Goal: Task Accomplishment & Management: Use online tool/utility

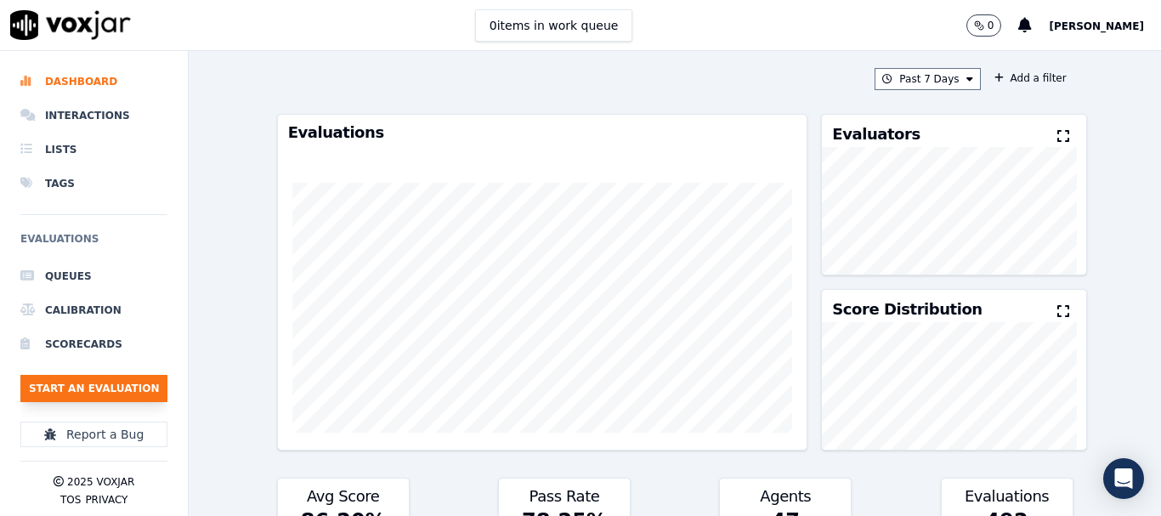
click at [110, 393] on button "Start an Evaluation" at bounding box center [93, 388] width 147 height 27
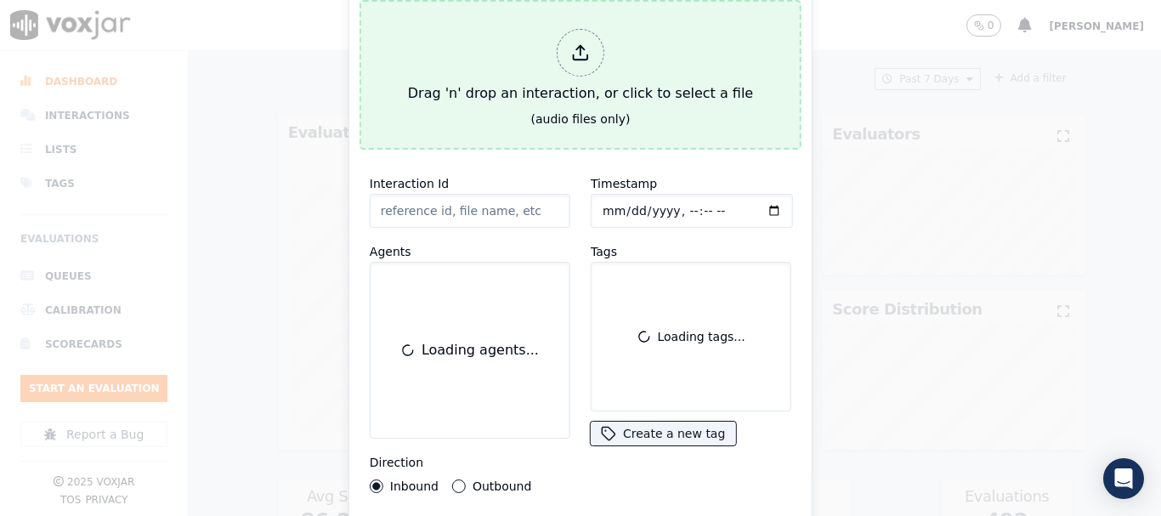
click at [534, 78] on div "Drag 'n' drop an interaction, or click to select a file" at bounding box center [580, 66] width 359 height 88
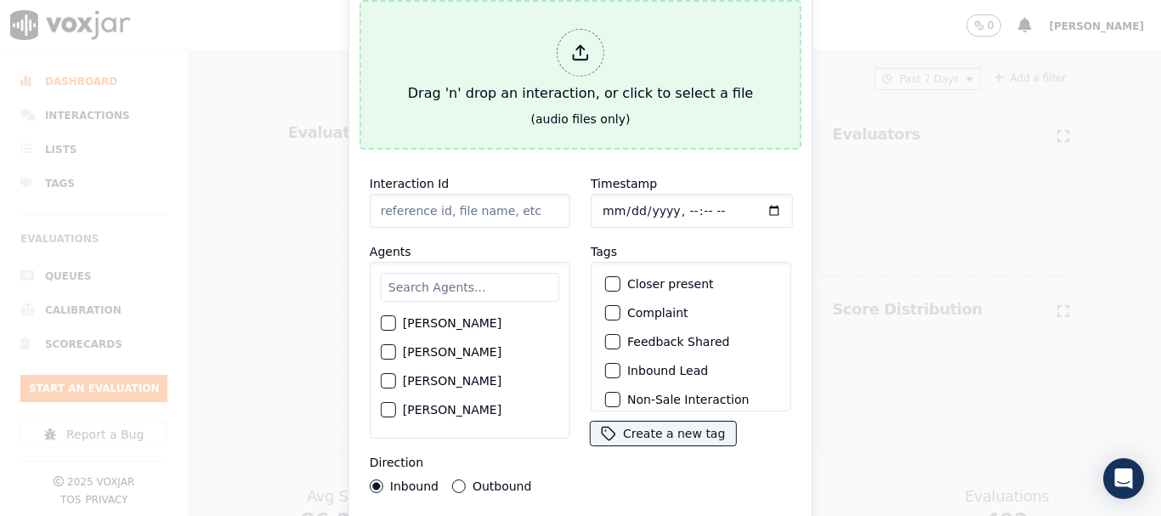
type input "20250818-182212_3308560353-all.mp3"
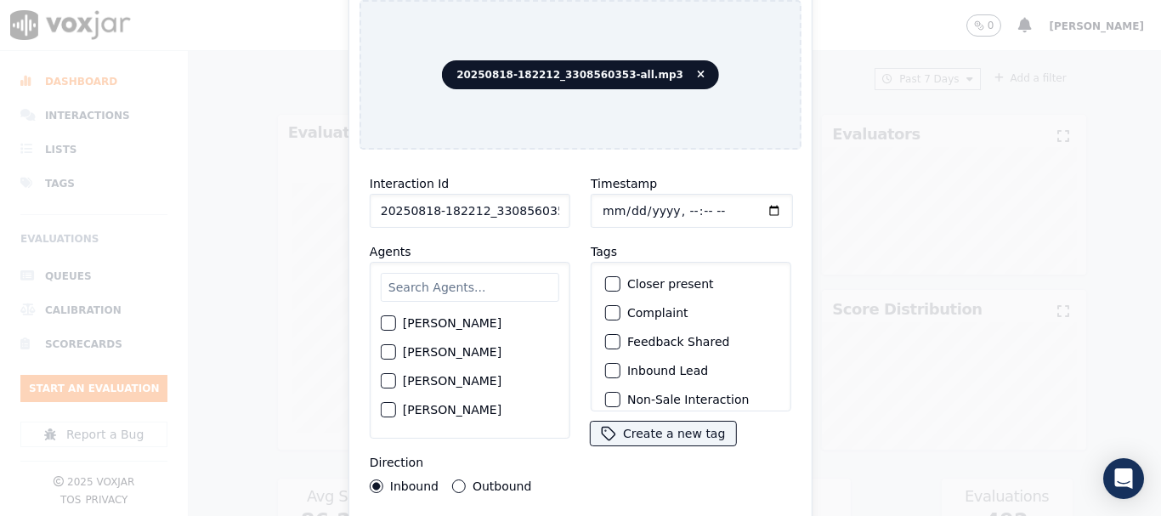
click at [454, 286] on input "text" at bounding box center [470, 287] width 178 height 29
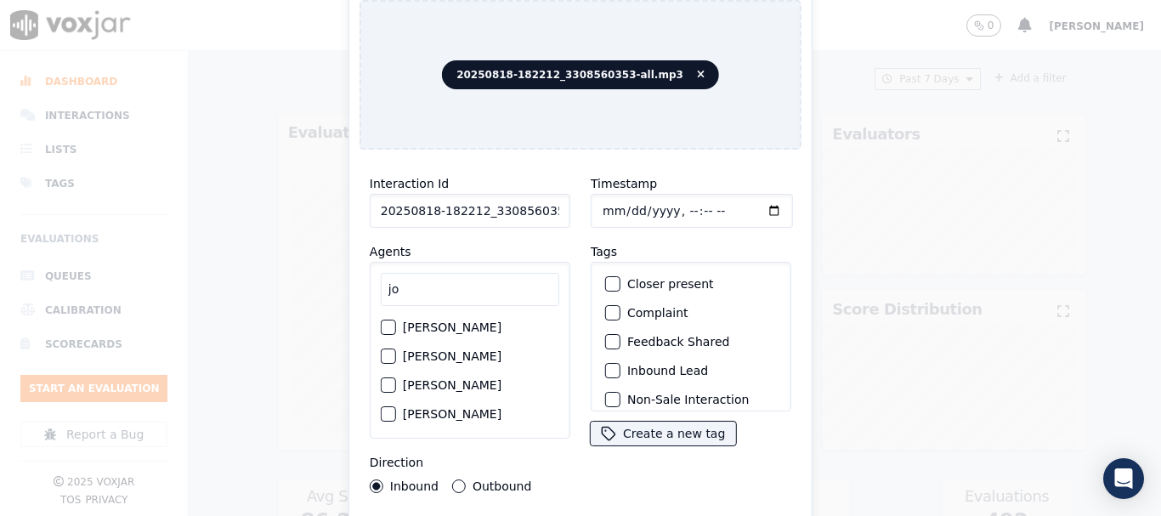
type input "jo"
click at [438, 321] on label "[PERSON_NAME]" at bounding box center [452, 327] width 99 height 12
click at [396, 319] on button "[PERSON_NAME]" at bounding box center [388, 326] width 15 height 15
click at [598, 206] on input "Timestamp" at bounding box center [691, 211] width 202 height 34
type input "[DATE]T19:07"
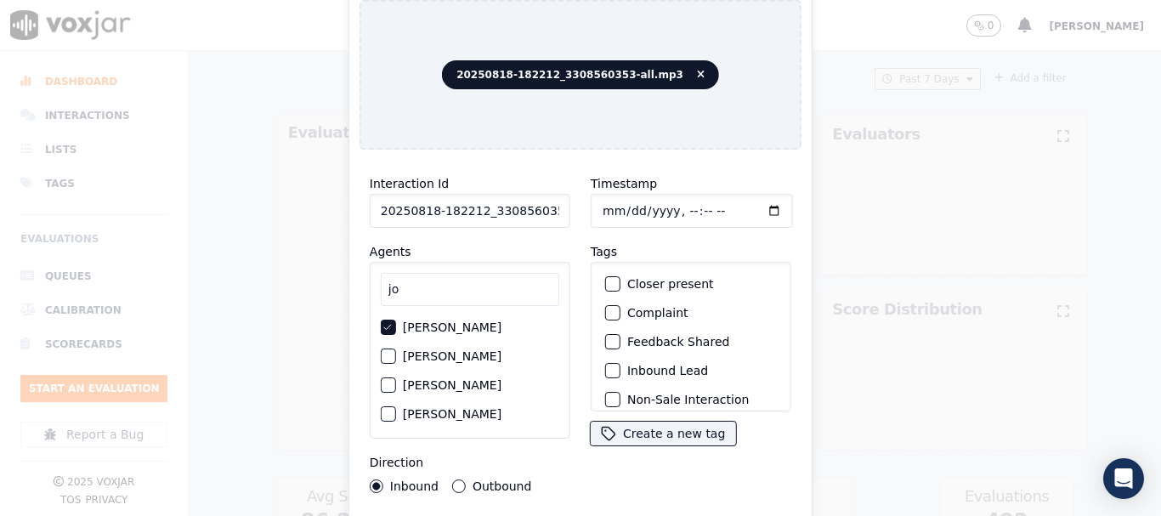
scroll to position [149, 0]
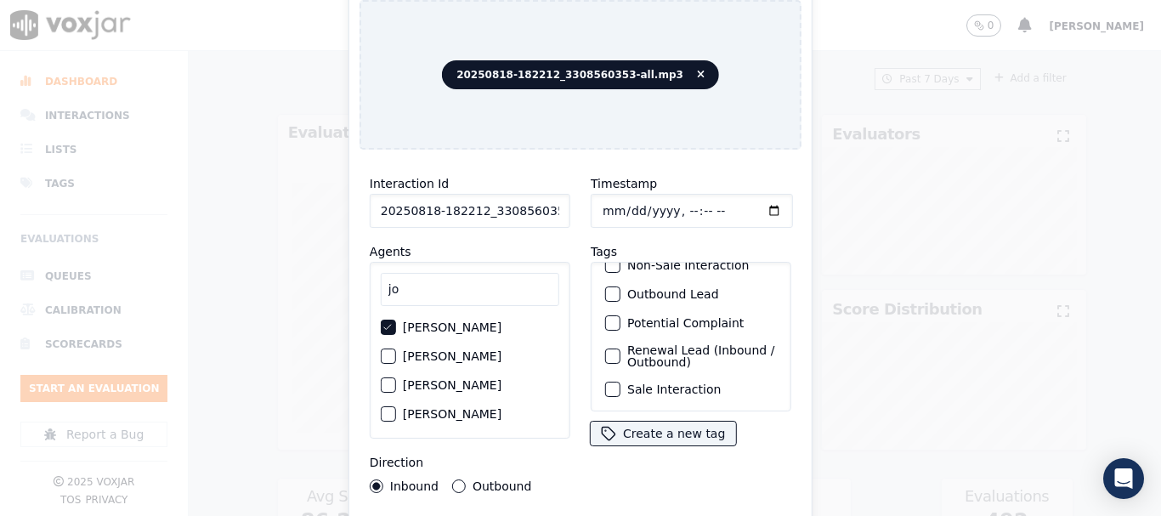
click at [683, 383] on label "Sale Interaction" at bounding box center [673, 389] width 93 height 12
click at [620, 381] on button "Sale Interaction" at bounding box center [612, 388] width 15 height 15
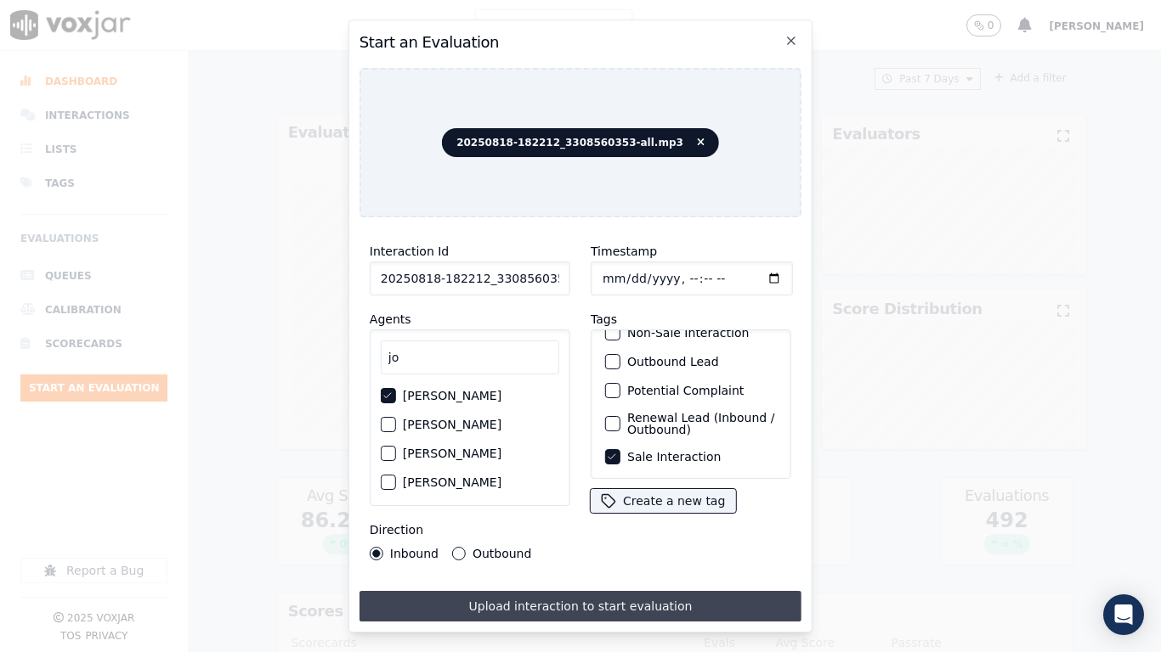
click at [670, 515] on button "Upload interaction to start evaluation" at bounding box center [580, 606] width 442 height 31
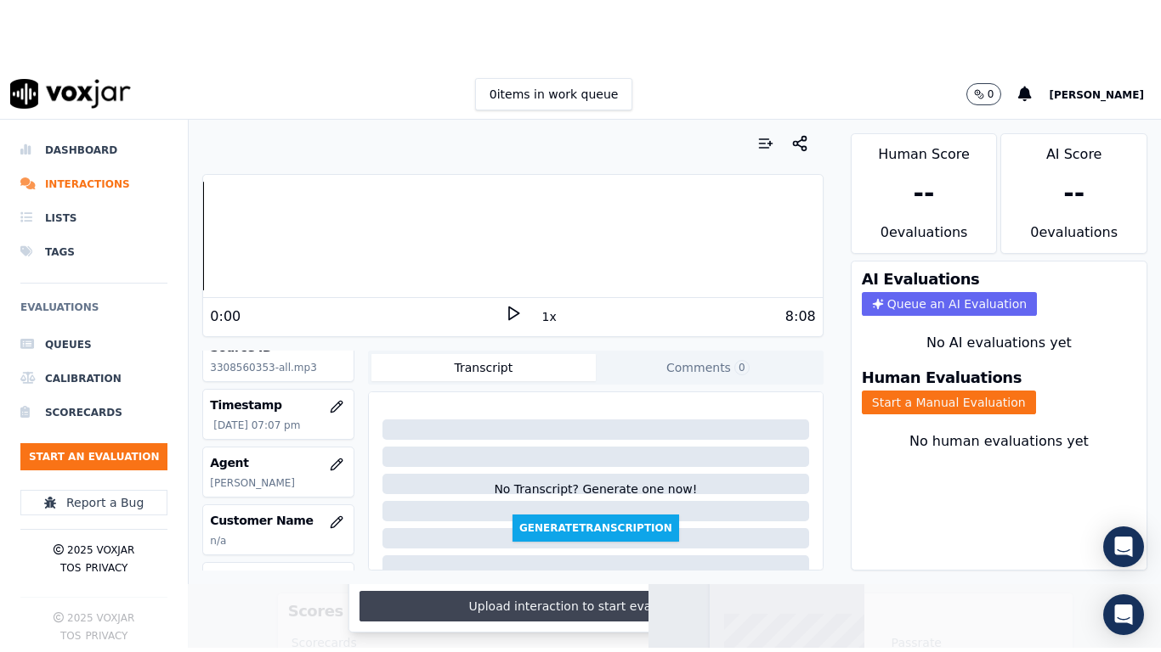
scroll to position [255, 0]
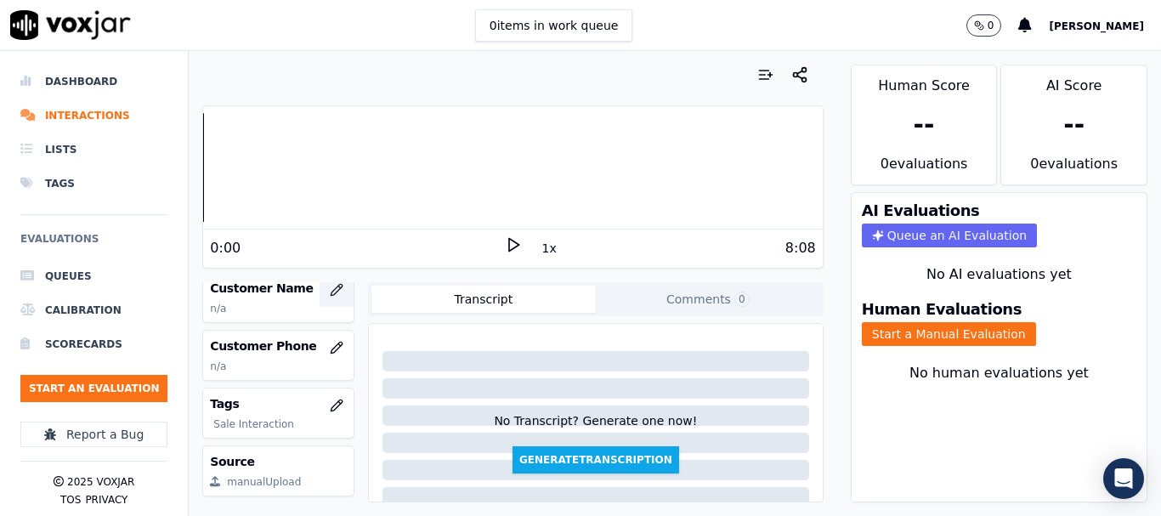
click at [330, 288] on icon "button" at bounding box center [337, 290] width 14 height 14
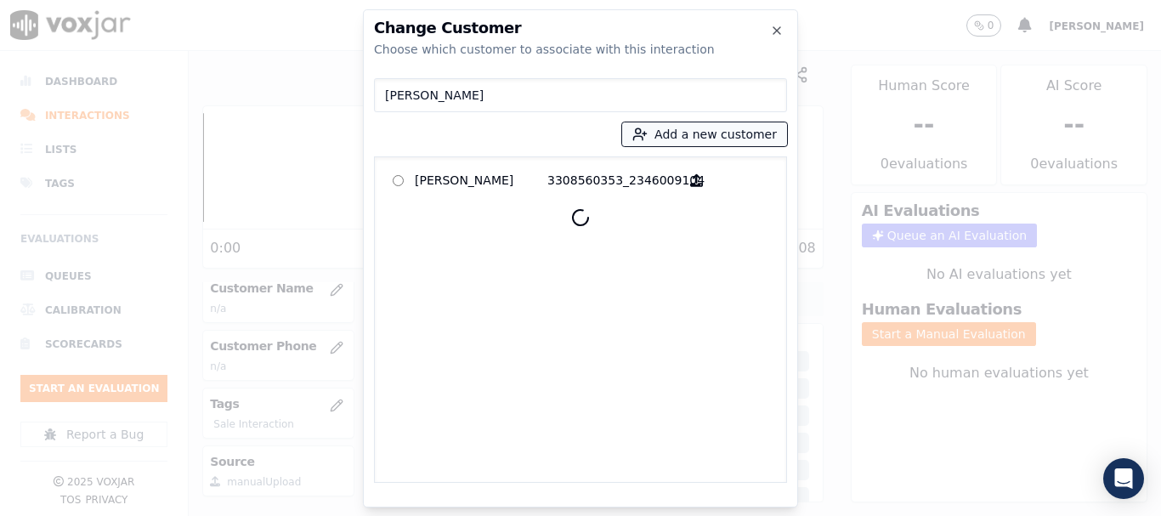
type input "[PERSON_NAME]"
click at [681, 130] on button "Add a new customer" at bounding box center [704, 134] width 165 height 24
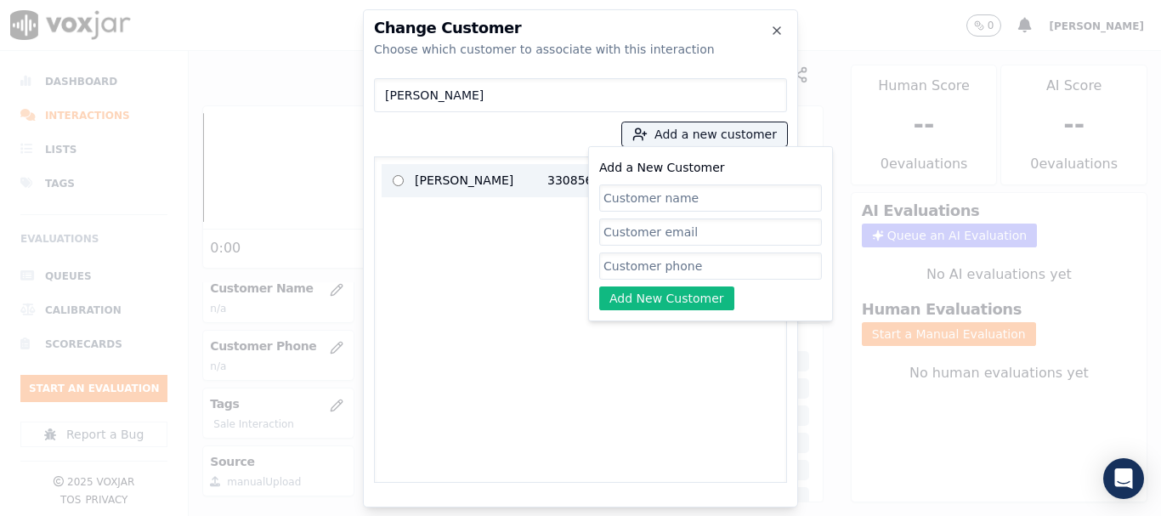
click at [443, 183] on p "[PERSON_NAME]" at bounding box center [481, 180] width 133 height 26
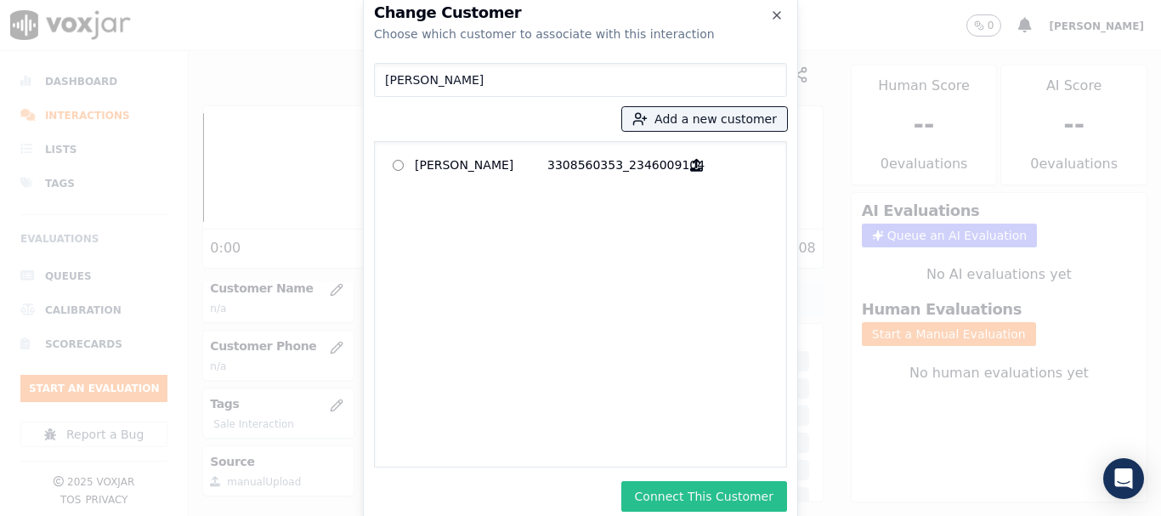
click at [744, 499] on button "Connect This Customer" at bounding box center [704, 496] width 166 height 31
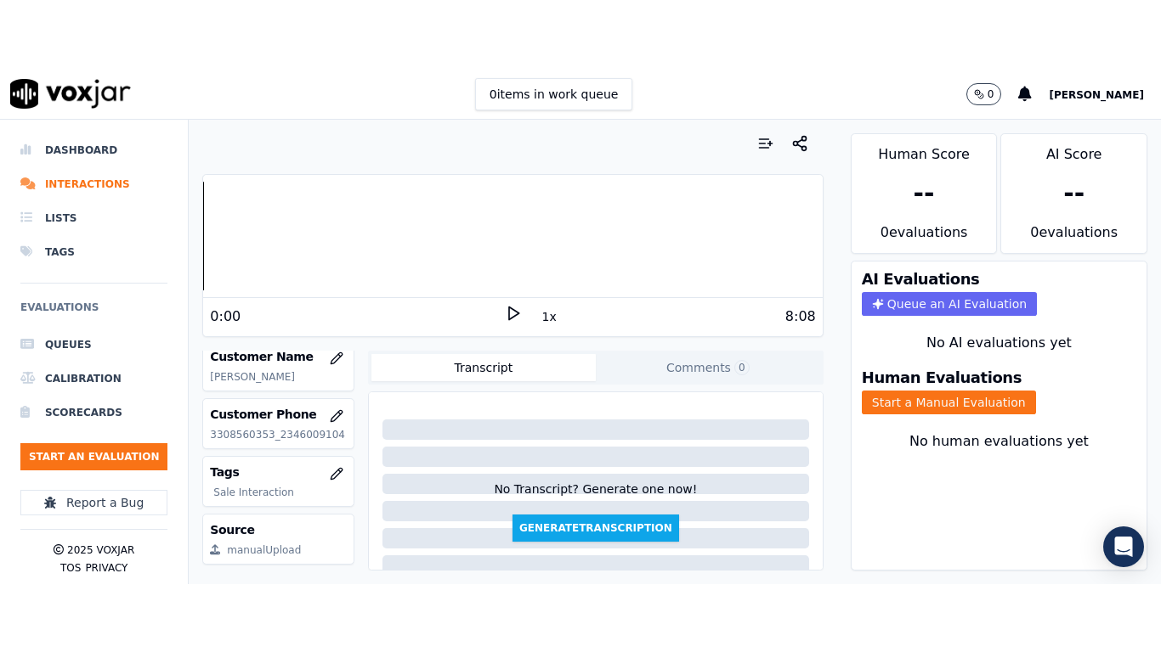
scroll to position [213, 0]
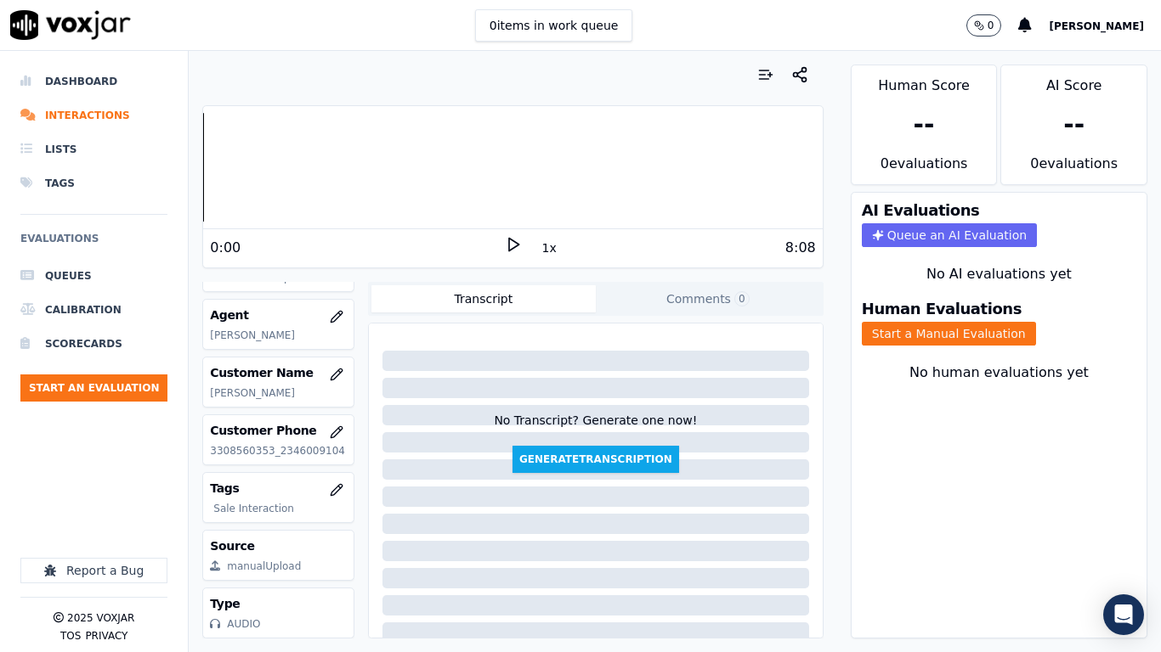
drag, startPoint x: 932, startPoint y: 335, endPoint x: 918, endPoint y: 370, distance: 38.5
click at [932, 335] on button "Start a Manual Evaluation" at bounding box center [948, 334] width 174 height 24
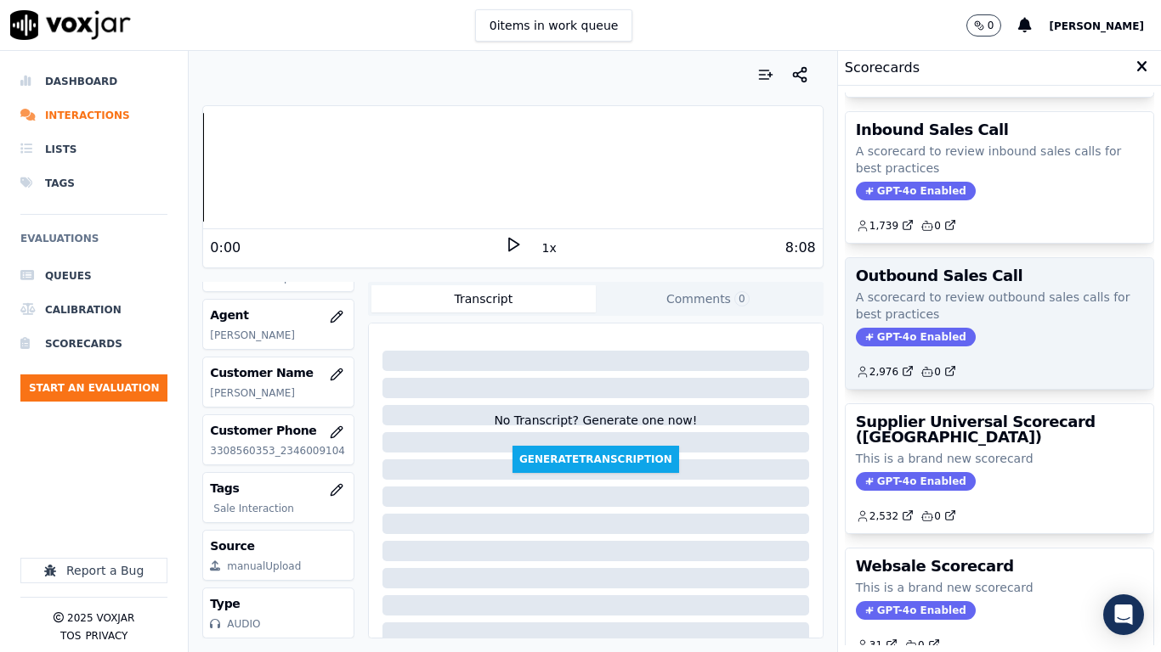
scroll to position [240, 0]
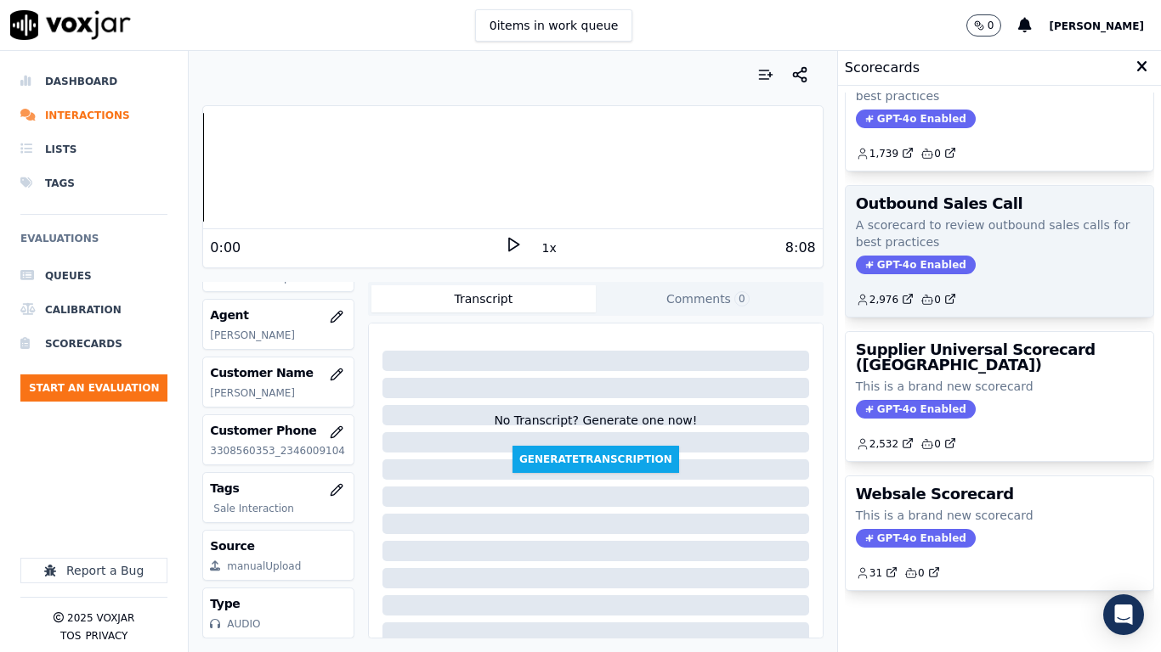
click at [932, 196] on h3 "Outbound Sales Call" at bounding box center [999, 203] width 287 height 15
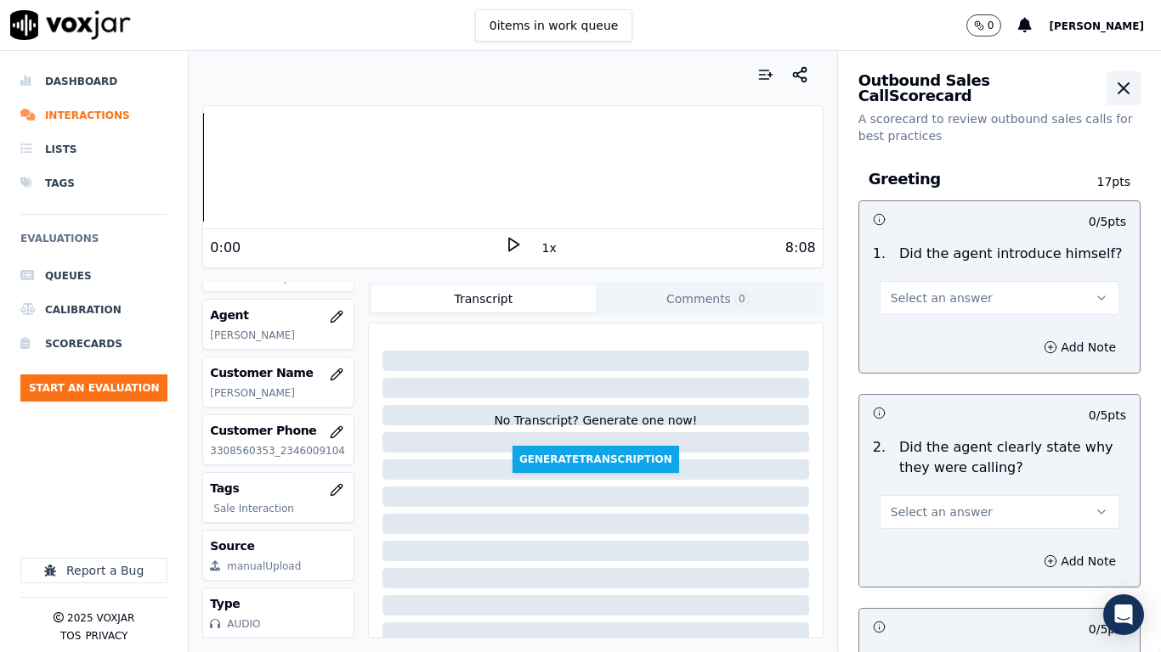
click at [1113, 86] on icon "button" at bounding box center [1123, 88] width 20 height 20
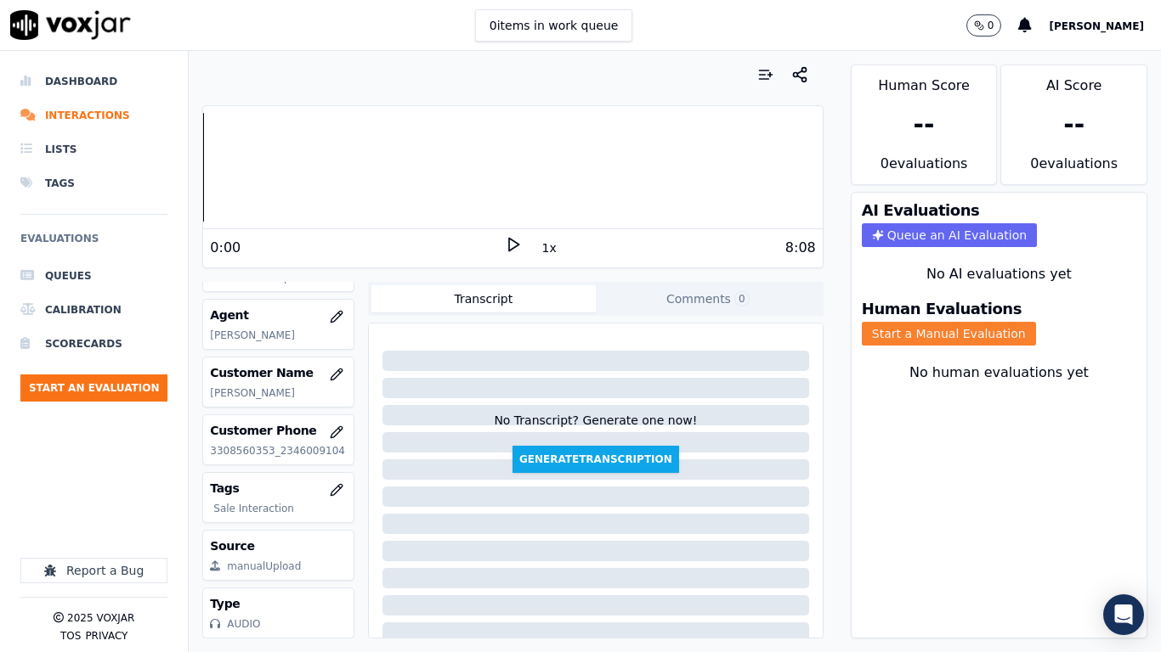
click at [940, 333] on button "Start a Manual Evaluation" at bounding box center [948, 334] width 174 height 24
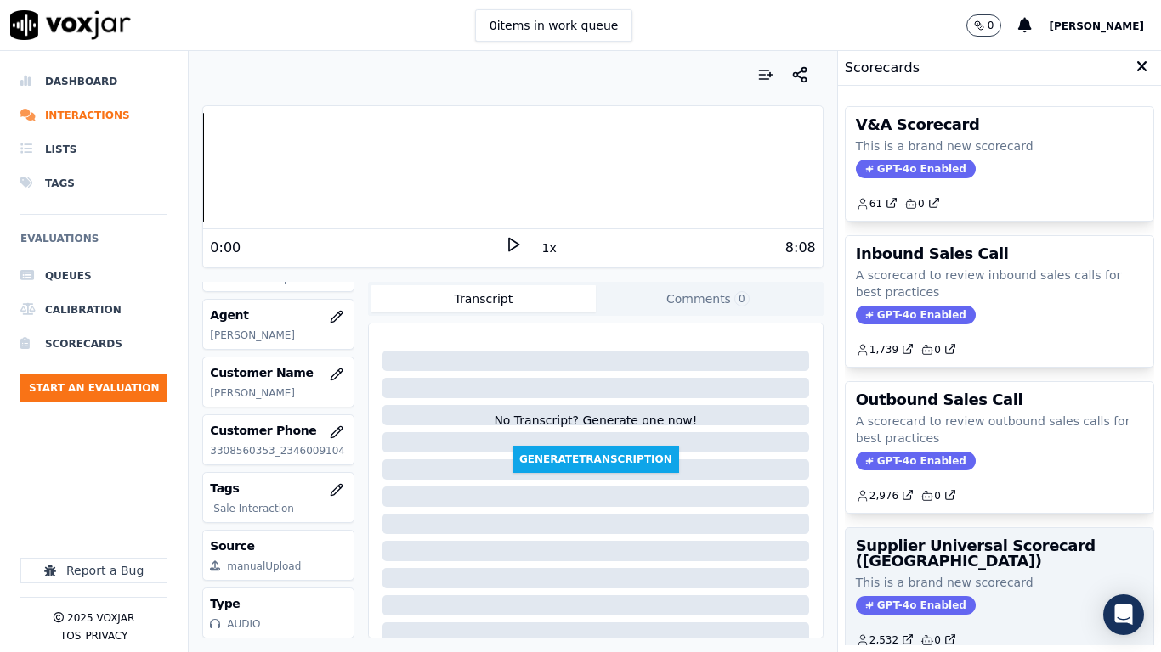
click at [919, 515] on h3 "Supplier Universal Scorecard ([GEOGRAPHIC_DATA])" at bounding box center [999, 554] width 287 height 31
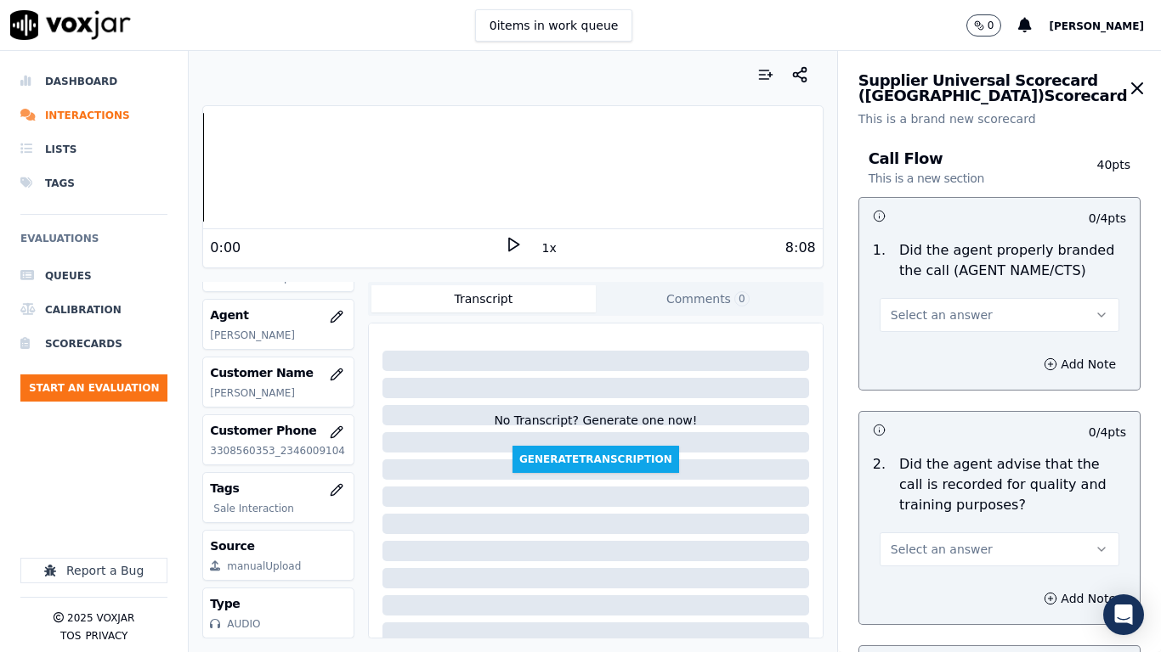
click at [952, 310] on span "Select an answer" at bounding box center [941, 315] width 102 height 17
click at [927, 358] on div "Yes" at bounding box center [967, 353] width 207 height 27
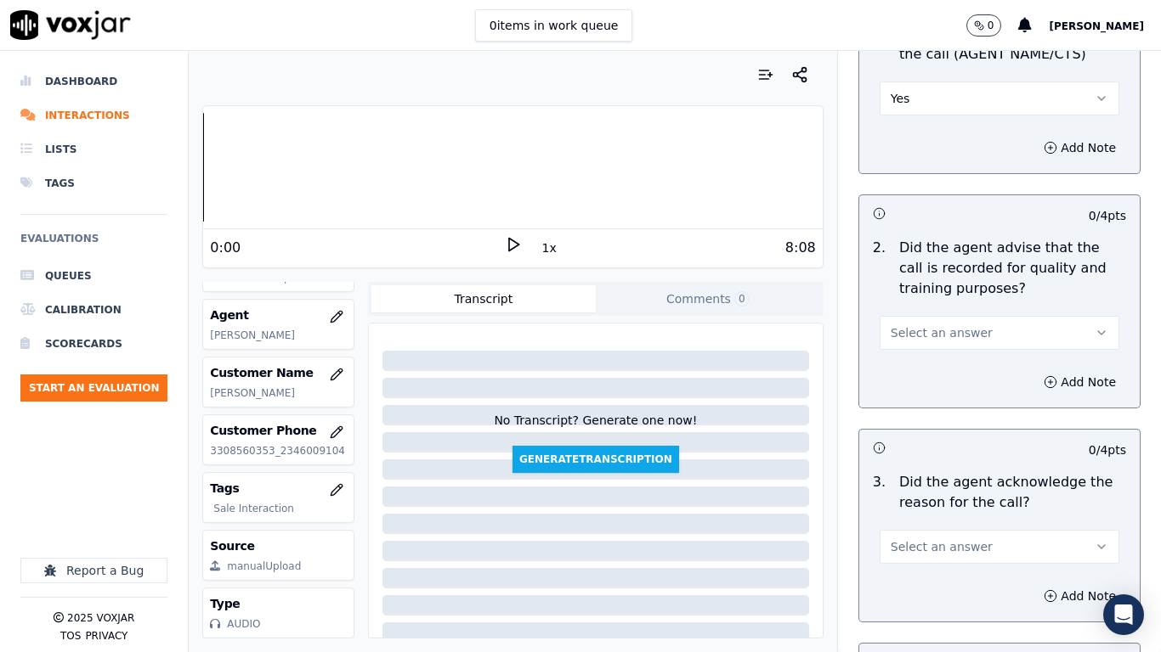
scroll to position [425, 0]
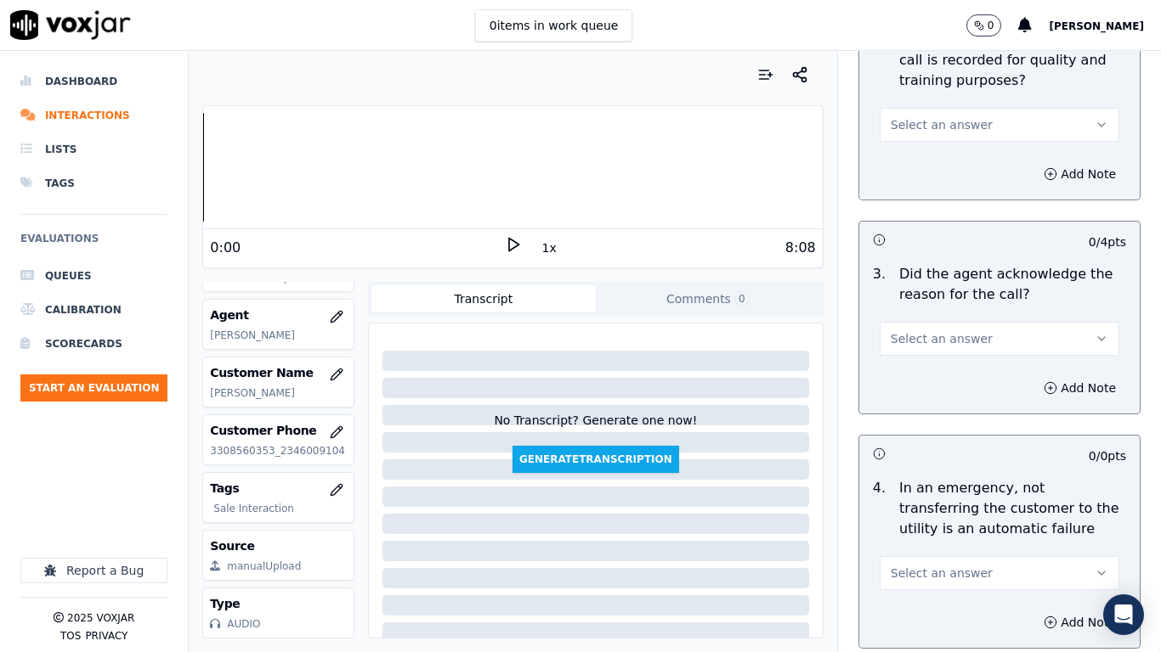
click at [900, 127] on span "Select an answer" at bounding box center [941, 124] width 102 height 17
click at [909, 168] on div "Yes" at bounding box center [967, 163] width 207 height 27
click at [949, 335] on span "Select an answer" at bounding box center [941, 338] width 102 height 17
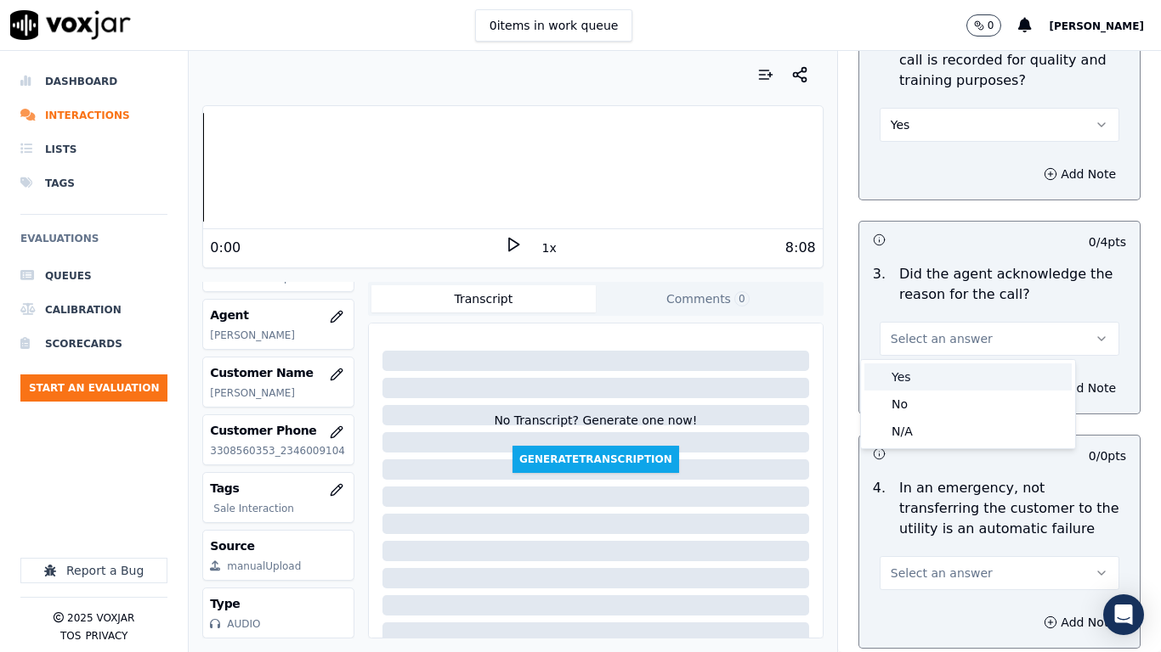
click at [941, 377] on div "Yes" at bounding box center [967, 377] width 207 height 27
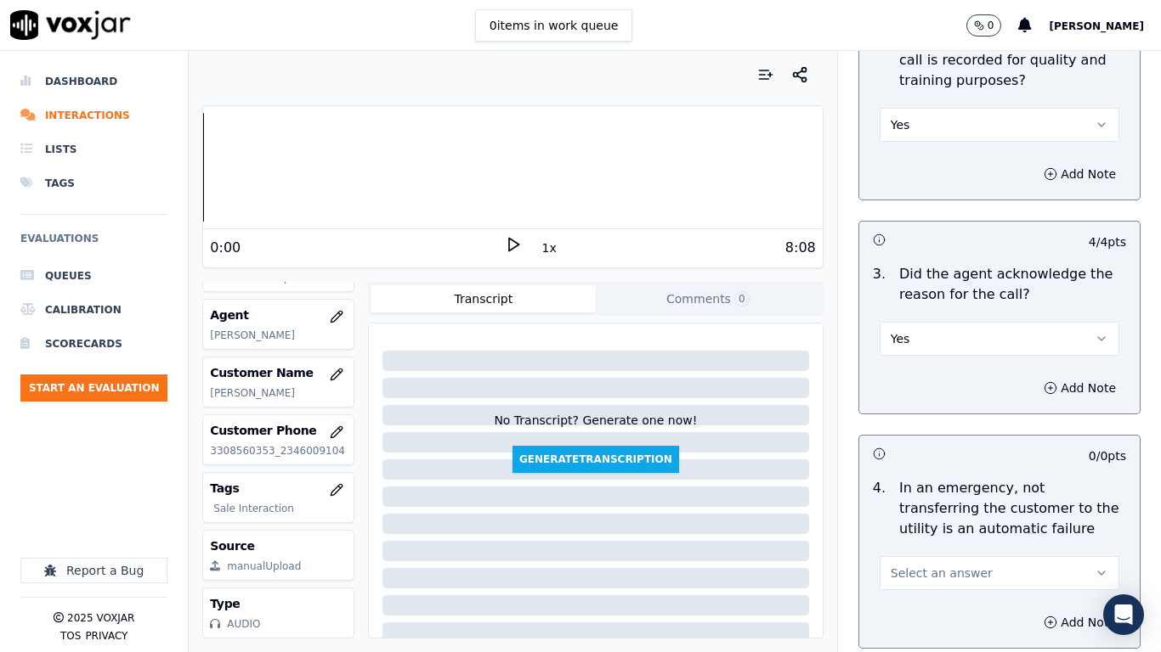
drag, startPoint x: 934, startPoint y: 564, endPoint x: 935, endPoint y: 591, distance: 27.2
click at [934, 515] on button "Select an answer" at bounding box center [999, 573] width 240 height 34
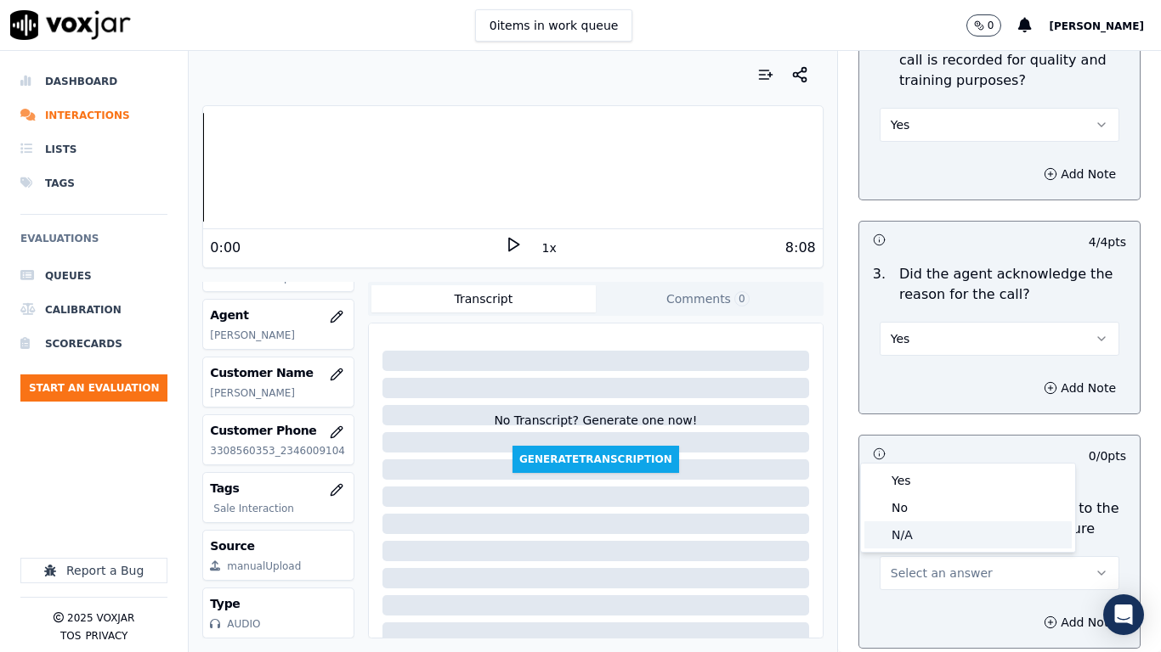
click at [907, 515] on div "N/A" at bounding box center [967, 535] width 207 height 27
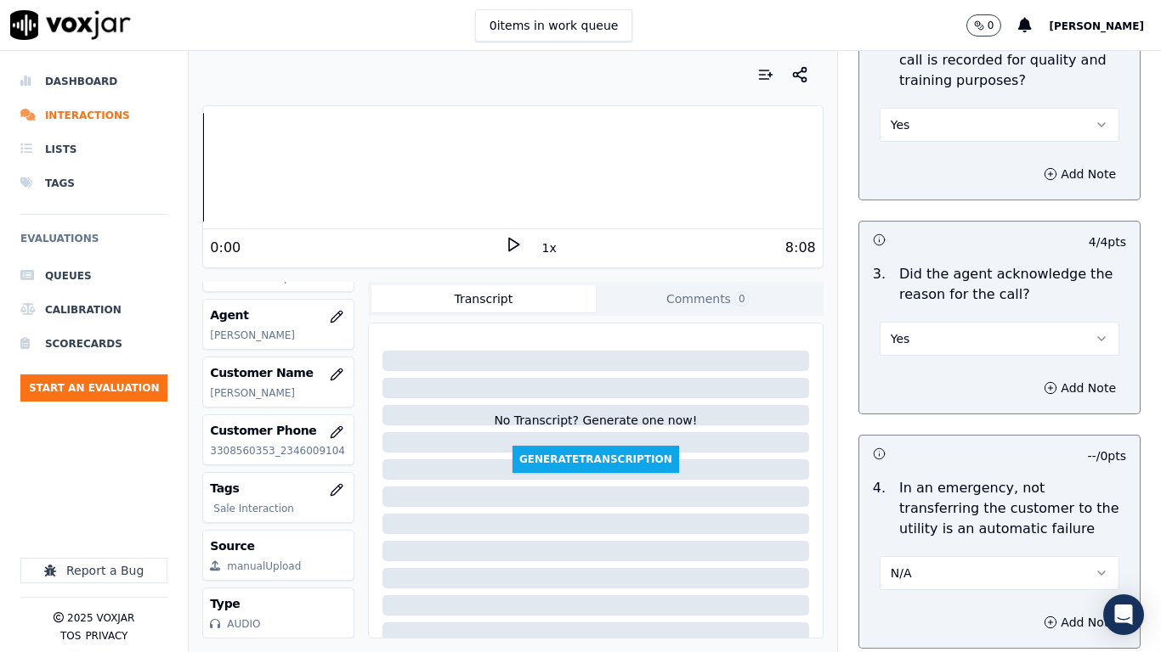
scroll to position [850, 0]
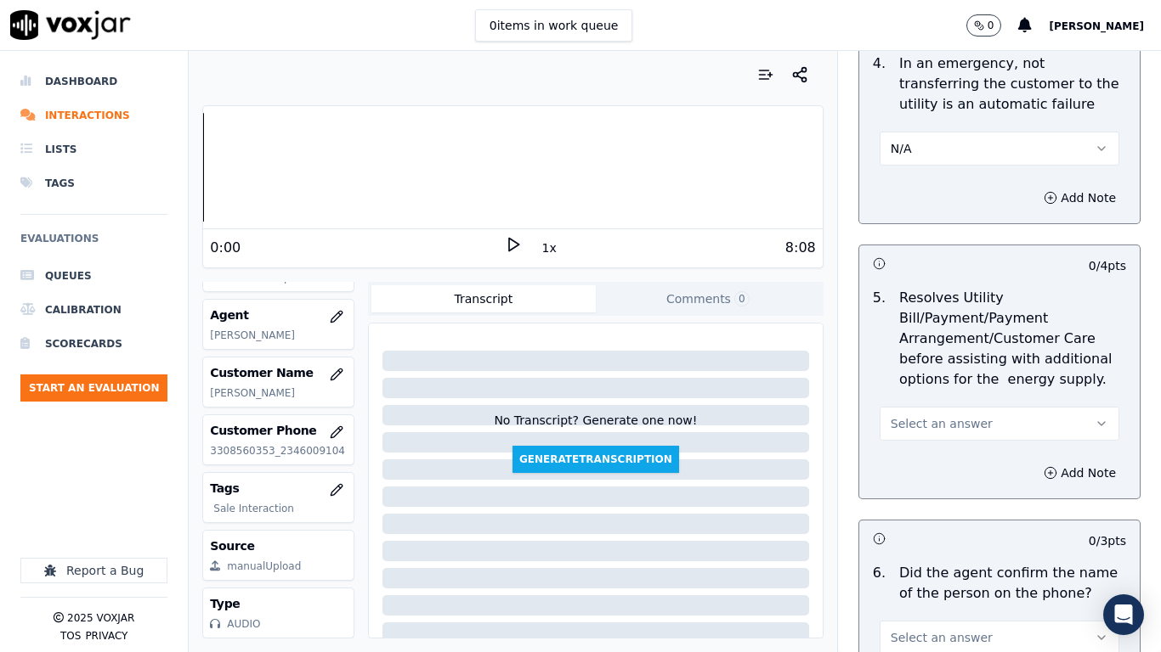
click at [941, 420] on span "Select an answer" at bounding box center [941, 423] width 102 height 17
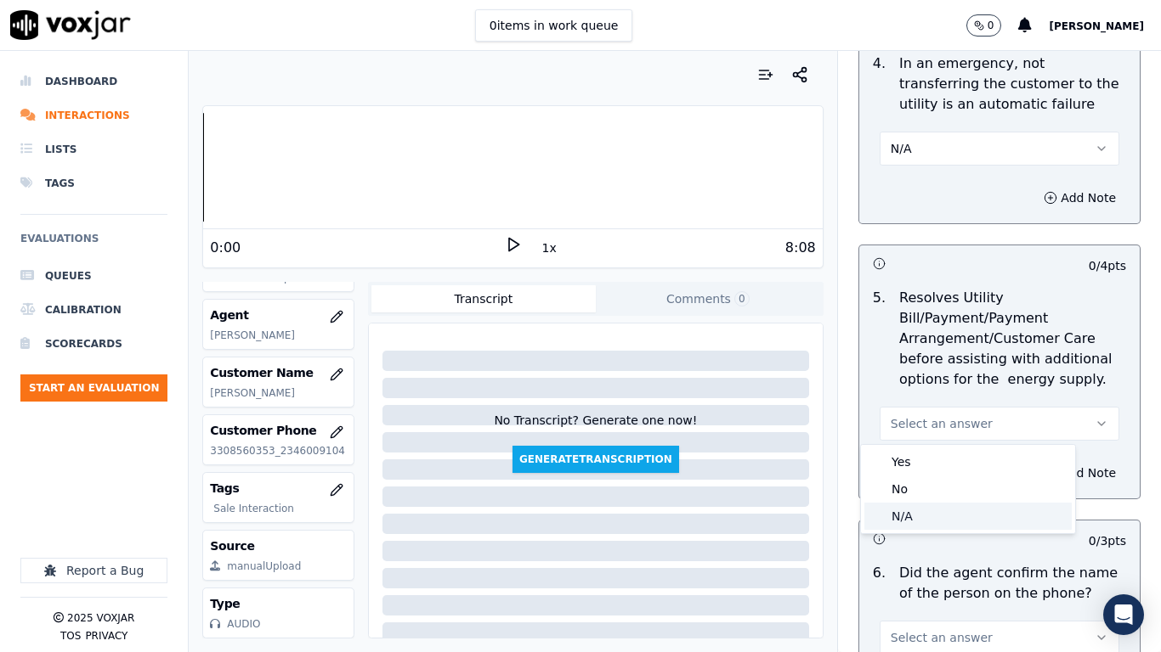
click at [946, 515] on div "N/A" at bounding box center [967, 516] width 207 height 27
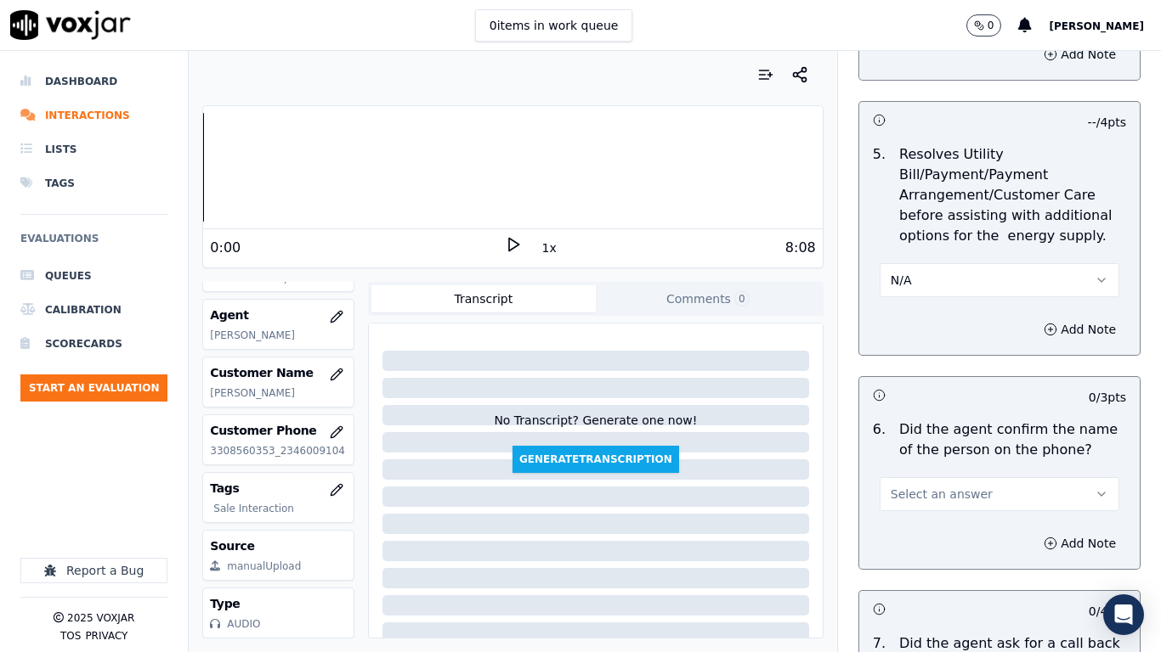
scroll to position [1274, 0]
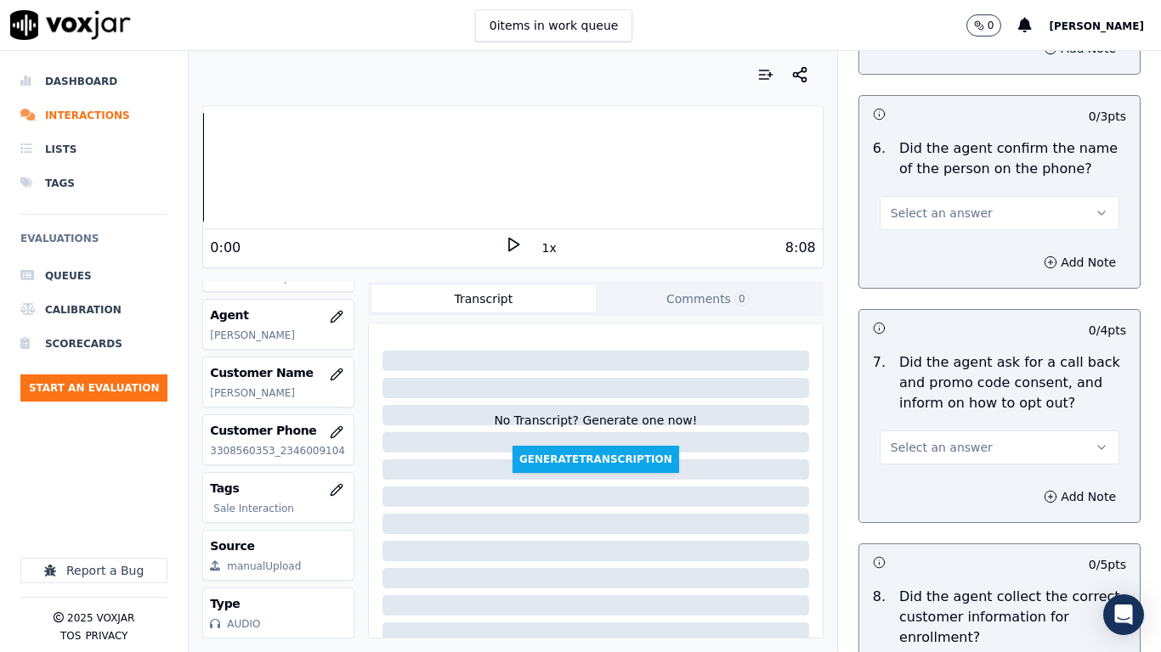
click at [904, 208] on span "Select an answer" at bounding box center [941, 213] width 102 height 17
click at [915, 257] on div "Yes" at bounding box center [967, 251] width 207 height 27
click at [955, 443] on span "Select an answer" at bounding box center [941, 447] width 102 height 17
click at [945, 483] on div "Yes" at bounding box center [967, 485] width 207 height 27
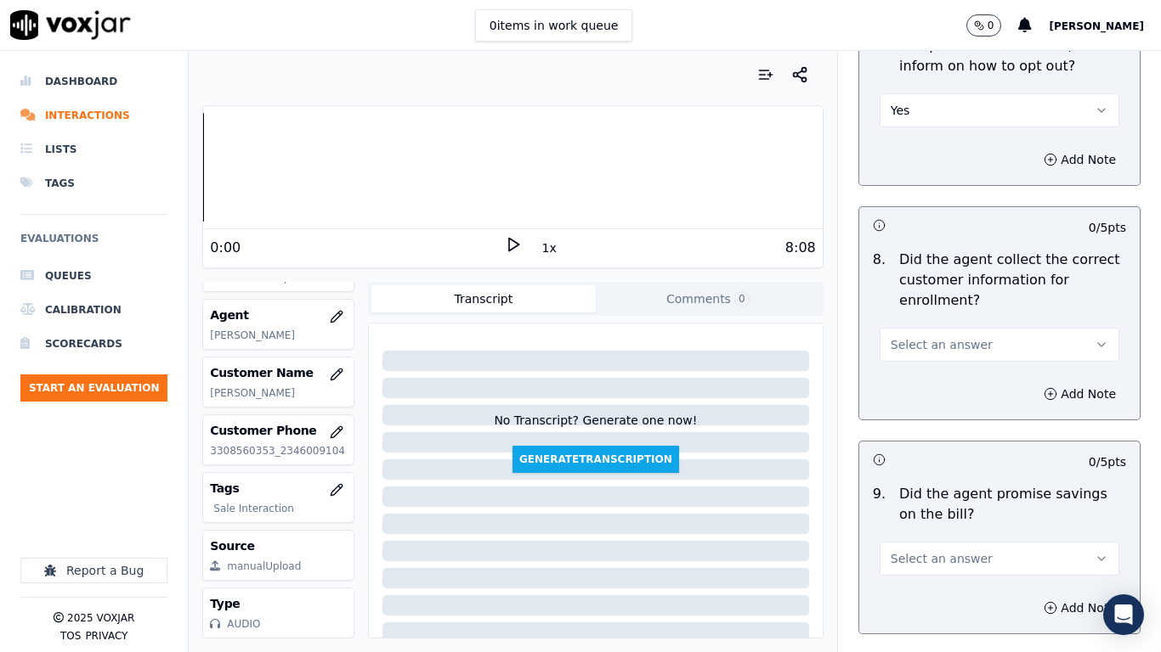
scroll to position [1614, 0]
click at [934, 344] on span "Select an answer" at bounding box center [941, 342] width 102 height 17
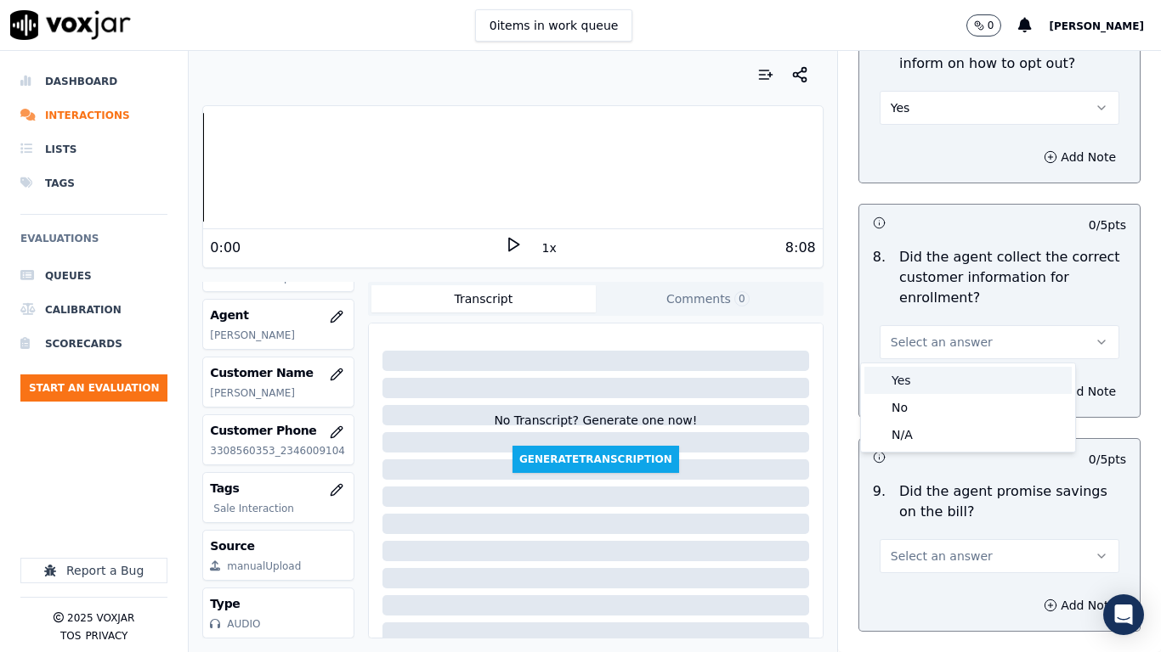
click at [940, 381] on div "Yes" at bounding box center [967, 380] width 207 height 27
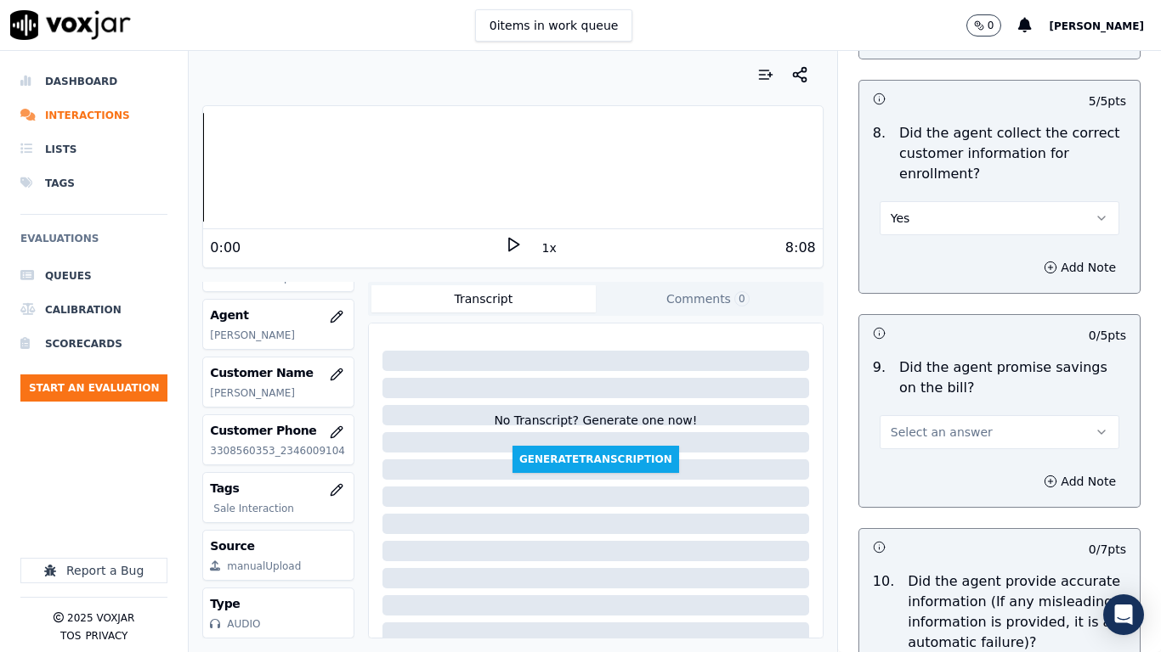
scroll to position [1954, 0]
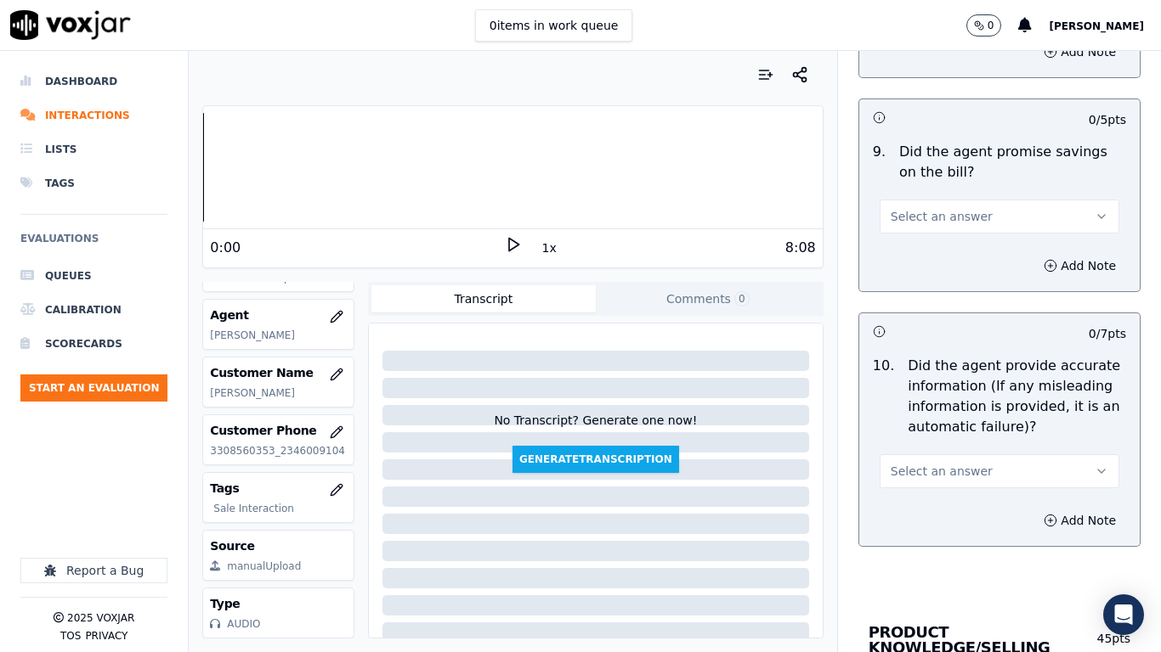
click at [916, 200] on button "Select an answer" at bounding box center [999, 217] width 240 height 34
click at [922, 259] on div "Yes" at bounding box center [967, 254] width 207 height 27
click at [955, 479] on span "Select an answer" at bounding box center [941, 471] width 102 height 17
click at [939, 501] on div "Yes" at bounding box center [967, 509] width 207 height 27
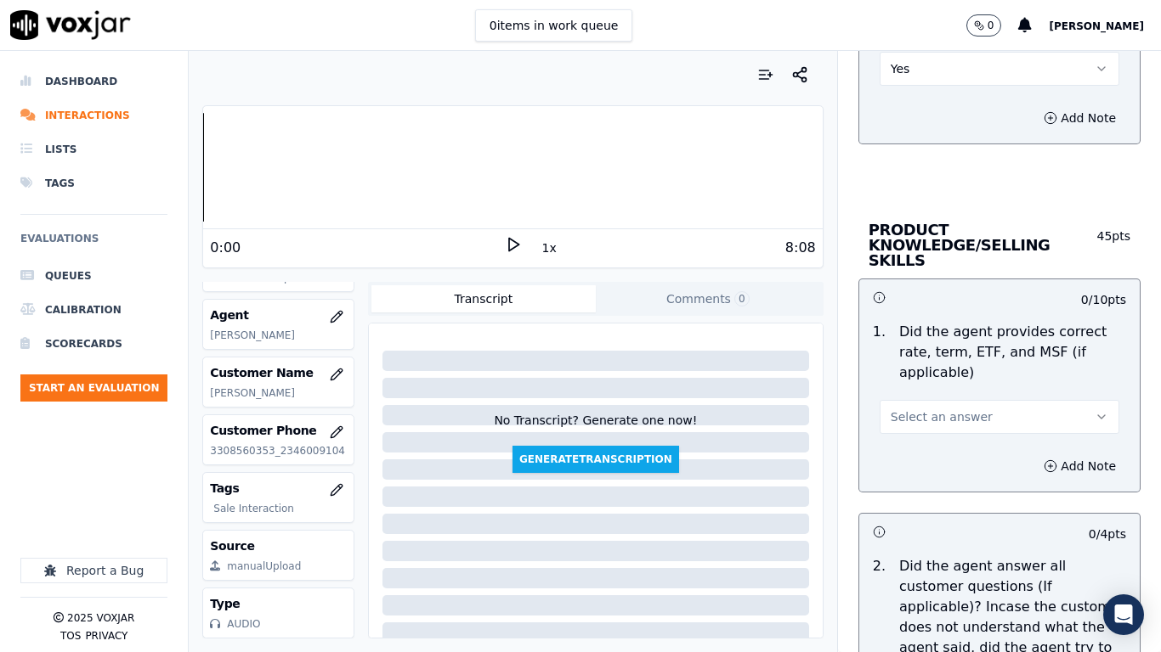
scroll to position [2379, 0]
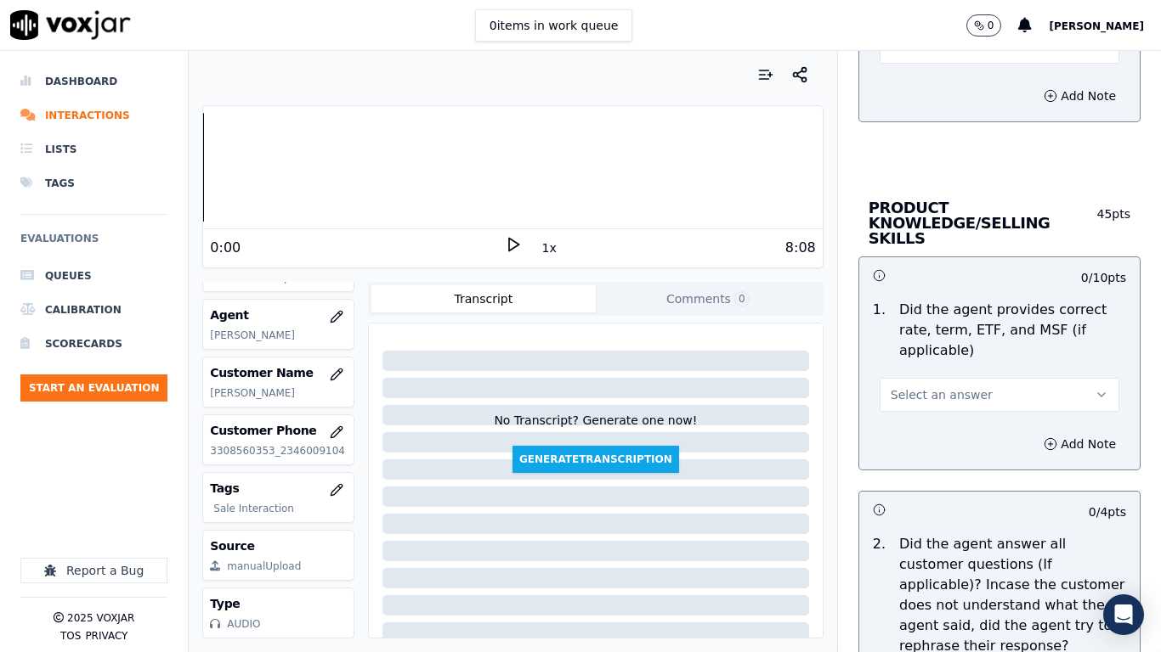
click at [937, 387] on span "Select an answer" at bounding box center [941, 395] width 102 height 17
click at [938, 415] on div "Yes" at bounding box center [967, 417] width 207 height 27
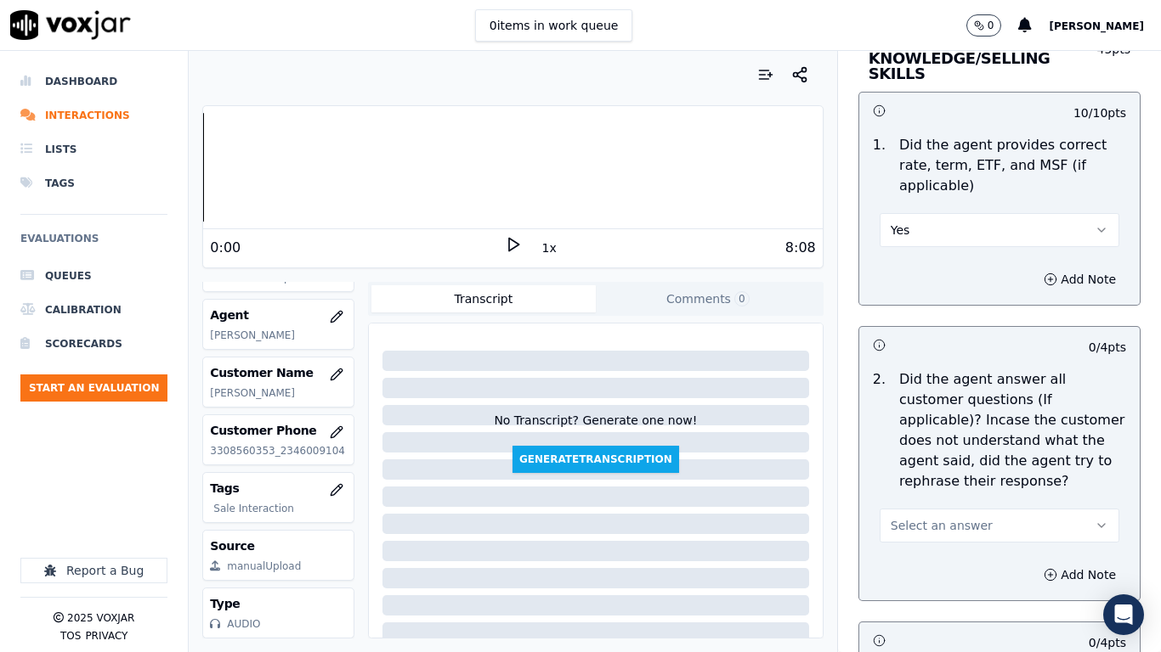
scroll to position [2719, 0]
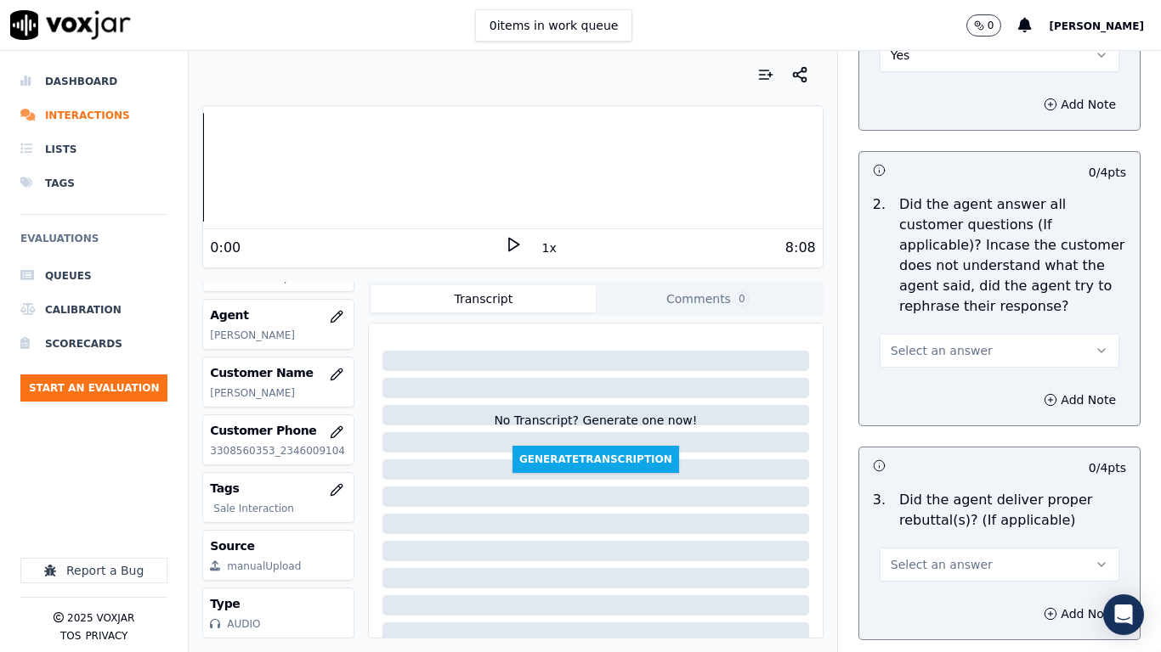
click at [928, 342] on span "Select an answer" at bounding box center [941, 350] width 102 height 17
click at [929, 372] on div "Yes" at bounding box center [967, 373] width 207 height 27
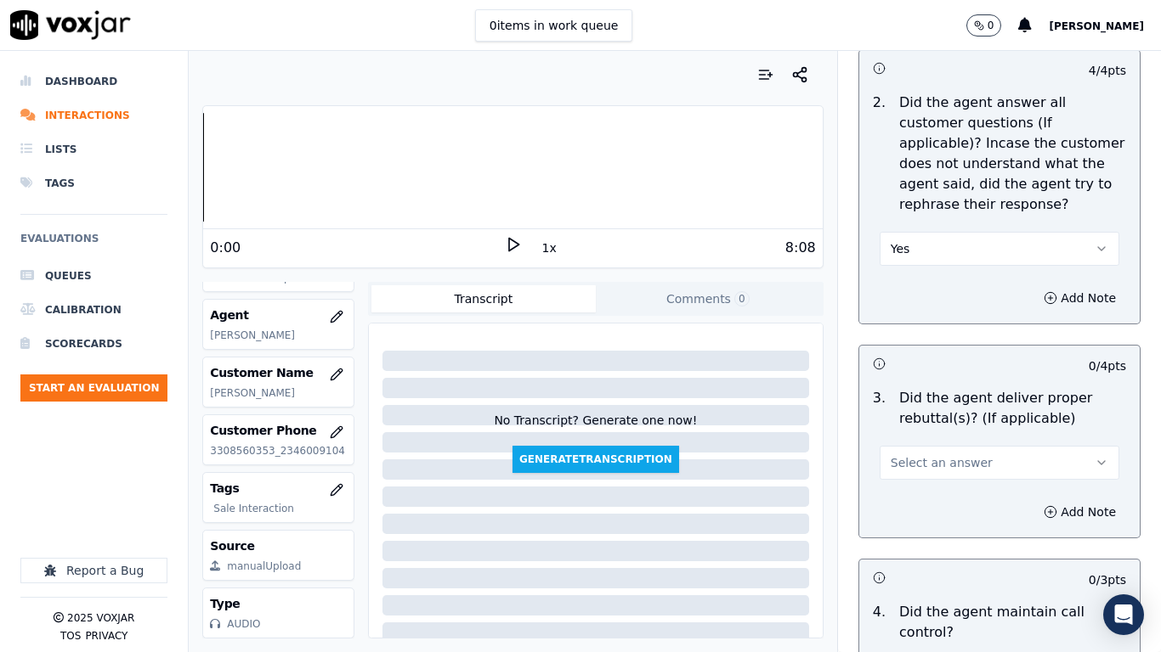
scroll to position [3059, 0]
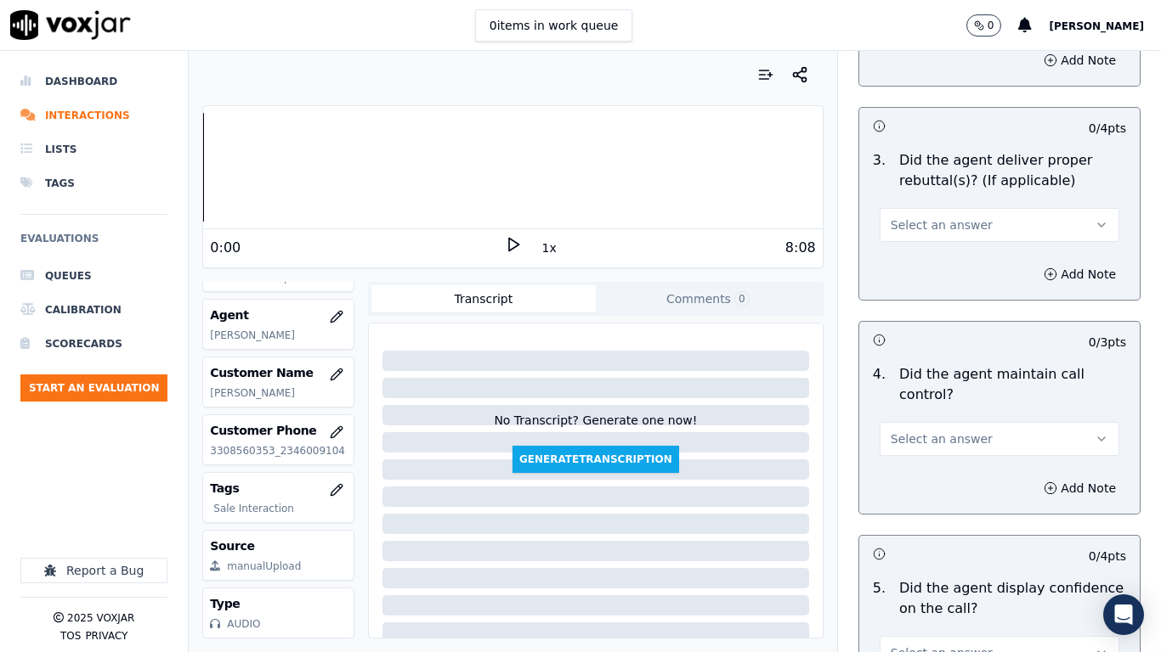
click at [907, 217] on span "Select an answer" at bounding box center [941, 225] width 102 height 17
click at [918, 254] on div "Yes" at bounding box center [967, 247] width 207 height 27
click at [924, 431] on span "Select an answer" at bounding box center [941, 439] width 102 height 17
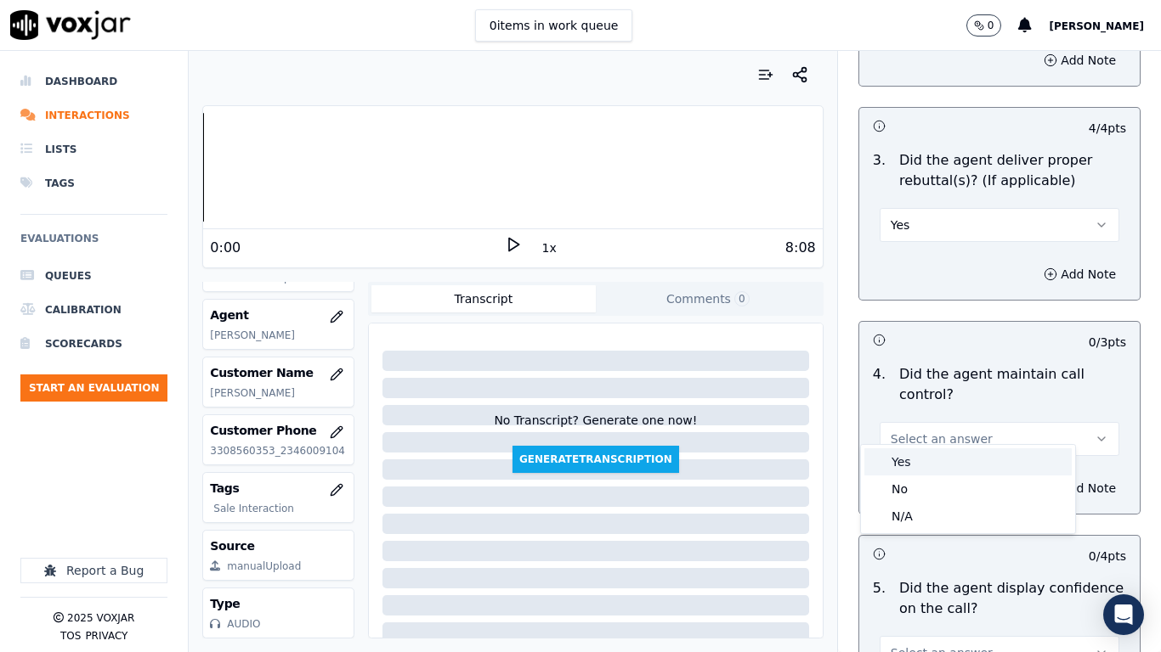
click at [920, 460] on div "Yes" at bounding box center [967, 462] width 207 height 27
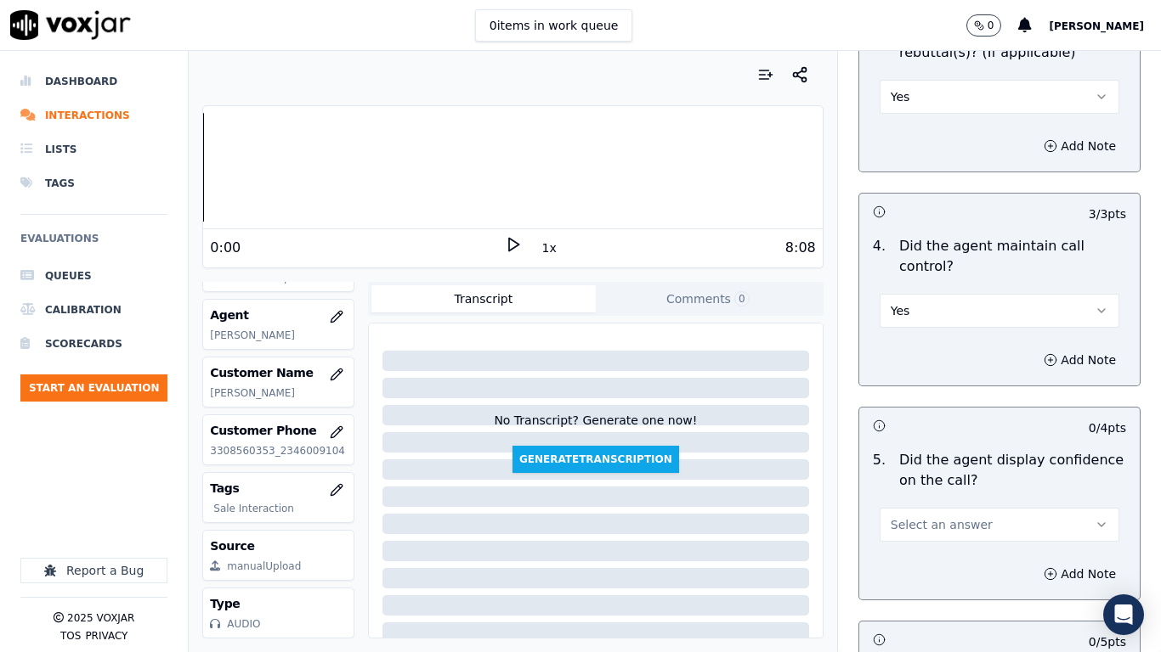
scroll to position [3398, 0]
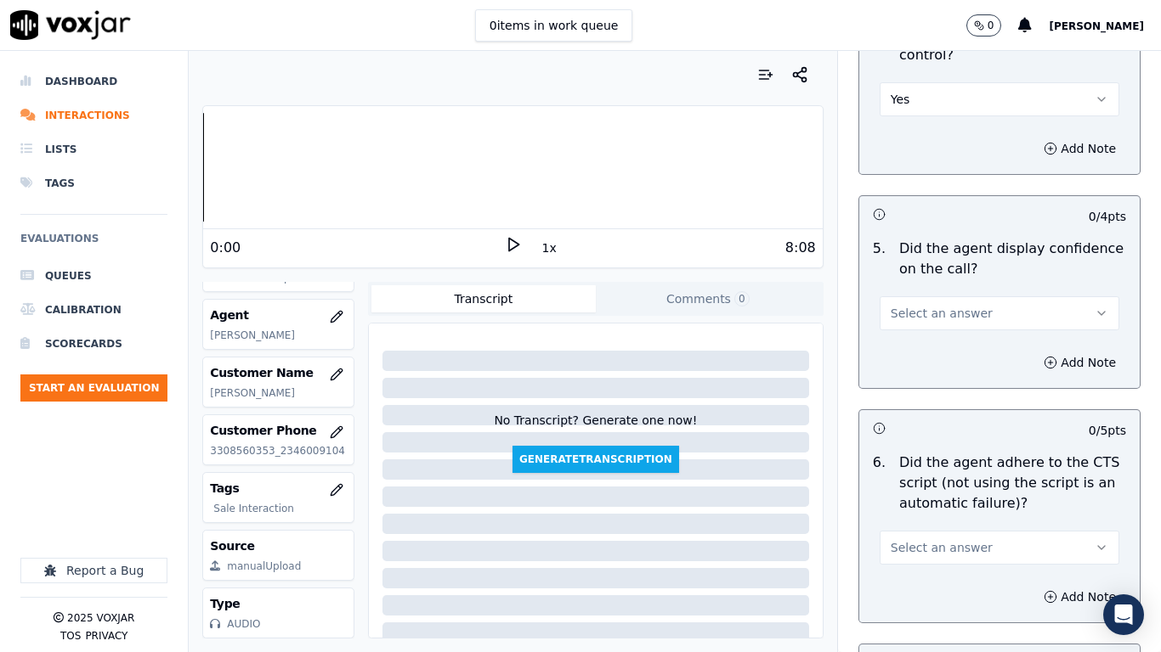
click at [908, 305] on span "Select an answer" at bounding box center [941, 313] width 102 height 17
click at [920, 338] on div "Yes" at bounding box center [967, 336] width 207 height 27
click at [938, 515] on span "Select an answer" at bounding box center [941, 547] width 102 height 17
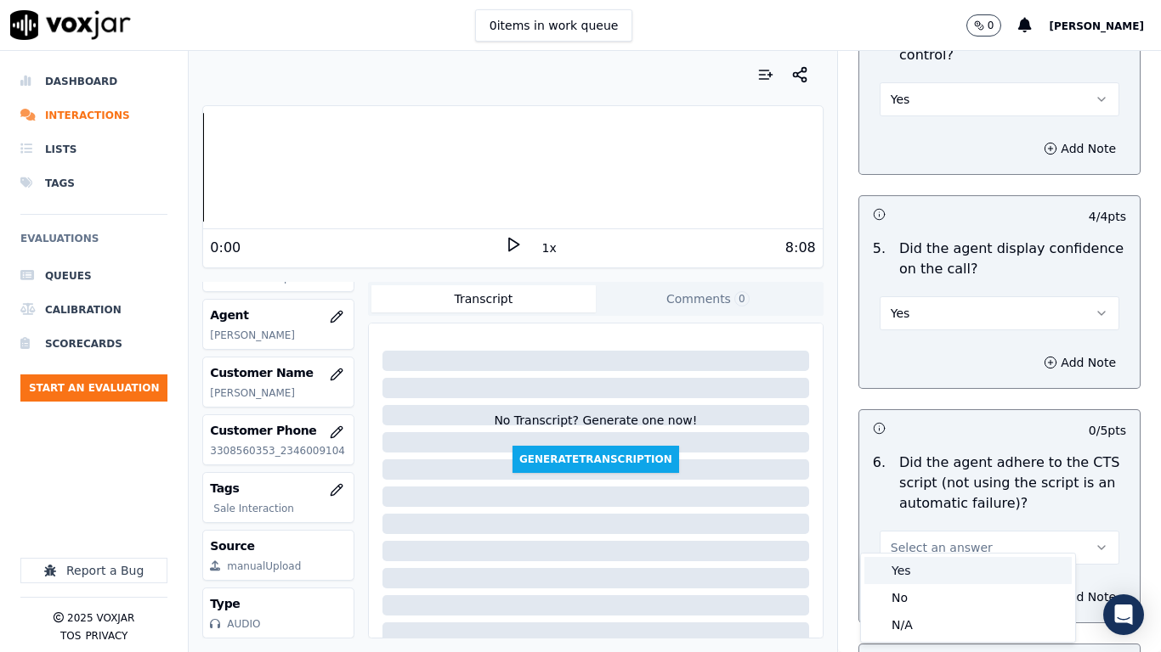
click at [929, 515] on div "Yes" at bounding box center [967, 570] width 207 height 27
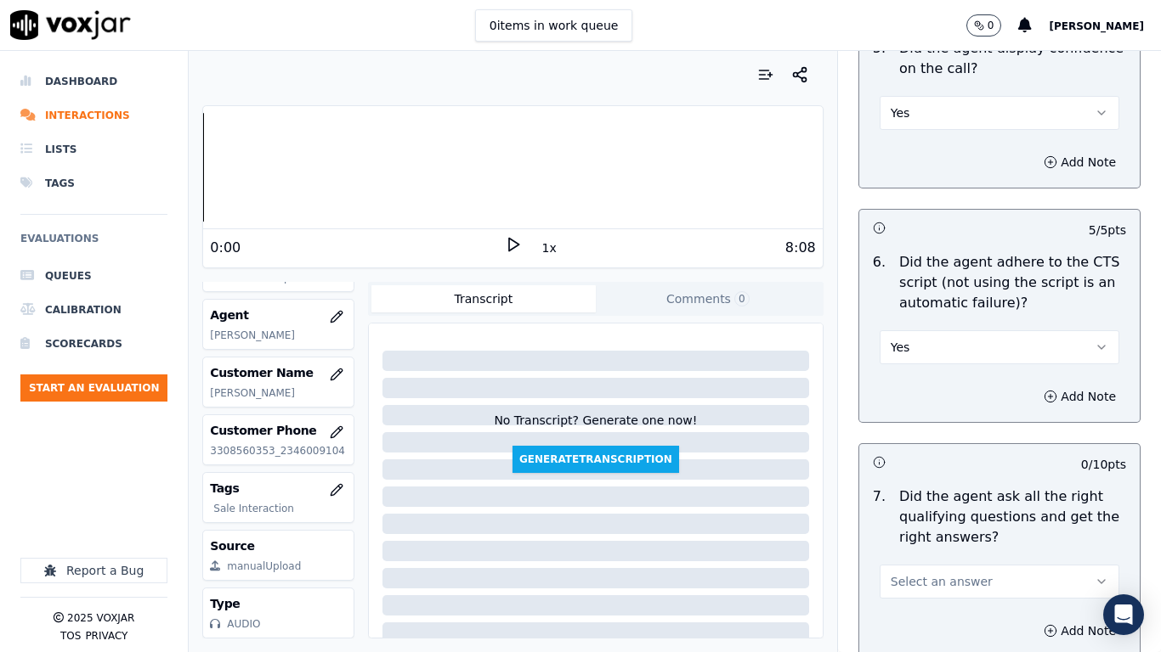
scroll to position [3993, 0]
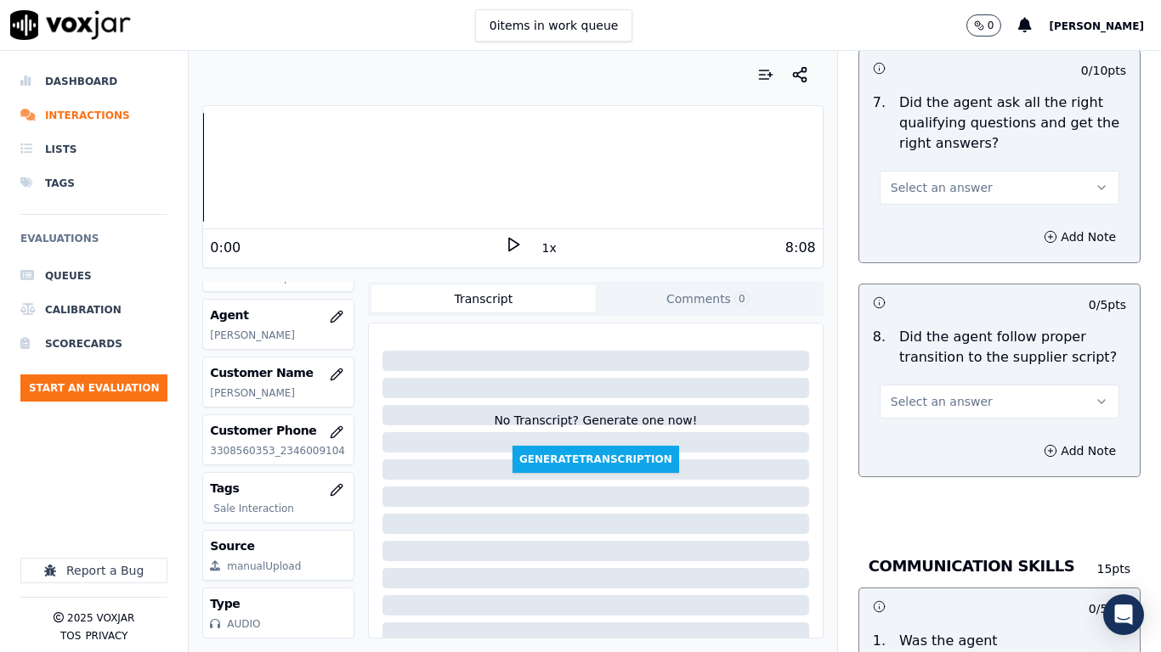
click at [920, 179] on span "Select an answer" at bounding box center [941, 187] width 102 height 17
click at [928, 212] on div "Yes" at bounding box center [967, 210] width 207 height 27
click at [957, 393] on span "Select an answer" at bounding box center [941, 401] width 102 height 17
click at [952, 426] on div "Yes" at bounding box center [967, 424] width 207 height 27
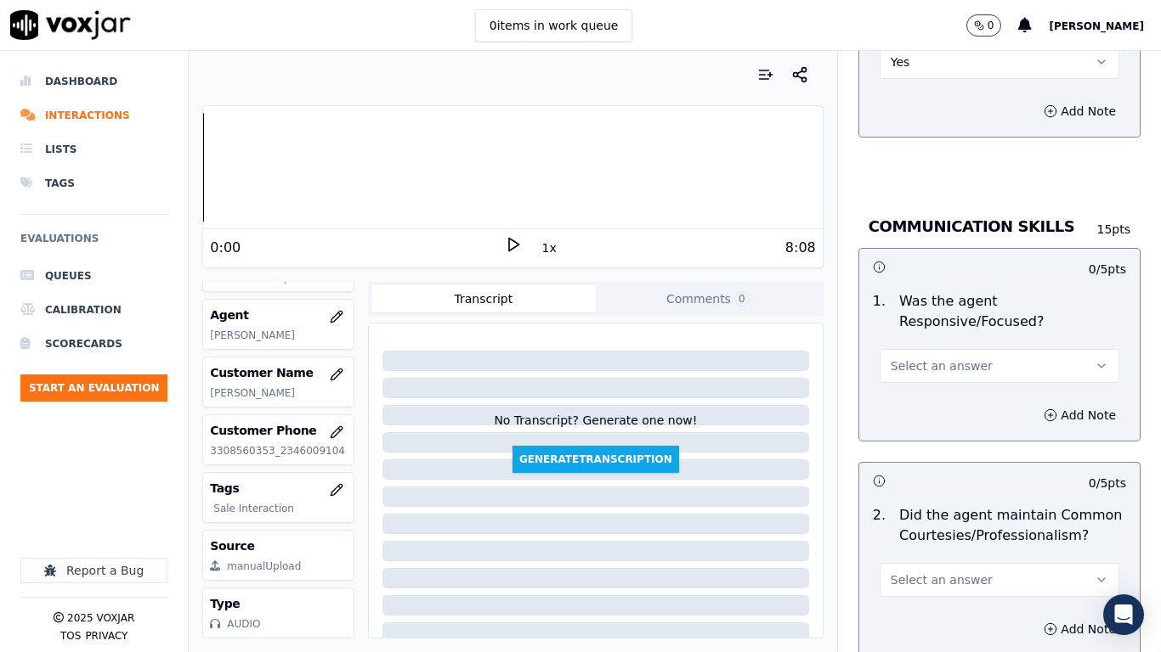
click at [935, 358] on span "Select an answer" at bounding box center [941, 366] width 102 height 17
click at [936, 392] on div "Yes" at bounding box center [967, 389] width 207 height 27
click at [933, 515] on span "Select an answer" at bounding box center [941, 580] width 102 height 17
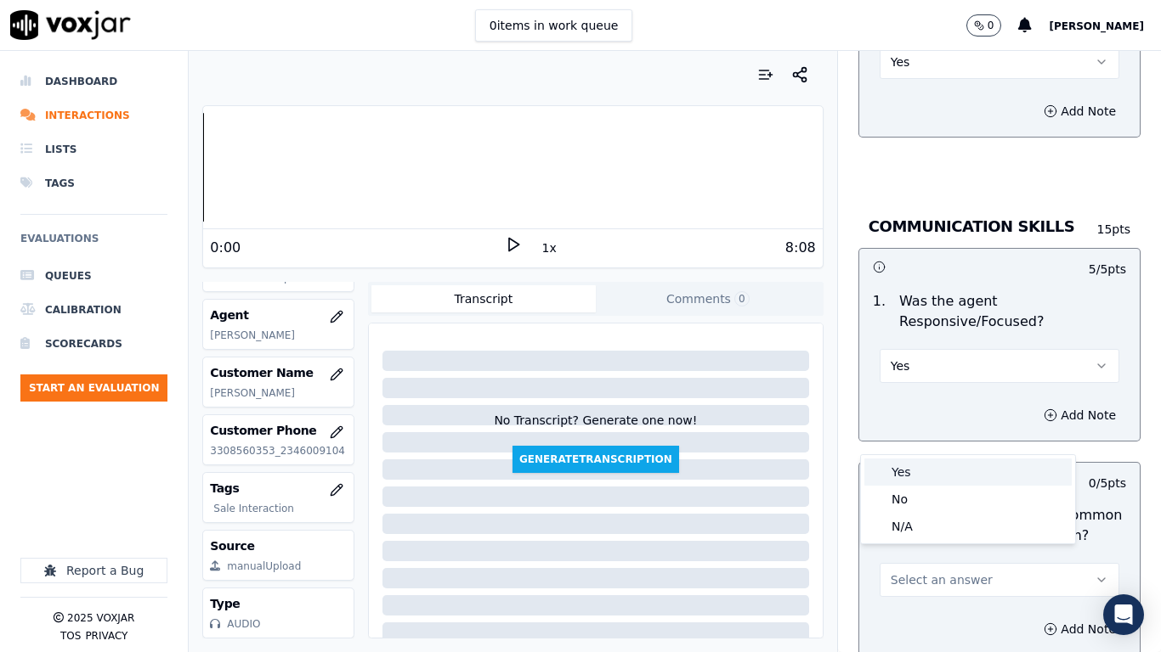
click at [911, 472] on div "Yes" at bounding box center [967, 472] width 207 height 27
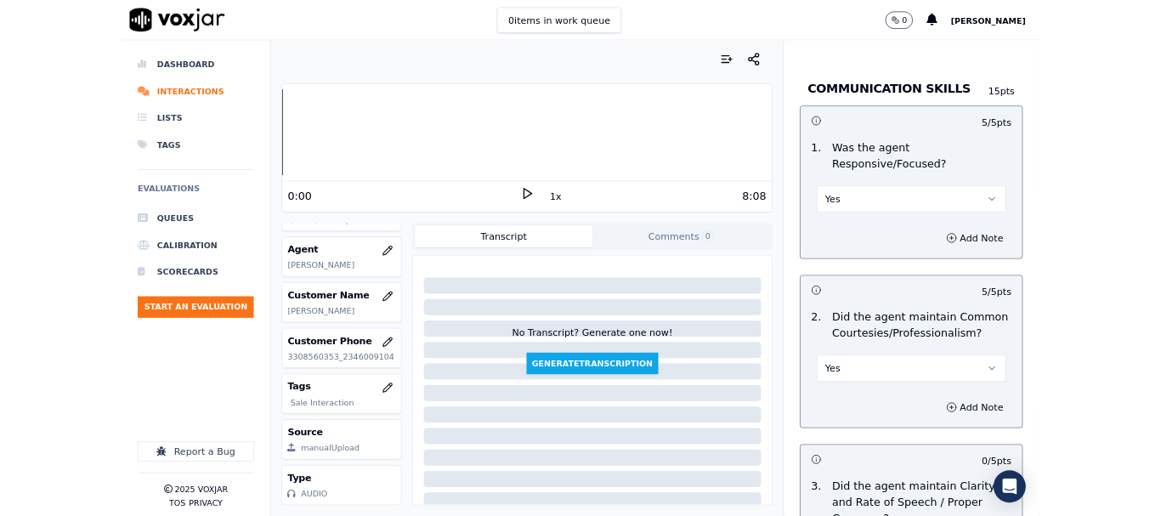
scroll to position [4701, 0]
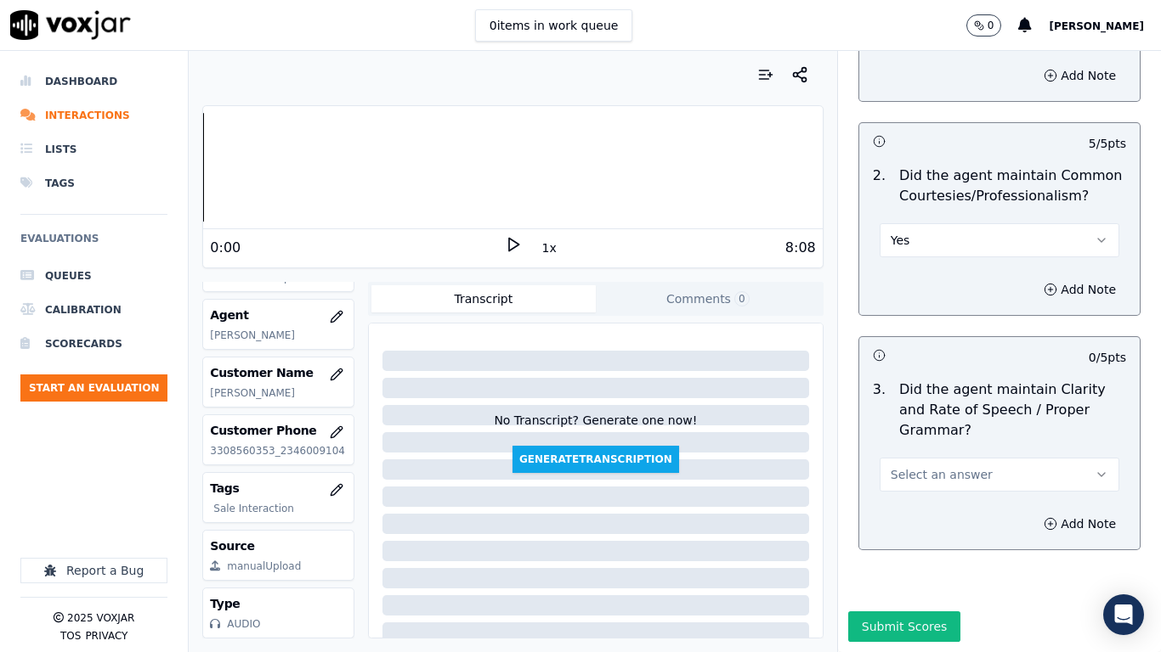
click at [951, 466] on span "Select an answer" at bounding box center [941, 474] width 102 height 17
click at [944, 465] on div "Yes" at bounding box center [967, 469] width 207 height 27
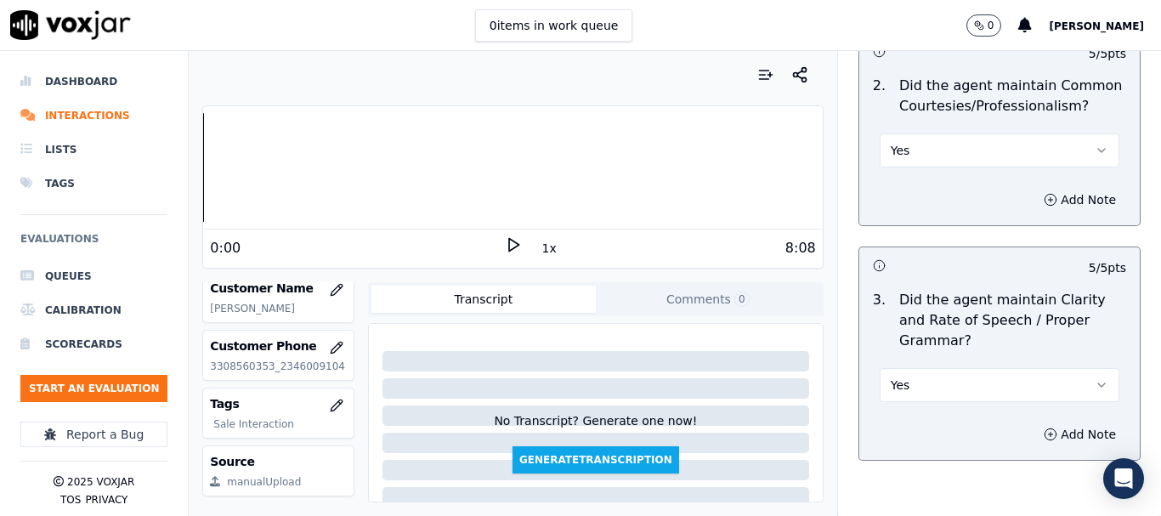
scroll to position [4838, 0]
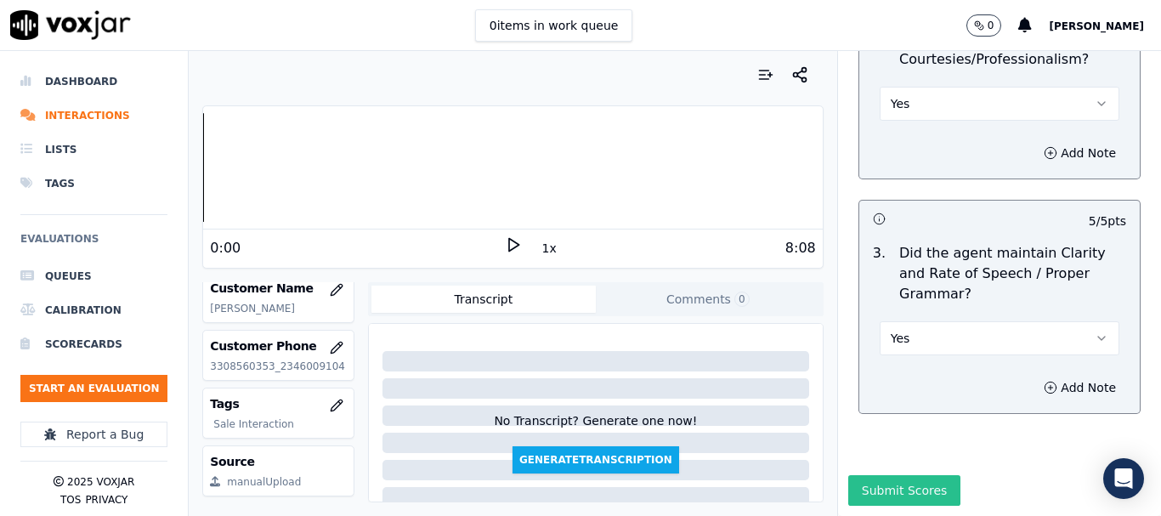
click at [890, 475] on button "Submit Scores" at bounding box center [904, 490] width 113 height 31
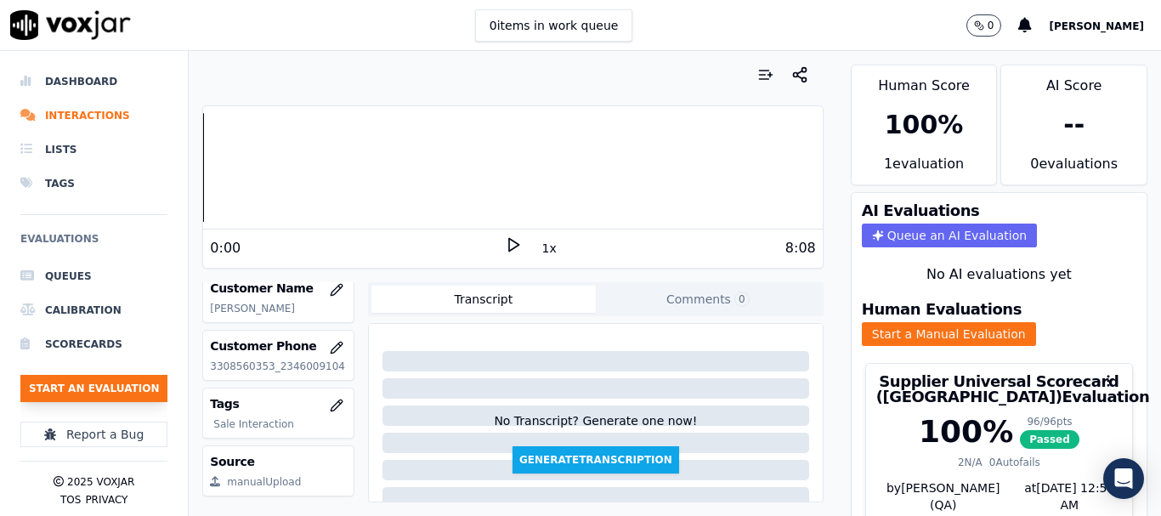
click at [116, 383] on button "Start an Evaluation" at bounding box center [93, 388] width 147 height 27
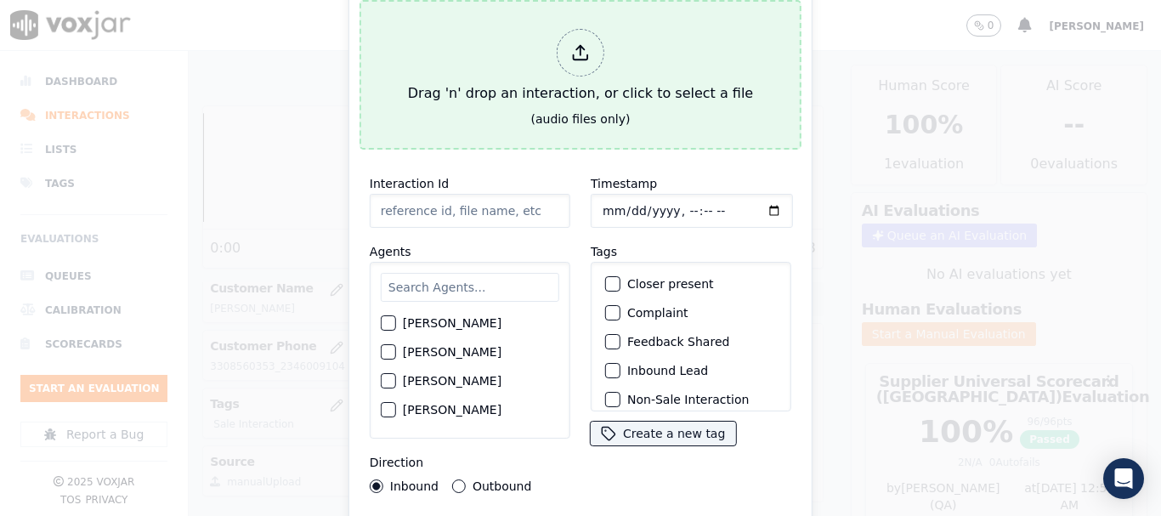
click at [528, 76] on div "Drag 'n' drop an interaction, or click to select a file" at bounding box center [580, 66] width 359 height 88
type input "20250821-201832_2165716775-all.mp3"
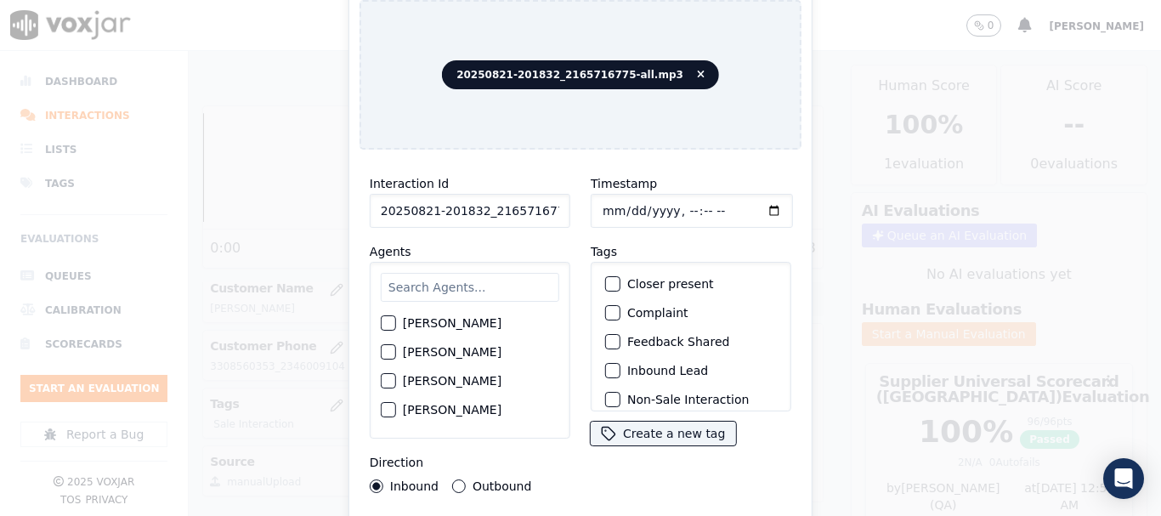
click at [445, 283] on input "text" at bounding box center [470, 287] width 178 height 29
type input "ca"
click at [444, 324] on label "[PERSON_NAME]" at bounding box center [452, 324] width 99 height 12
click at [396, 324] on button "[PERSON_NAME]" at bounding box center [388, 323] width 15 height 15
click at [601, 207] on input "Timestamp" at bounding box center [691, 211] width 202 height 34
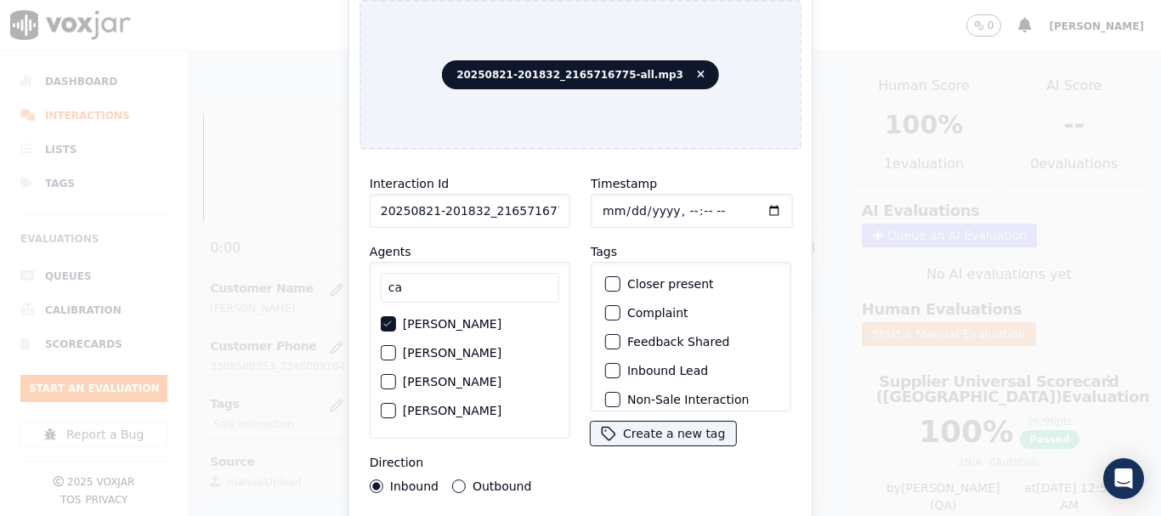
type input "[DATE]T19:27"
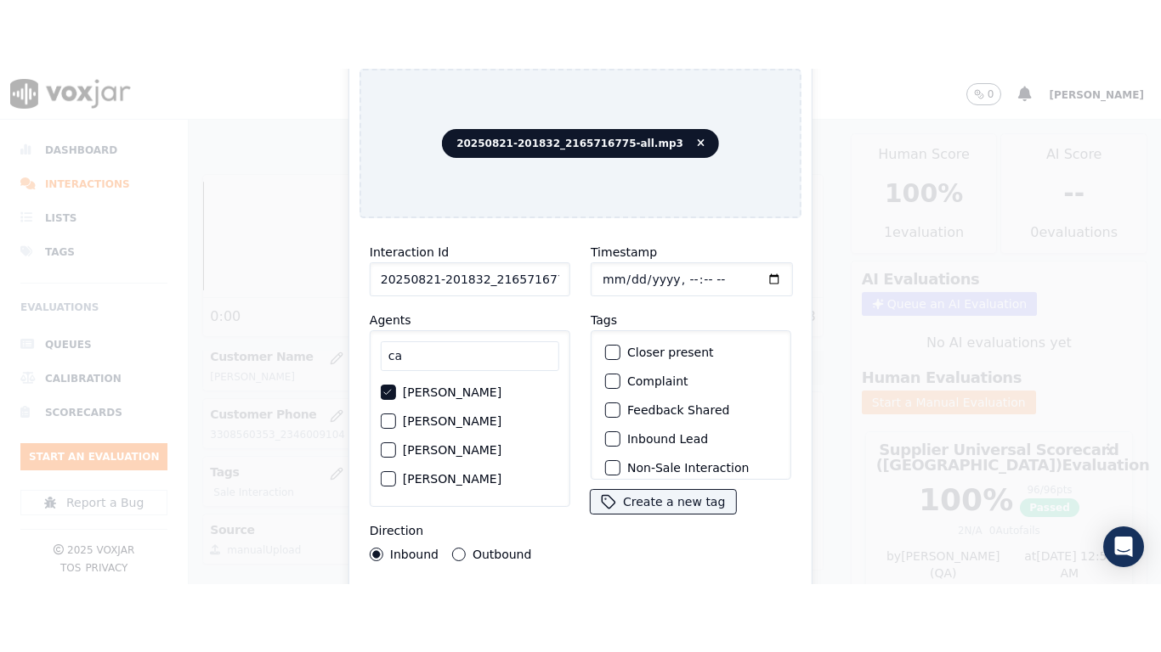
scroll to position [149, 0]
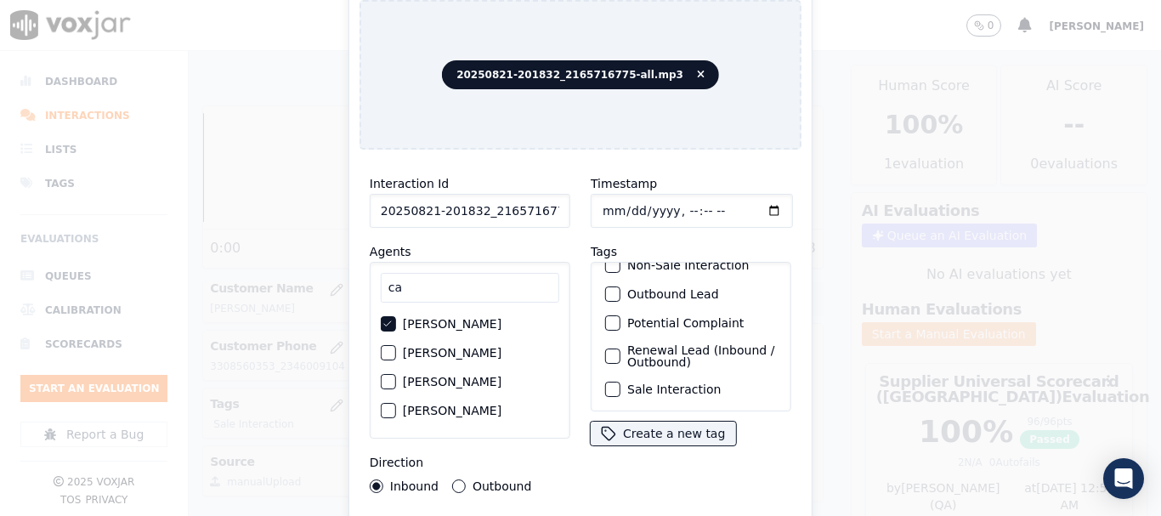
click at [680, 383] on label "Sale Interaction" at bounding box center [673, 389] width 93 height 12
click at [620, 381] on button "Sale Interaction" at bounding box center [612, 388] width 15 height 15
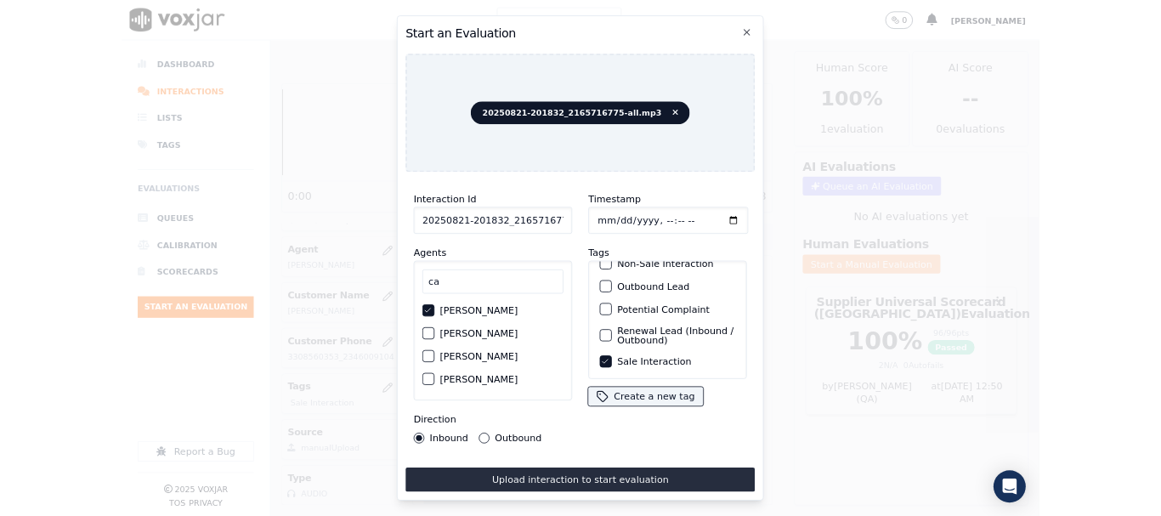
scroll to position [213, 0]
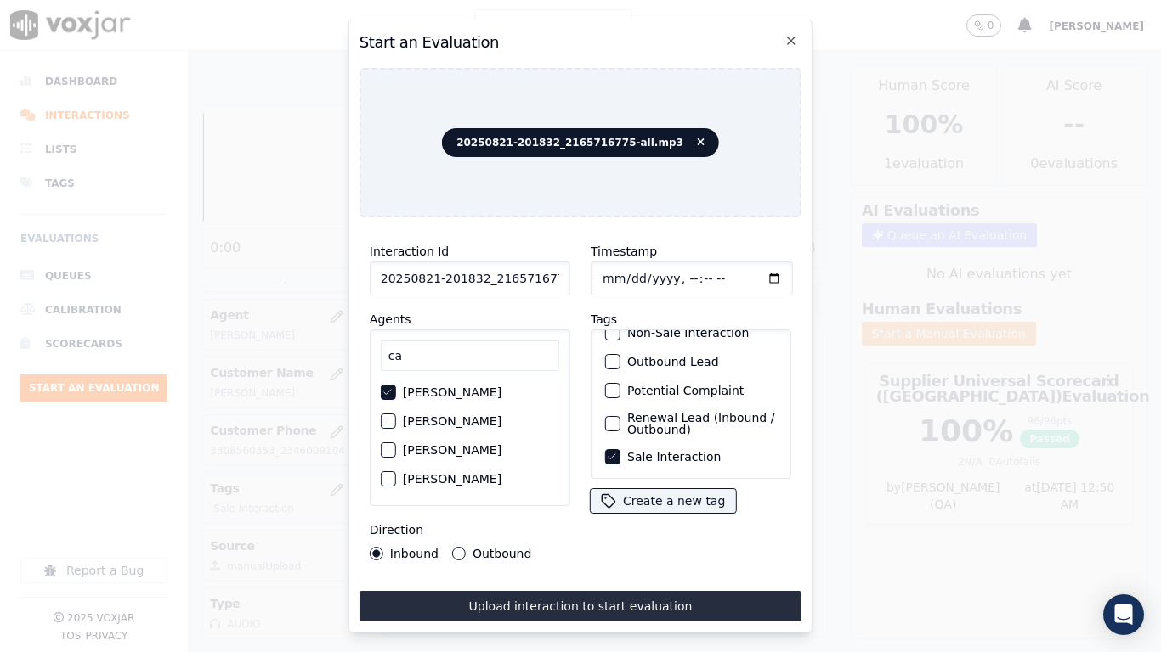
click at [703, 515] on button "Upload interaction to start evaluation" at bounding box center [580, 606] width 442 height 31
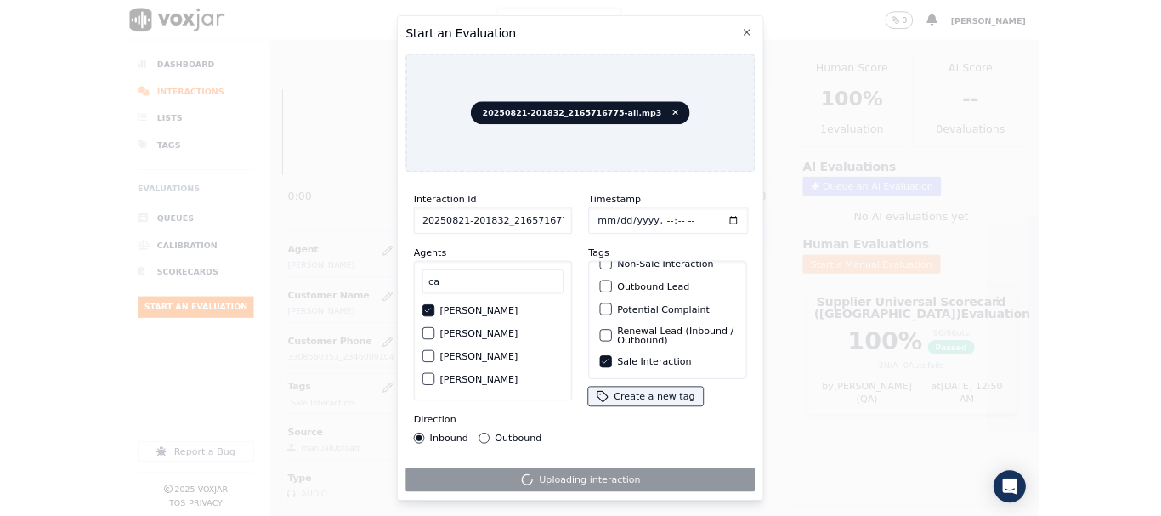
scroll to position [255, 0]
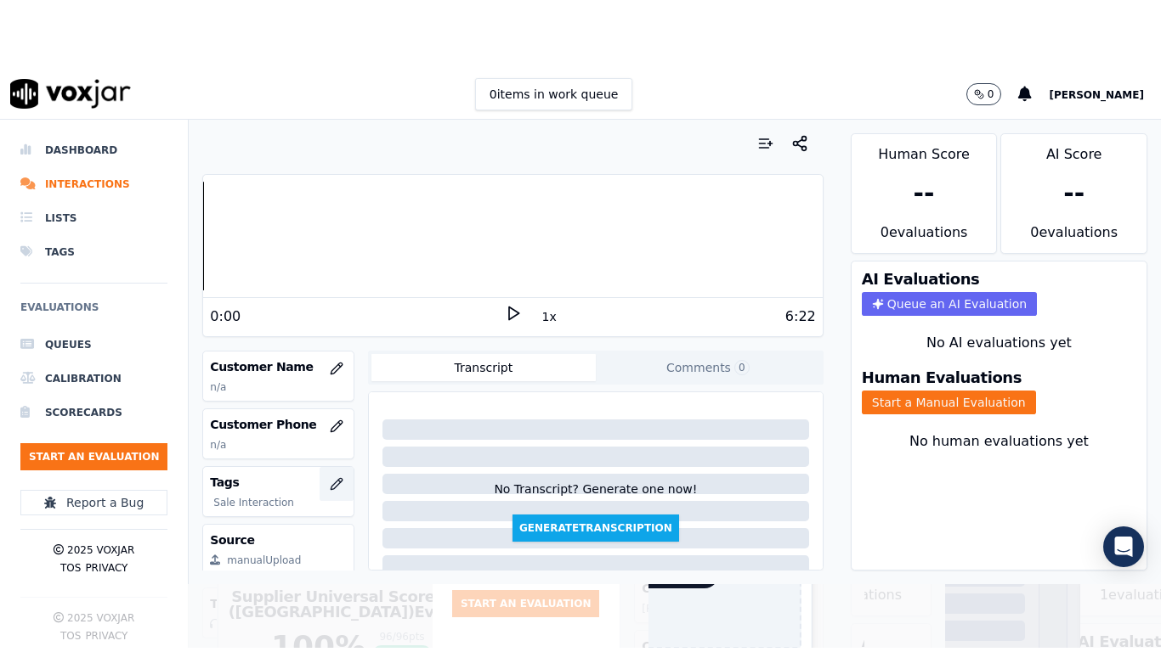
scroll to position [255, 0]
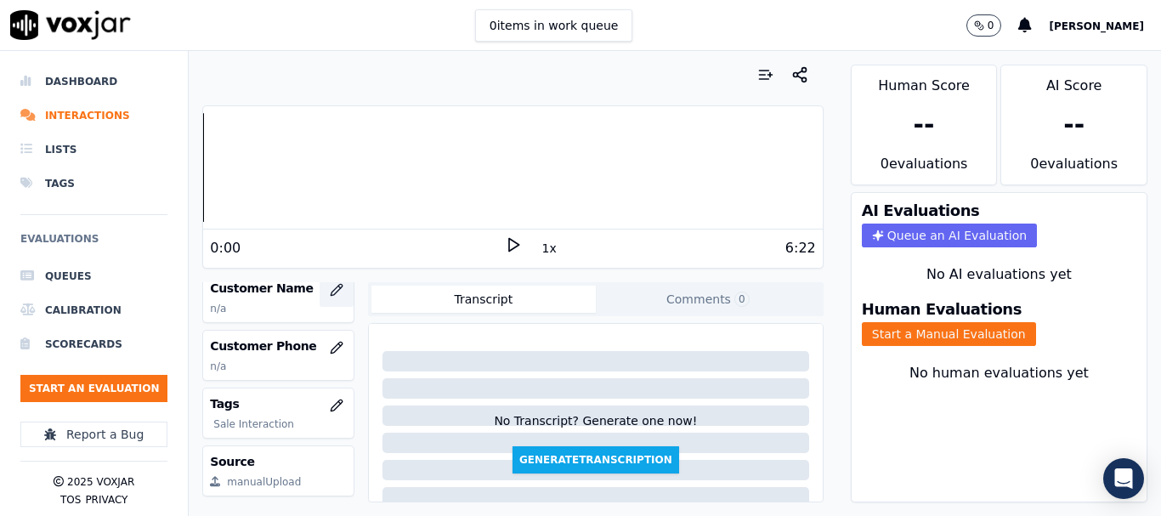
click at [330, 291] on icon "button" at bounding box center [337, 290] width 14 height 14
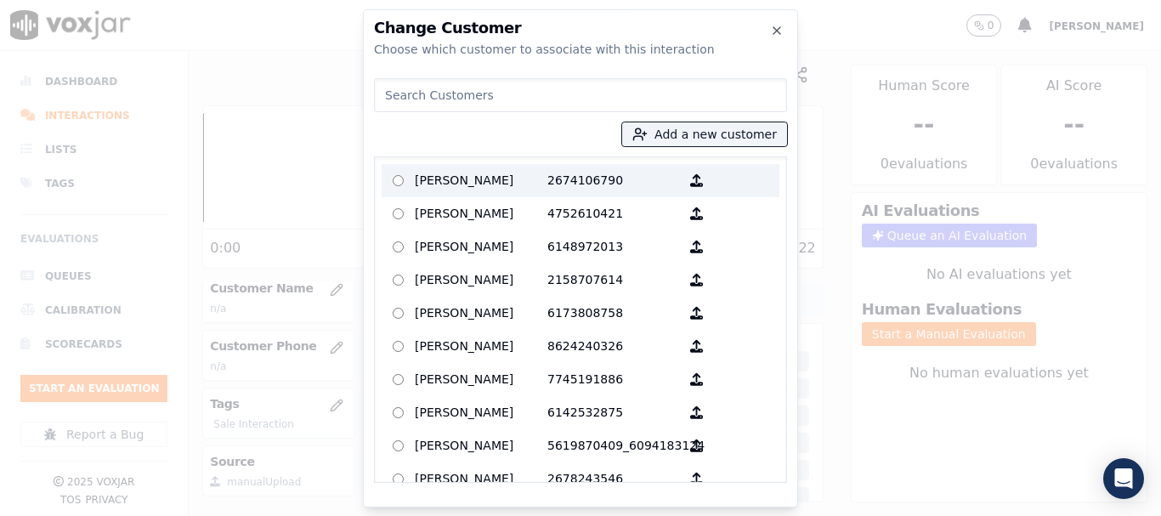
paste input "[PERSON_NAME]"
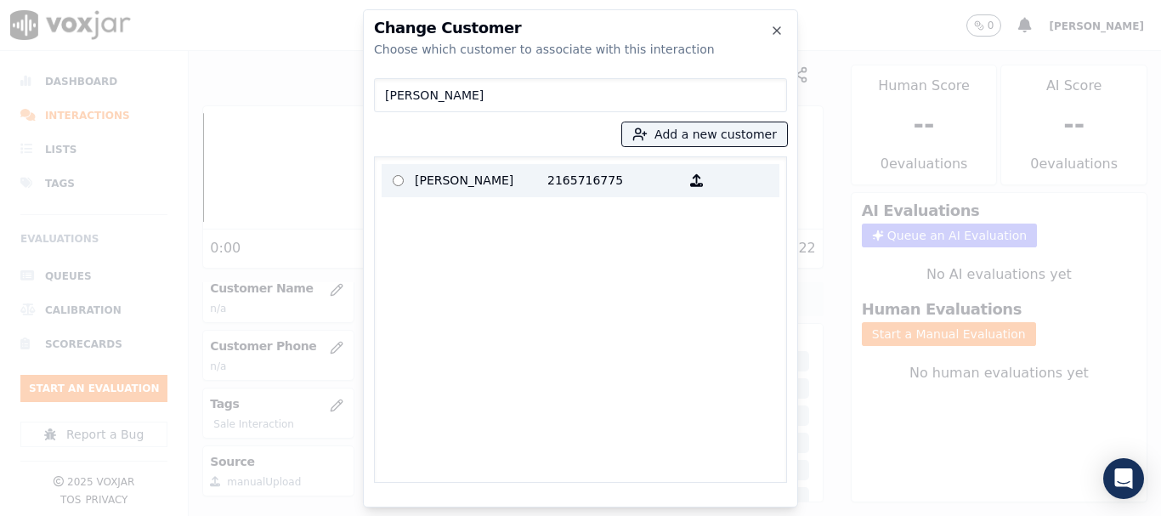
type input "[PERSON_NAME]"
click at [485, 178] on p "[PERSON_NAME]" at bounding box center [481, 180] width 133 height 26
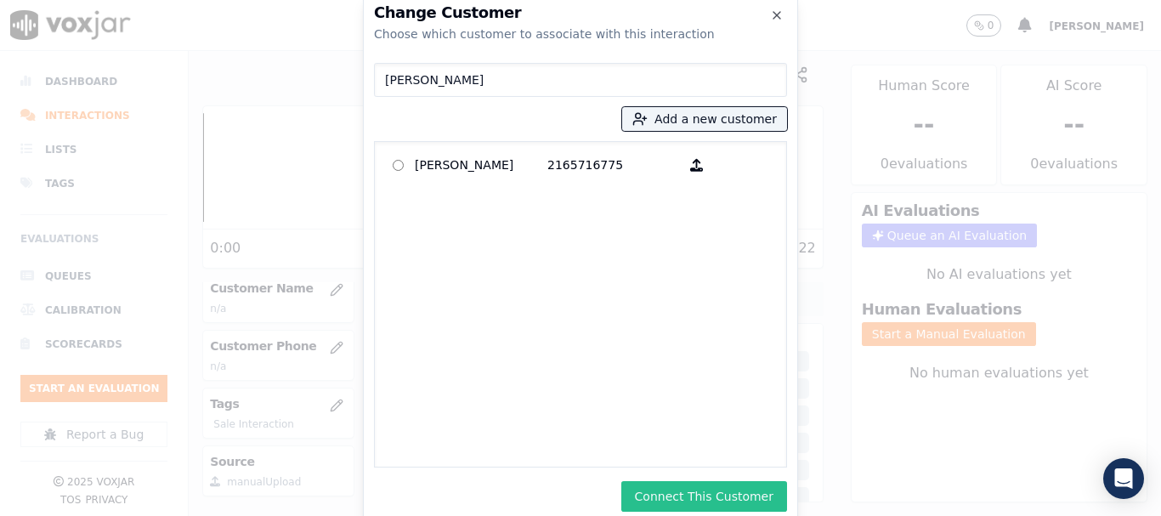
click at [726, 489] on button "Connect This Customer" at bounding box center [704, 496] width 166 height 31
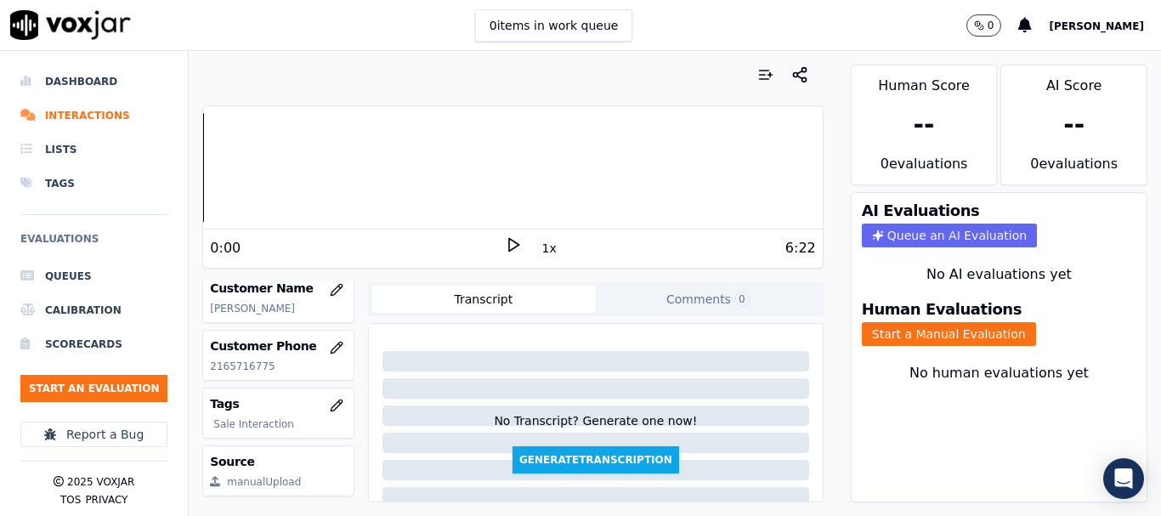
click at [949, 333] on button "Start a Manual Evaluation" at bounding box center [948, 334] width 174 height 24
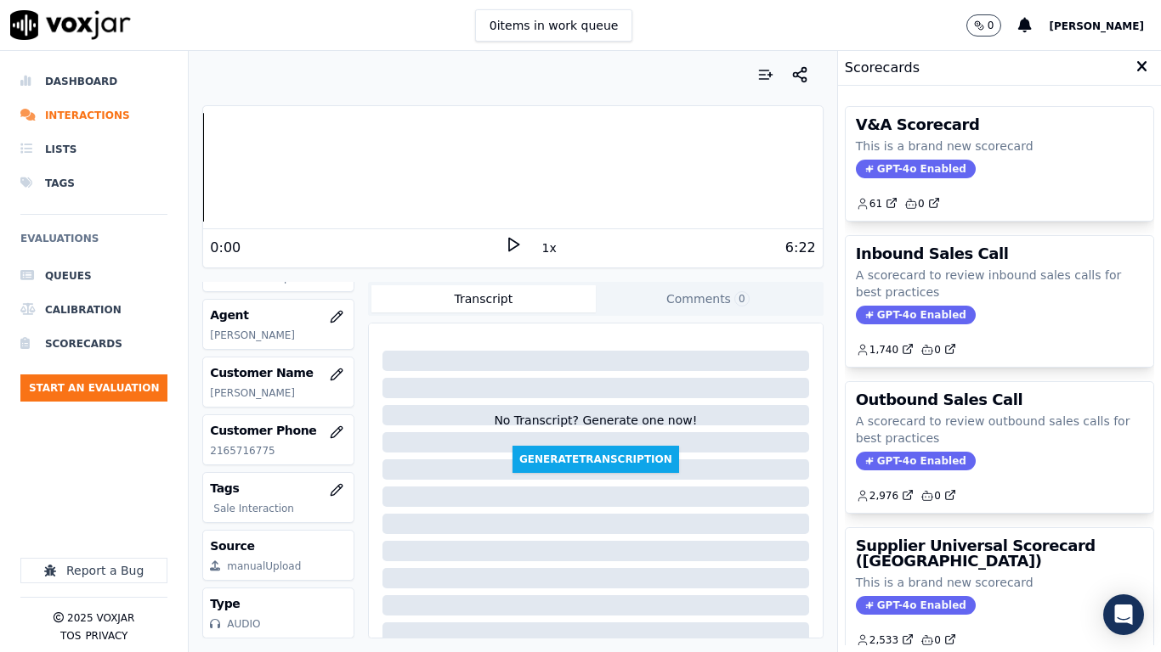
scroll to position [213, 0]
drag, startPoint x: 967, startPoint y: 545, endPoint x: 935, endPoint y: 455, distance: 95.4
click at [967, 515] on h3 "Supplier Universal Scorecard ([GEOGRAPHIC_DATA])" at bounding box center [999, 554] width 287 height 31
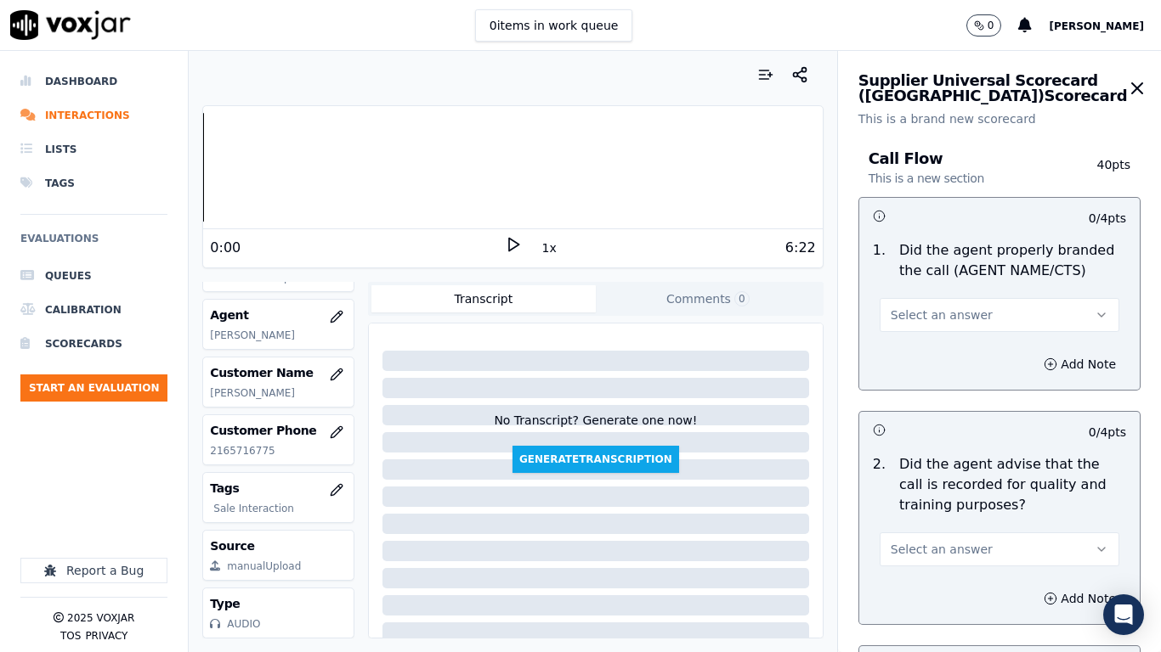
click at [980, 313] on button "Select an answer" at bounding box center [999, 315] width 240 height 34
click at [961, 358] on div "Yes" at bounding box center [967, 353] width 207 height 27
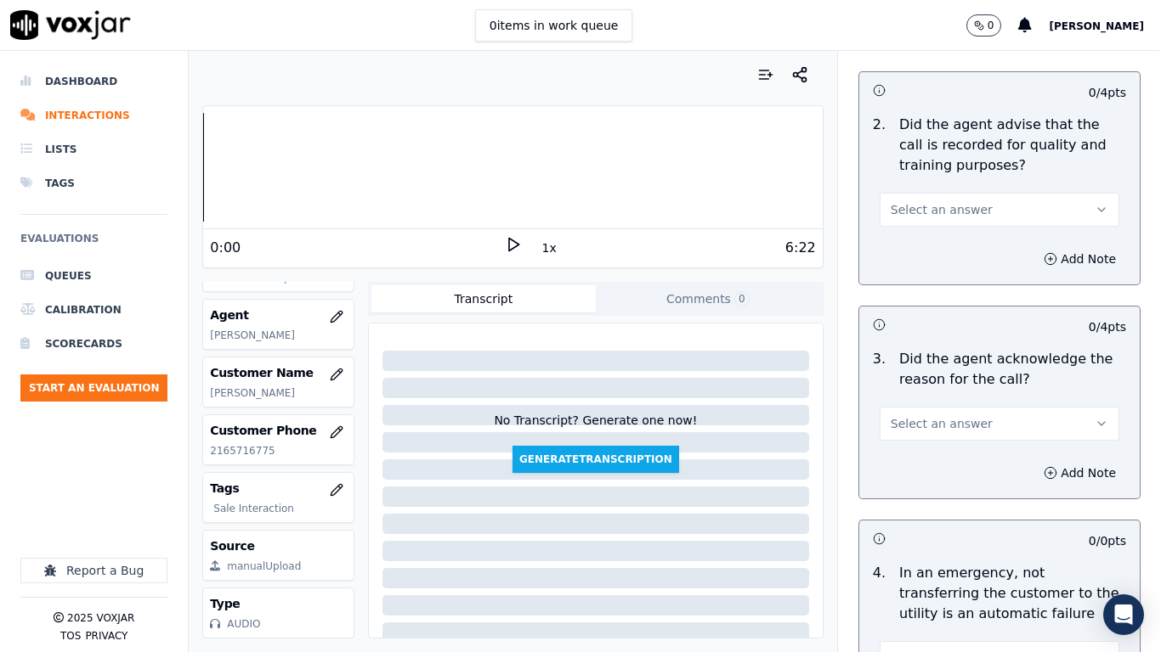
click at [924, 208] on span "Select an answer" at bounding box center [941, 209] width 102 height 17
click at [925, 245] on div "Yes" at bounding box center [967, 247] width 207 height 27
drag, startPoint x: 942, startPoint y: 420, endPoint x: 942, endPoint y: 432, distance: 11.9
click at [942, 419] on span "Select an answer" at bounding box center [941, 423] width 102 height 17
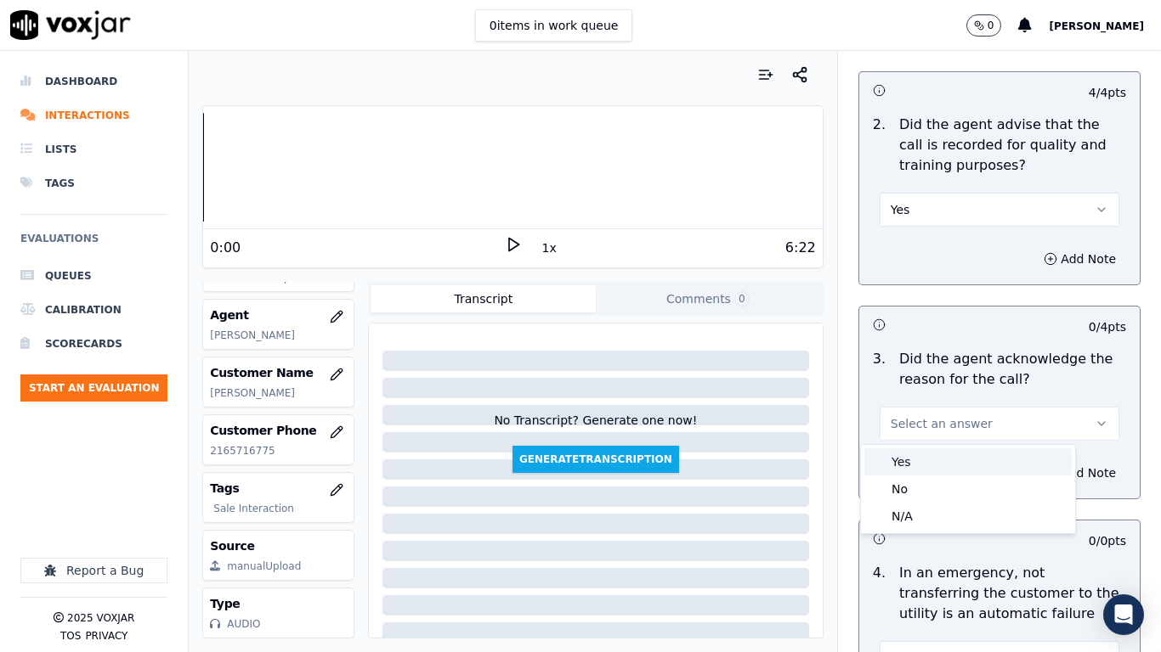
click at [929, 466] on div "Yes" at bounding box center [967, 462] width 207 height 27
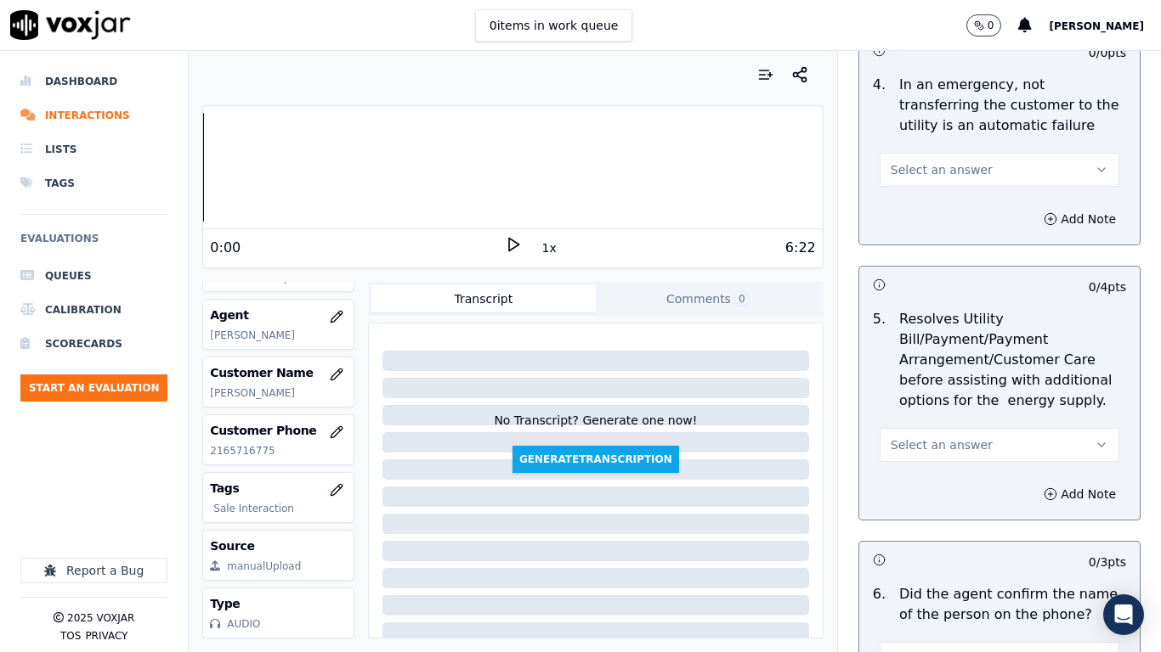
scroll to position [850, 0]
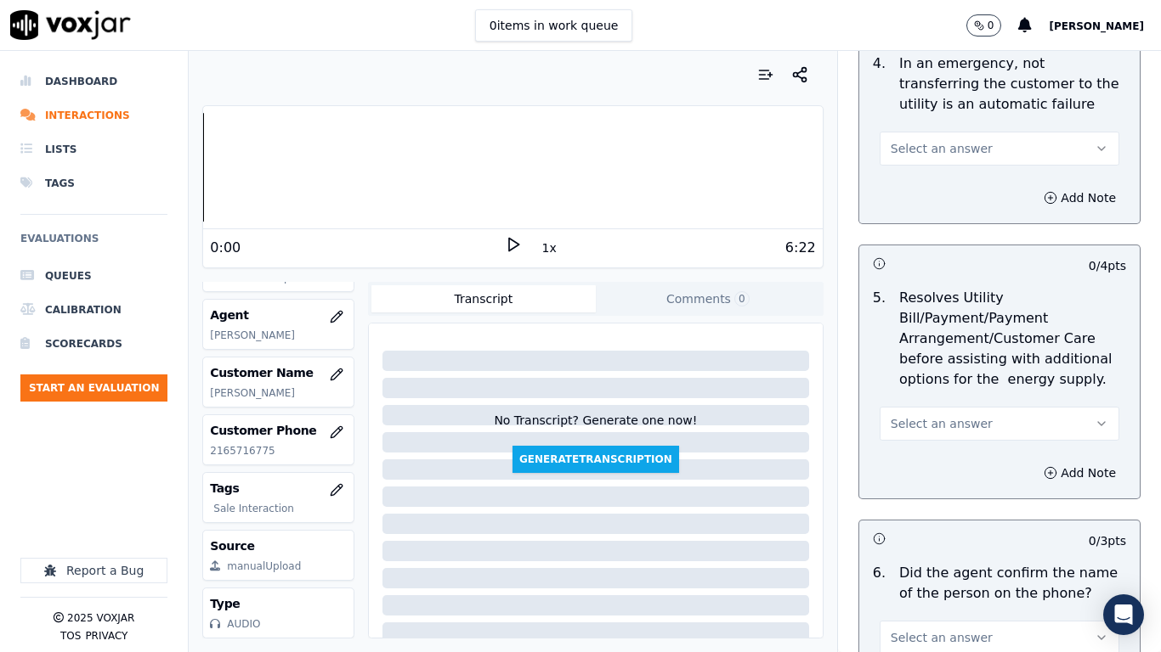
click at [930, 148] on span "Select an answer" at bounding box center [941, 148] width 102 height 17
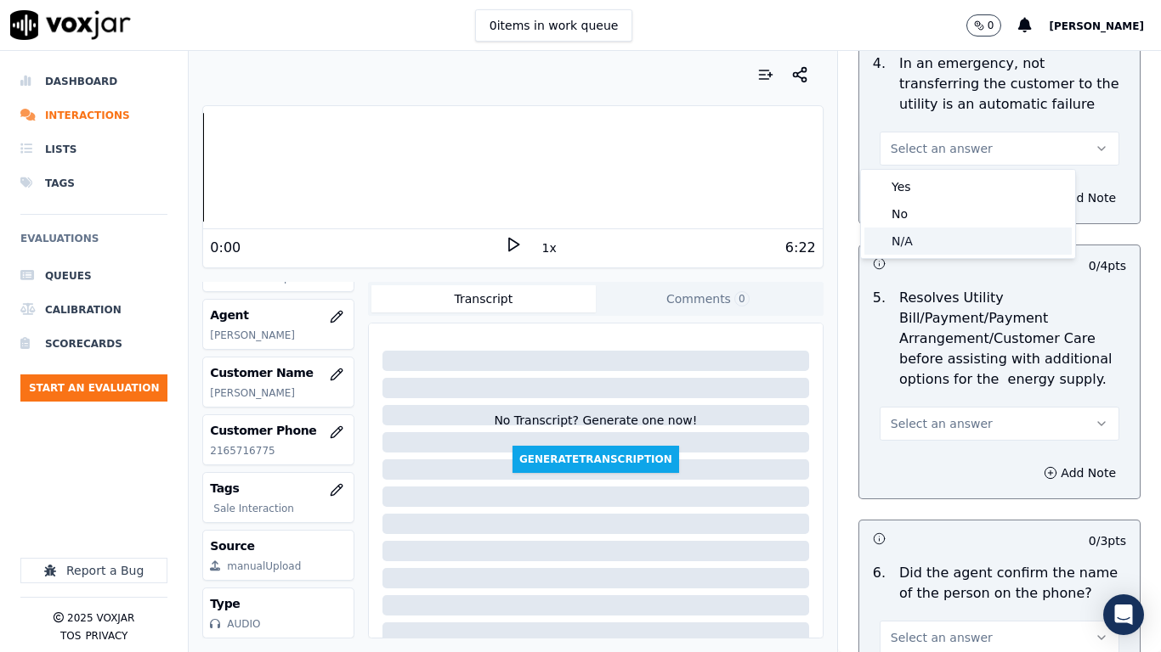
click at [938, 246] on div "N/A" at bounding box center [967, 241] width 207 height 27
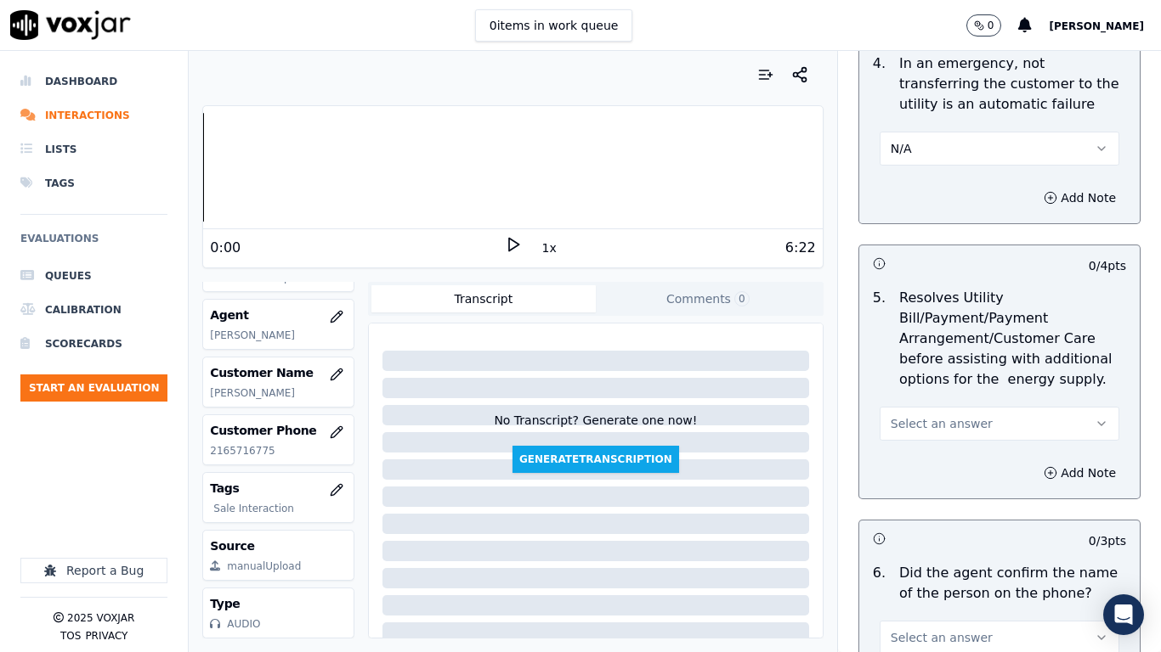
click at [947, 425] on span "Select an answer" at bounding box center [941, 423] width 102 height 17
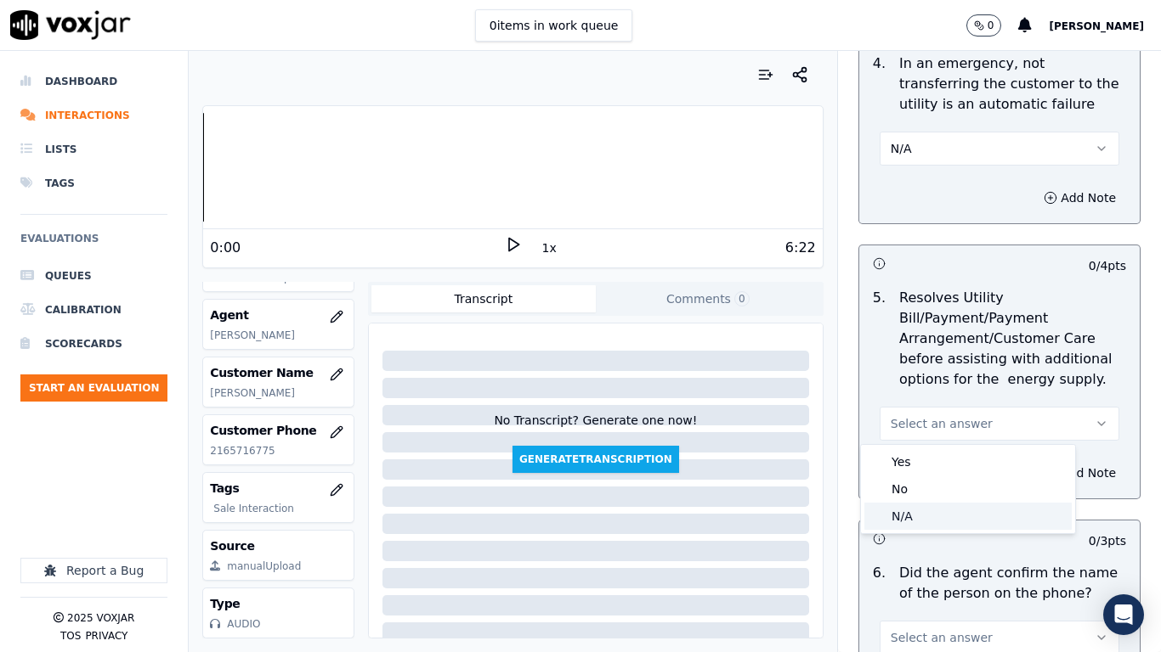
click at [927, 508] on div "N/A" at bounding box center [967, 516] width 207 height 27
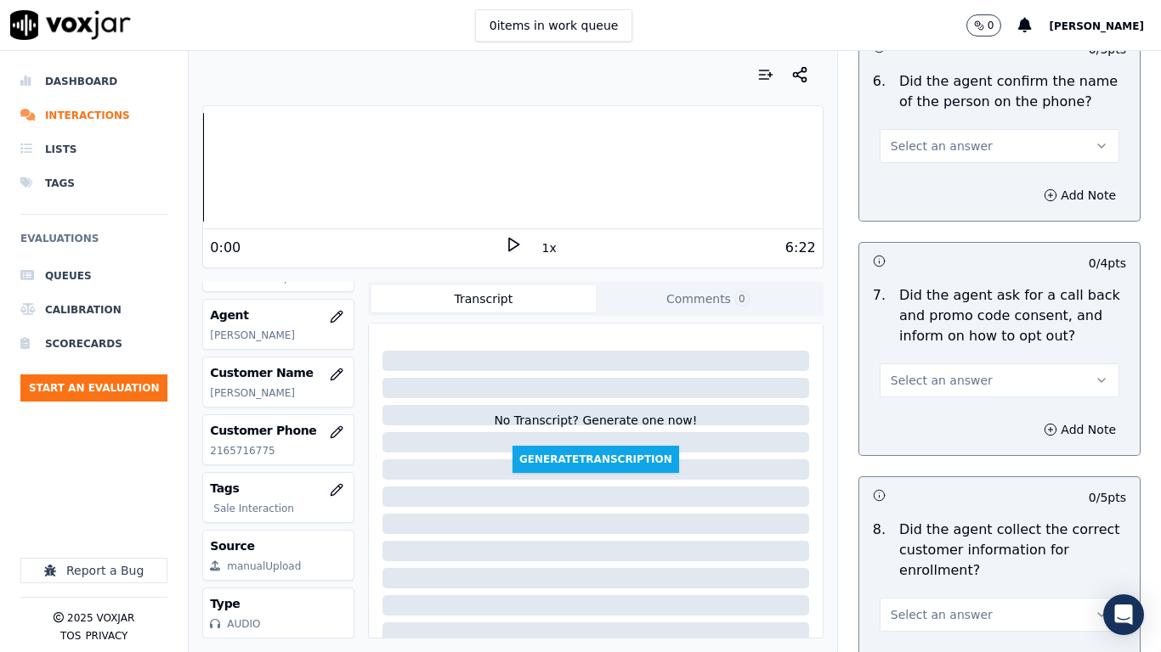
scroll to position [1359, 0]
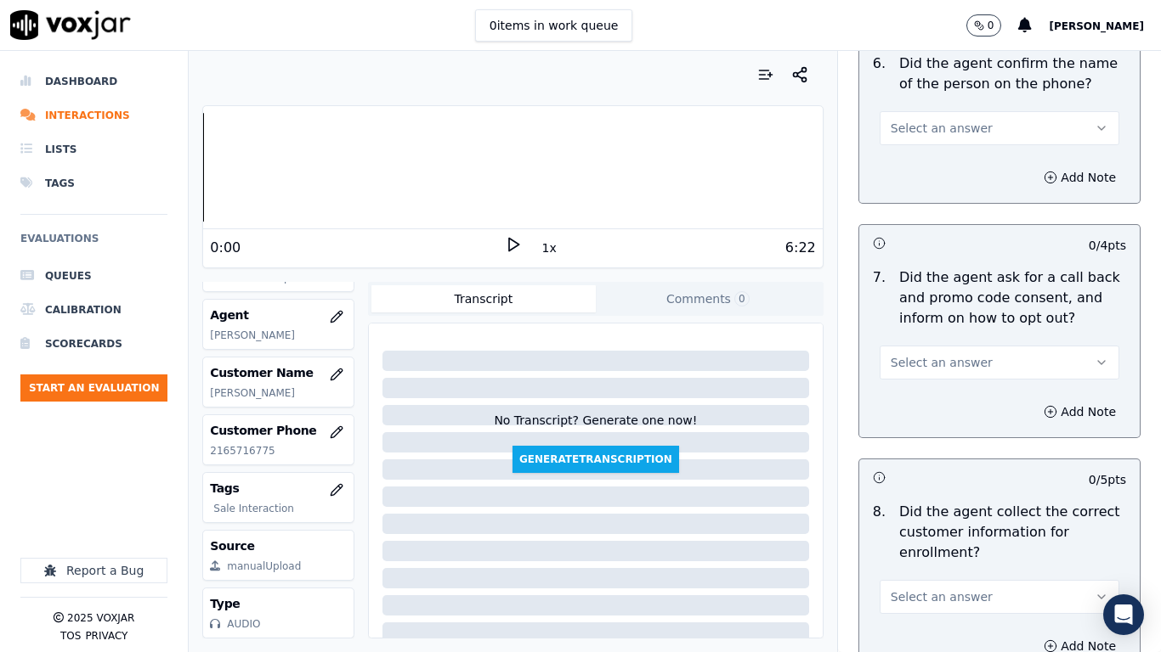
click at [917, 130] on span "Select an answer" at bounding box center [941, 128] width 102 height 17
click at [918, 164] on div "Yes" at bounding box center [967, 166] width 207 height 27
click at [931, 364] on span "Select an answer" at bounding box center [941, 362] width 102 height 17
click at [930, 404] on div "Yes" at bounding box center [967, 400] width 207 height 27
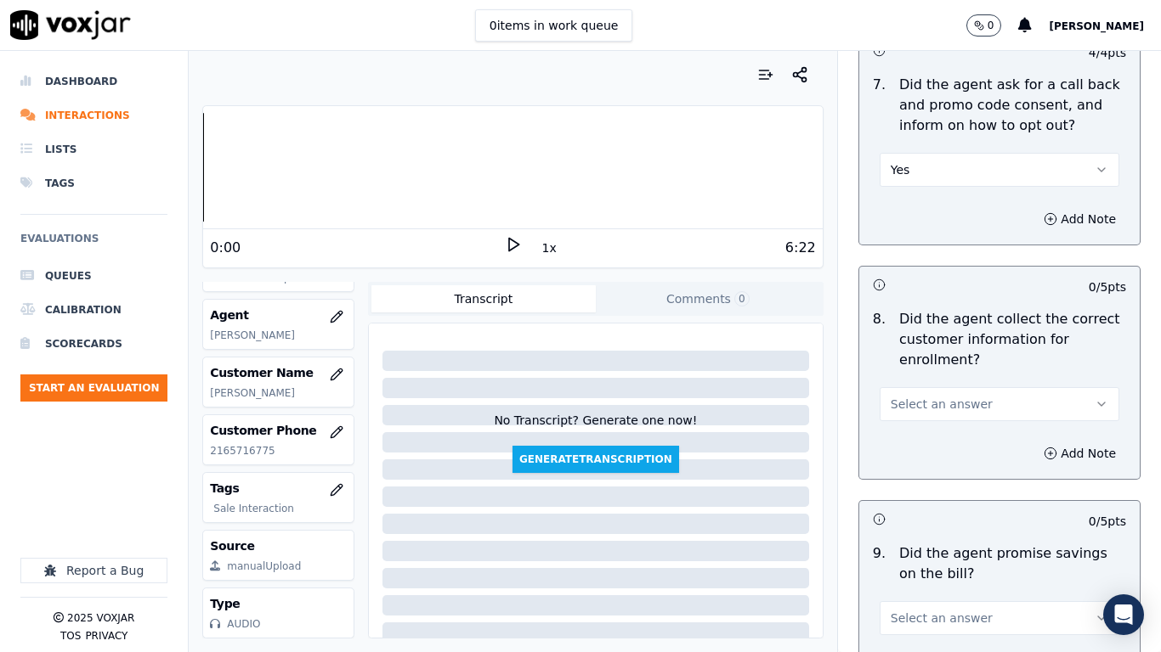
scroll to position [1784, 0]
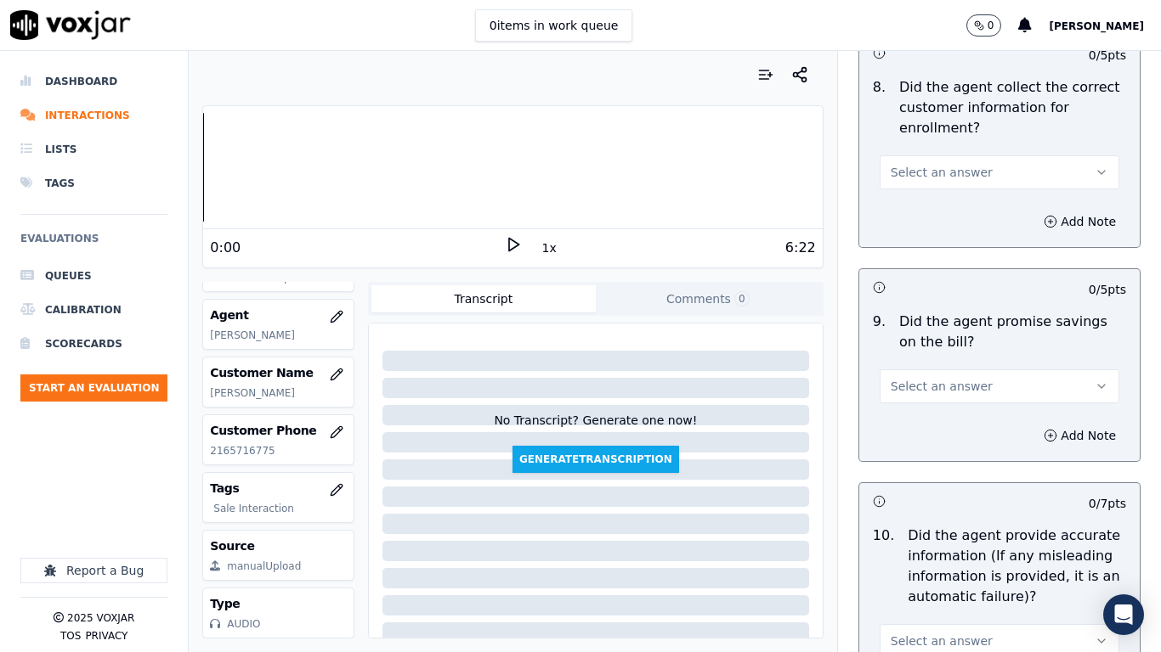
click at [907, 161] on button "Select an answer" at bounding box center [999, 172] width 240 height 34
click at [929, 212] on div "Yes" at bounding box center [967, 210] width 207 height 27
click at [944, 385] on span "Select an answer" at bounding box center [941, 386] width 102 height 17
click at [932, 426] on div "Yes" at bounding box center [967, 424] width 207 height 27
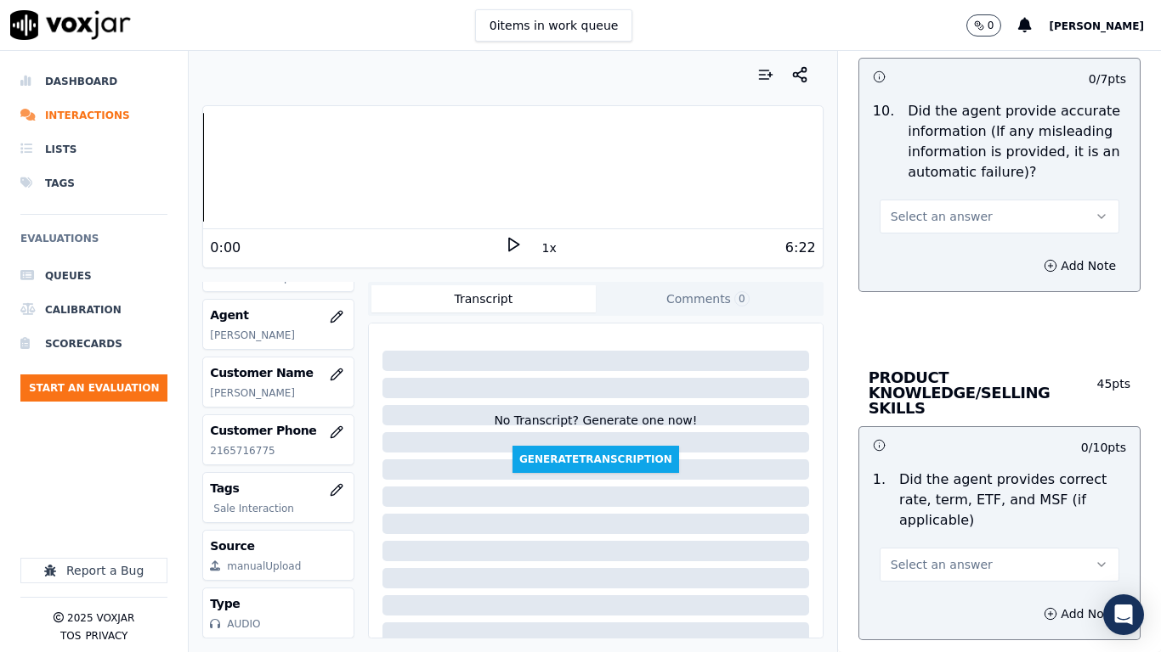
click at [926, 220] on span "Select an answer" at bounding box center [941, 216] width 102 height 17
click at [925, 260] on div "Yes" at bounding box center [967, 254] width 207 height 27
click at [980, 515] on button "Select an answer" at bounding box center [999, 565] width 240 height 34
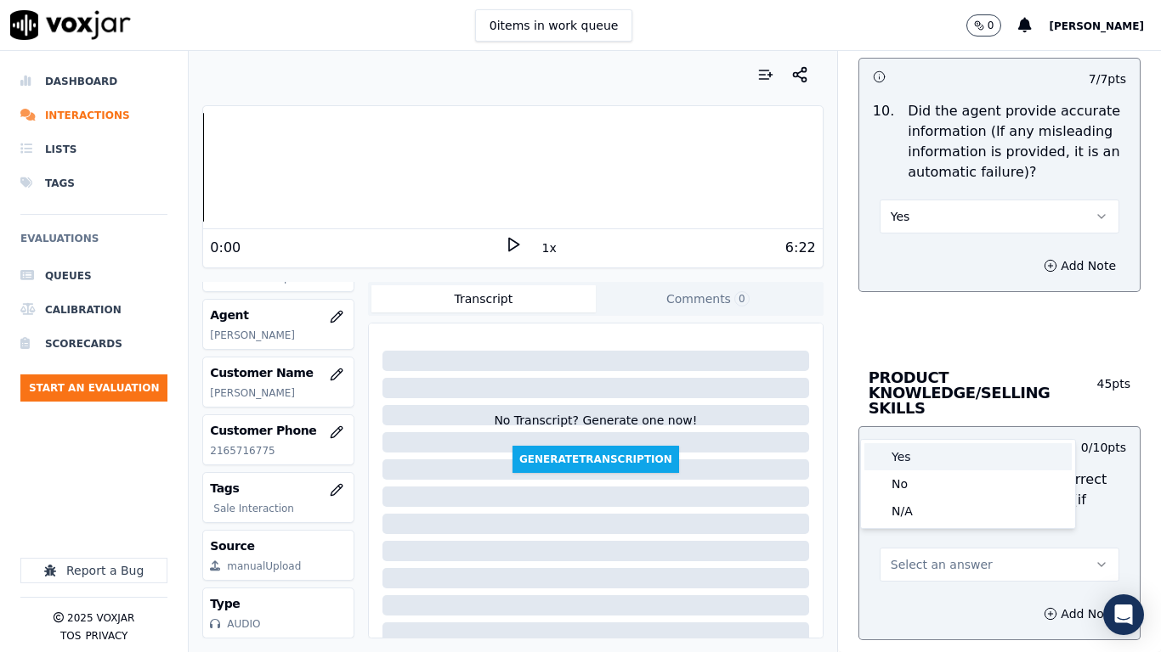
click at [916, 453] on div "Yes" at bounding box center [967, 456] width 207 height 27
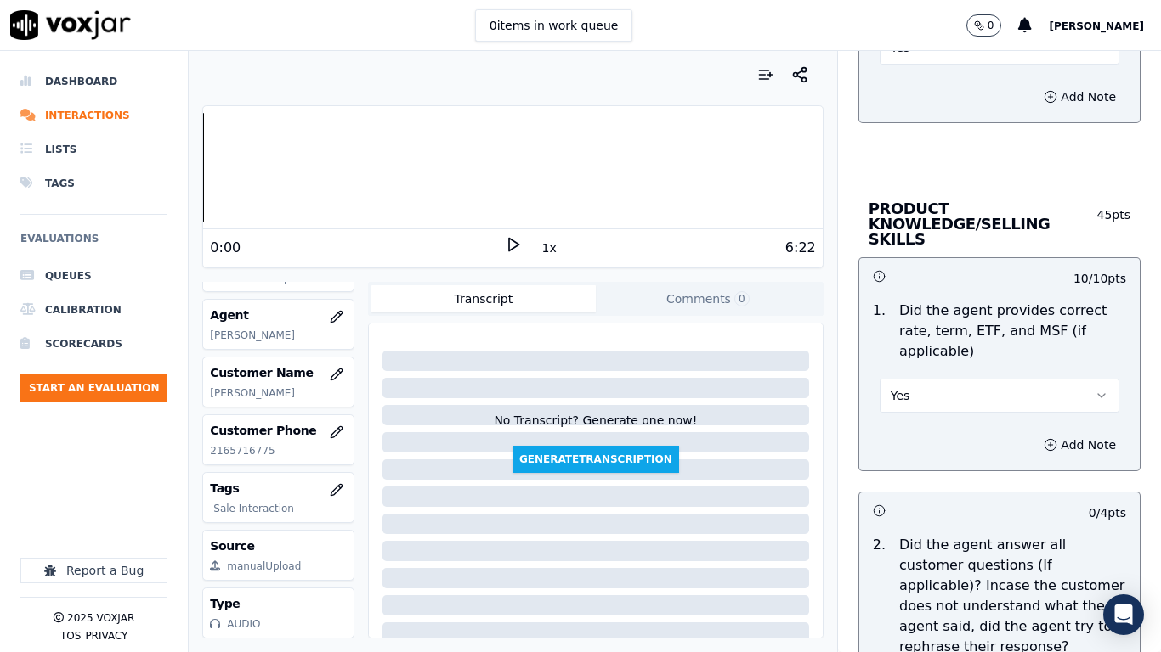
scroll to position [2804, 0]
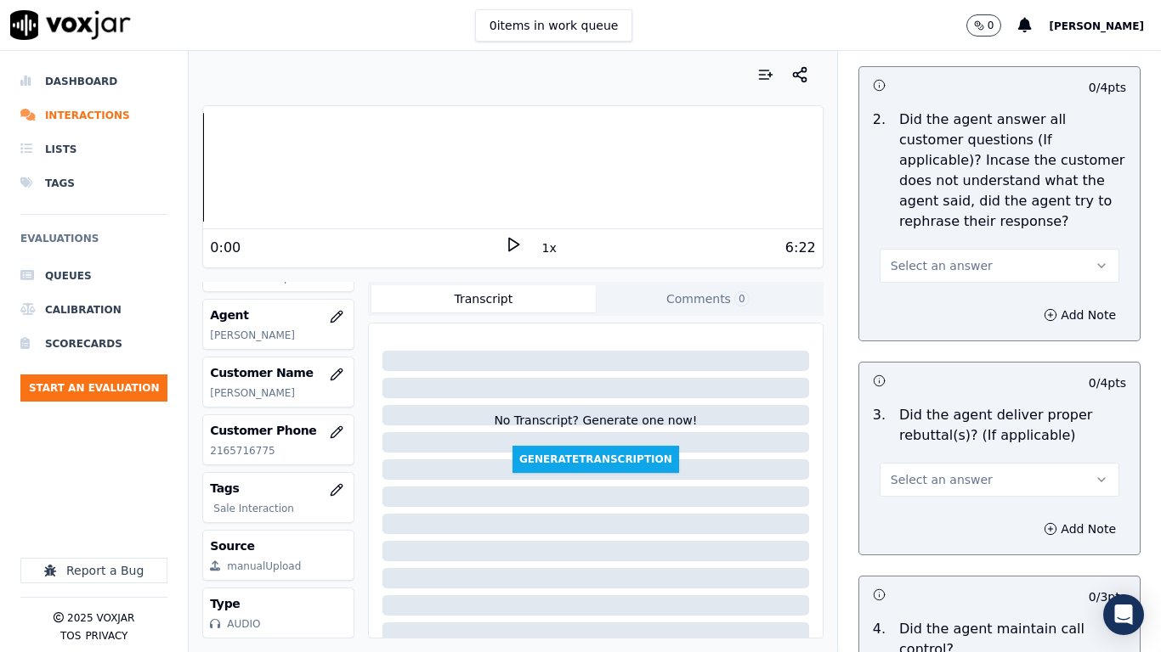
click at [925, 257] on span "Select an answer" at bounding box center [941, 265] width 102 height 17
click at [925, 285] on div "Yes" at bounding box center [967, 288] width 207 height 27
click at [950, 472] on span "Select an answer" at bounding box center [941, 480] width 102 height 17
click at [938, 490] on div "Yes" at bounding box center [967, 502] width 207 height 27
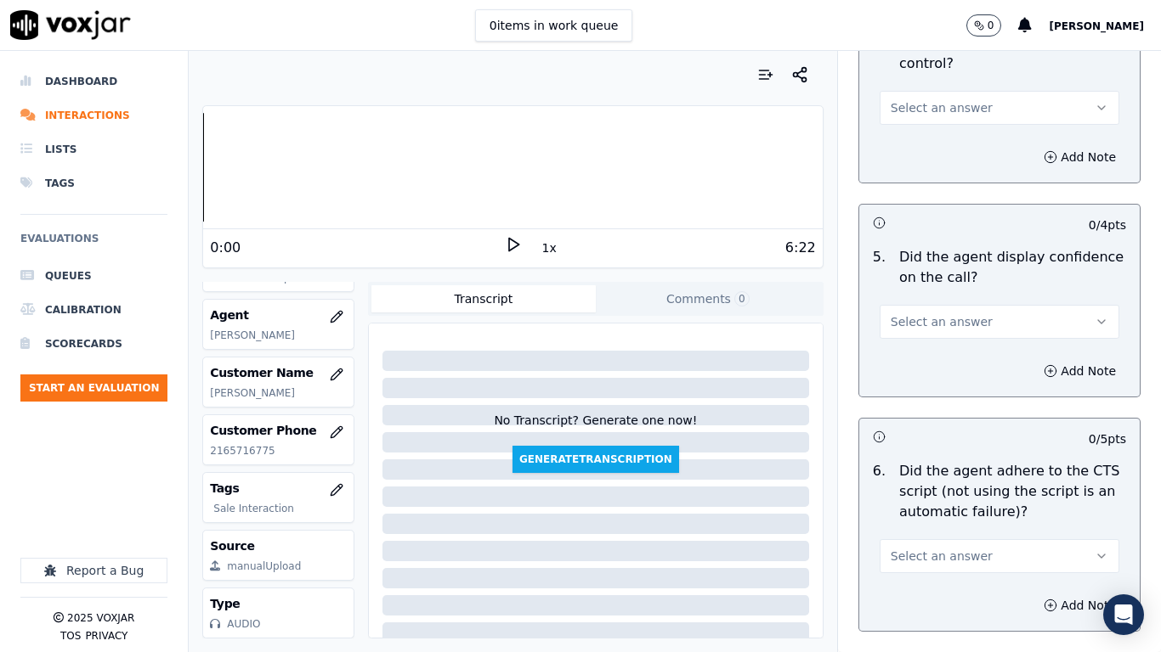
scroll to position [3398, 0]
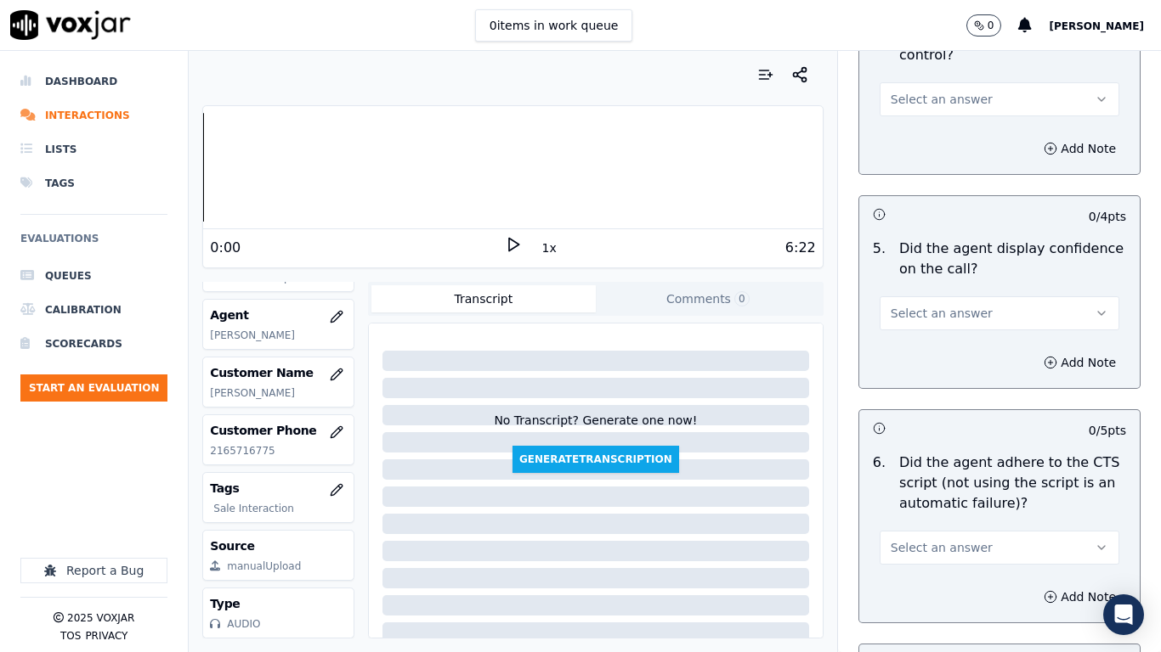
click at [912, 91] on span "Select an answer" at bounding box center [941, 99] width 102 height 17
drag, startPoint x: 926, startPoint y: 120, endPoint x: 925, endPoint y: 301, distance: 181.0
click at [926, 120] on div "Yes" at bounding box center [967, 122] width 207 height 27
click at [910, 305] on span "Select an answer" at bounding box center [941, 313] width 102 height 17
click at [913, 334] on div "Yes" at bounding box center [967, 336] width 207 height 27
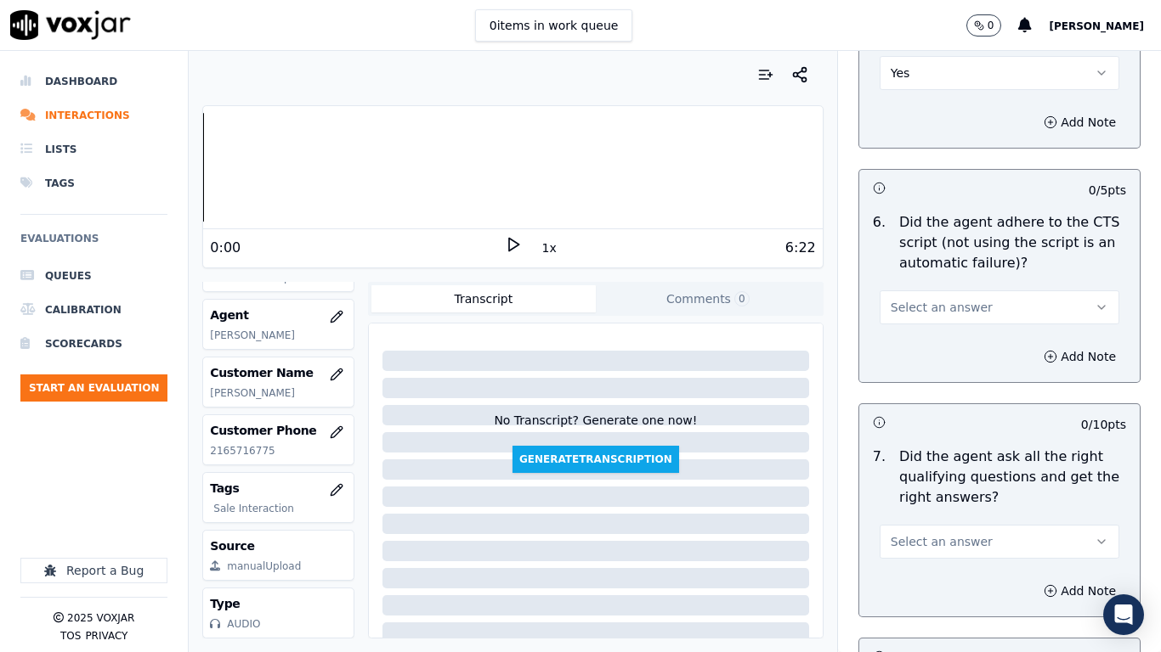
scroll to position [3653, 0]
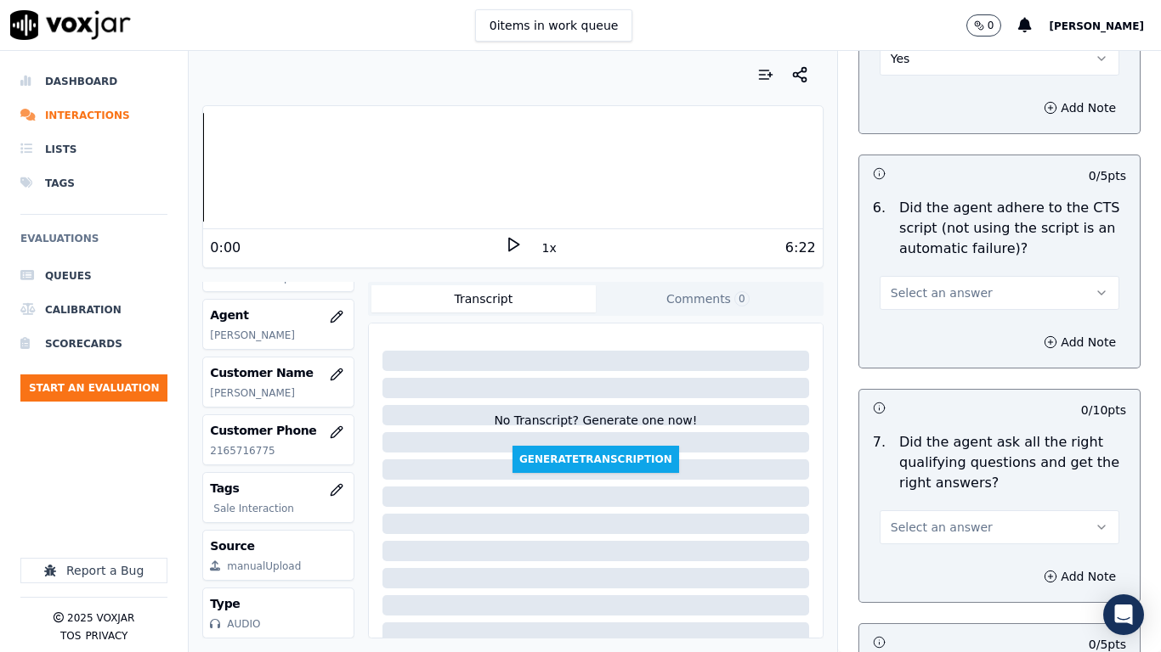
click at [924, 285] on span "Select an answer" at bounding box center [941, 293] width 102 height 17
click at [929, 312] on div "Yes" at bounding box center [967, 315] width 207 height 27
click at [937, 515] on span "Select an answer" at bounding box center [941, 527] width 102 height 17
click at [912, 515] on div "Yes" at bounding box center [967, 550] width 207 height 27
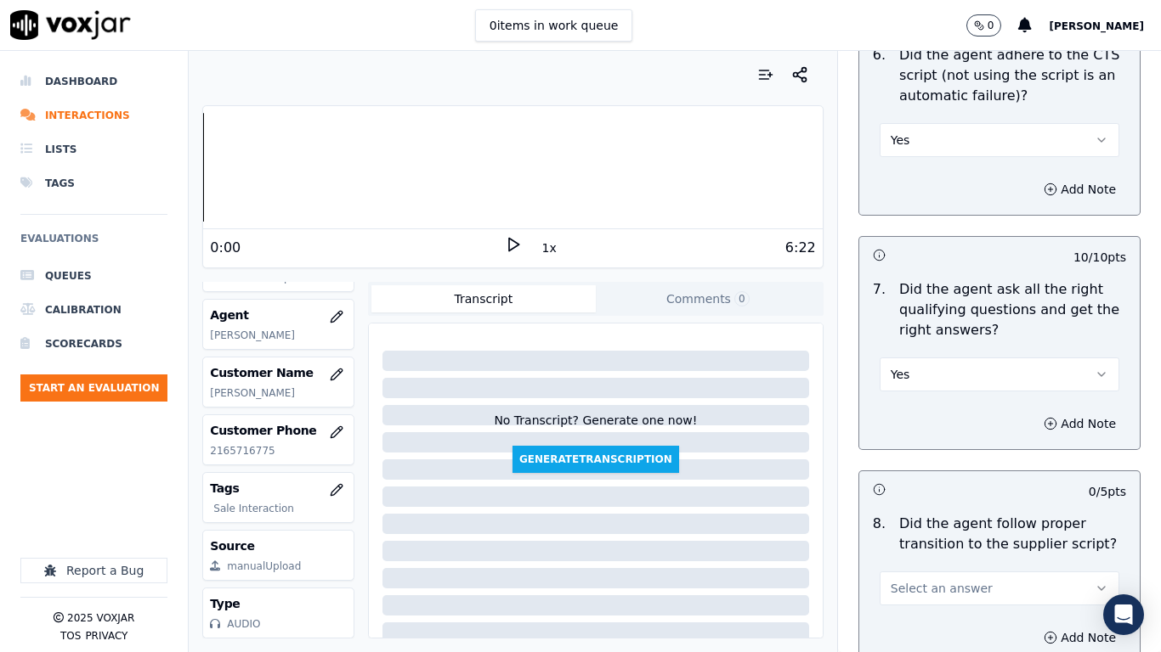
scroll to position [4163, 0]
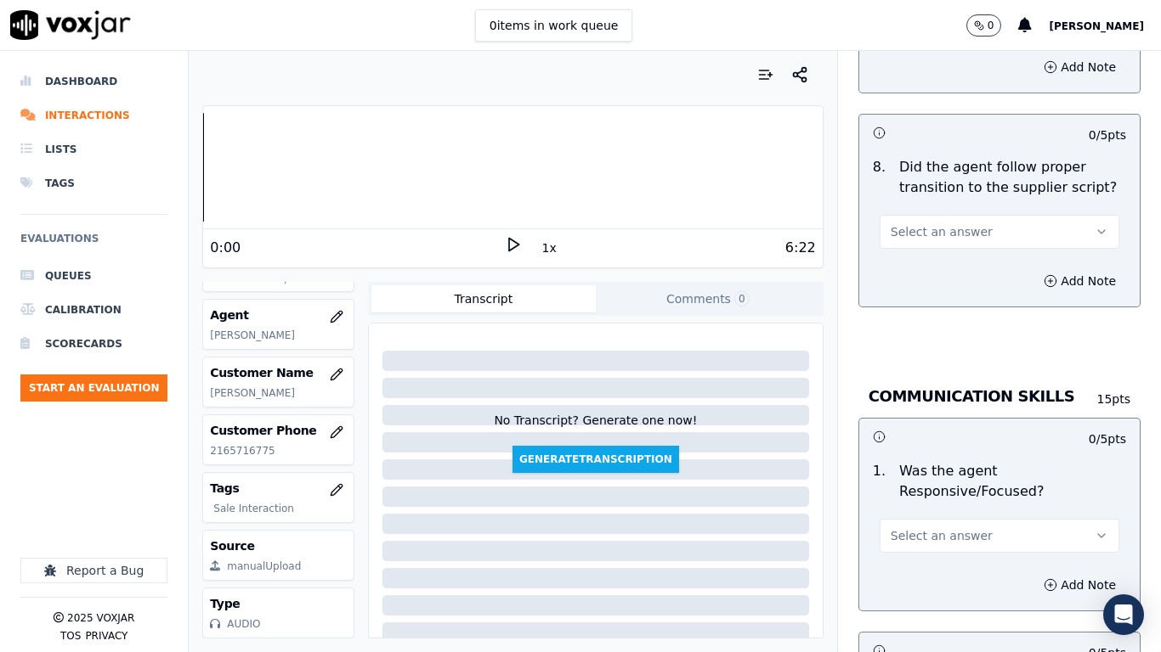
click at [932, 223] on span "Select an answer" at bounding box center [941, 231] width 102 height 17
click at [932, 251] on div "Yes" at bounding box center [967, 254] width 207 height 27
click at [931, 515] on span "Select an answer" at bounding box center [941, 536] width 102 height 17
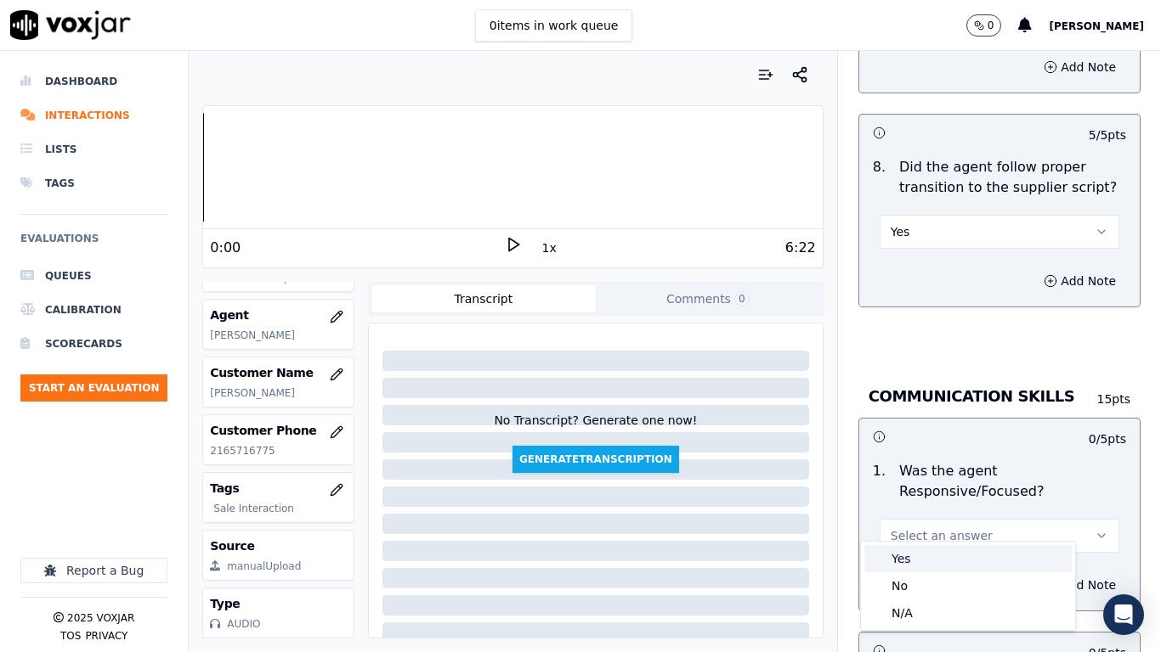
click at [924, 515] on div "Yes" at bounding box center [967, 558] width 207 height 27
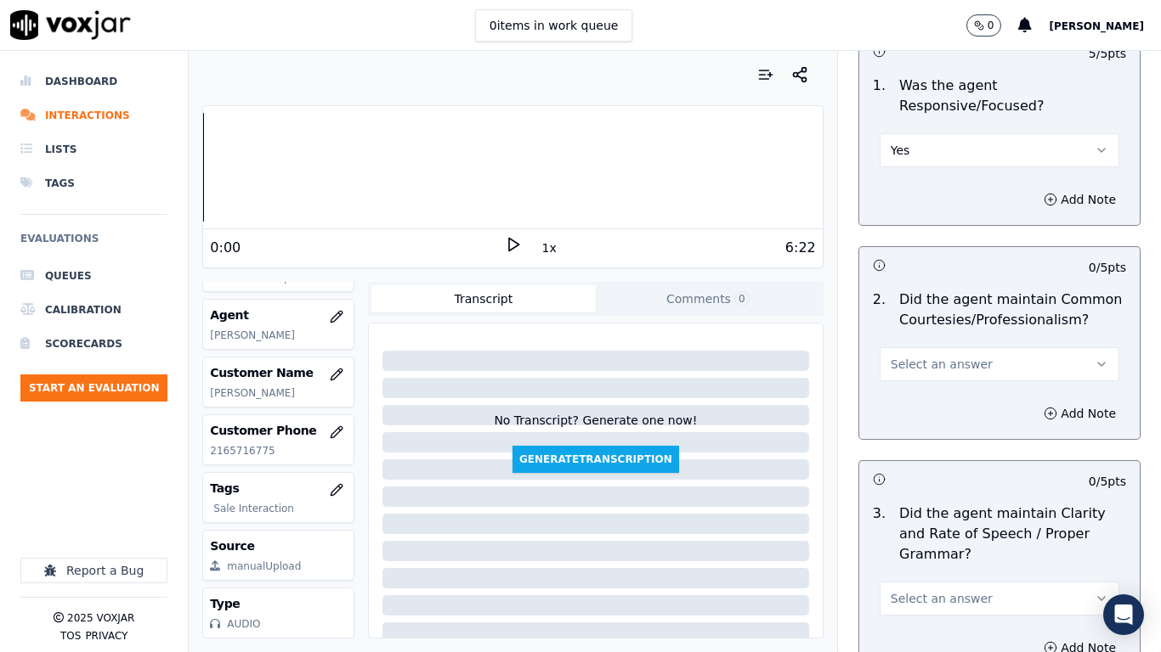
scroll to position [4588, 0]
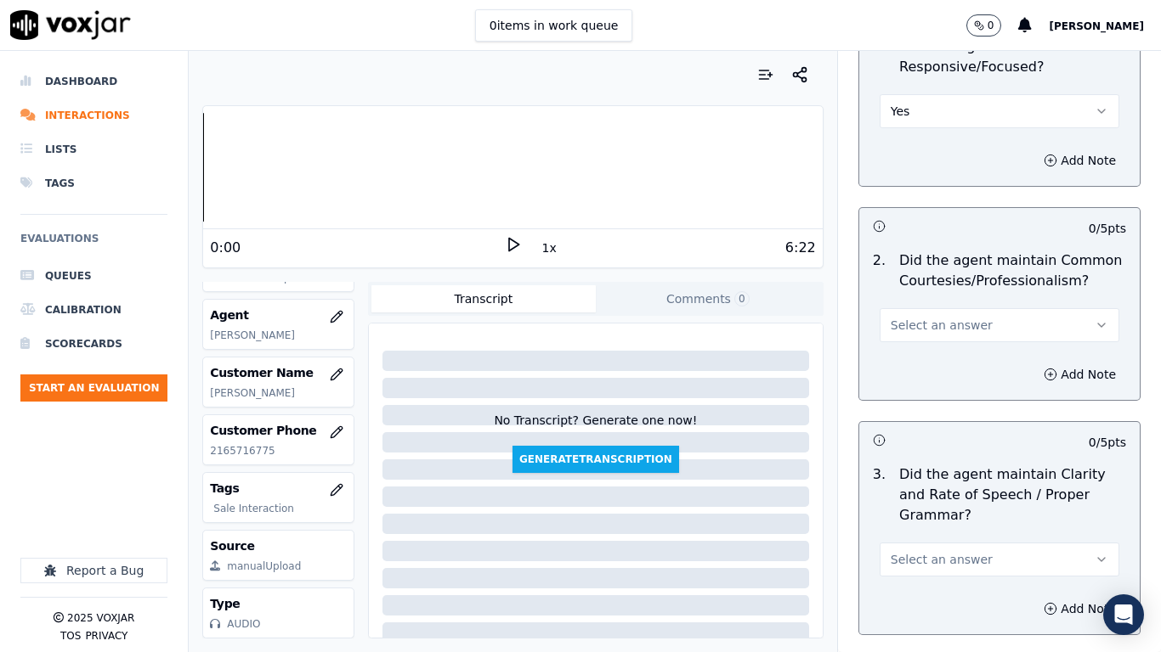
click at [919, 308] on button "Select an answer" at bounding box center [999, 325] width 240 height 34
click at [923, 342] on div "Yes" at bounding box center [967, 348] width 207 height 27
click at [934, 515] on span "Select an answer" at bounding box center [941, 559] width 102 height 17
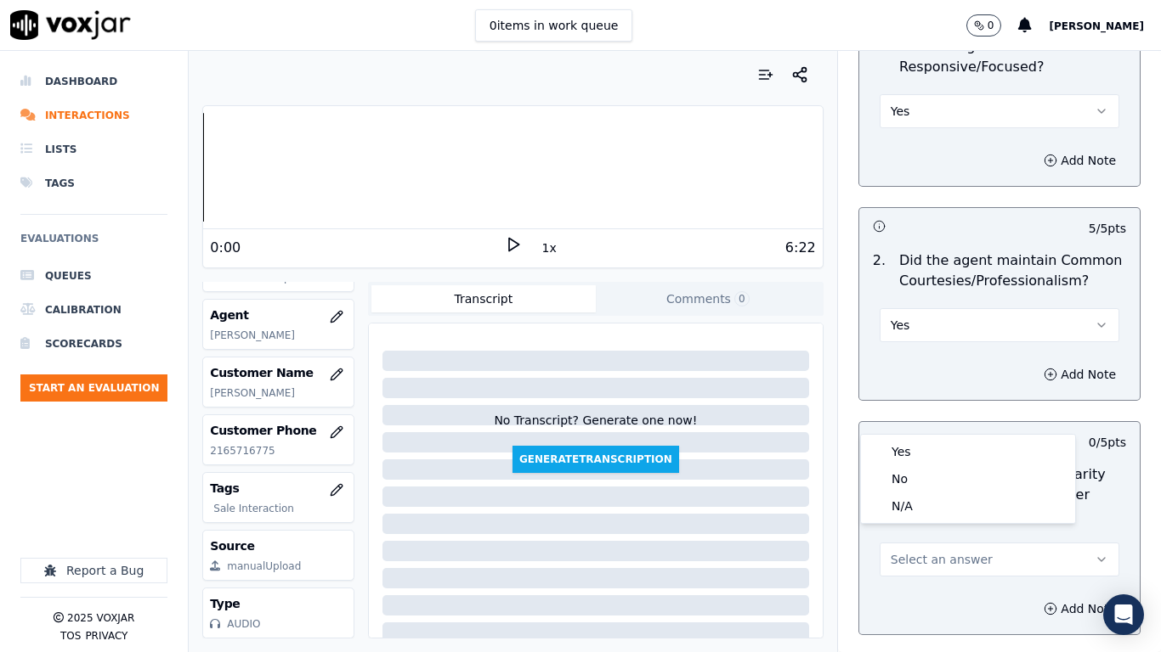
click at [931, 515] on div "Add Note" at bounding box center [999, 609] width 280 height 51
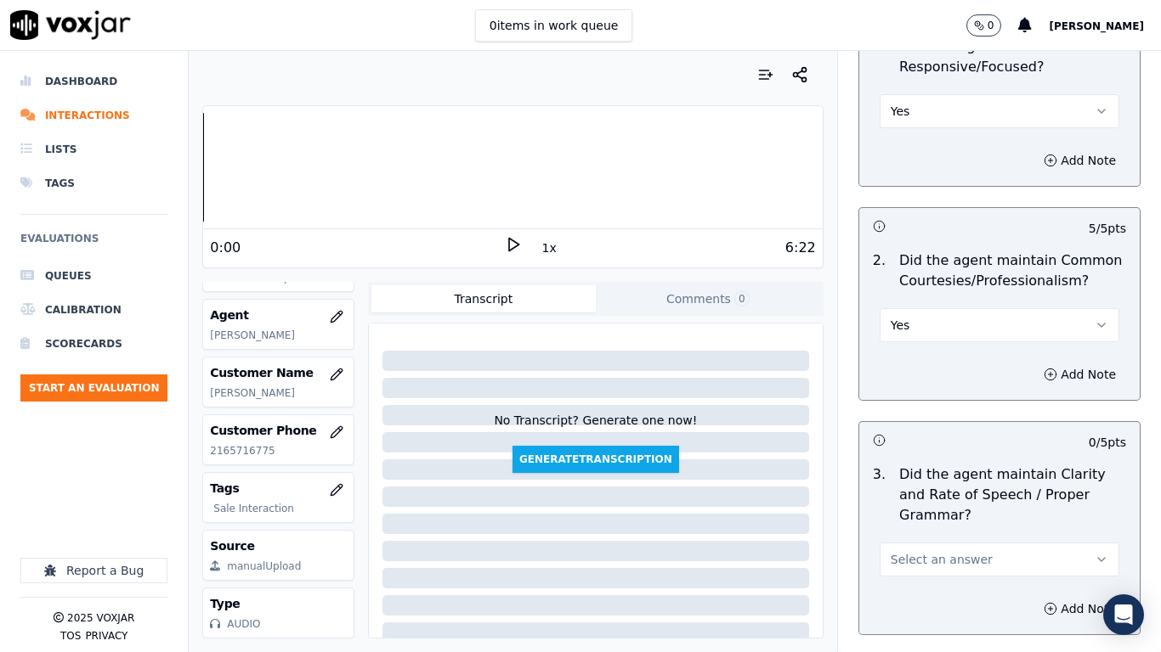
click at [914, 515] on span "Select an answer" at bounding box center [941, 559] width 102 height 17
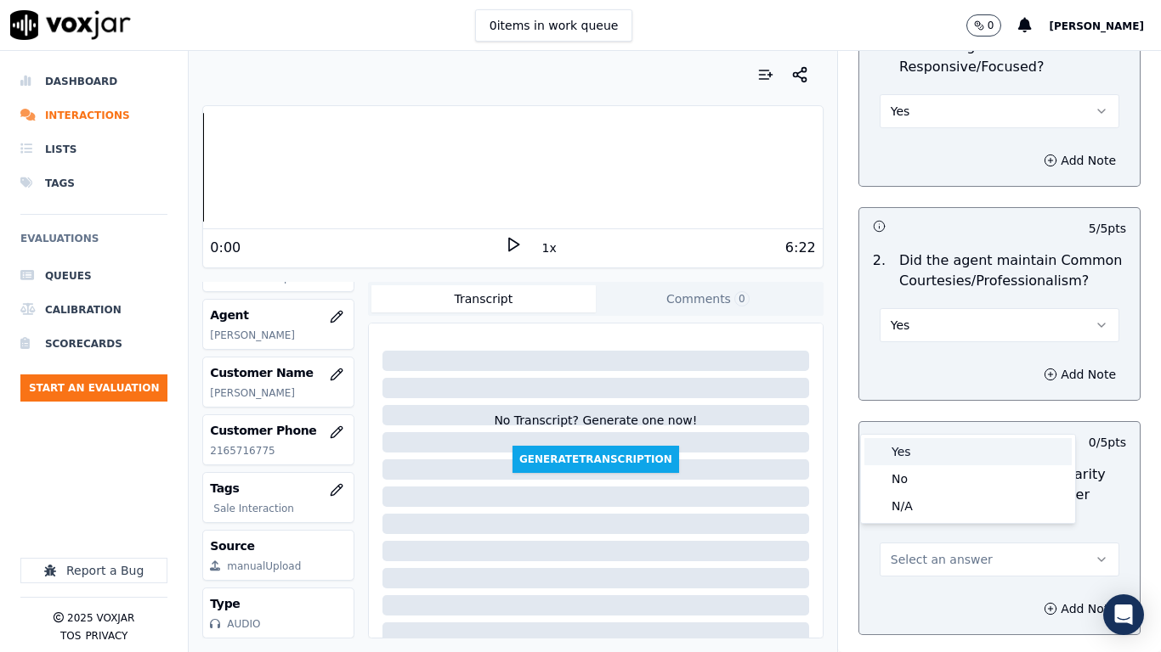
click at [913, 448] on div "Yes" at bounding box center [967, 451] width 207 height 27
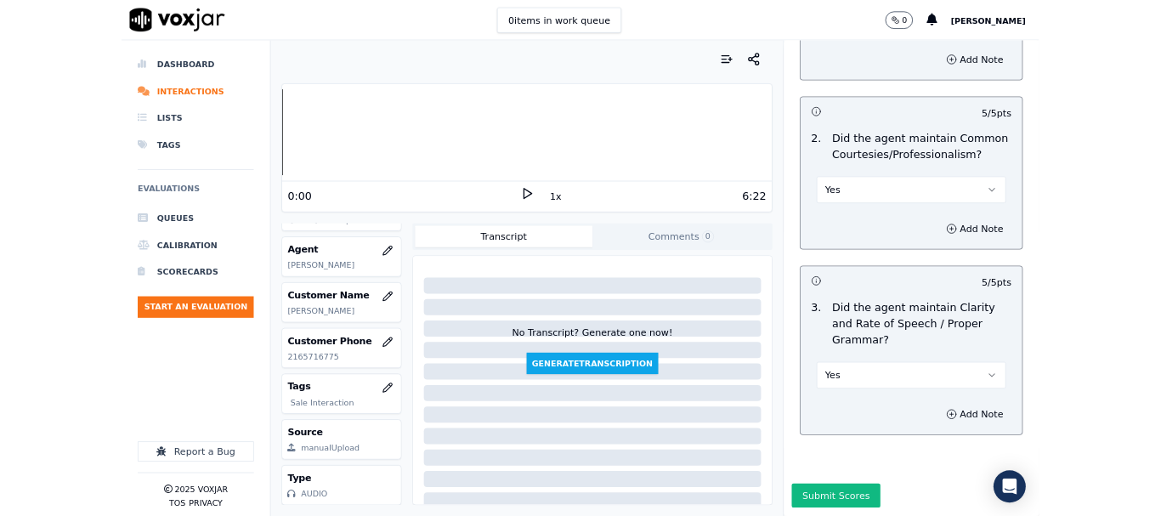
scroll to position [4701, 0]
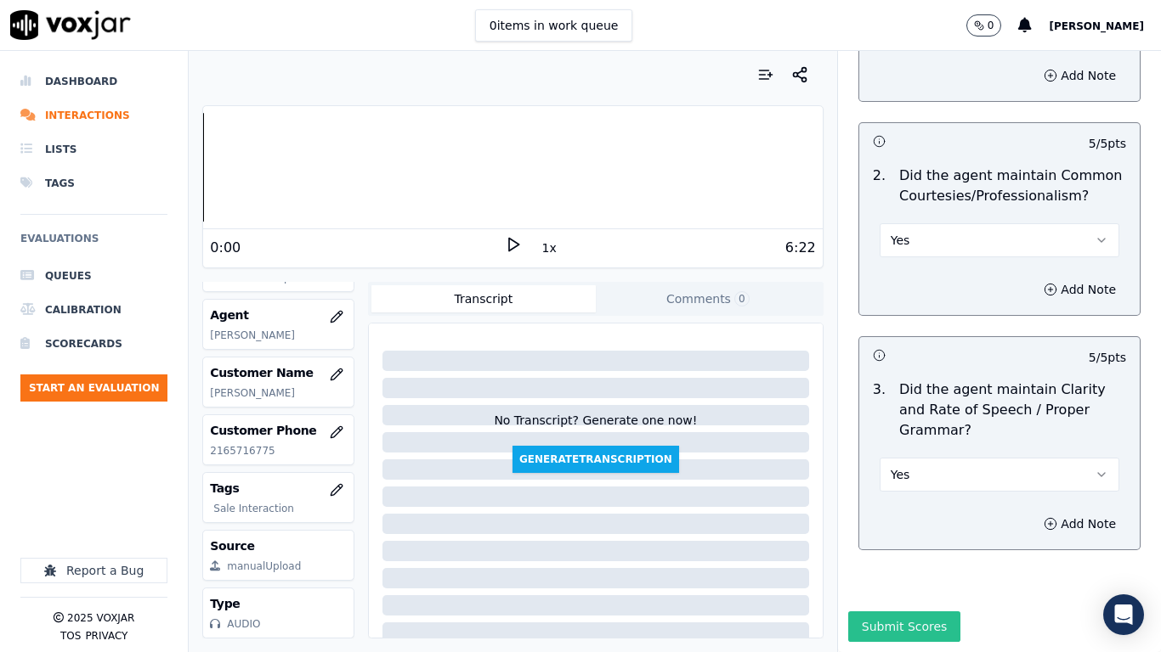
click at [876, 515] on button "Submit Scores" at bounding box center [904, 627] width 113 height 31
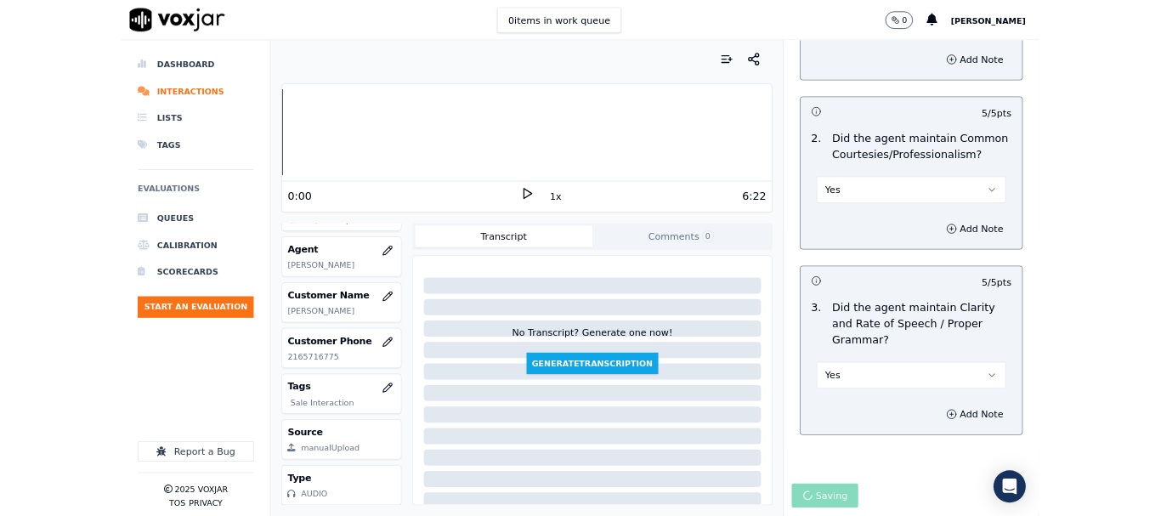
scroll to position [255, 0]
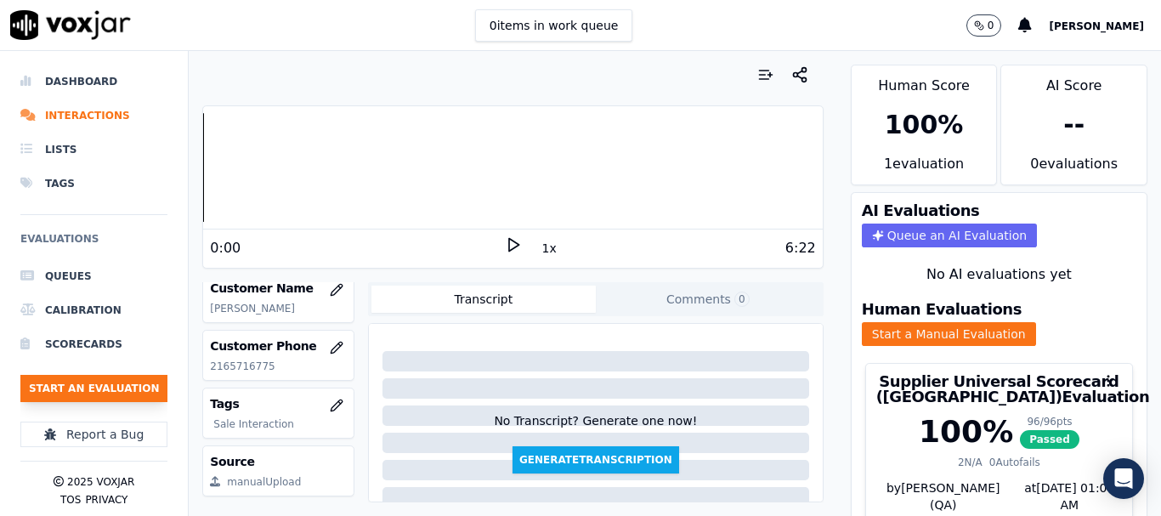
click at [93, 400] on button "Start an Evaluation" at bounding box center [93, 388] width 147 height 27
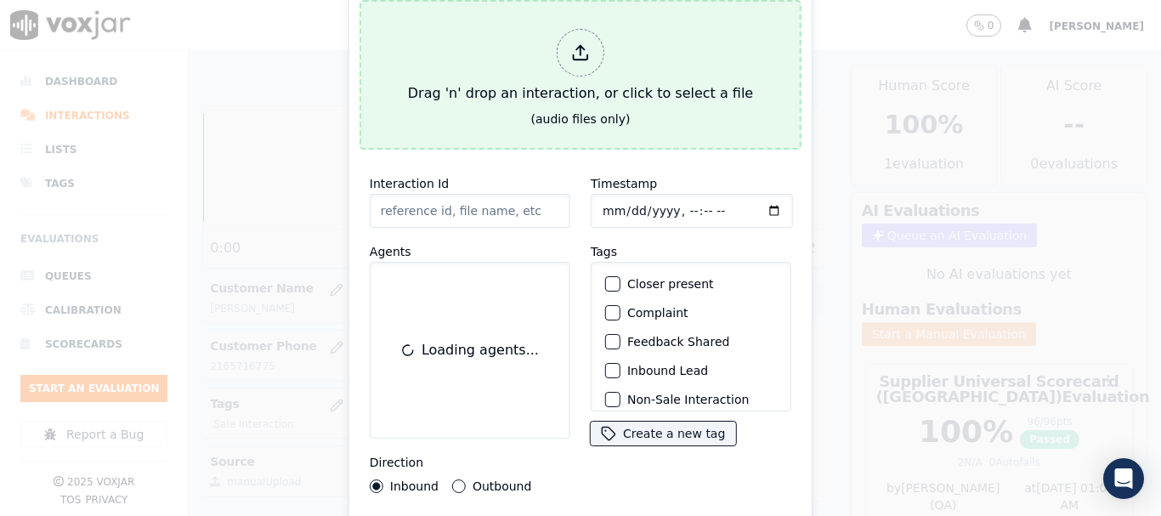
click at [514, 76] on div "Drag 'n' drop an interaction, or click to select a file" at bounding box center [580, 66] width 359 height 88
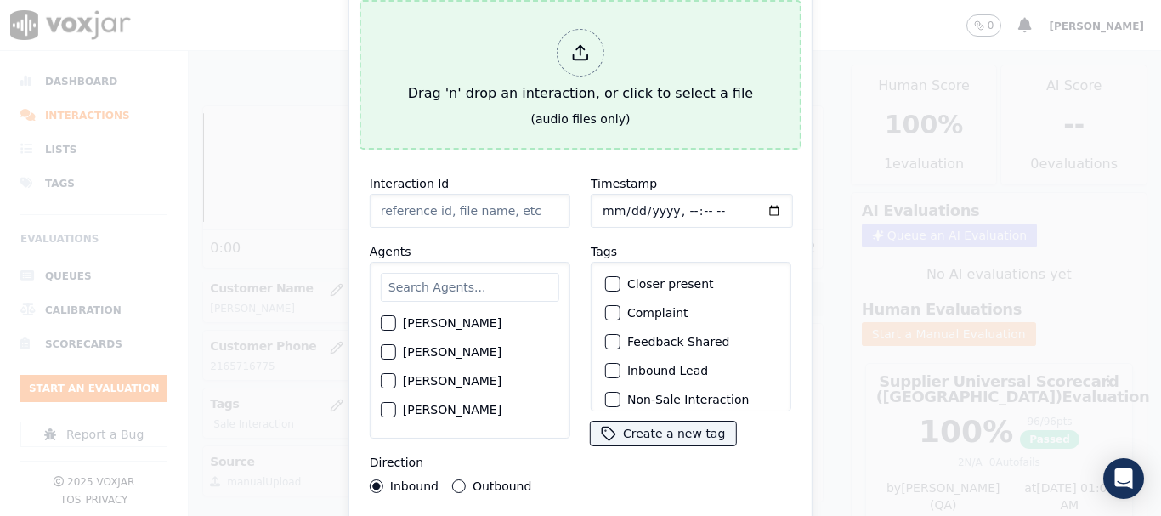
type input "20250821-183251_6147462187-all.mp3"
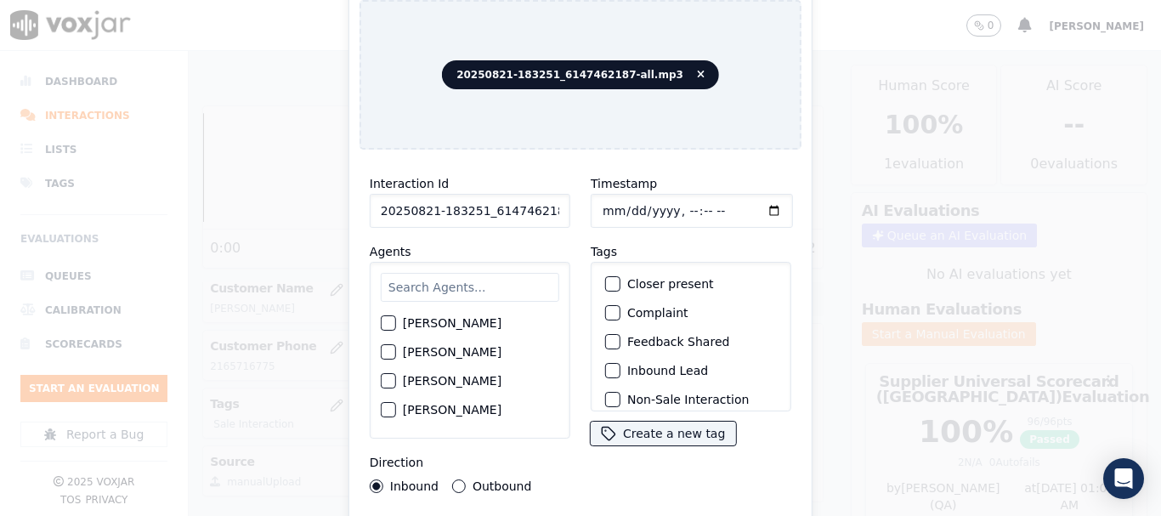
click at [444, 292] on input "text" at bounding box center [470, 287] width 178 height 29
type input "mi"
click at [467, 376] on label "[PERSON_NAME]" at bounding box center [452, 382] width 99 height 12
click at [396, 374] on button "[PERSON_NAME]" at bounding box center [388, 381] width 15 height 15
click at [606, 207] on input "Timestamp" at bounding box center [691, 211] width 202 height 34
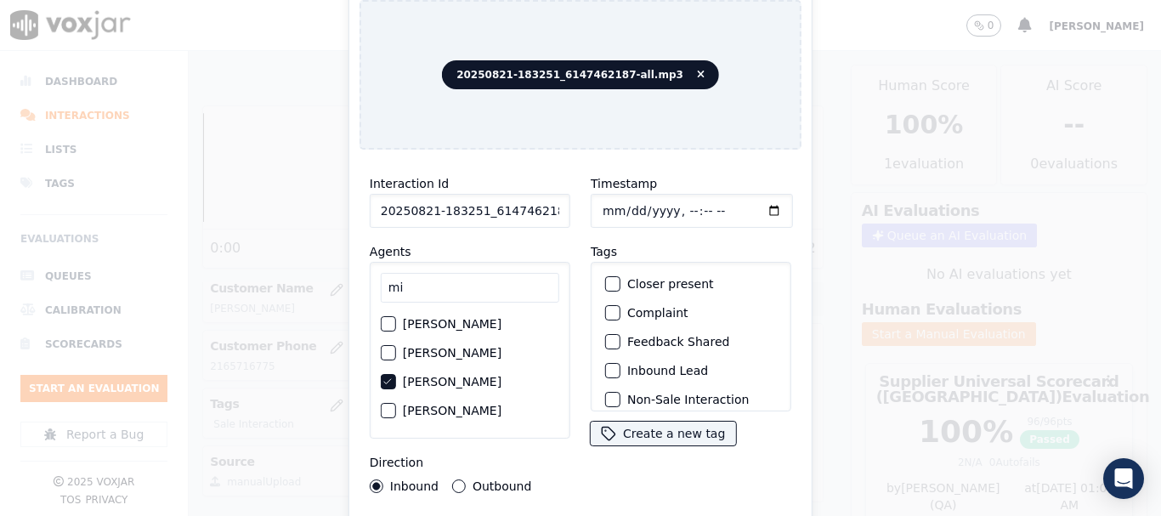
type input "[DATE]T19:32"
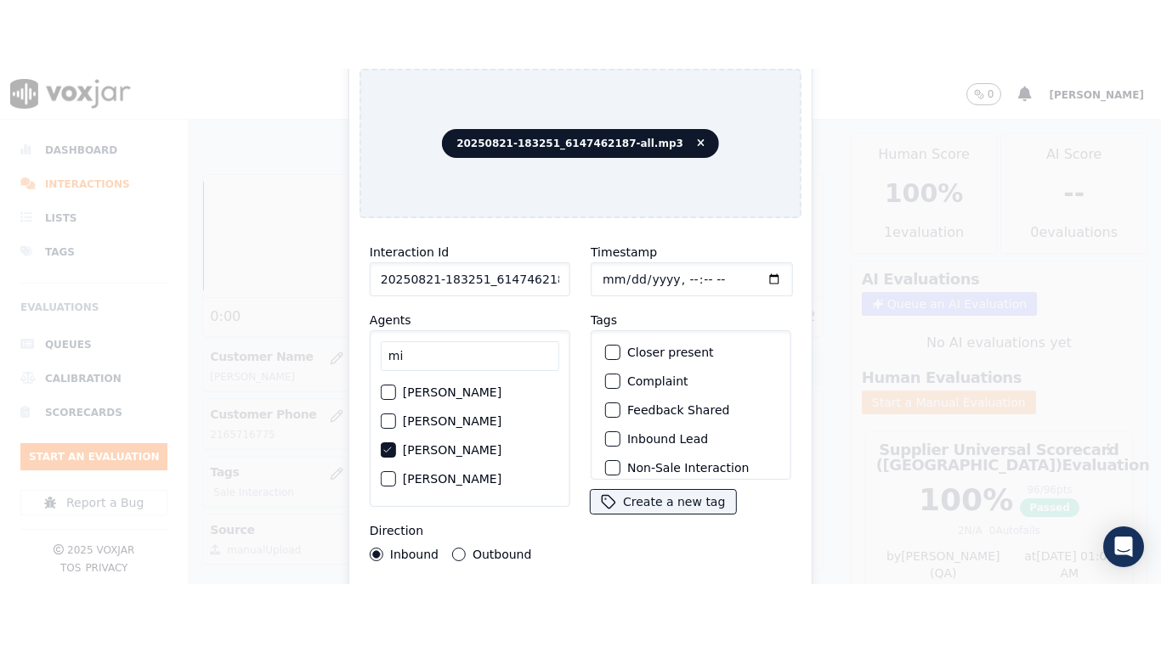
scroll to position [149, 0]
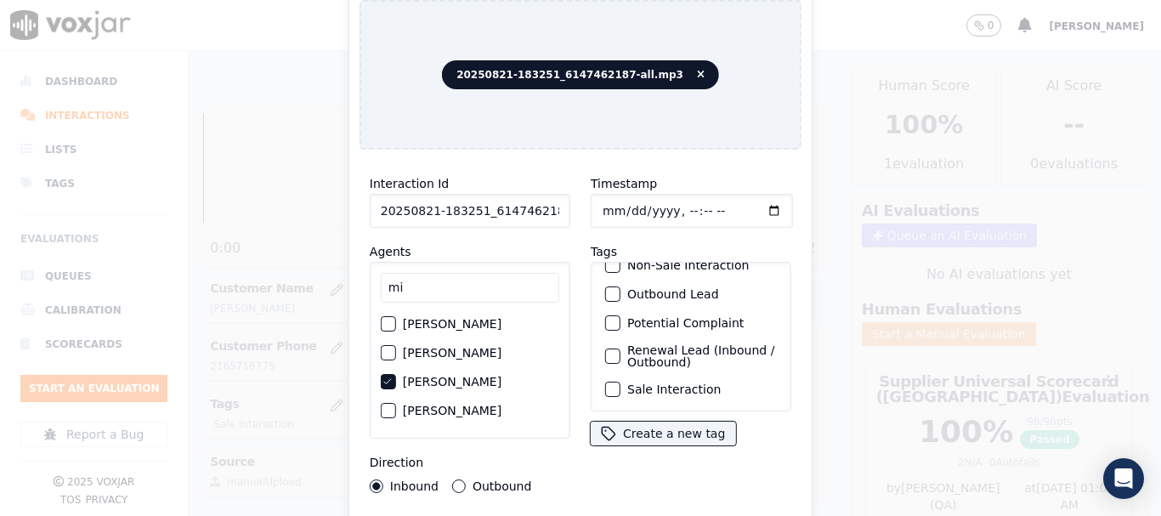
click at [677, 383] on label "Sale Interaction" at bounding box center [673, 389] width 93 height 12
click at [620, 381] on button "Sale Interaction" at bounding box center [612, 388] width 15 height 15
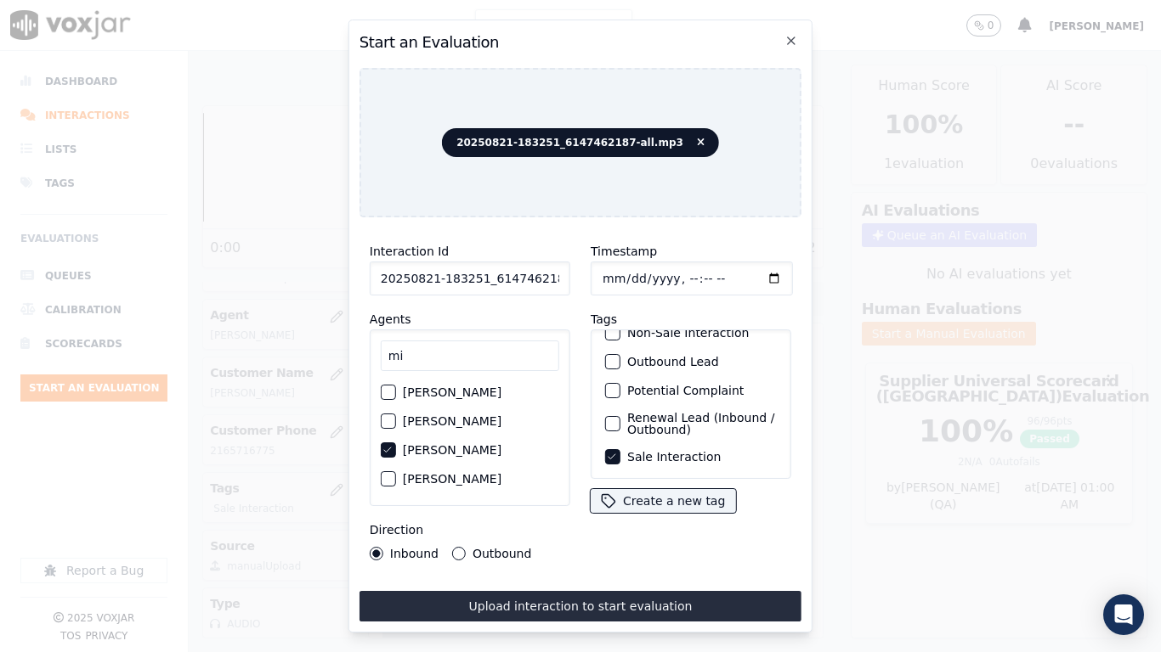
click at [665, 515] on button "Upload interaction to start evaluation" at bounding box center [580, 606] width 442 height 31
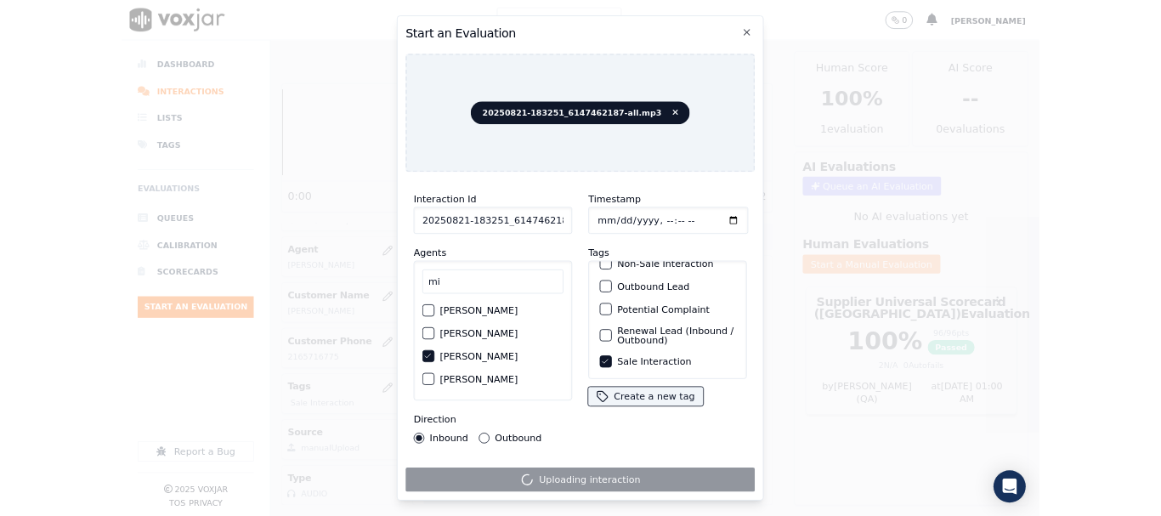
scroll to position [255, 0]
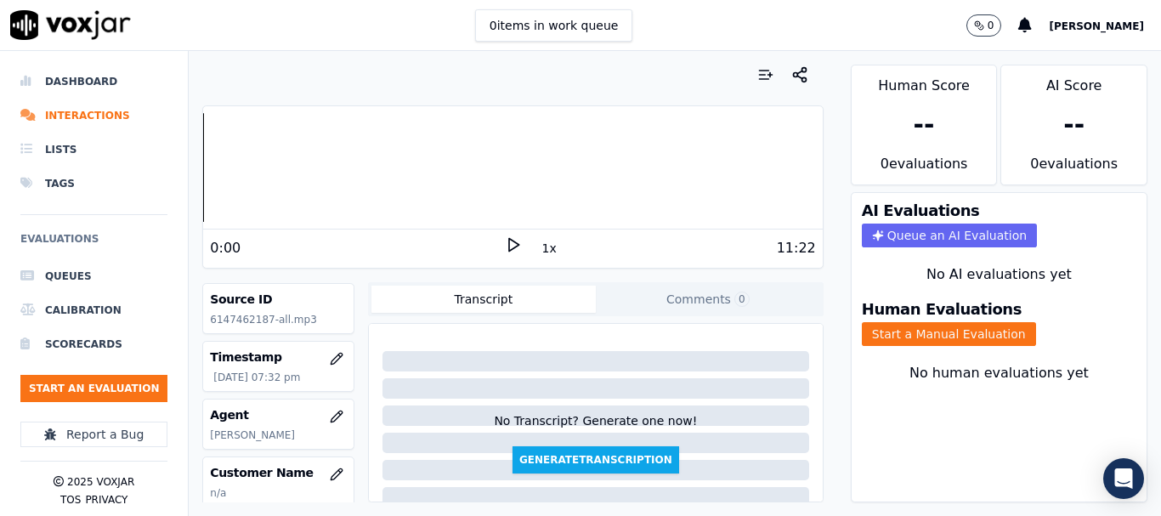
scroll to position [170, 0]
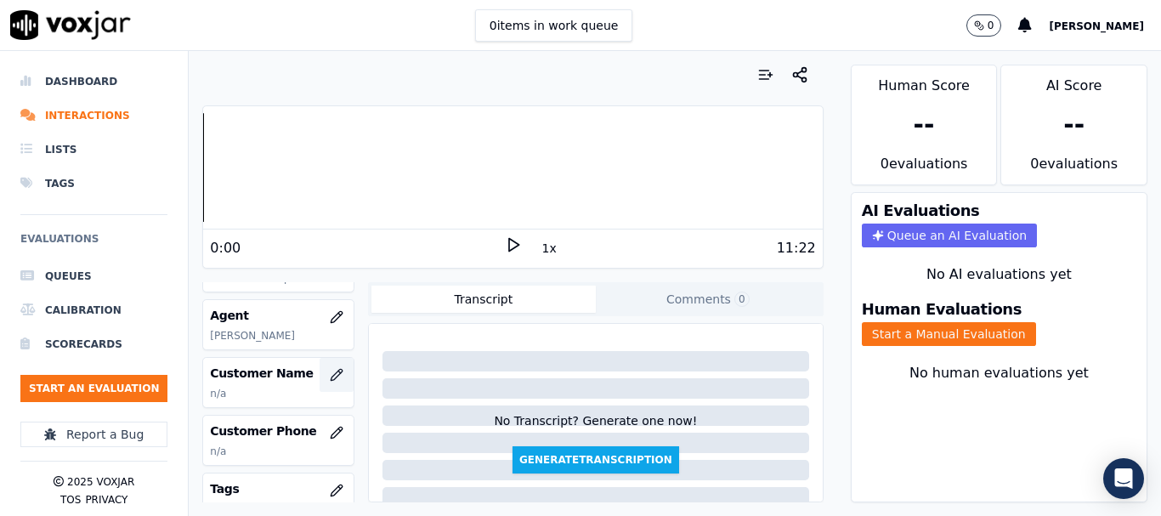
click at [330, 377] on icon "button" at bounding box center [335, 374] width 11 height 11
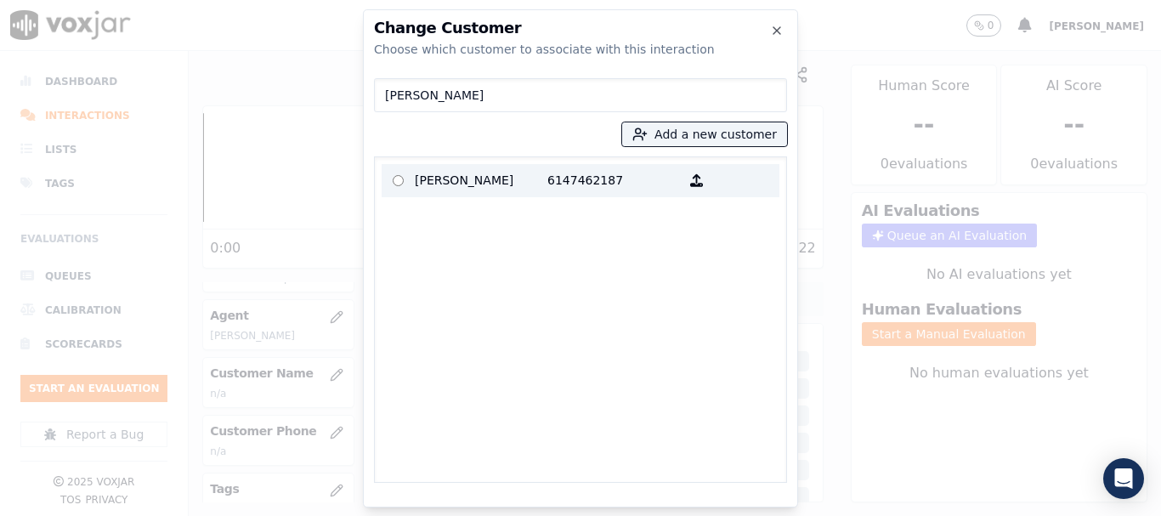
type input "[PERSON_NAME]"
click at [443, 173] on p "[PERSON_NAME]" at bounding box center [481, 180] width 133 height 26
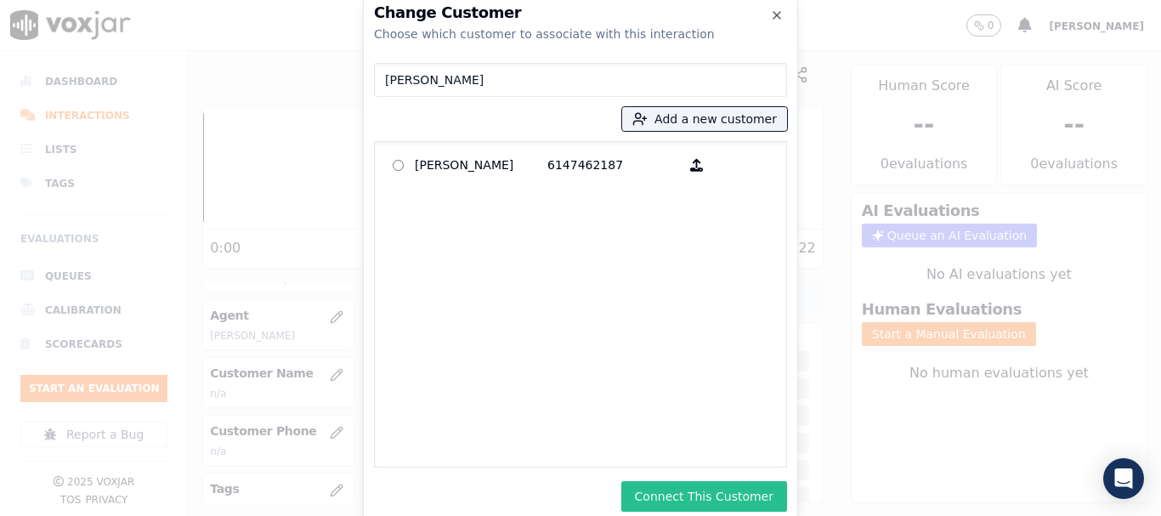
click at [669, 496] on button "Connect This Customer" at bounding box center [704, 496] width 166 height 31
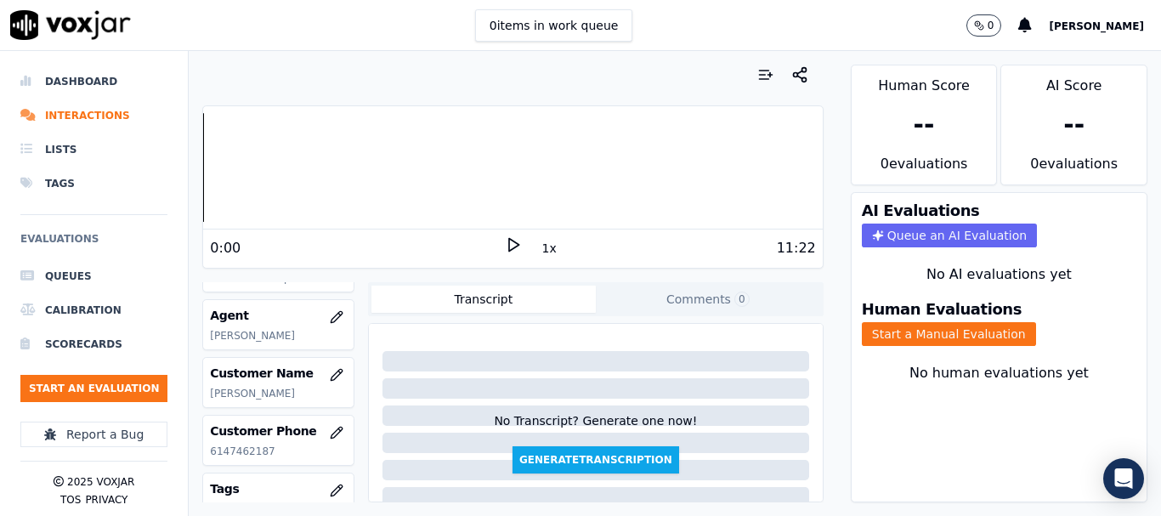
click at [921, 325] on button "Start a Manual Evaluation" at bounding box center [948, 334] width 174 height 24
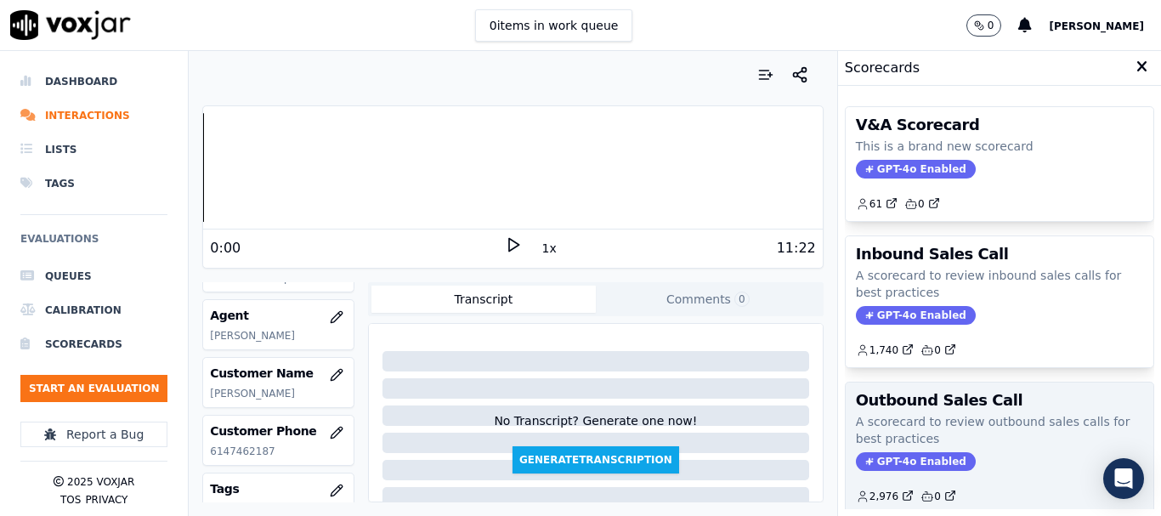
scroll to position [255, 0]
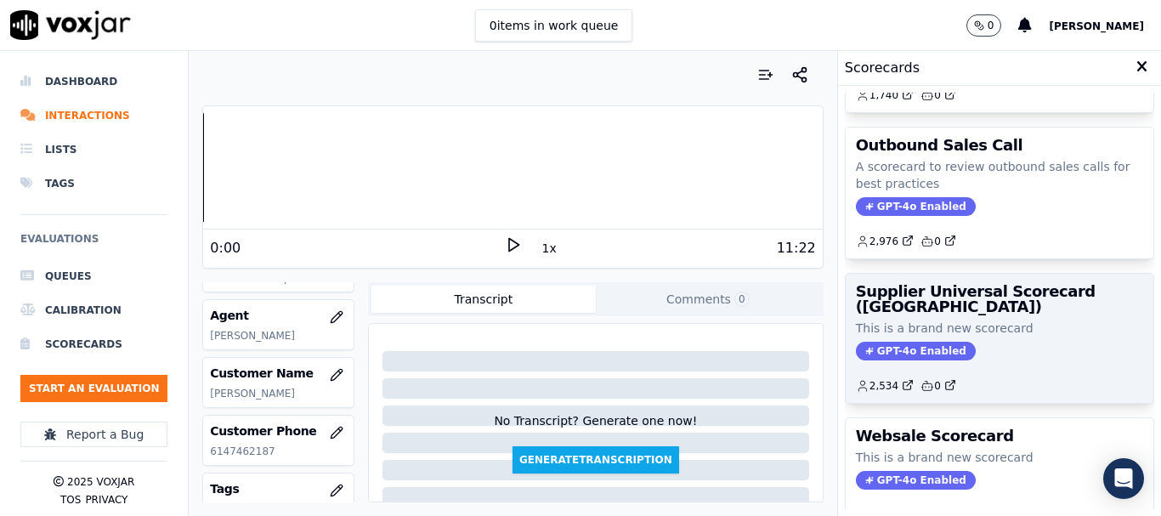
click at [937, 307] on h3 "Supplier Universal Scorecard ([GEOGRAPHIC_DATA])" at bounding box center [999, 299] width 287 height 31
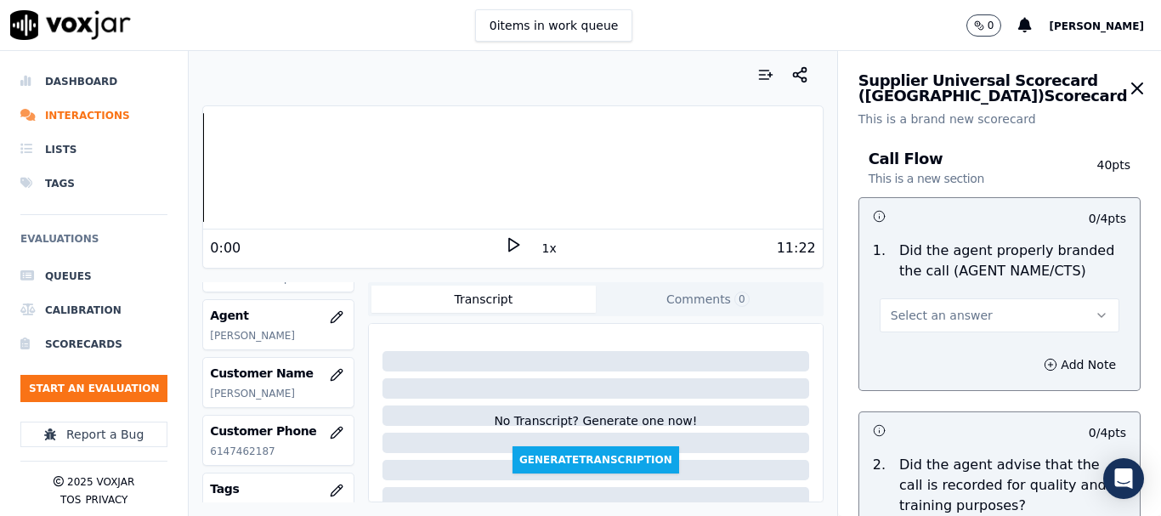
click at [947, 313] on span "Select an answer" at bounding box center [941, 315] width 102 height 17
click at [939, 357] on div "Yes" at bounding box center [967, 353] width 207 height 27
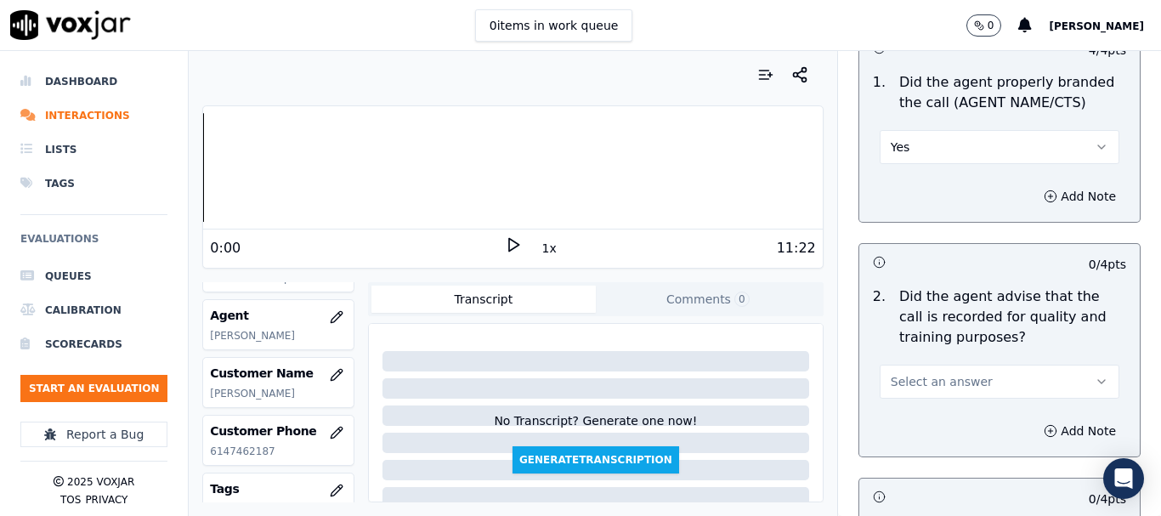
scroll to position [425, 0]
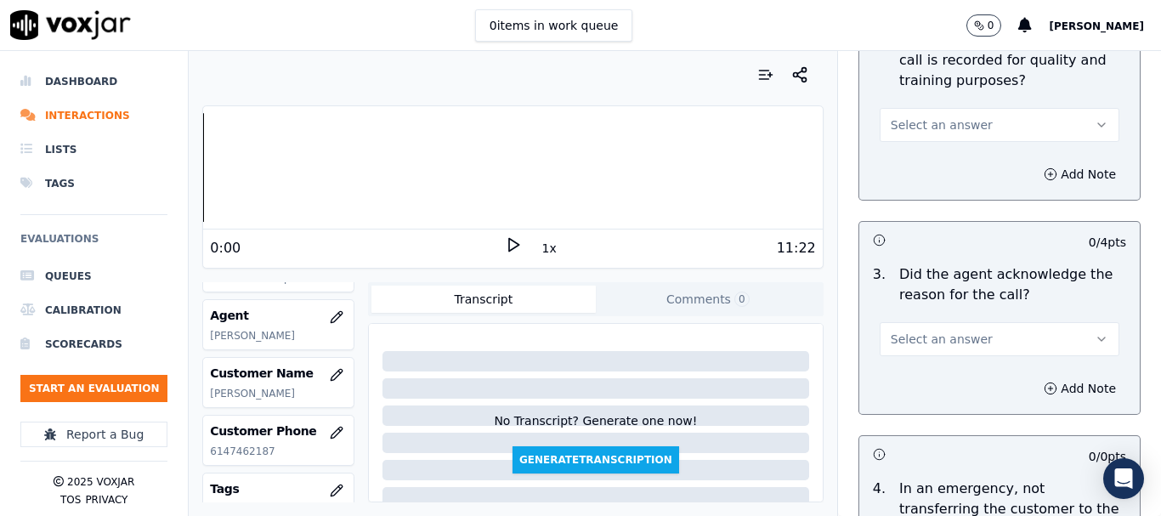
click at [924, 113] on button "Select an answer" at bounding box center [999, 125] width 240 height 34
click at [928, 161] on div "Yes" at bounding box center [967, 163] width 207 height 27
click at [952, 333] on span "Select an answer" at bounding box center [941, 338] width 102 height 17
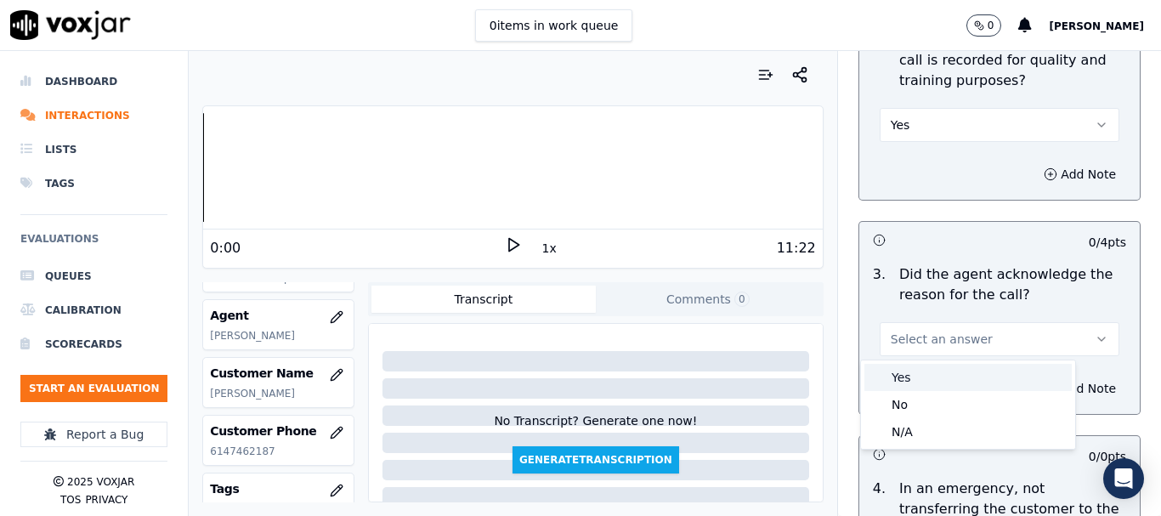
click at [952, 380] on div "Yes" at bounding box center [967, 377] width 207 height 27
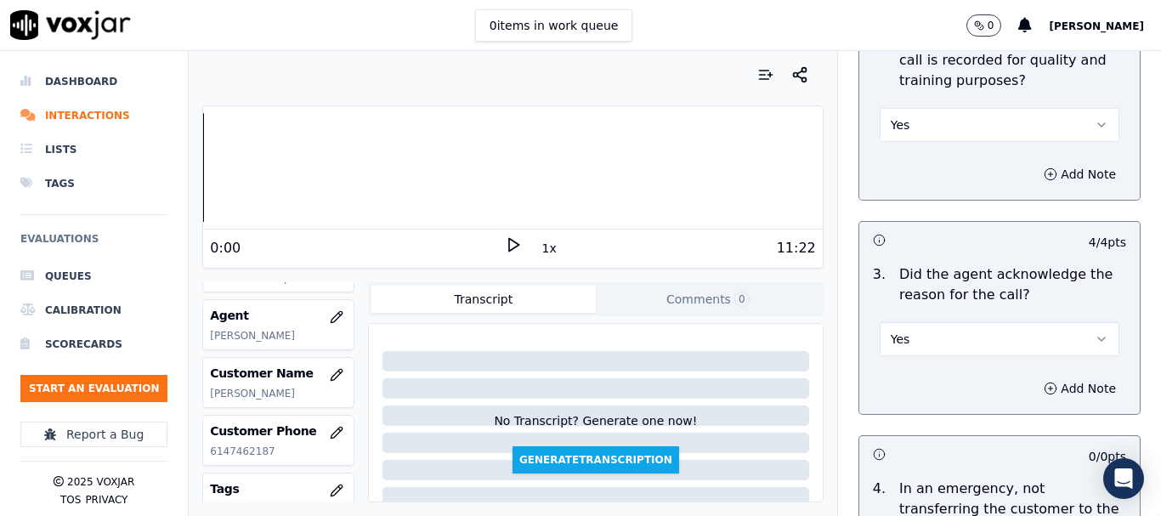
scroll to position [935, 0]
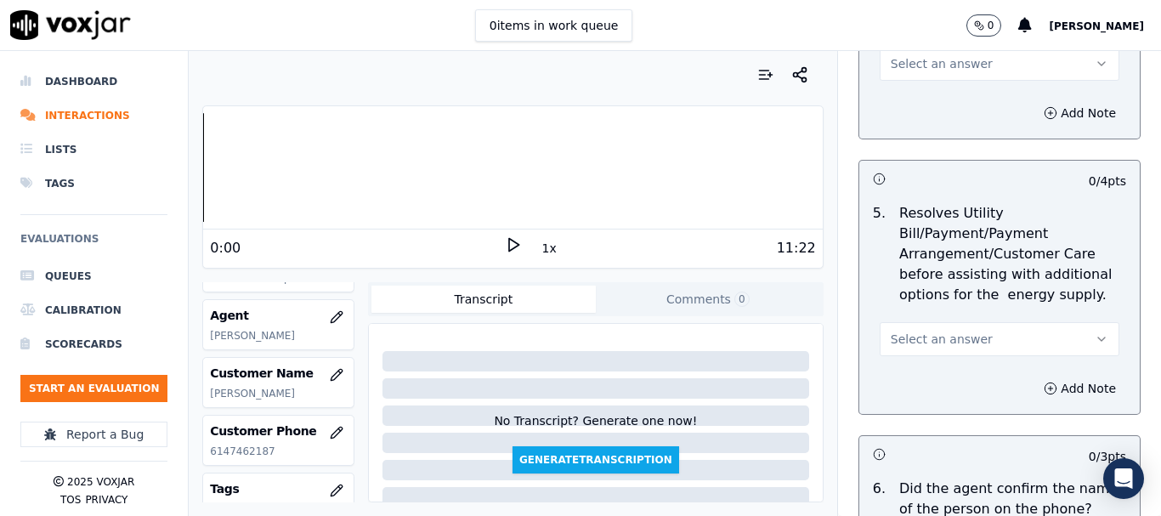
click at [937, 70] on span "Select an answer" at bounding box center [941, 63] width 102 height 17
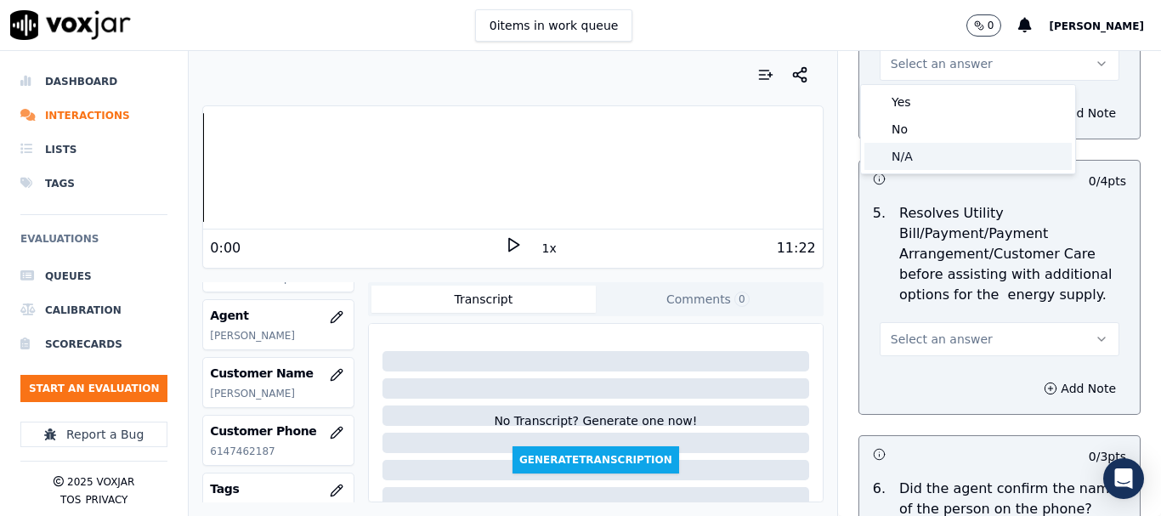
click at [937, 165] on div "N/A" at bounding box center [967, 156] width 207 height 27
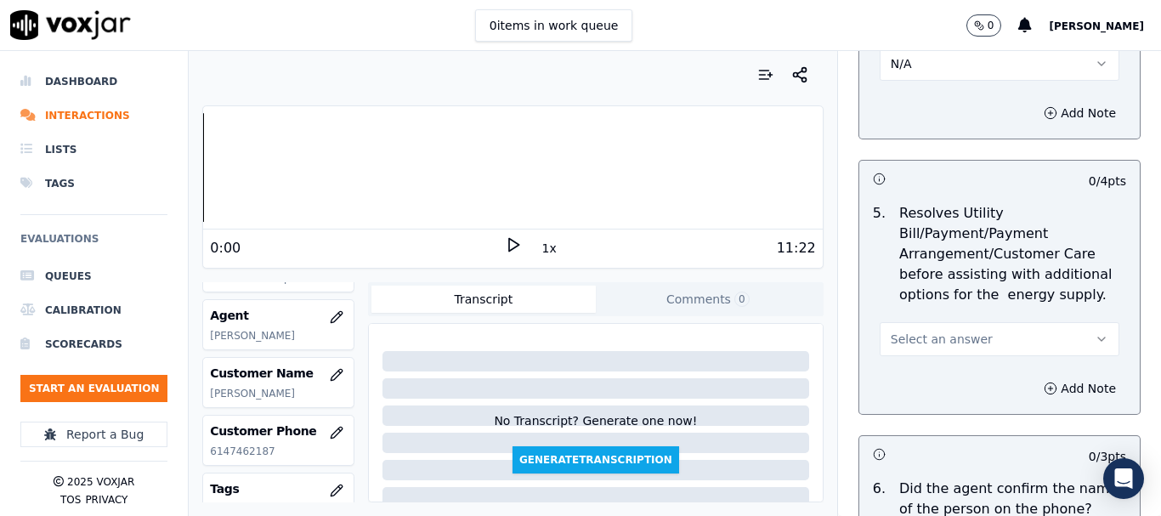
click at [931, 341] on span "Select an answer" at bounding box center [941, 338] width 102 height 17
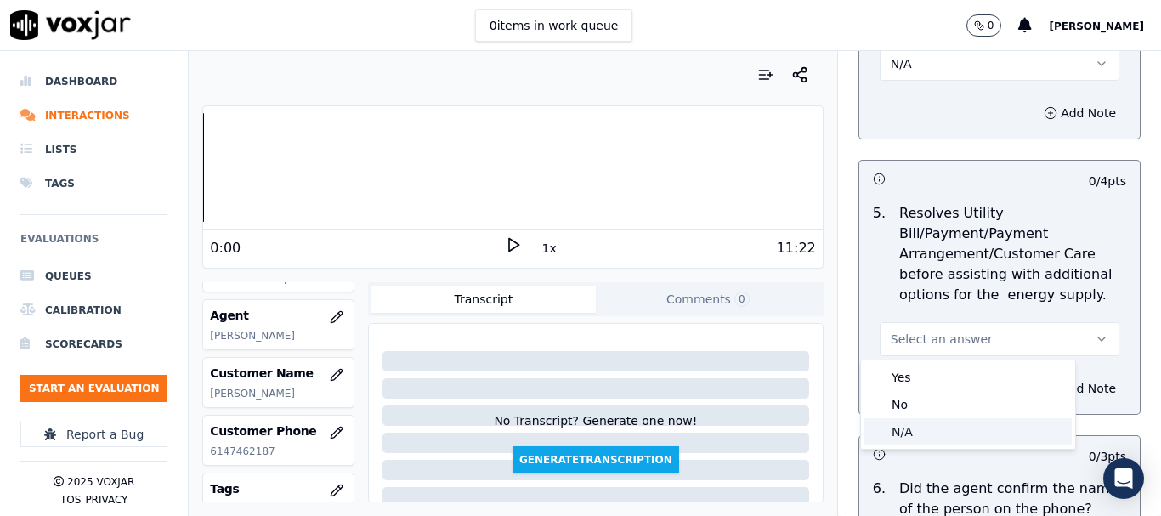
click at [940, 429] on div "N/A" at bounding box center [967, 431] width 207 height 27
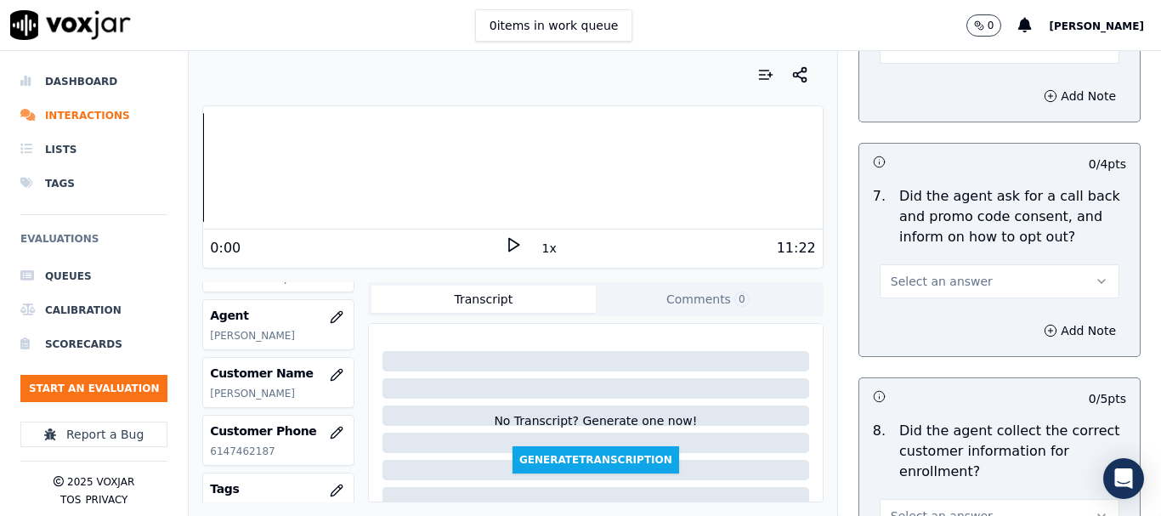
scroll to position [1444, 0]
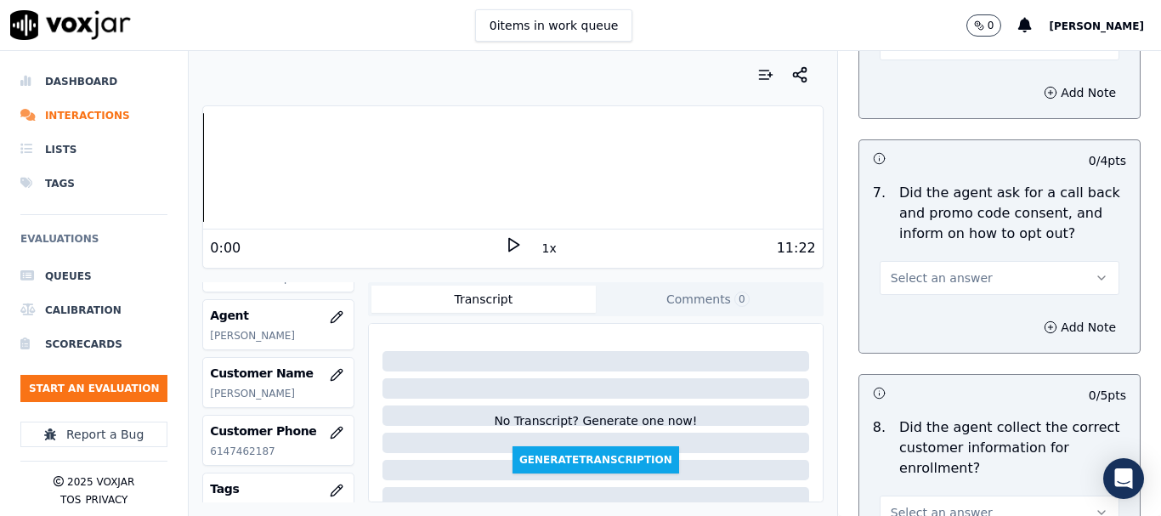
click at [912, 52] on button "Select an answer" at bounding box center [999, 43] width 240 height 34
click at [912, 82] on div "Yes" at bounding box center [967, 81] width 207 height 27
click at [940, 269] on span "Select an answer" at bounding box center [941, 277] width 102 height 17
click at [939, 325] on div "Yes" at bounding box center [967, 315] width 207 height 27
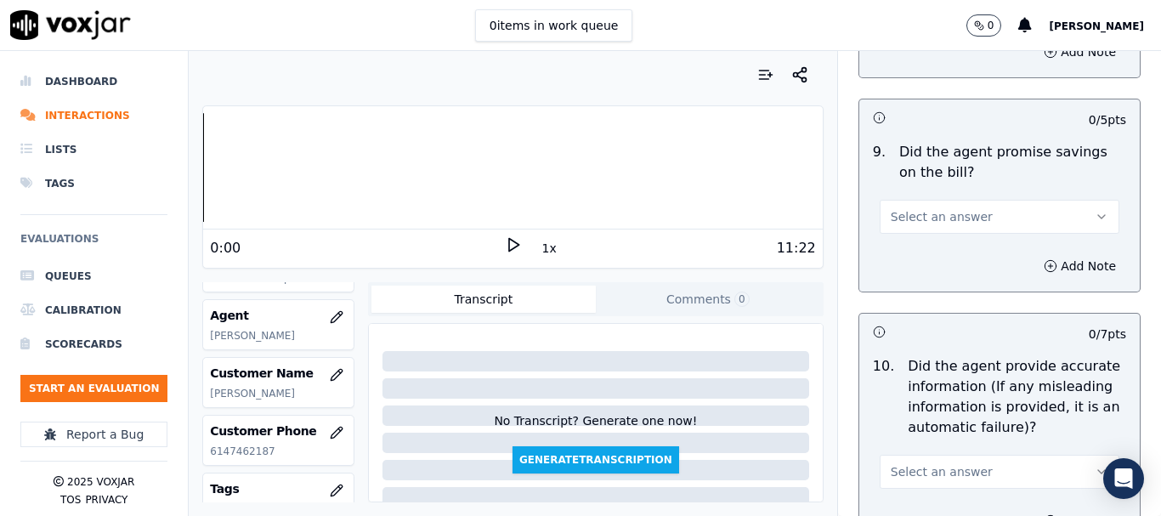
scroll to position [1869, 0]
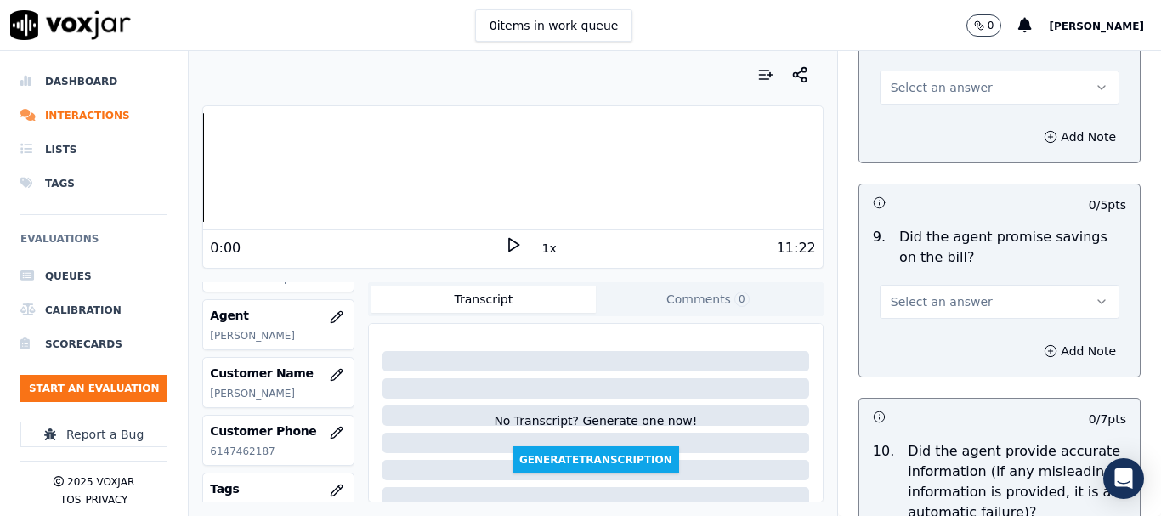
click at [901, 91] on span "Select an answer" at bounding box center [941, 87] width 102 height 17
click at [903, 132] on div "Yes" at bounding box center [967, 125] width 207 height 27
click at [952, 297] on span "Select an answer" at bounding box center [941, 301] width 102 height 17
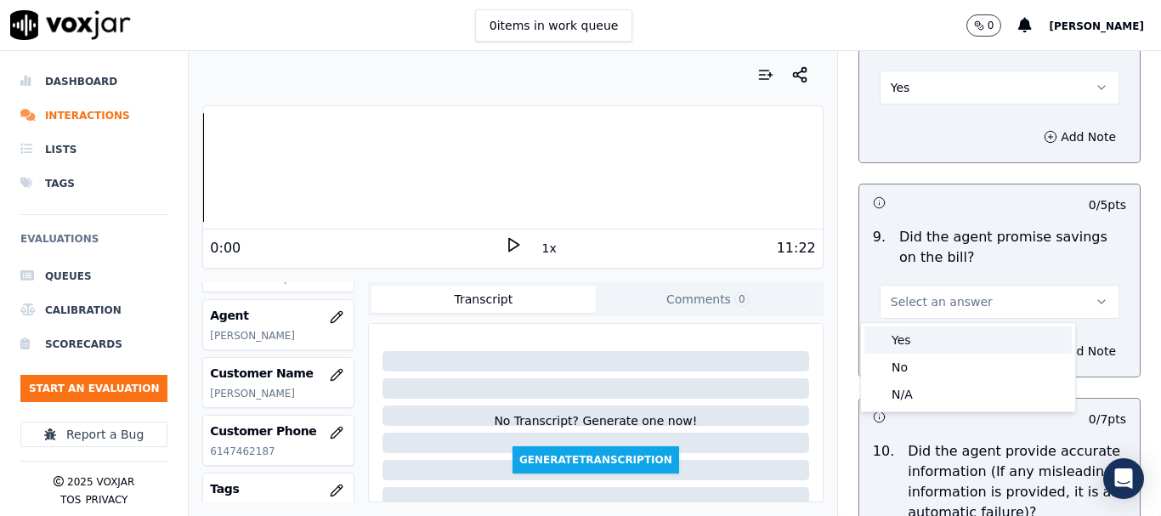
click at [946, 341] on div "Yes" at bounding box center [967, 339] width 207 height 27
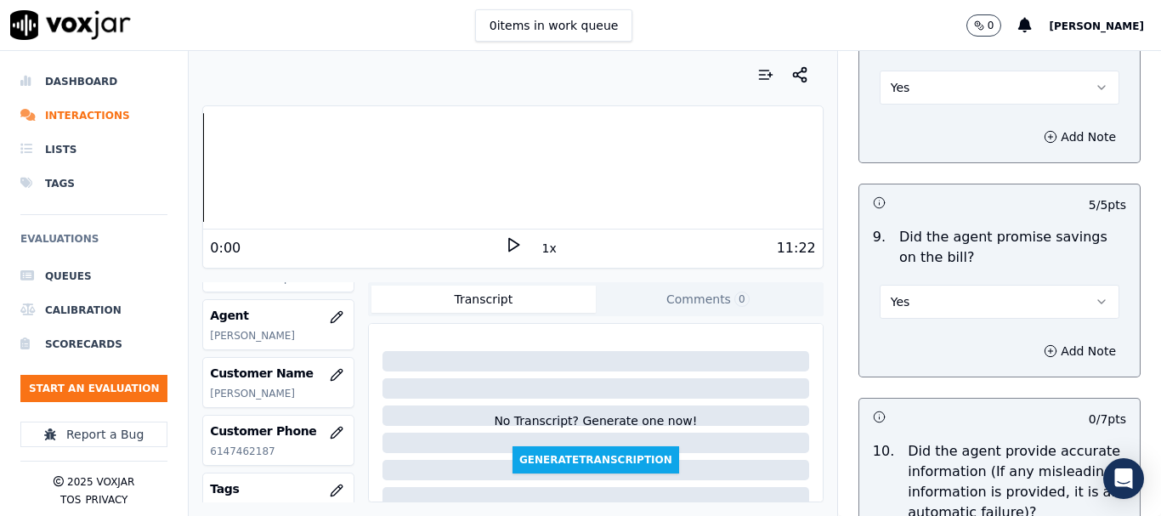
scroll to position [2209, 0]
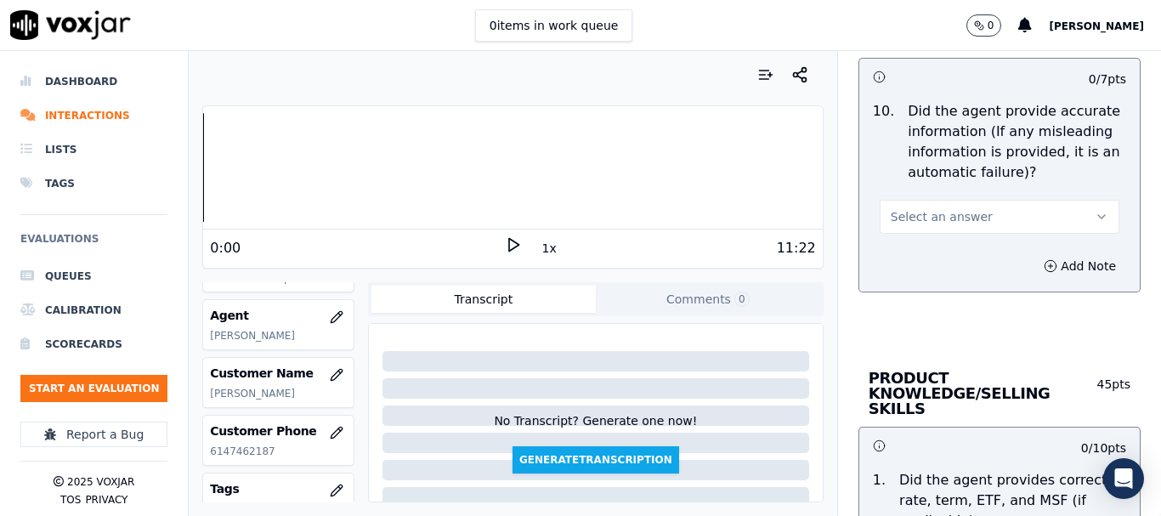
click at [938, 214] on span "Select an answer" at bounding box center [941, 216] width 102 height 17
click at [945, 258] on div "Yes" at bounding box center [967, 254] width 207 height 27
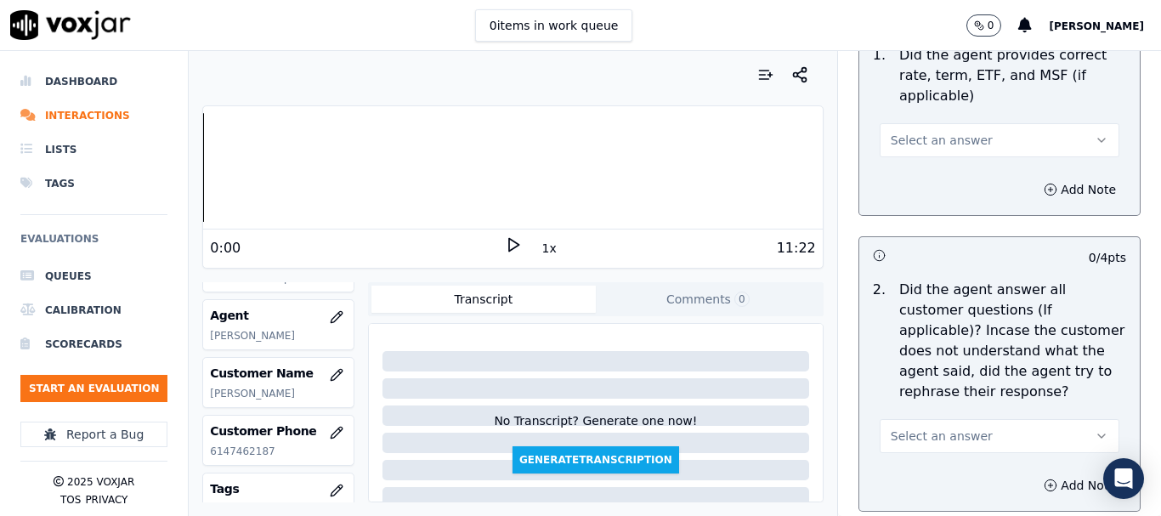
click at [917, 132] on span "Select an answer" at bounding box center [941, 140] width 102 height 17
click at [918, 171] on div "Yes" at bounding box center [967, 163] width 207 height 27
click at [952, 427] on span "Select an answer" at bounding box center [941, 435] width 102 height 17
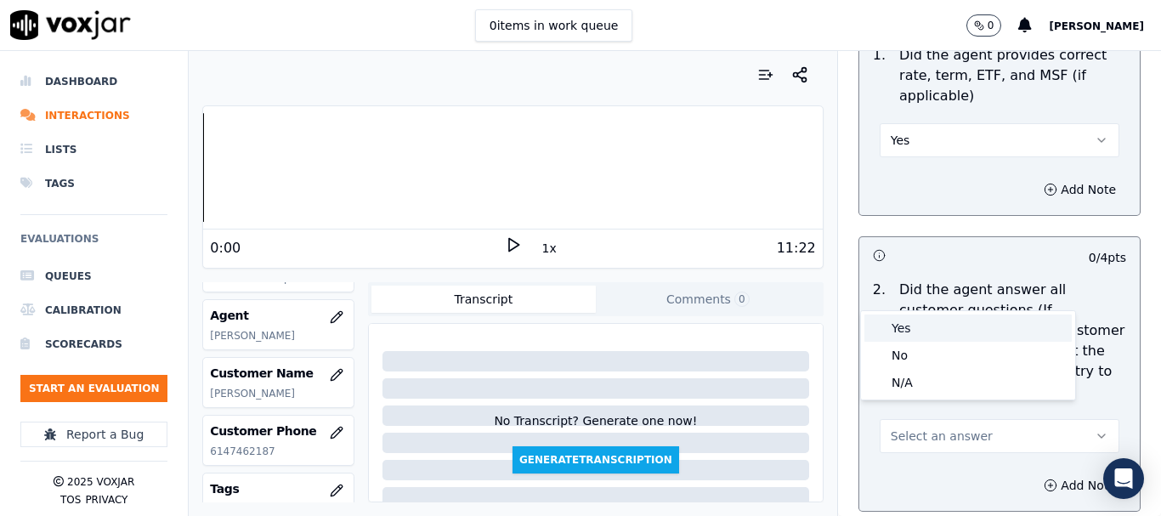
click at [916, 323] on div "Yes" at bounding box center [967, 327] width 207 height 27
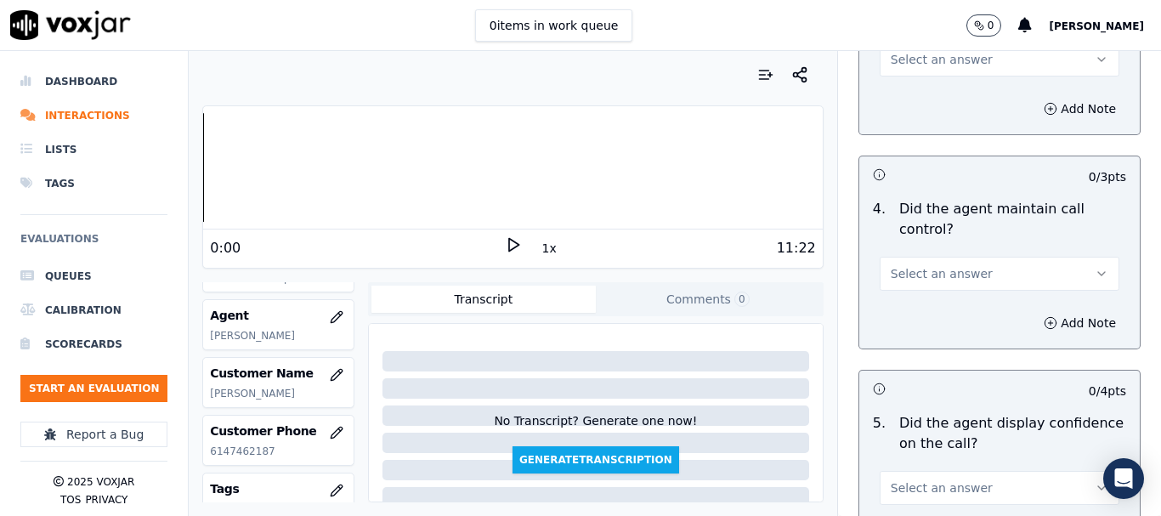
scroll to position [3228, 0]
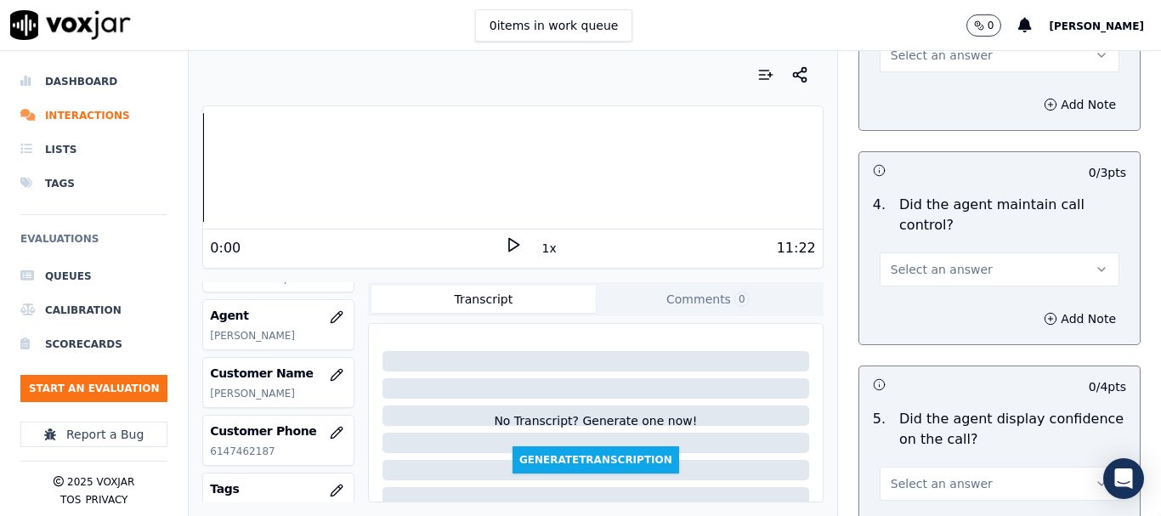
click at [895, 54] on button "Select an answer" at bounding box center [999, 55] width 240 height 34
click at [897, 68] on div "Yes" at bounding box center [967, 78] width 207 height 27
click at [942, 261] on span "Select an answer" at bounding box center [941, 269] width 102 height 17
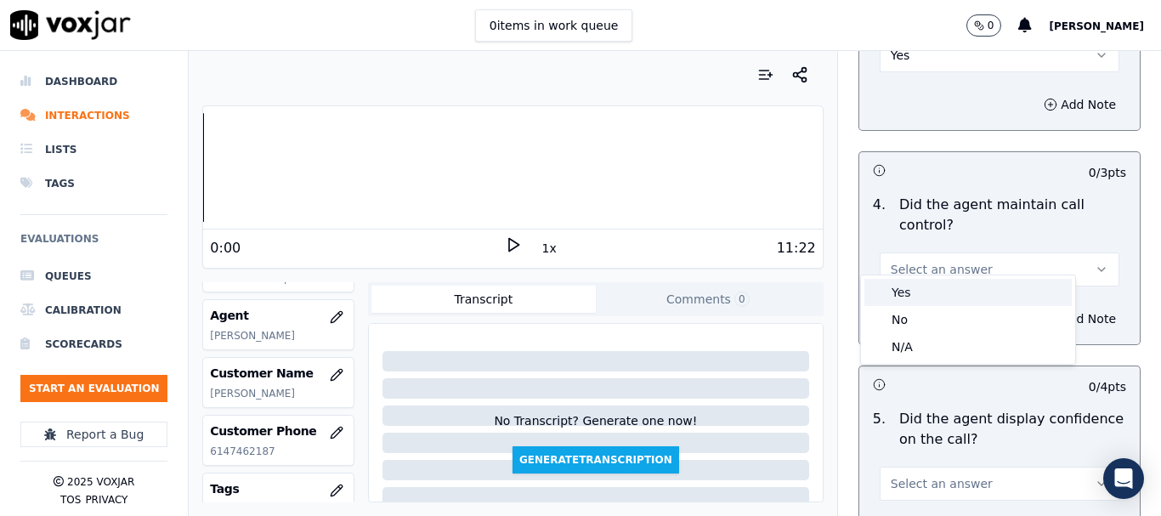
click at [929, 286] on div "Yes" at bounding box center [967, 292] width 207 height 27
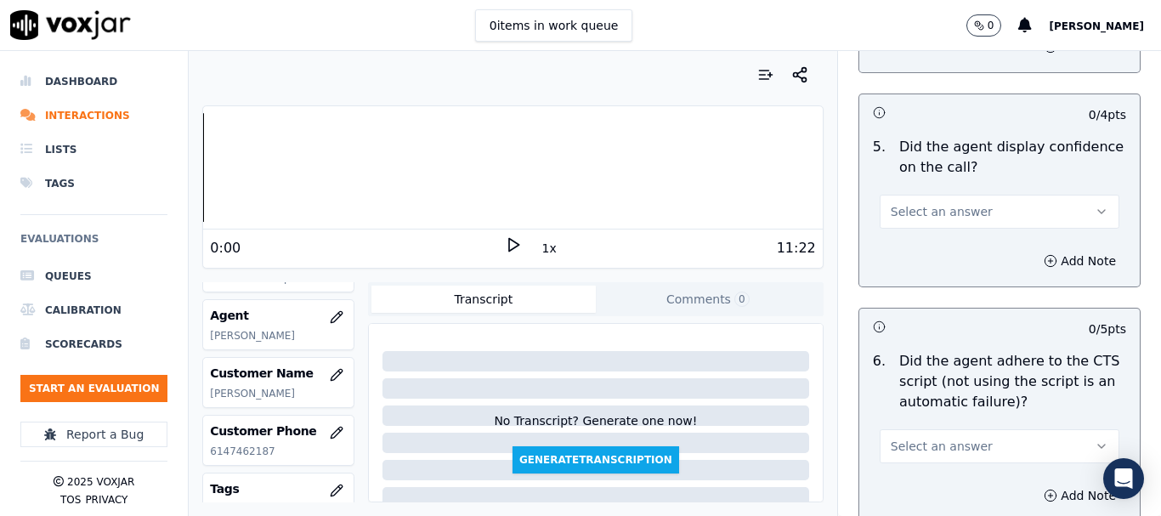
scroll to position [3568, 0]
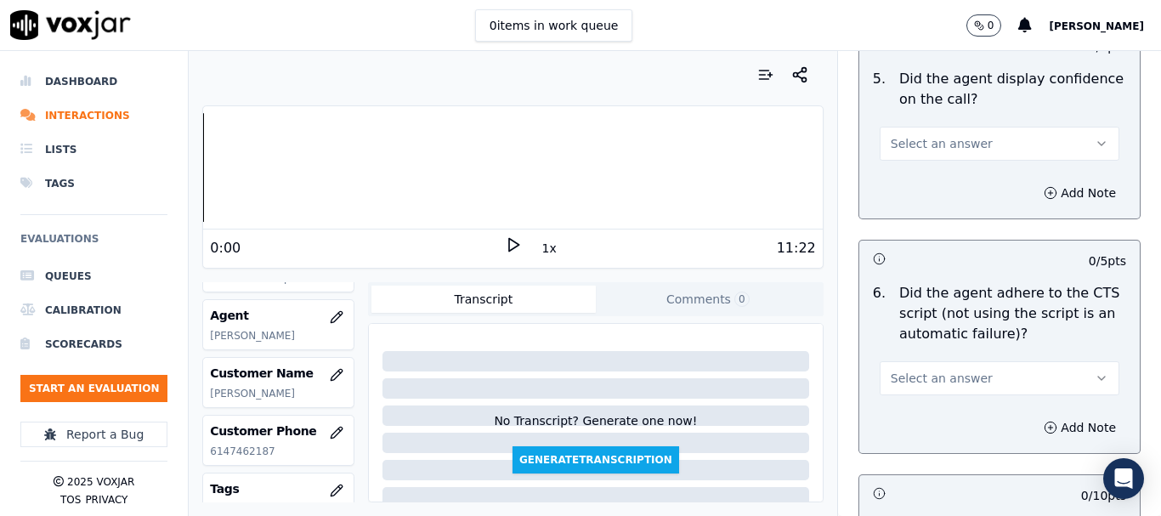
click at [895, 135] on span "Select an answer" at bounding box center [941, 143] width 102 height 17
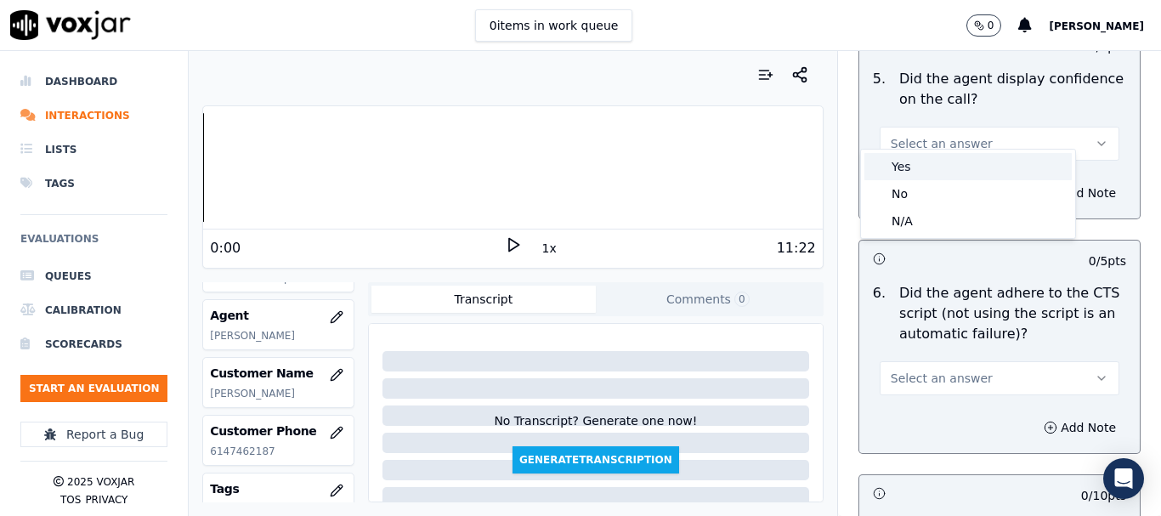
click at [904, 156] on div "Yes" at bounding box center [967, 166] width 207 height 27
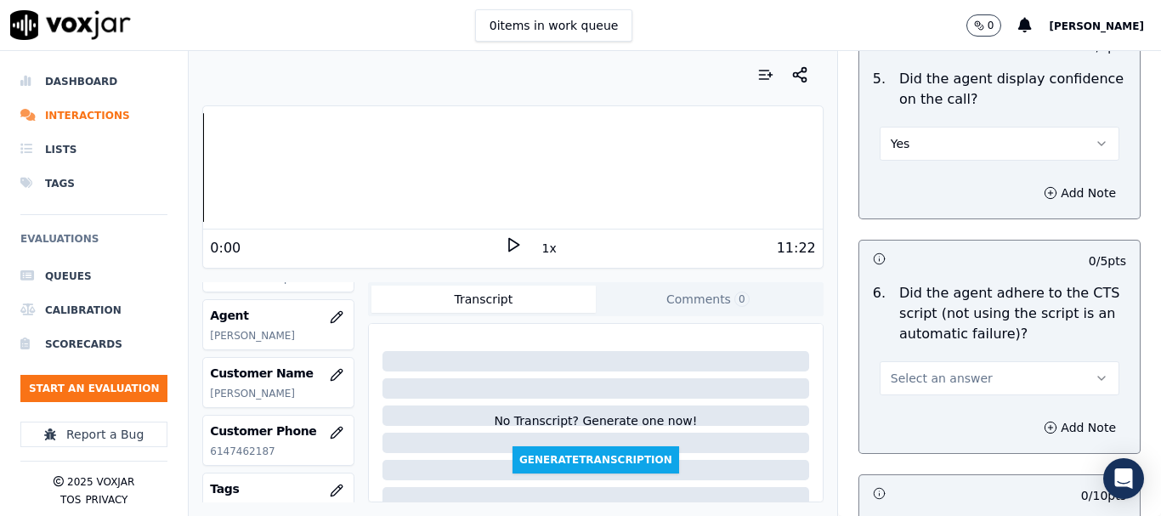
click at [957, 370] on span "Select an answer" at bounding box center [941, 378] width 102 height 17
click at [936, 397] on div "Yes" at bounding box center [967, 400] width 207 height 27
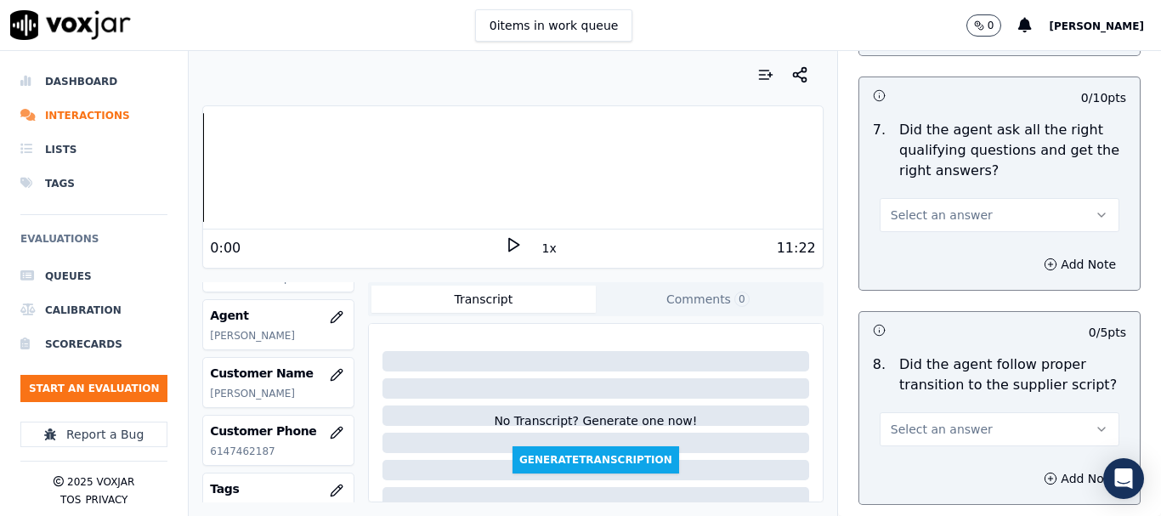
scroll to position [3993, 0]
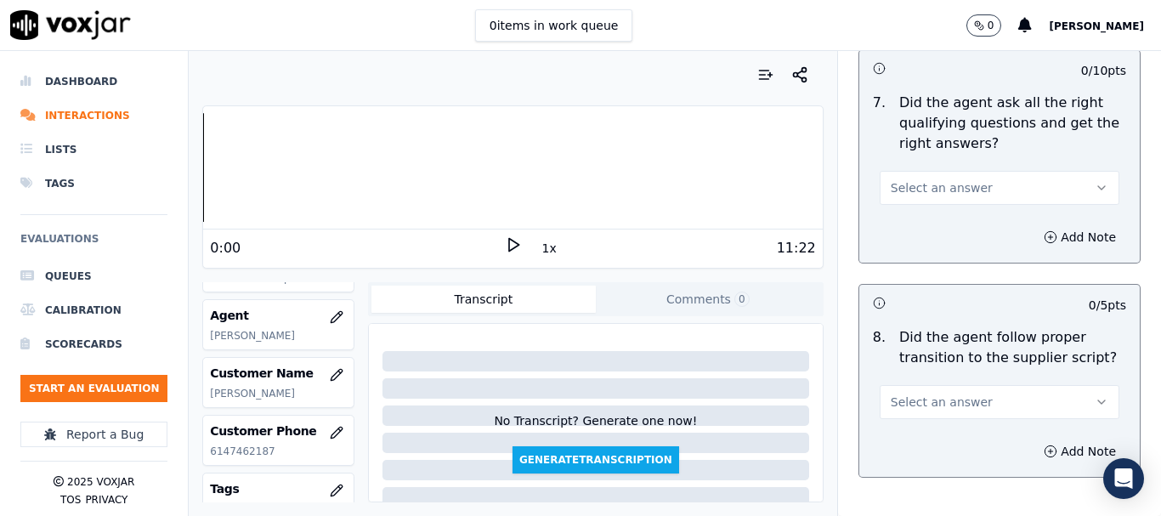
click at [911, 179] on span "Select an answer" at bounding box center [941, 187] width 102 height 17
click at [915, 206] on div "Yes" at bounding box center [967, 210] width 207 height 27
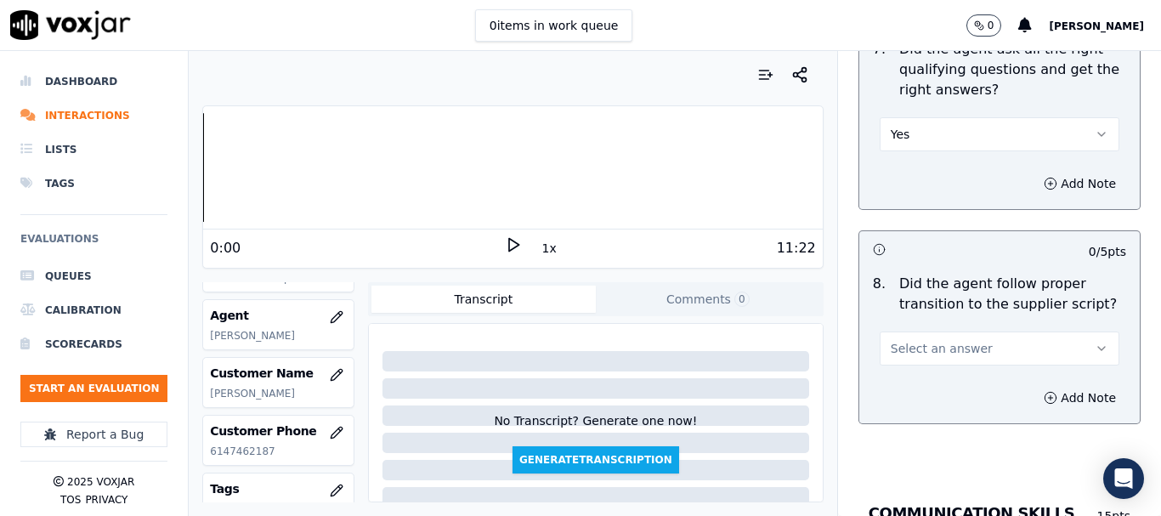
scroll to position [4248, 0]
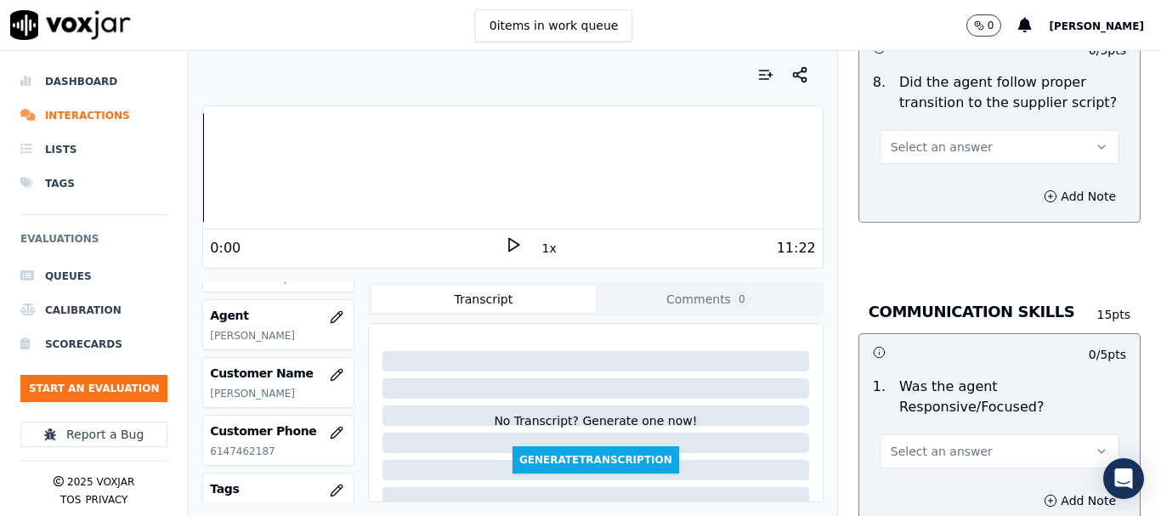
click at [915, 138] on span "Select an answer" at bounding box center [941, 146] width 102 height 17
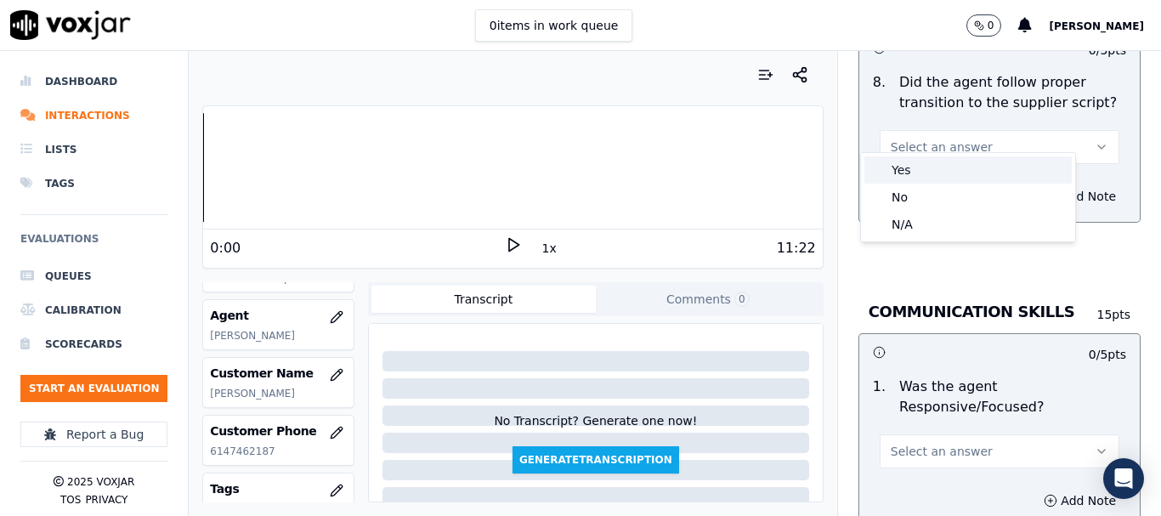
click at [916, 167] on div "Yes" at bounding box center [967, 169] width 207 height 27
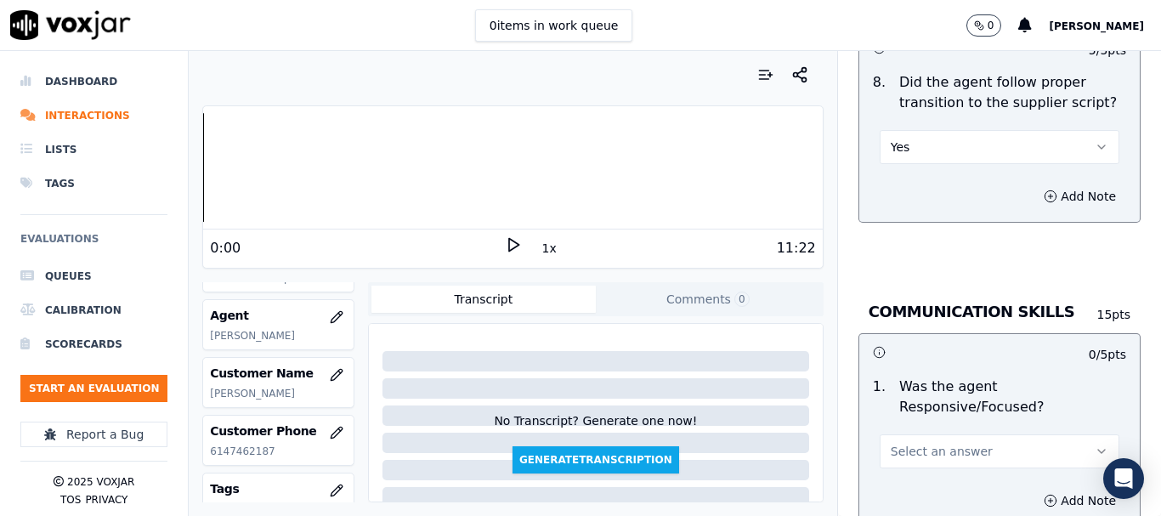
click at [926, 443] on span "Select an answer" at bounding box center [941, 451] width 102 height 17
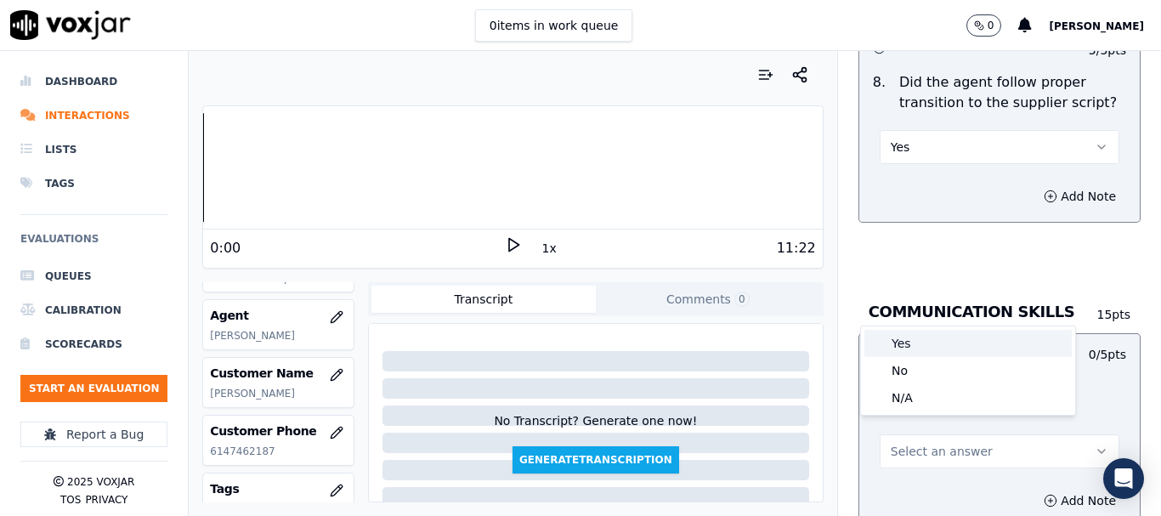
click at [914, 336] on div "Yes" at bounding box center [967, 343] width 207 height 27
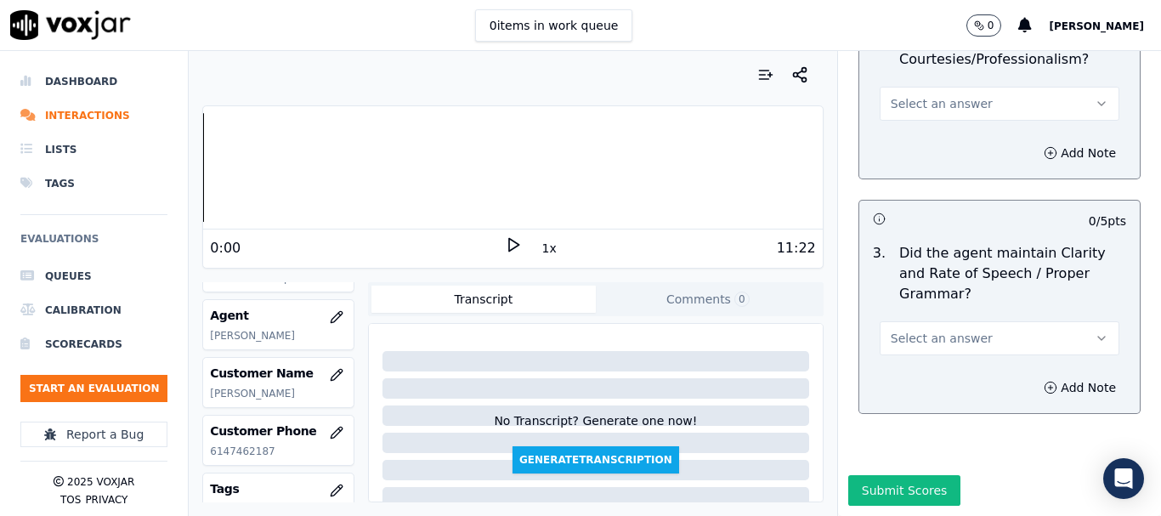
scroll to position [4838, 0]
click at [903, 95] on span "Select an answer" at bounding box center [941, 103] width 102 height 17
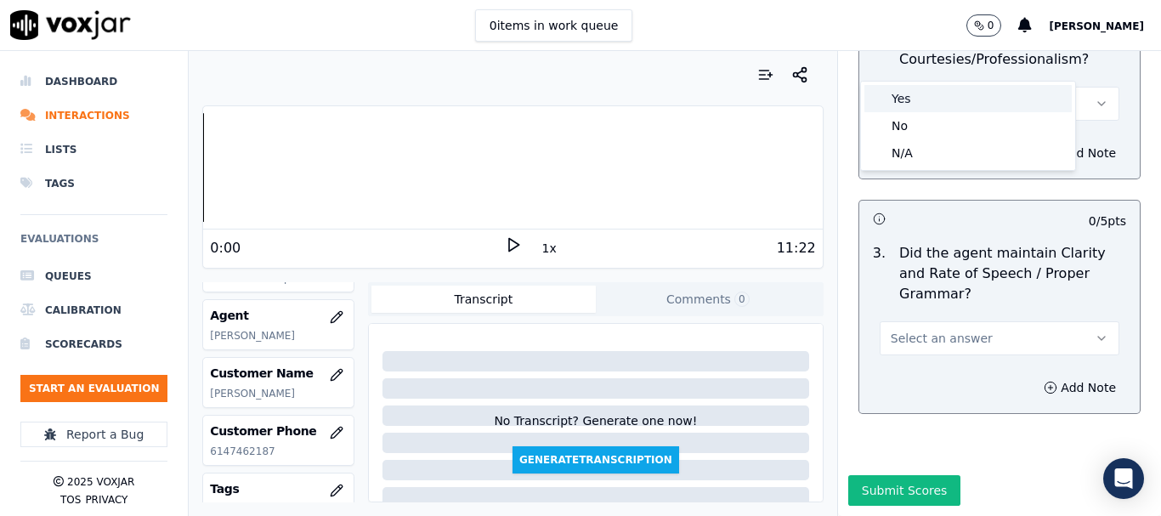
click at [922, 87] on div "Yes" at bounding box center [967, 98] width 207 height 27
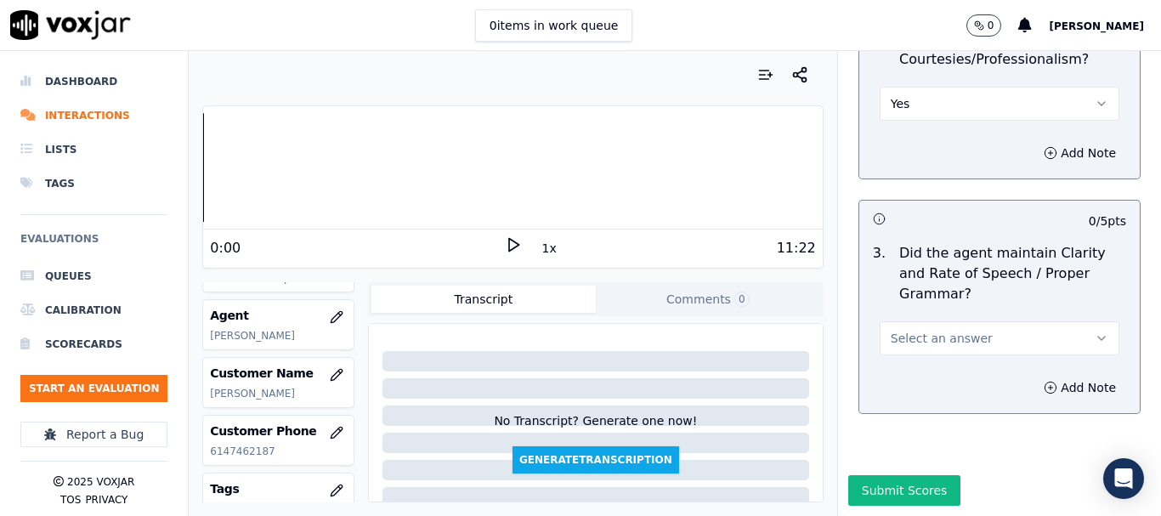
click at [946, 330] on span "Select an answer" at bounding box center [941, 338] width 102 height 17
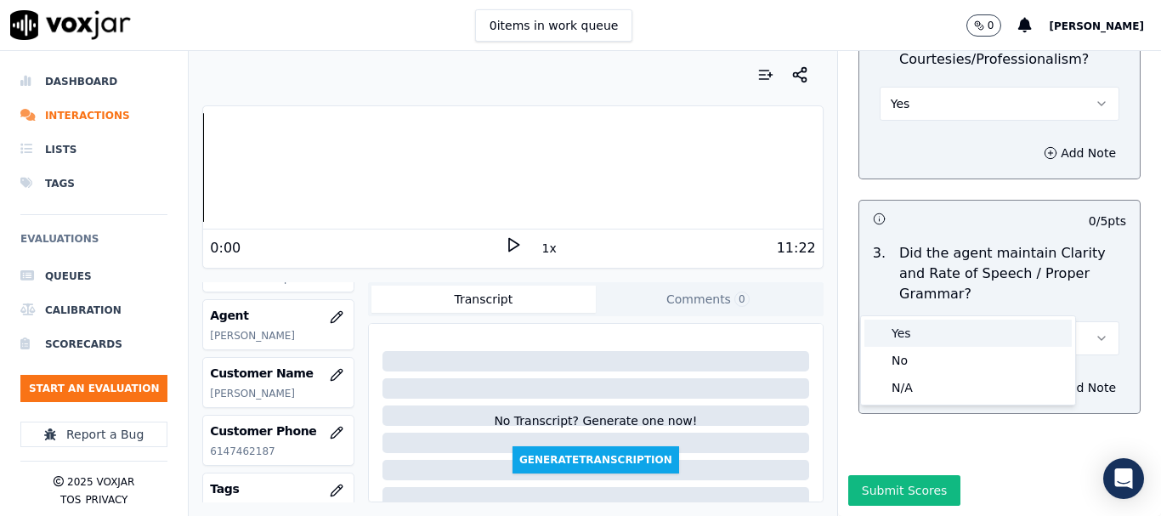
click at [921, 327] on div "Yes" at bounding box center [967, 332] width 207 height 27
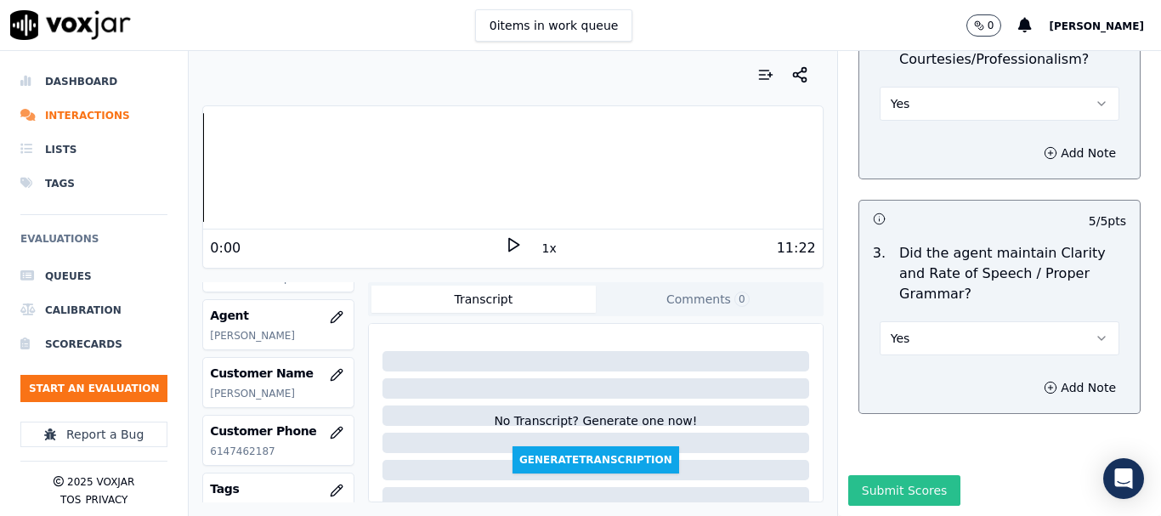
click at [913, 475] on button "Submit Scores" at bounding box center [904, 490] width 113 height 31
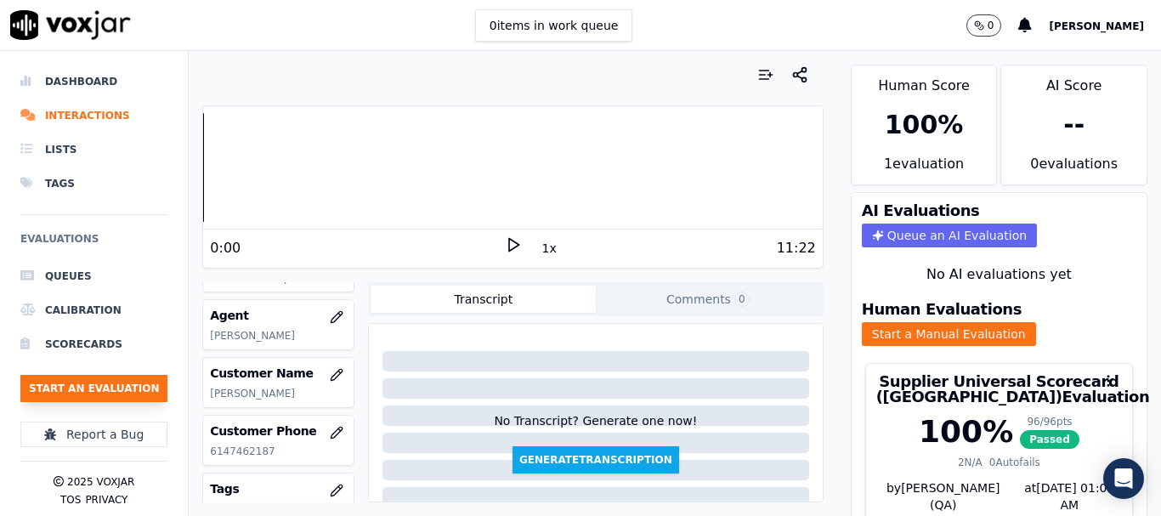
click at [102, 387] on button "Start an Evaluation" at bounding box center [93, 388] width 147 height 27
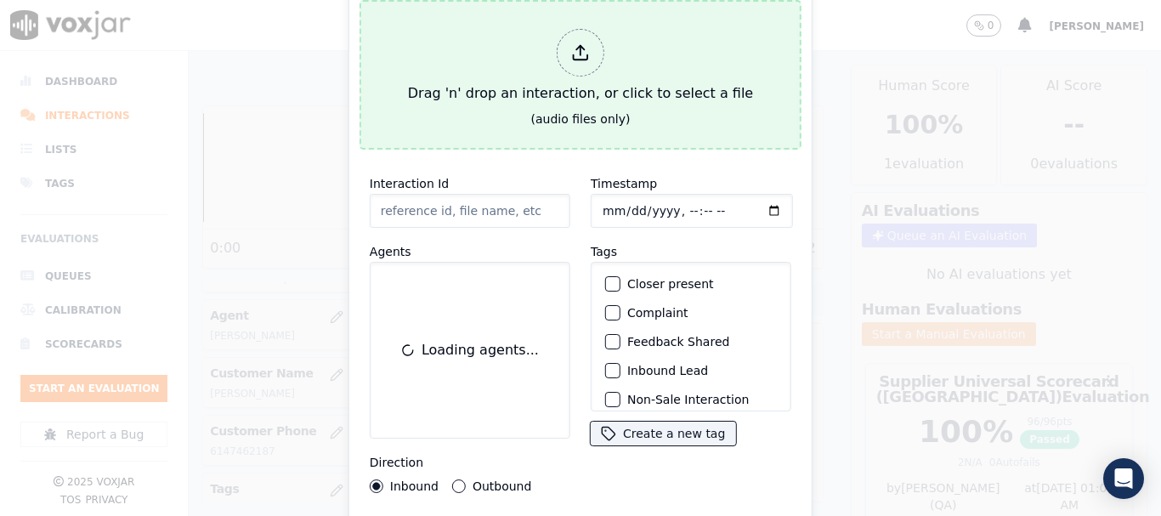
click at [456, 68] on div "Drag 'n' drop an interaction, or click to select a file" at bounding box center [580, 66] width 359 height 88
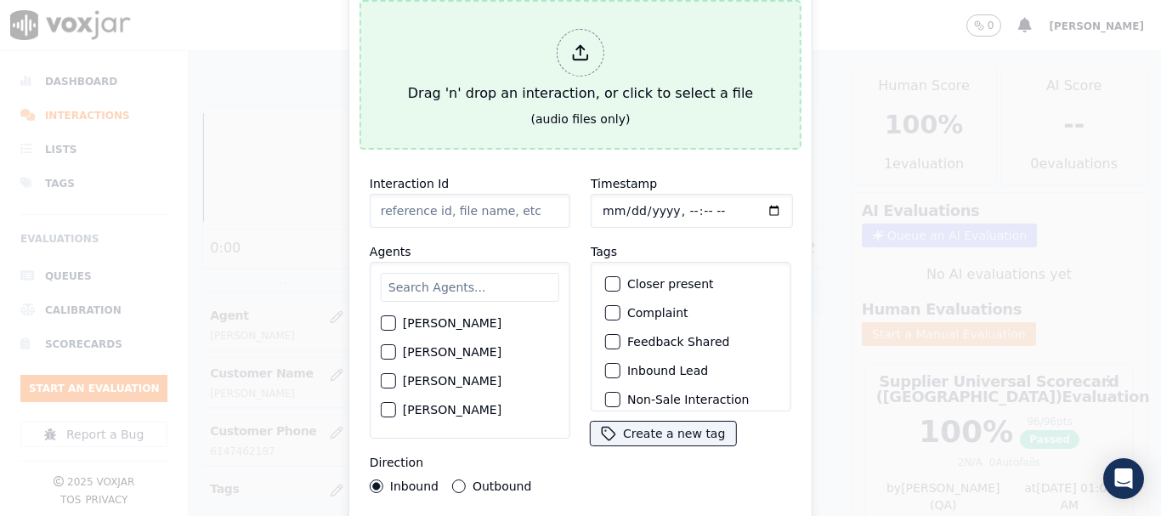
type input "20250821-163832_2052757500-all.mp3"
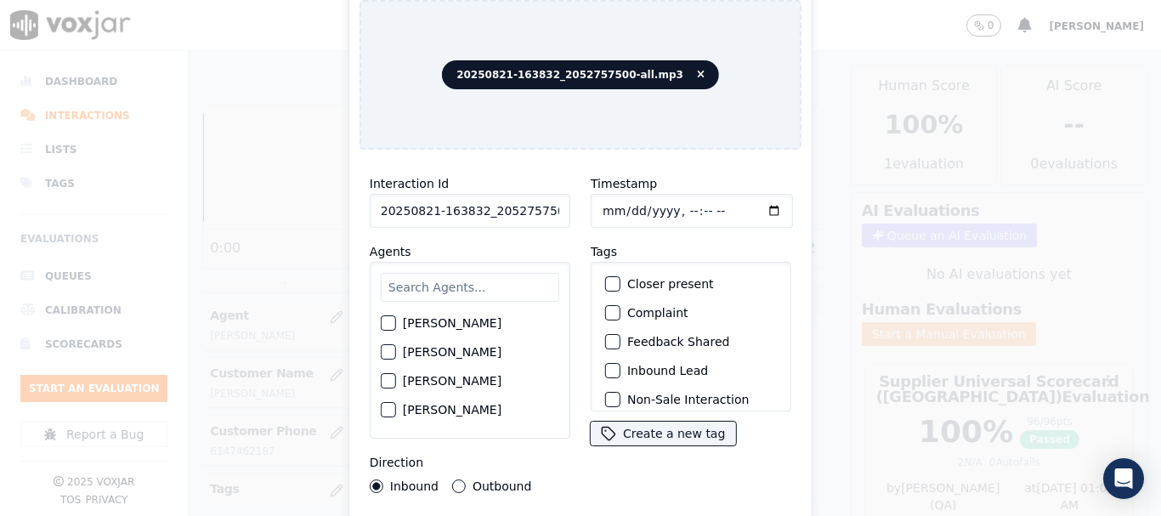
click at [440, 280] on input "text" at bounding box center [470, 287] width 178 height 29
type input "ca"
click at [490, 323] on label "[PERSON_NAME]" at bounding box center [452, 324] width 99 height 12
click at [396, 323] on button "[PERSON_NAME]" at bounding box center [388, 323] width 15 height 15
click at [603, 198] on input "Timestamp" at bounding box center [691, 211] width 202 height 34
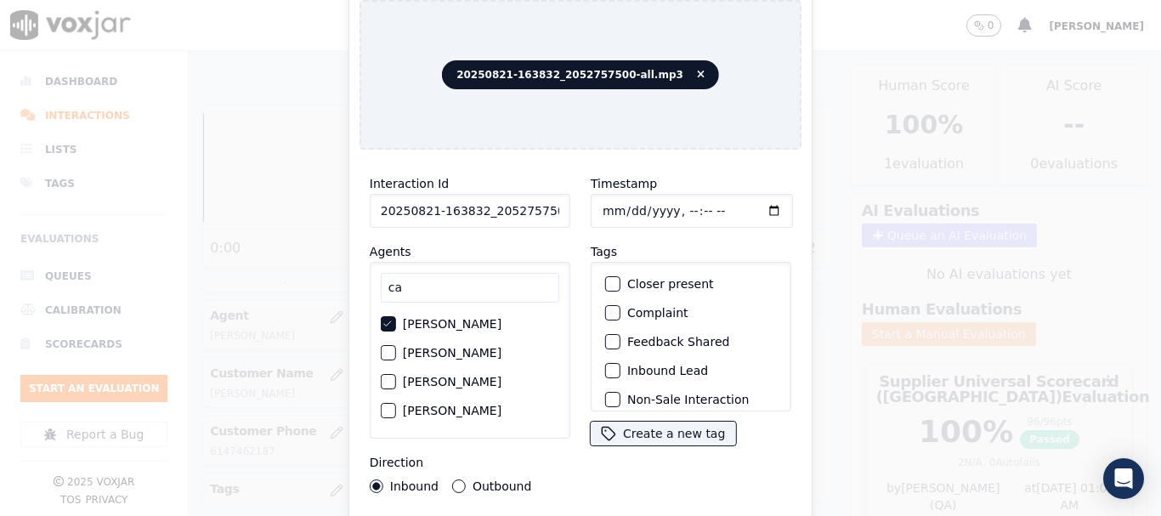
type input "[DATE]T19:53"
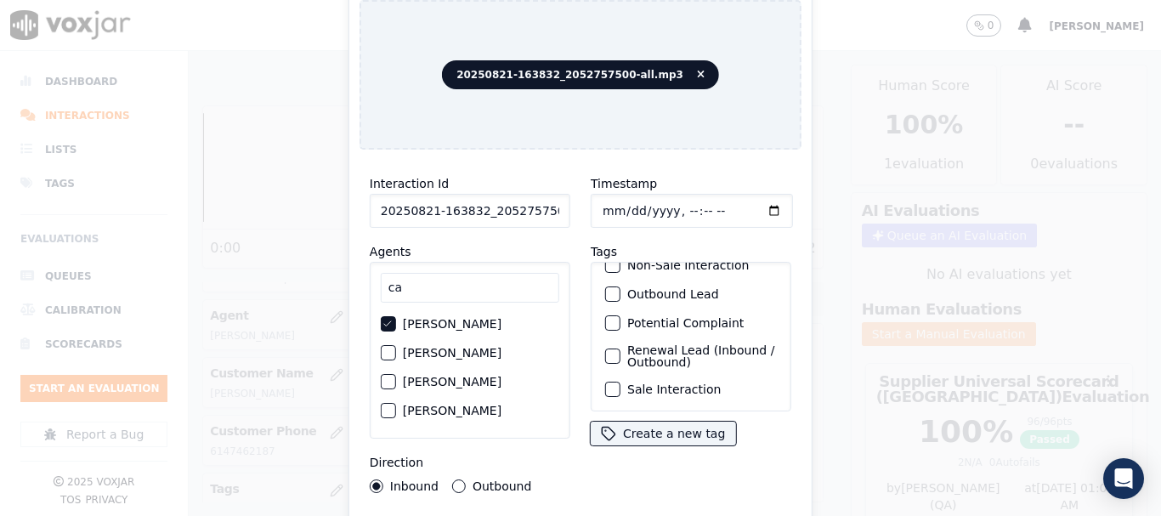
click at [690, 383] on label "Sale Interaction" at bounding box center [673, 389] width 93 height 12
click at [620, 381] on button "Sale Interaction" at bounding box center [612, 388] width 15 height 15
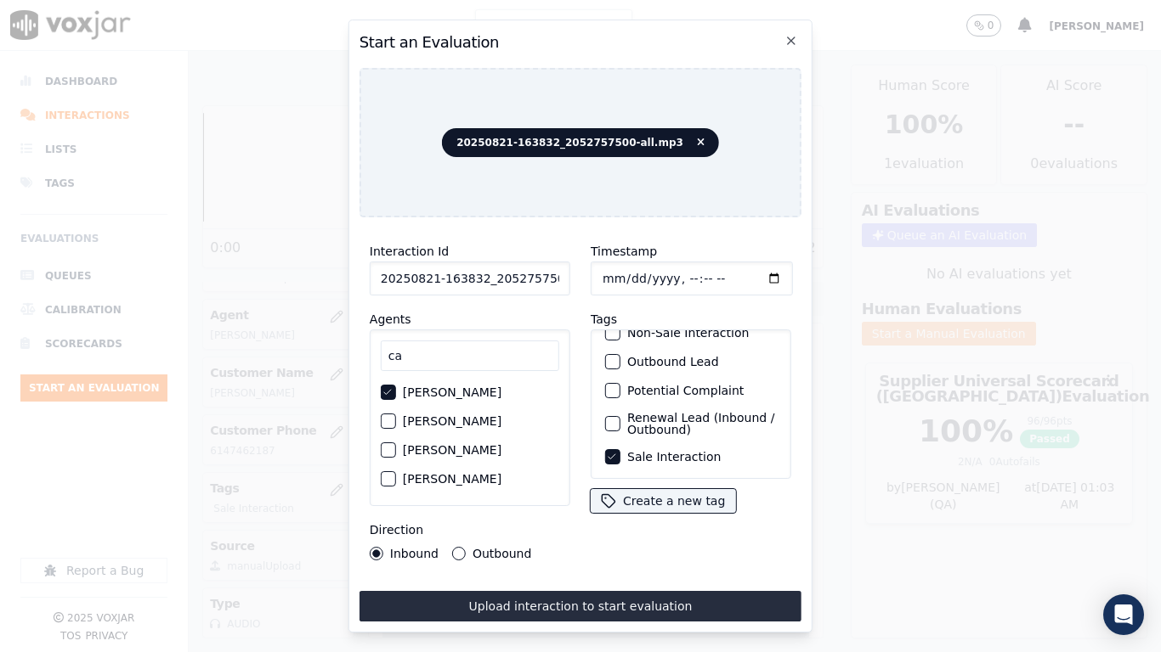
drag, startPoint x: 686, startPoint y: 596, endPoint x: 760, endPoint y: 647, distance: 89.3
click at [686, 515] on button "Upload interaction to start evaluation" at bounding box center [580, 606] width 442 height 31
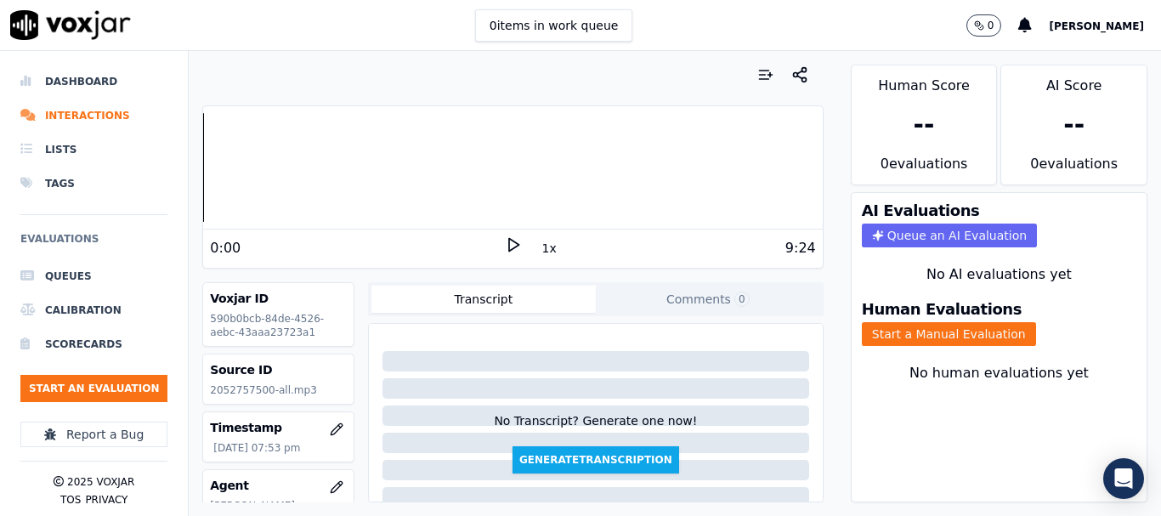
scroll to position [170, 0]
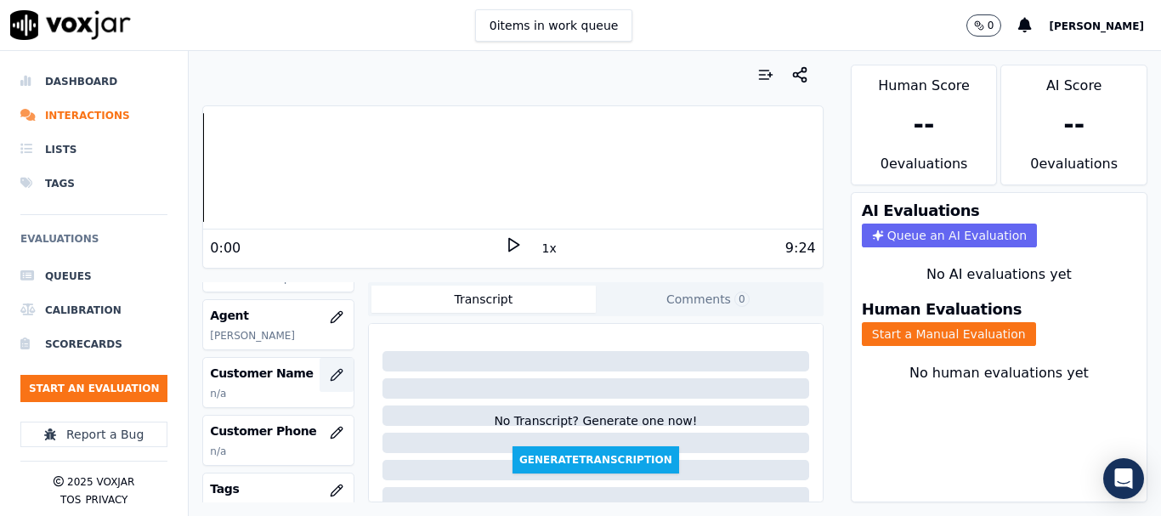
click at [330, 370] on icon "button" at bounding box center [337, 375] width 14 height 14
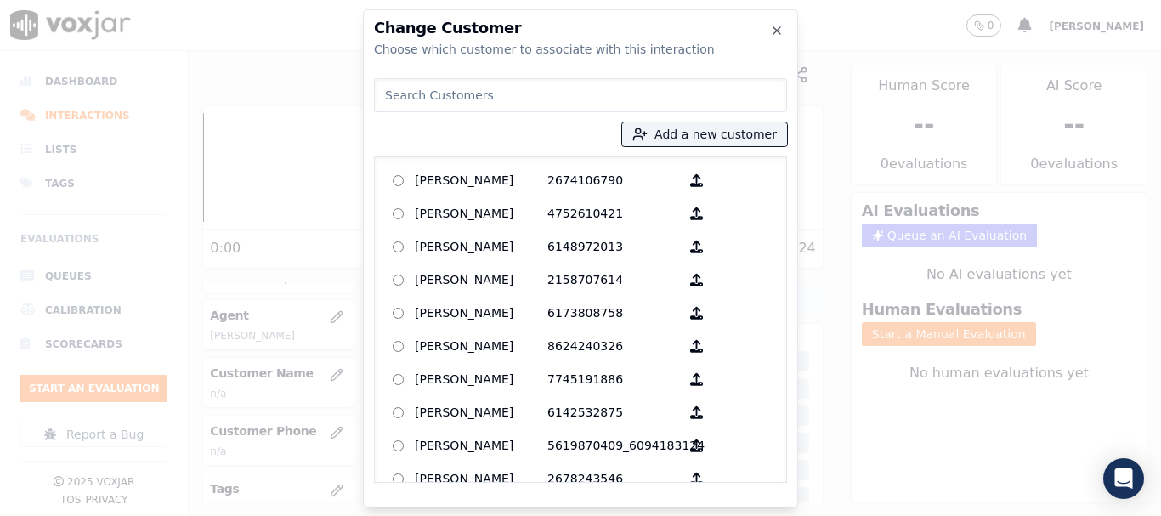
paste input "2052757500"
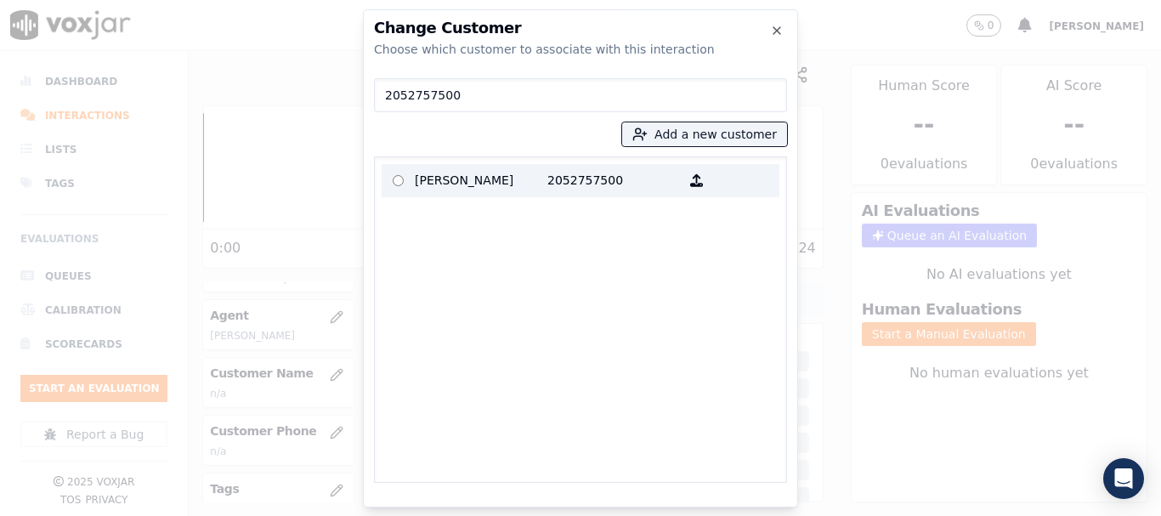
type input "2052757500"
click at [438, 179] on p "[PERSON_NAME]" at bounding box center [481, 180] width 133 height 26
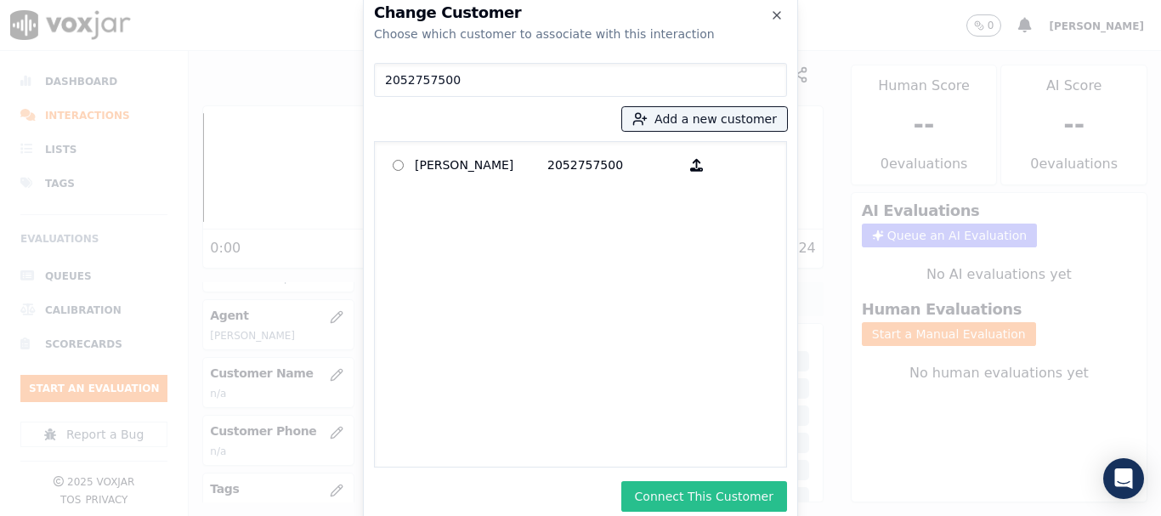
click at [768, 490] on button "Connect This Customer" at bounding box center [704, 496] width 166 height 31
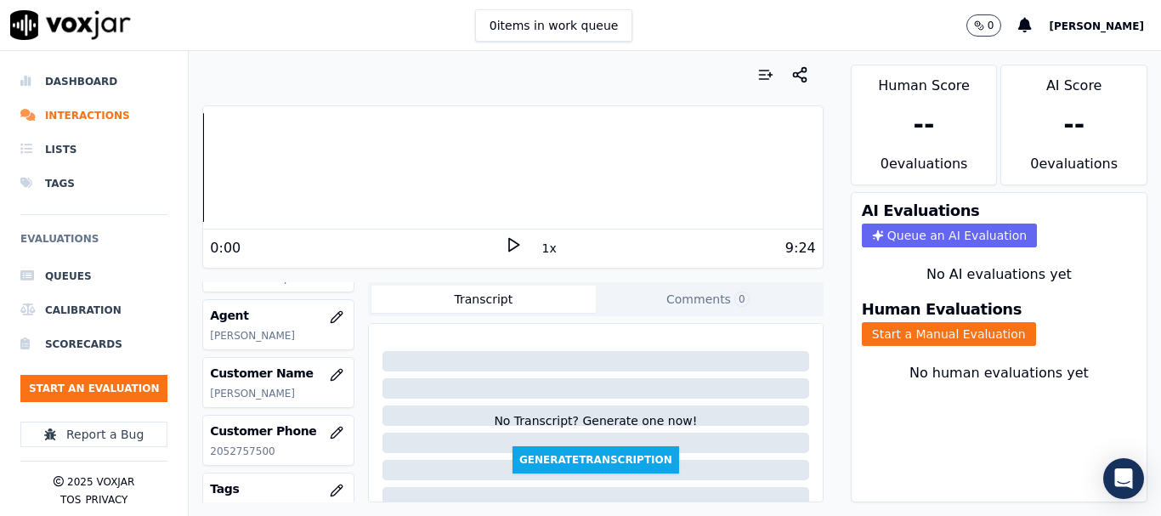
click at [931, 338] on button "Start a Manual Evaluation" at bounding box center [948, 334] width 174 height 24
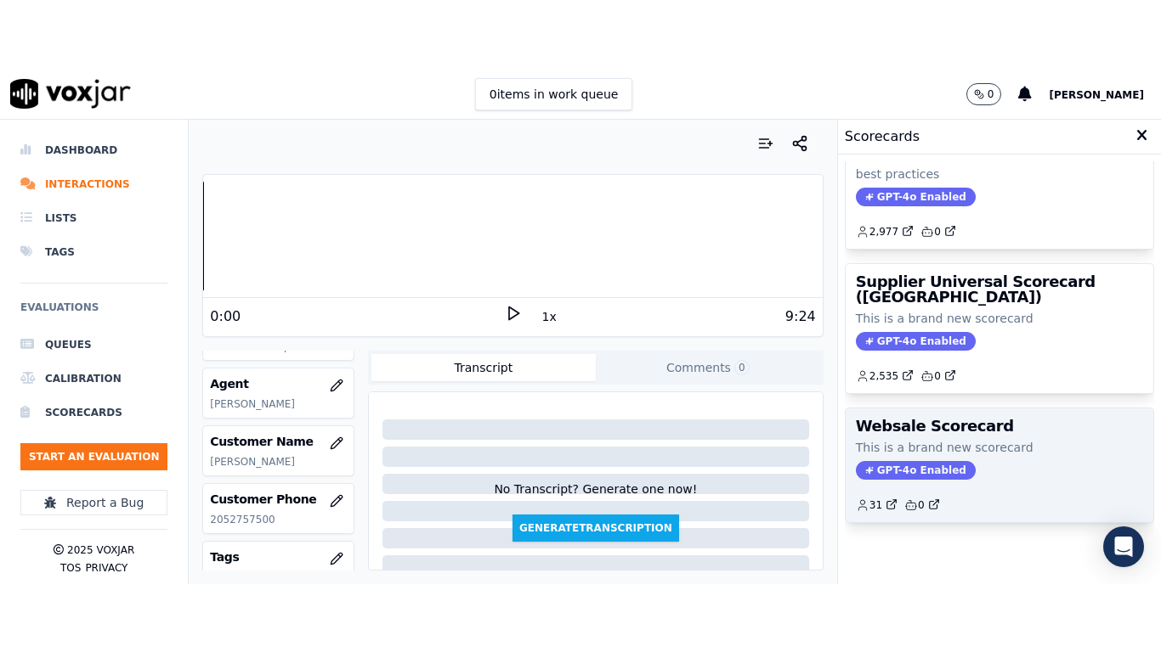
scroll to position [340, 0]
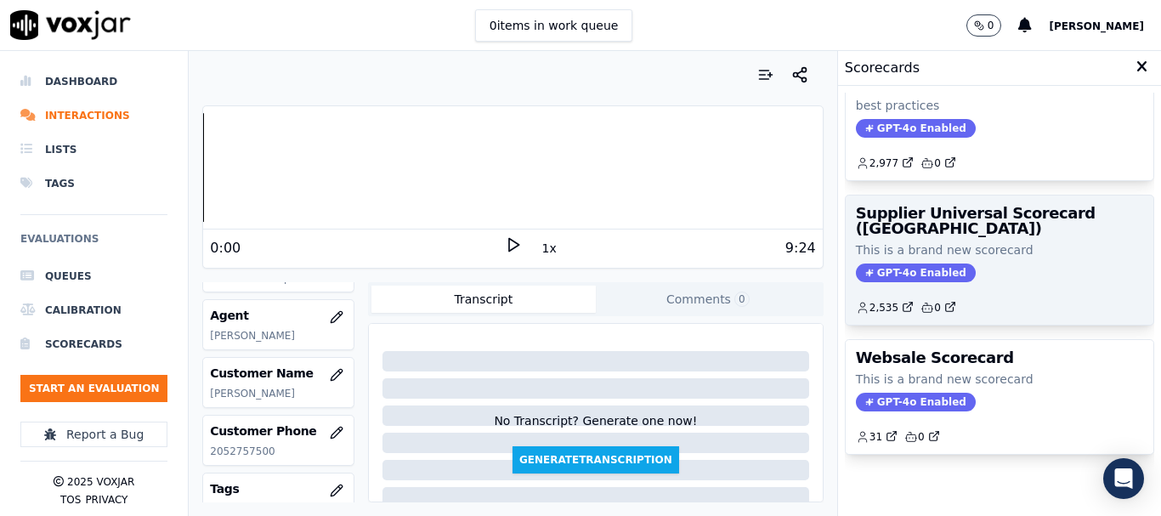
click at [955, 263] on div "GPT-4o Enabled" at bounding box center [999, 272] width 287 height 19
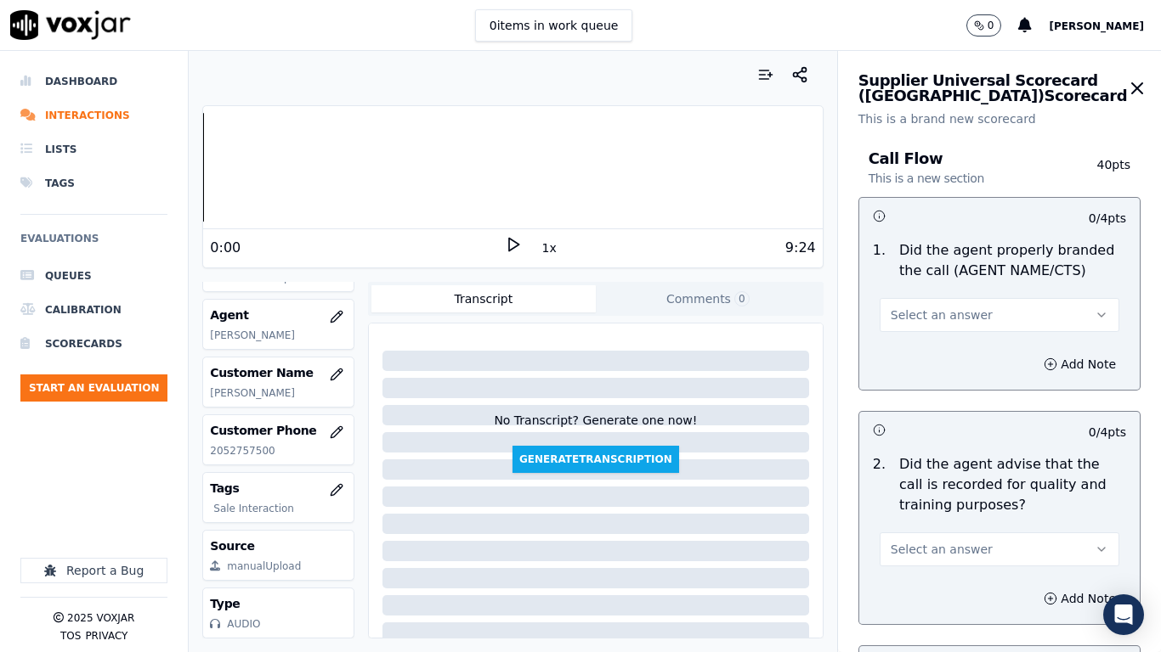
click at [949, 313] on span "Select an answer" at bounding box center [941, 315] width 102 height 17
click at [940, 347] on div "Yes" at bounding box center [967, 353] width 207 height 27
click at [957, 515] on span "Select an answer" at bounding box center [941, 549] width 102 height 17
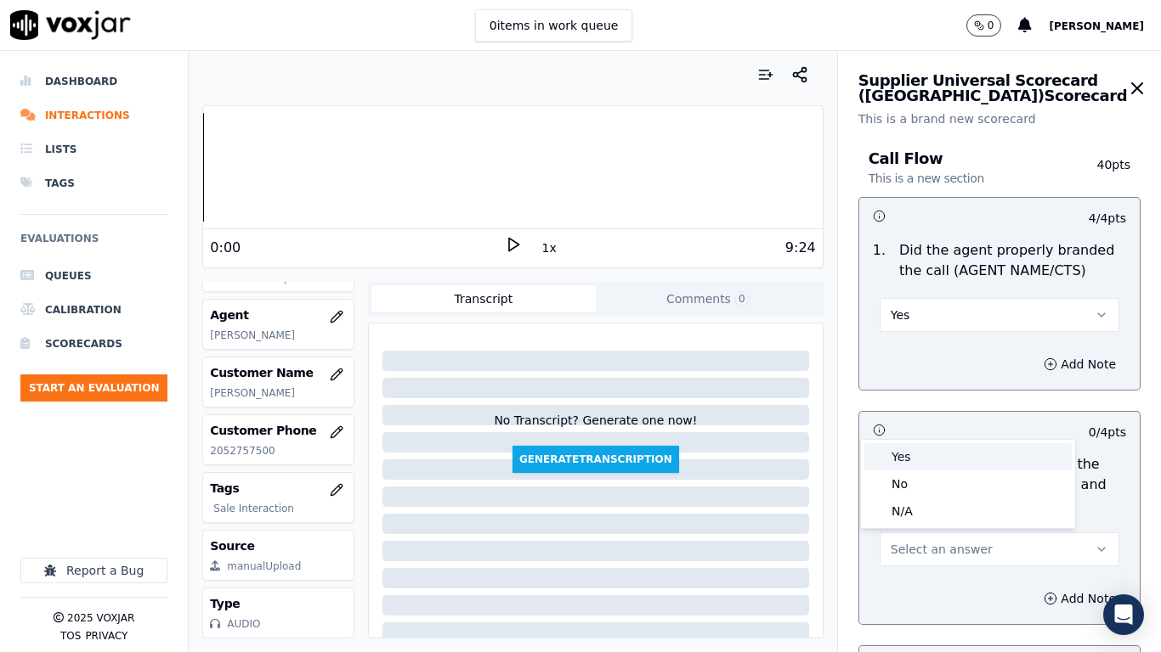
click at [918, 461] on div "Yes" at bounding box center [967, 456] width 207 height 27
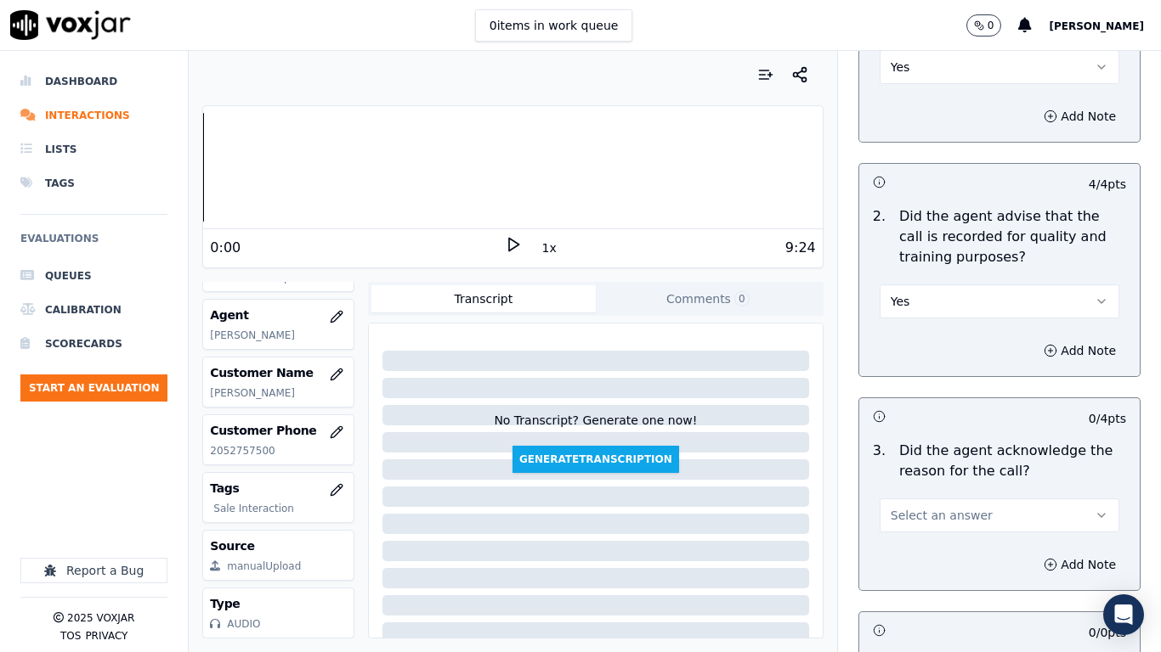
scroll to position [595, 0]
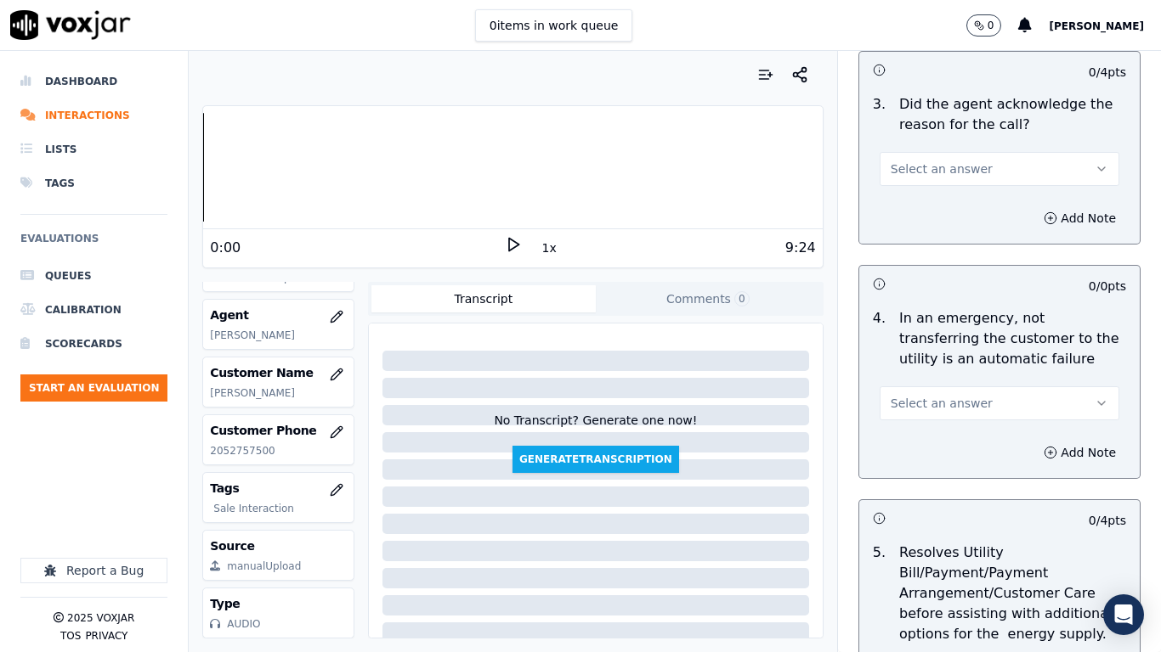
click at [941, 165] on span "Select an answer" at bounding box center [941, 169] width 102 height 17
drag, startPoint x: 940, startPoint y: 195, endPoint x: 989, endPoint y: 337, distance: 151.0
click at [940, 195] on div "Yes" at bounding box center [967, 207] width 207 height 27
click at [963, 404] on button "Select an answer" at bounding box center [999, 404] width 240 height 34
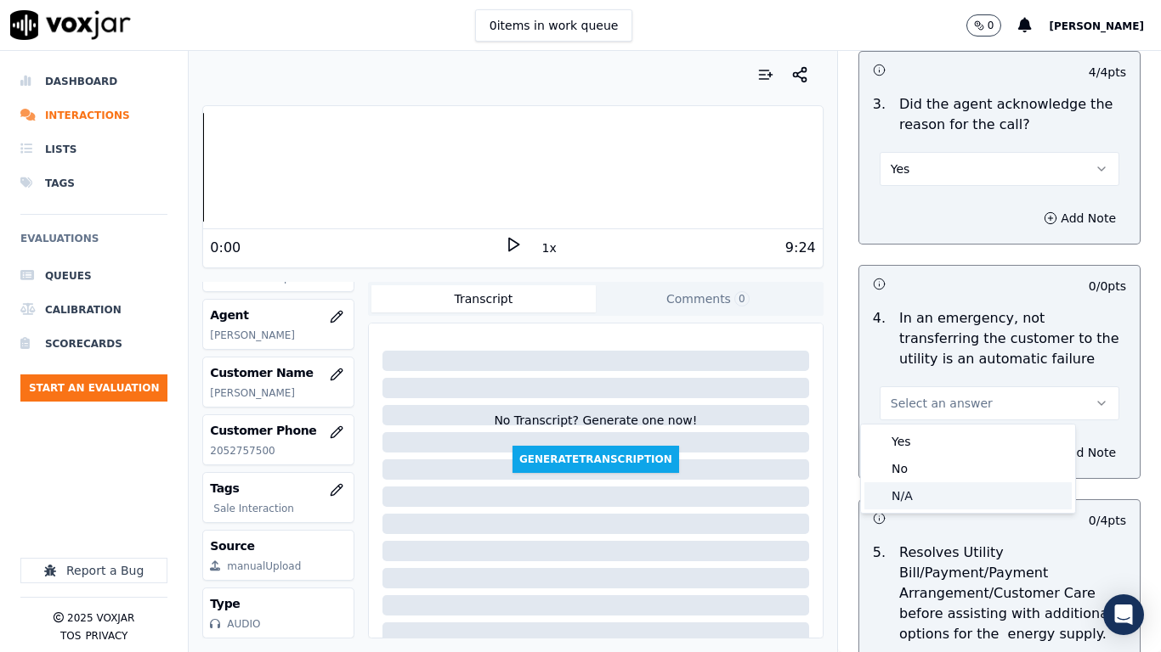
click at [944, 498] on div "N/A" at bounding box center [967, 496] width 207 height 27
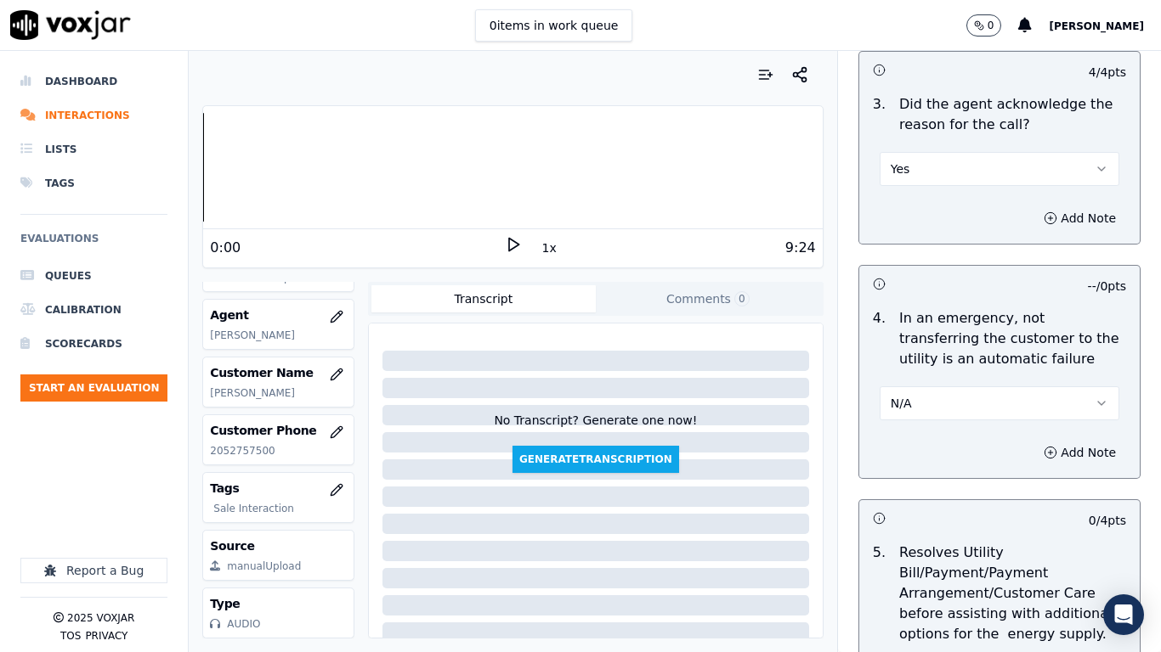
scroll to position [1104, 0]
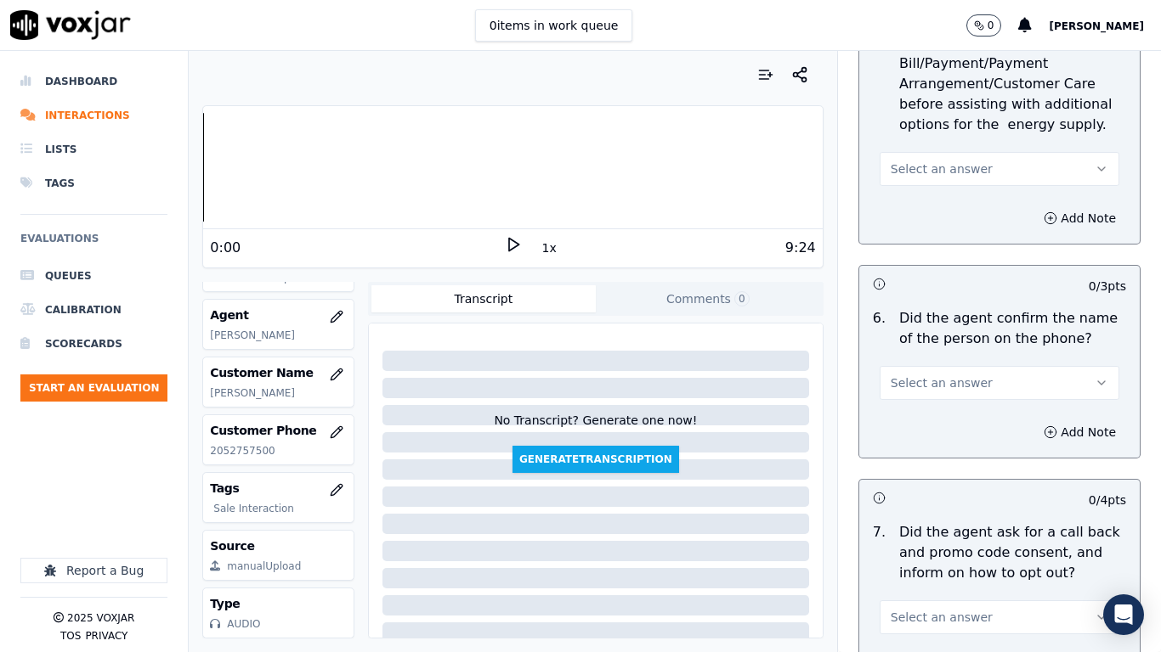
click at [957, 172] on span "Select an answer" at bounding box center [941, 169] width 102 height 17
click at [952, 263] on div "N/A" at bounding box center [967, 261] width 207 height 27
click at [948, 379] on span "Select an answer" at bounding box center [941, 383] width 102 height 17
click at [942, 428] on div "Yes" at bounding box center [967, 421] width 207 height 27
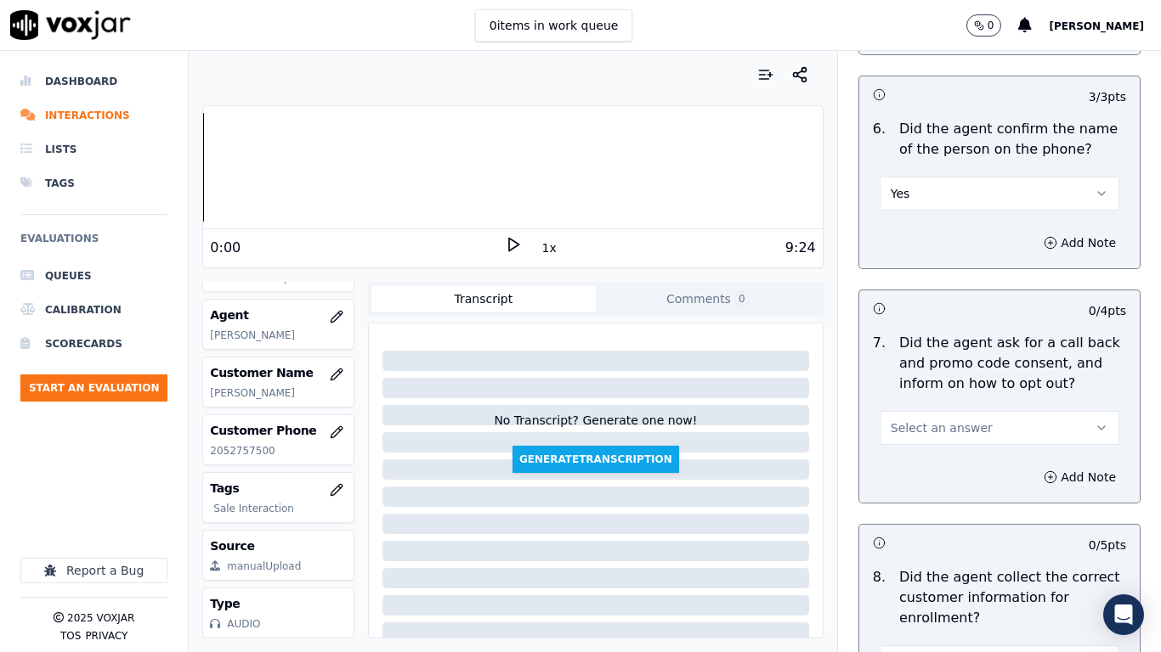
scroll to position [1529, 0]
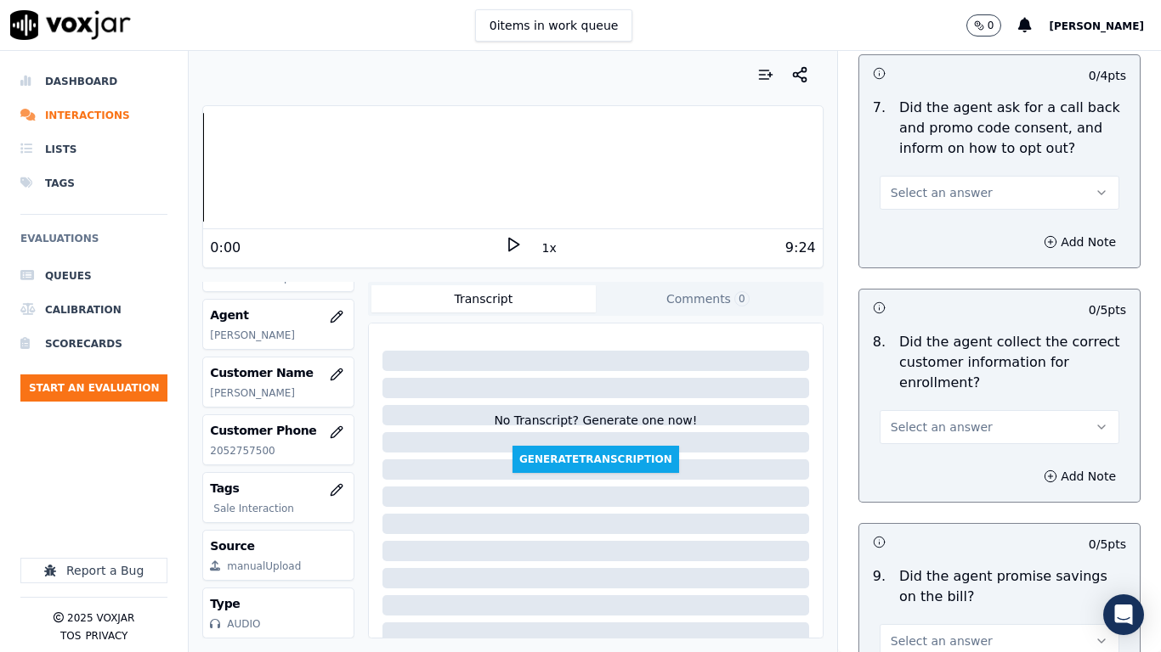
click at [929, 192] on span "Select an answer" at bounding box center [941, 192] width 102 height 17
click at [943, 230] on div "Yes" at bounding box center [967, 230] width 207 height 27
click at [950, 427] on span "Select an answer" at bounding box center [941, 427] width 102 height 17
click at [946, 463] on div "Yes" at bounding box center [967, 465] width 207 height 27
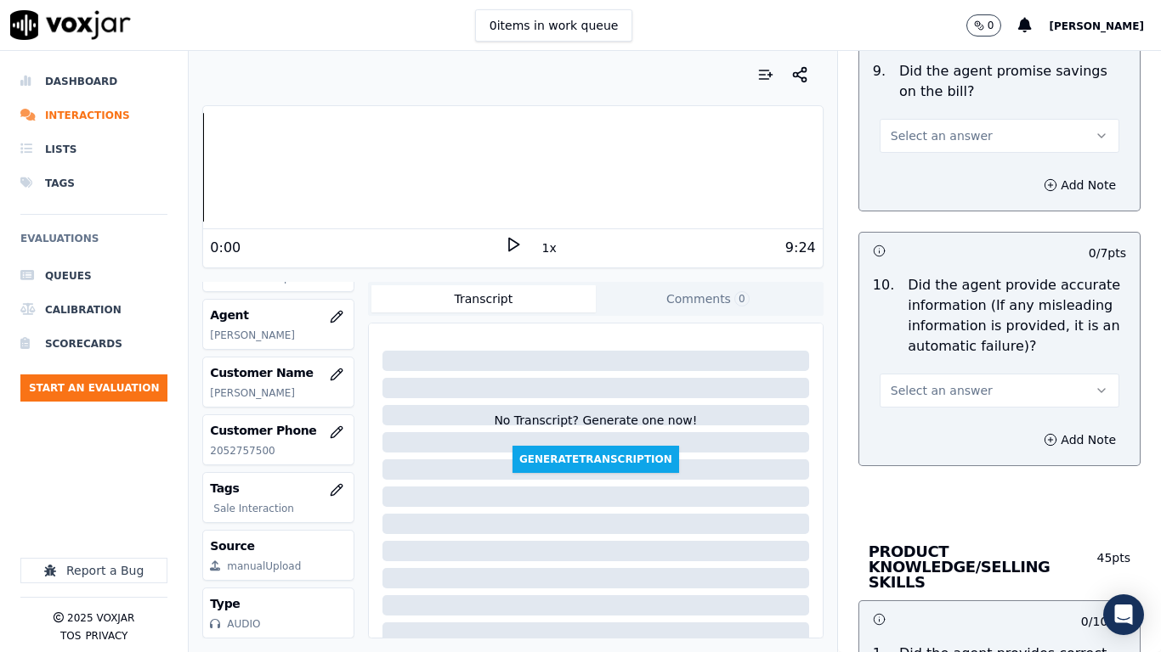
scroll to position [2039, 0]
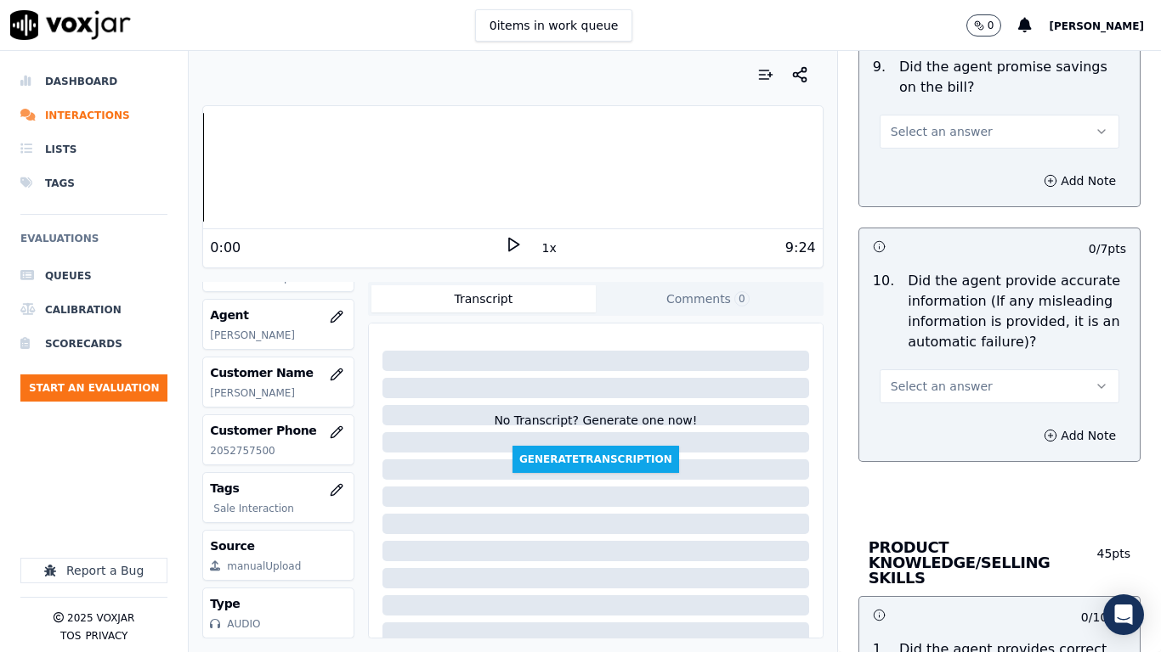
click at [931, 137] on span "Select an answer" at bounding box center [941, 131] width 102 height 17
click at [935, 174] on div "Yes" at bounding box center [967, 169] width 207 height 27
drag, startPoint x: 946, startPoint y: 383, endPoint x: 945, endPoint y: 393, distance: 10.2
click at [946, 384] on span "Select an answer" at bounding box center [941, 386] width 102 height 17
click at [938, 423] on div "Yes" at bounding box center [967, 424] width 207 height 27
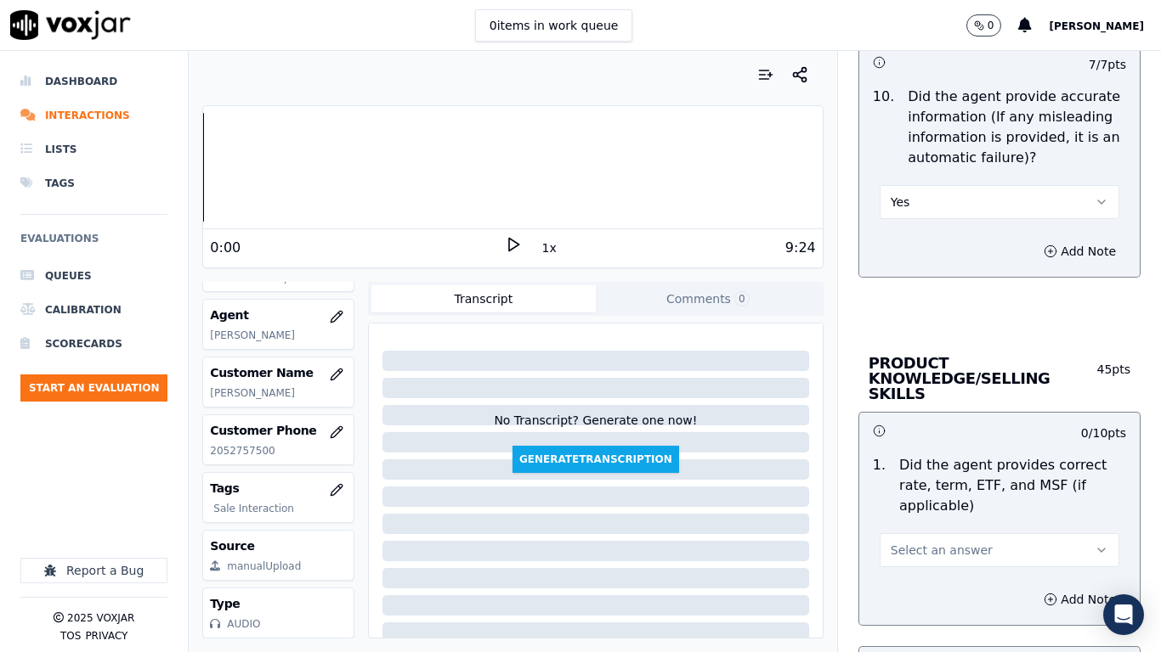
scroll to position [2464, 0]
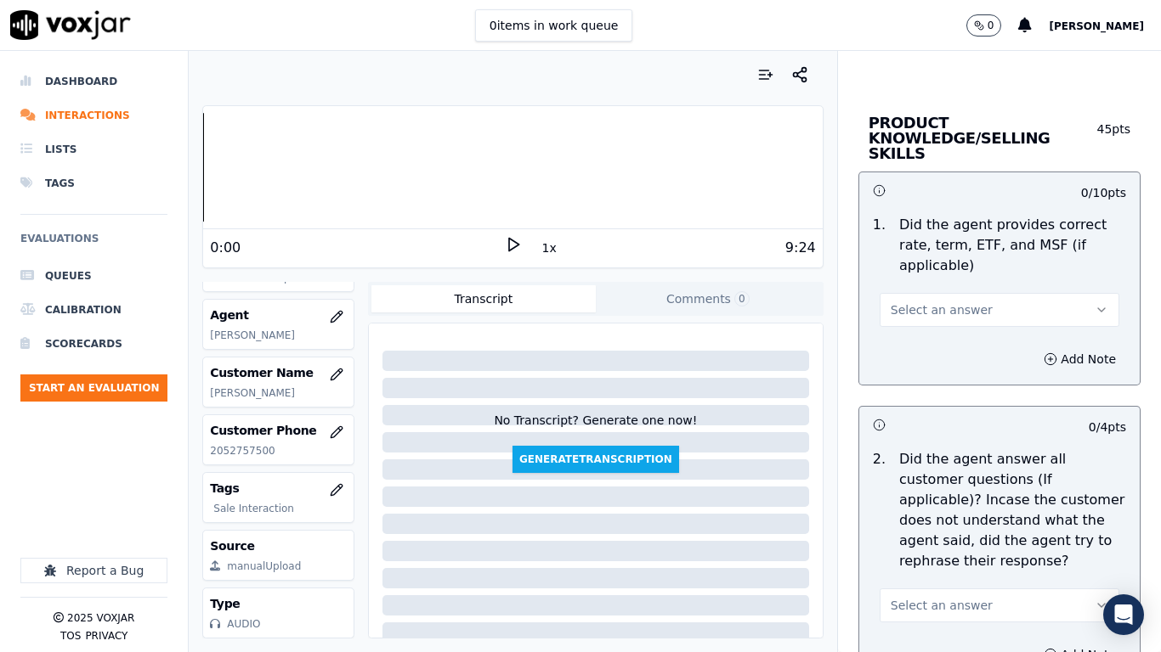
click at [958, 308] on button "Select an answer" at bounding box center [999, 310] width 240 height 34
click at [957, 333] on div "Yes" at bounding box center [967, 332] width 207 height 27
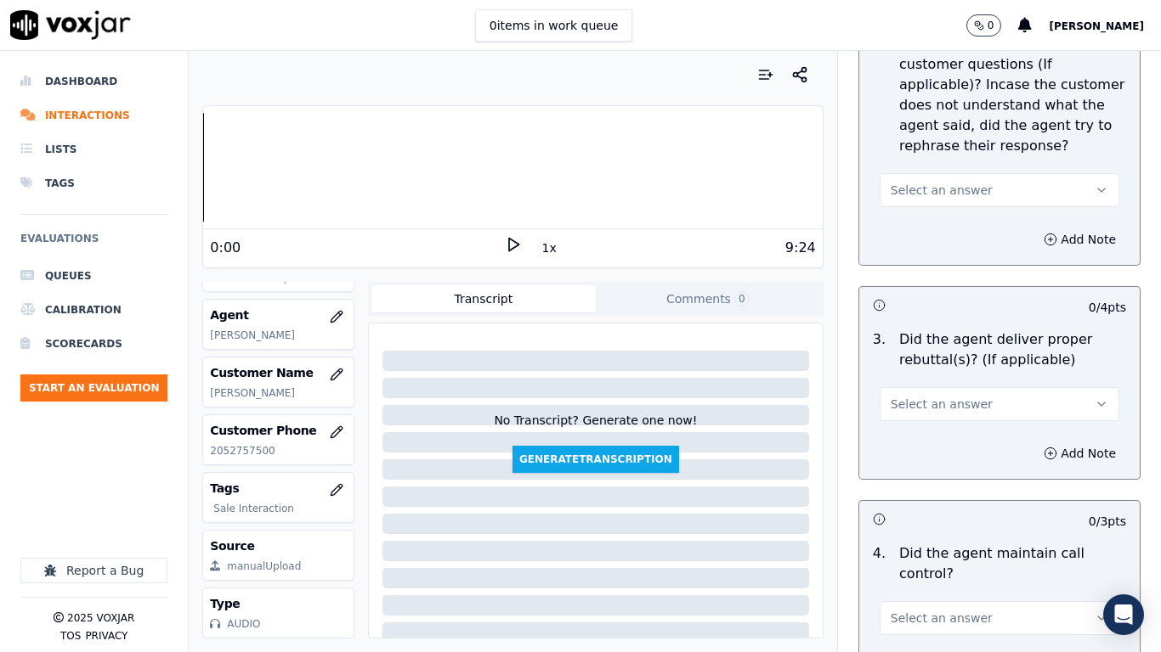
scroll to position [2889, 0]
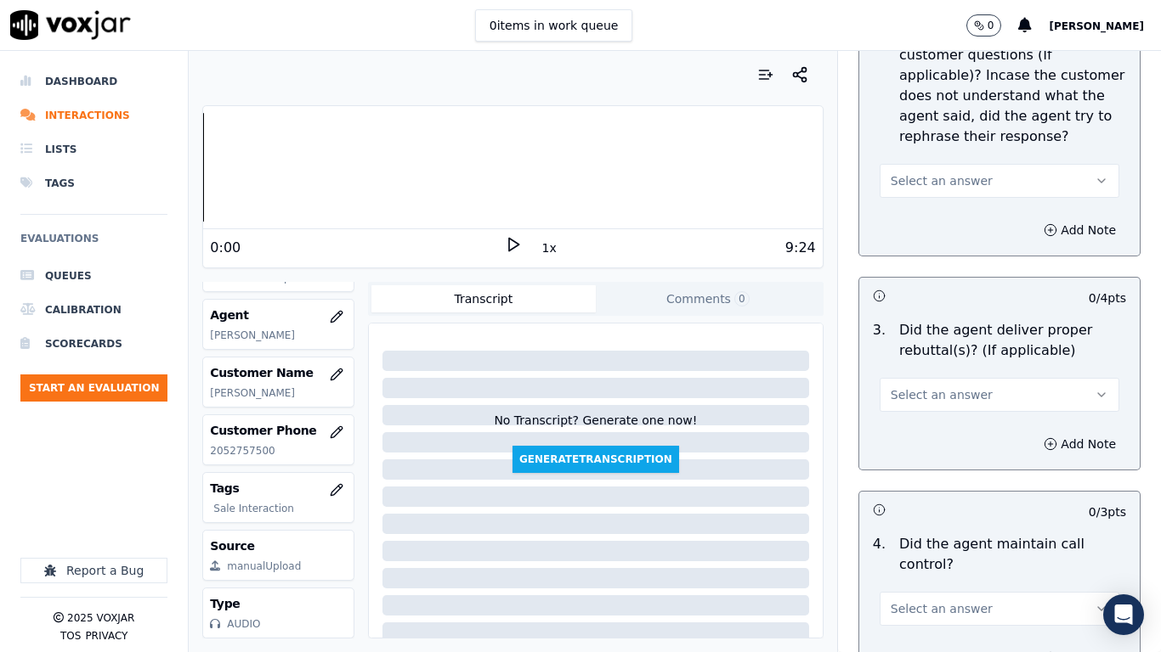
click at [918, 175] on button "Select an answer" at bounding box center [999, 181] width 240 height 34
click at [927, 215] on div "Yes" at bounding box center [967, 203] width 207 height 27
click at [957, 388] on button "Select an answer" at bounding box center [999, 395] width 240 height 34
click at [936, 416] on div "Yes" at bounding box center [967, 417] width 207 height 27
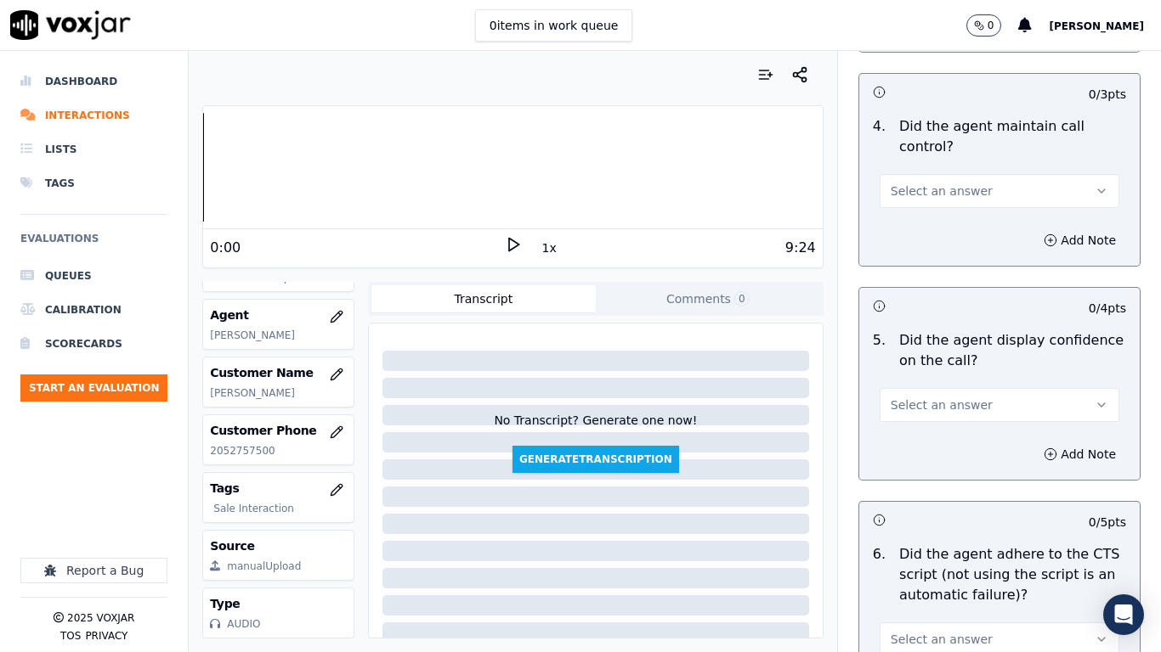
scroll to position [3313, 0]
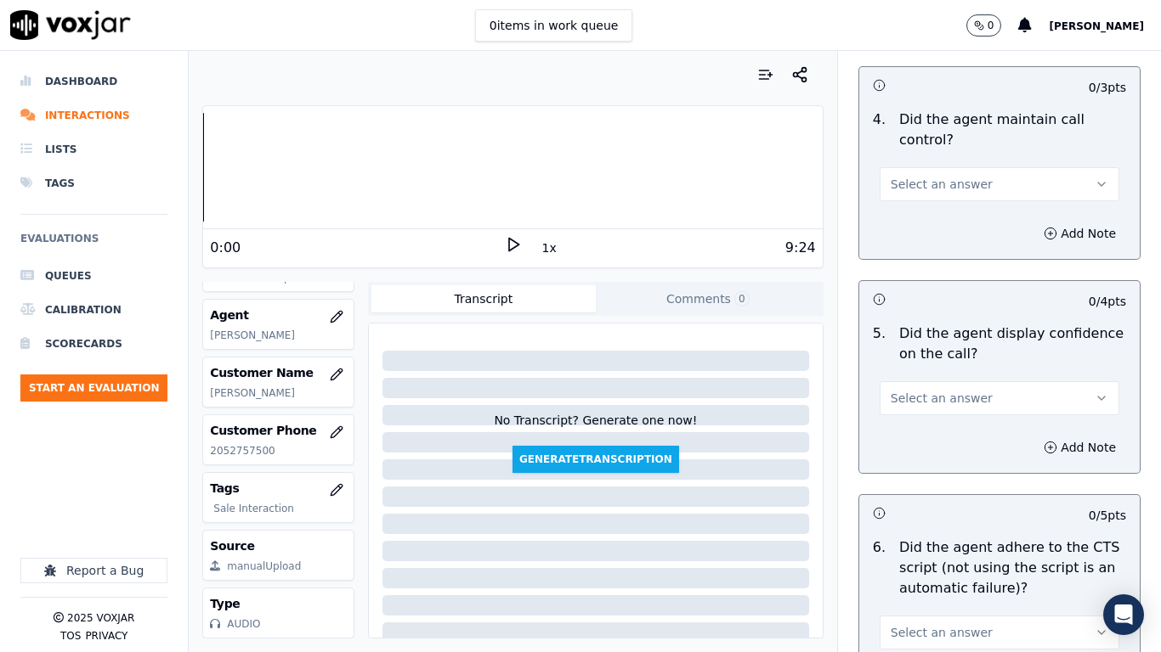
drag, startPoint x: 904, startPoint y: 159, endPoint x: 909, endPoint y: 186, distance: 27.7
click at [904, 167] on button "Select an answer" at bounding box center [999, 184] width 240 height 34
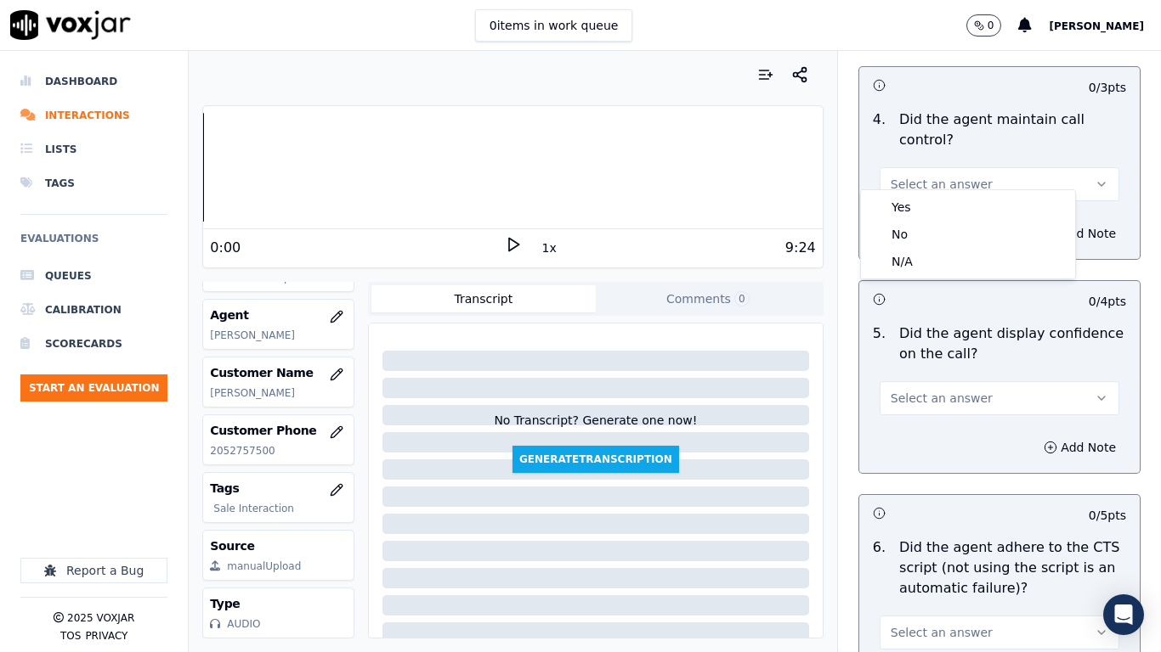
click at [910, 191] on div "Yes No N/A" at bounding box center [968, 234] width 214 height 88
click at [911, 203] on div "Yes" at bounding box center [967, 207] width 207 height 27
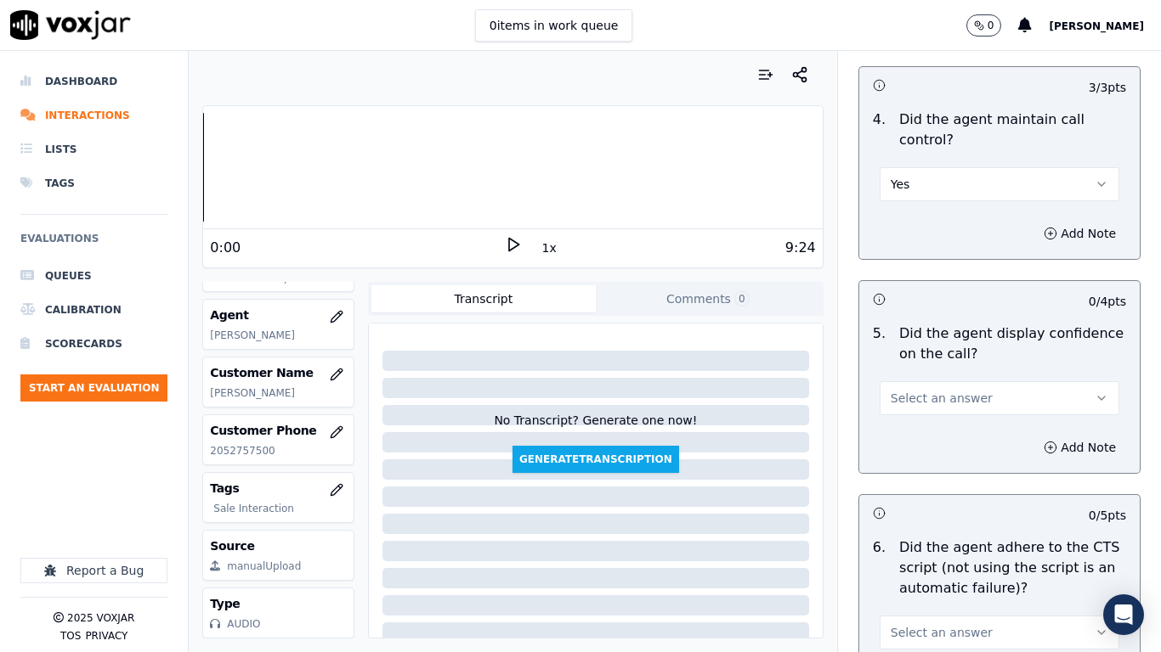
drag, startPoint x: 929, startPoint y: 378, endPoint x: 928, endPoint y: 393, distance: 15.3
click at [928, 390] on span "Select an answer" at bounding box center [941, 398] width 102 height 17
click at [926, 427] on div "Yes" at bounding box center [967, 421] width 207 height 27
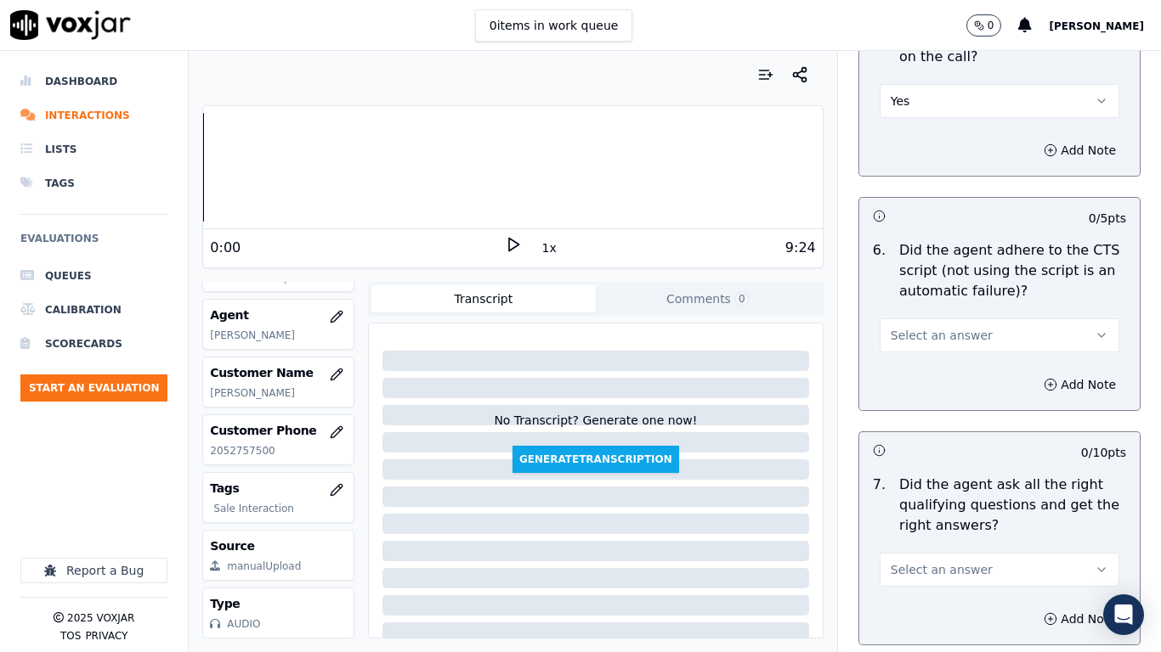
scroll to position [3823, 0]
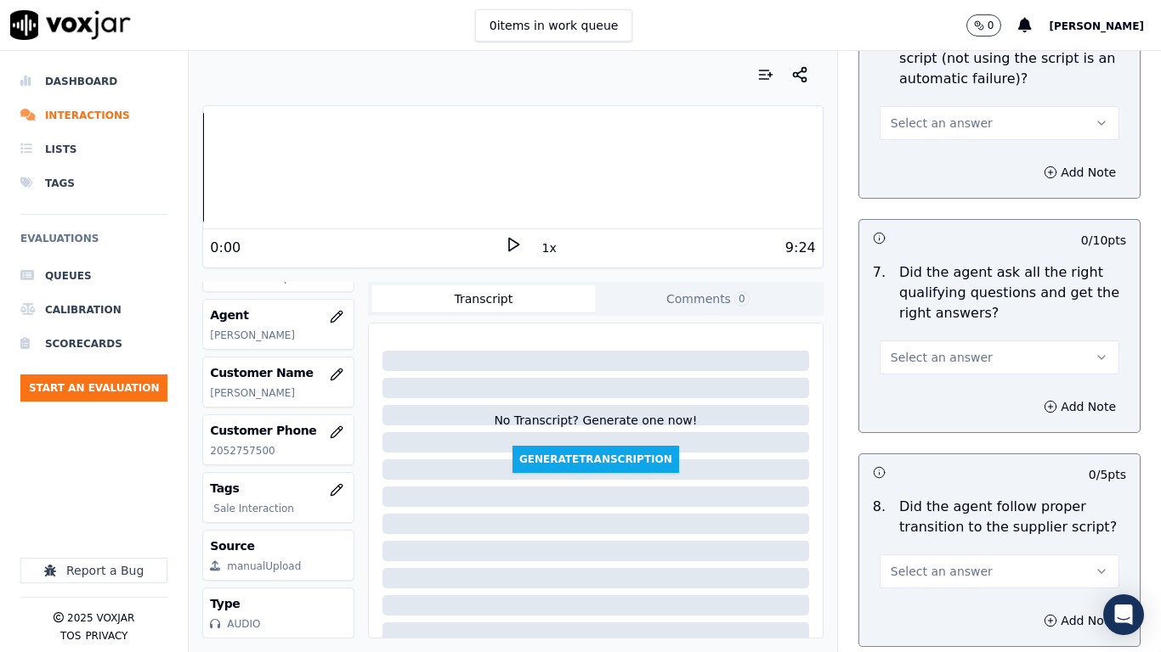
click at [932, 115] on span "Select an answer" at bounding box center [941, 123] width 102 height 17
click at [936, 150] on div "Yes" at bounding box center [967, 146] width 207 height 27
click at [954, 349] on span "Select an answer" at bounding box center [941, 357] width 102 height 17
click at [939, 385] on div "Yes" at bounding box center [967, 380] width 207 height 27
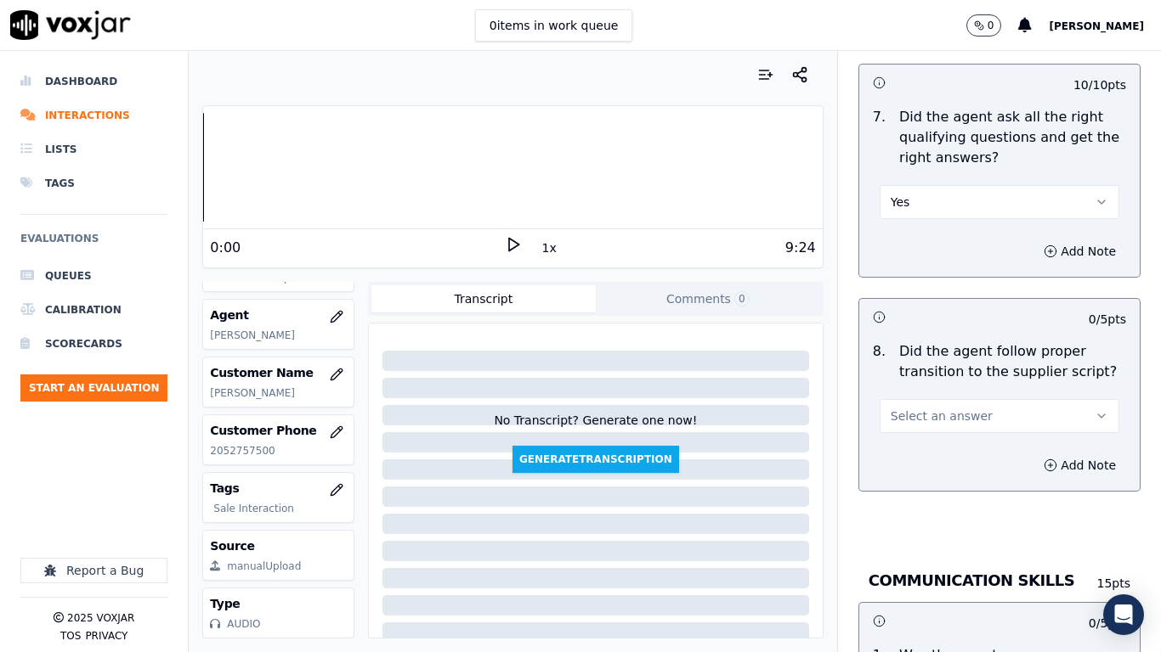
scroll to position [4248, 0]
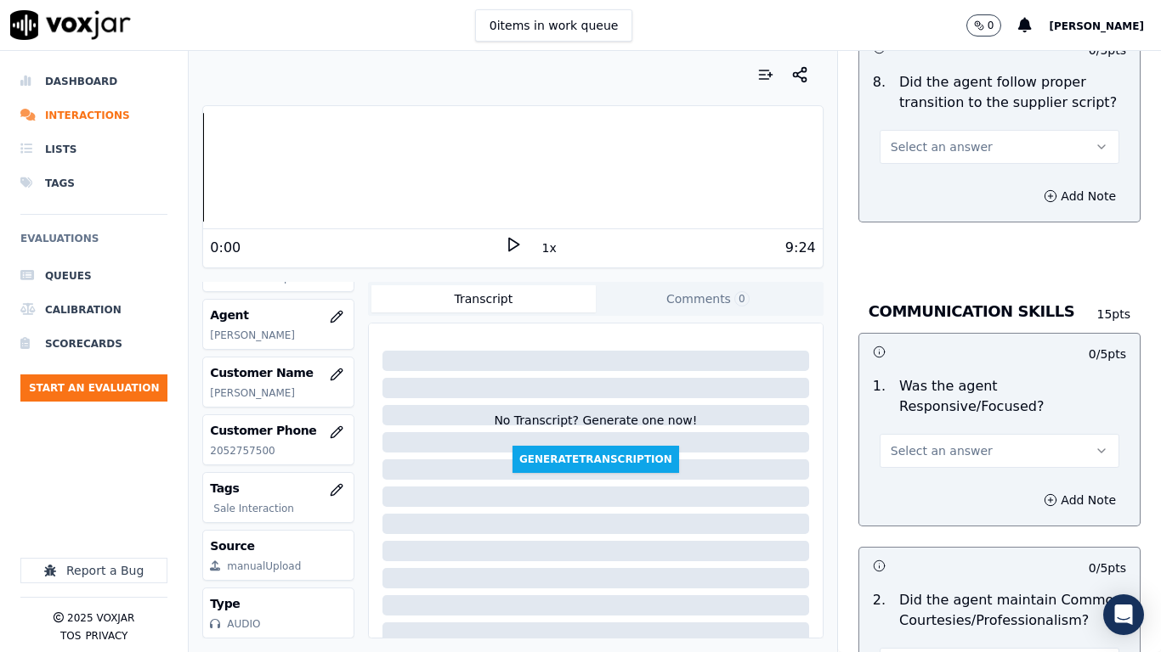
drag, startPoint x: 910, startPoint y: 125, endPoint x: 917, endPoint y: 143, distance: 19.1
click at [910, 138] on span "Select an answer" at bounding box center [941, 146] width 102 height 17
click at [928, 167] on div "Yes" at bounding box center [967, 169] width 207 height 27
drag, startPoint x: 947, startPoint y: 425, endPoint x: 947, endPoint y: 449, distance: 23.8
click at [947, 436] on button "Select an answer" at bounding box center [999, 451] width 240 height 34
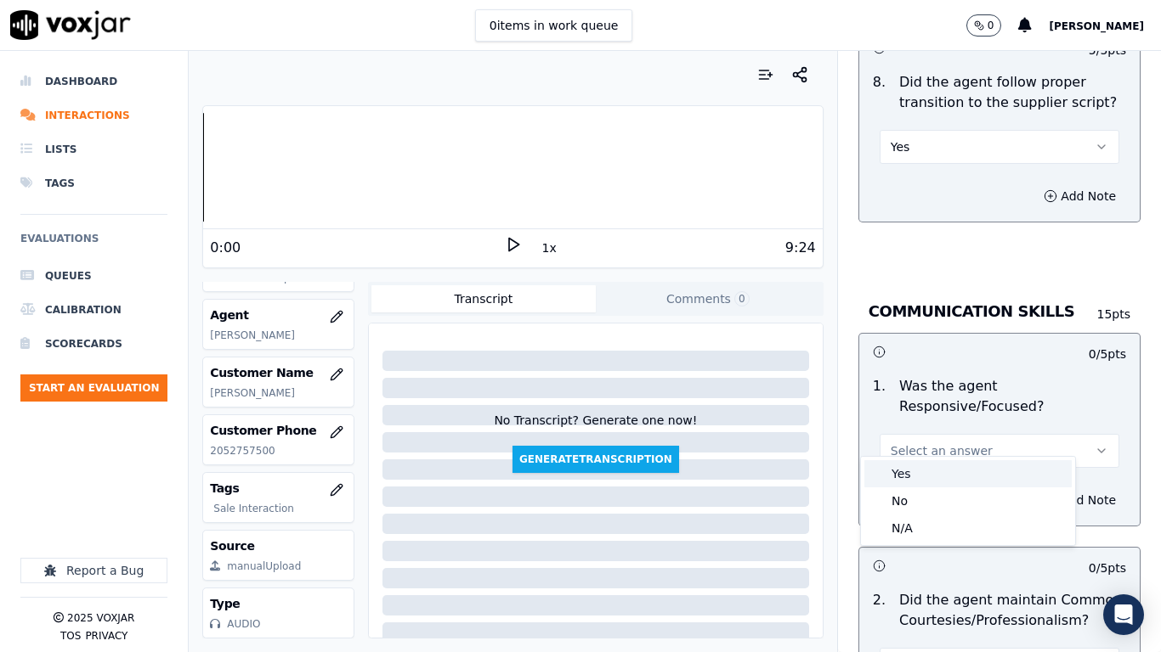
click at [938, 469] on div "Yes" at bounding box center [967, 473] width 207 height 27
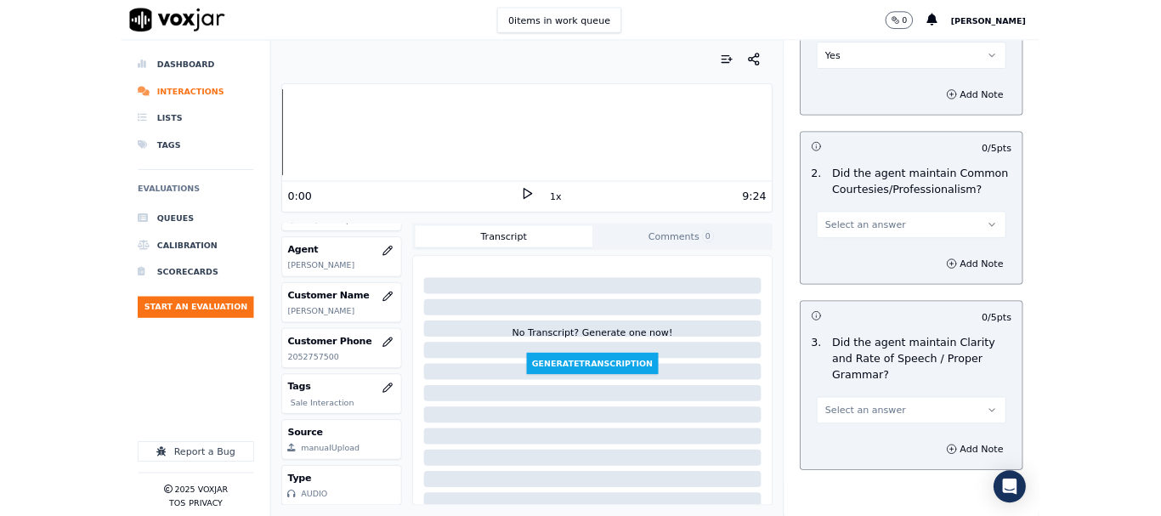
scroll to position [4701, 0]
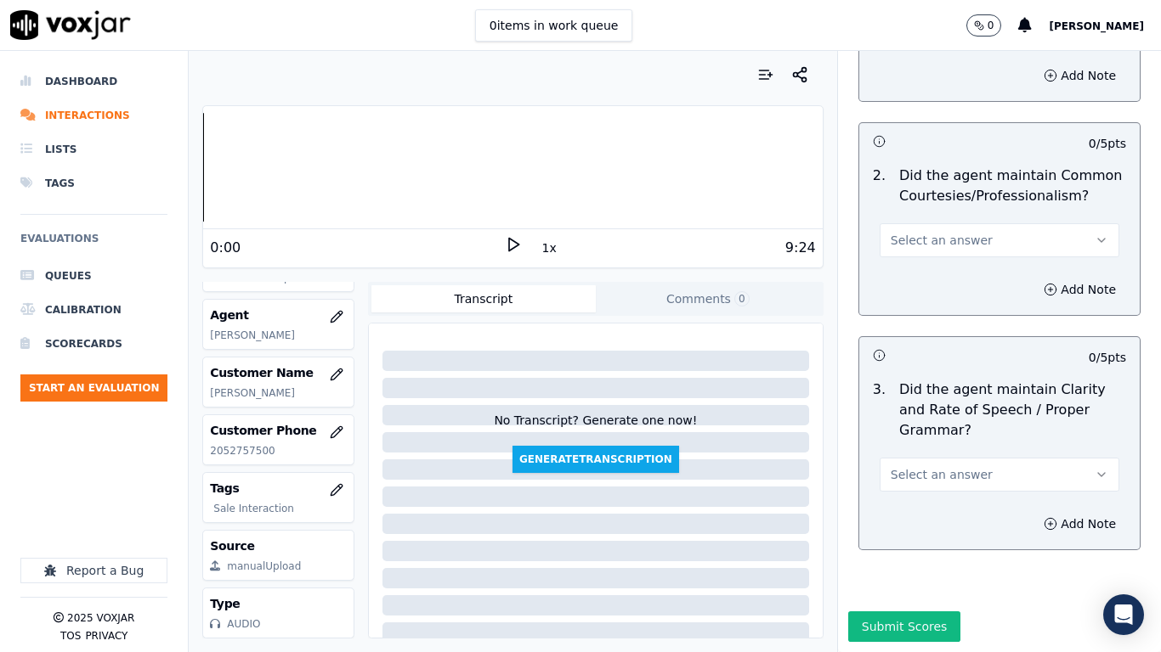
click at [917, 223] on button "Select an answer" at bounding box center [999, 240] width 240 height 34
click at [927, 240] on div "Yes" at bounding box center [967, 235] width 207 height 27
click at [924, 458] on button "Select an answer" at bounding box center [999, 475] width 240 height 34
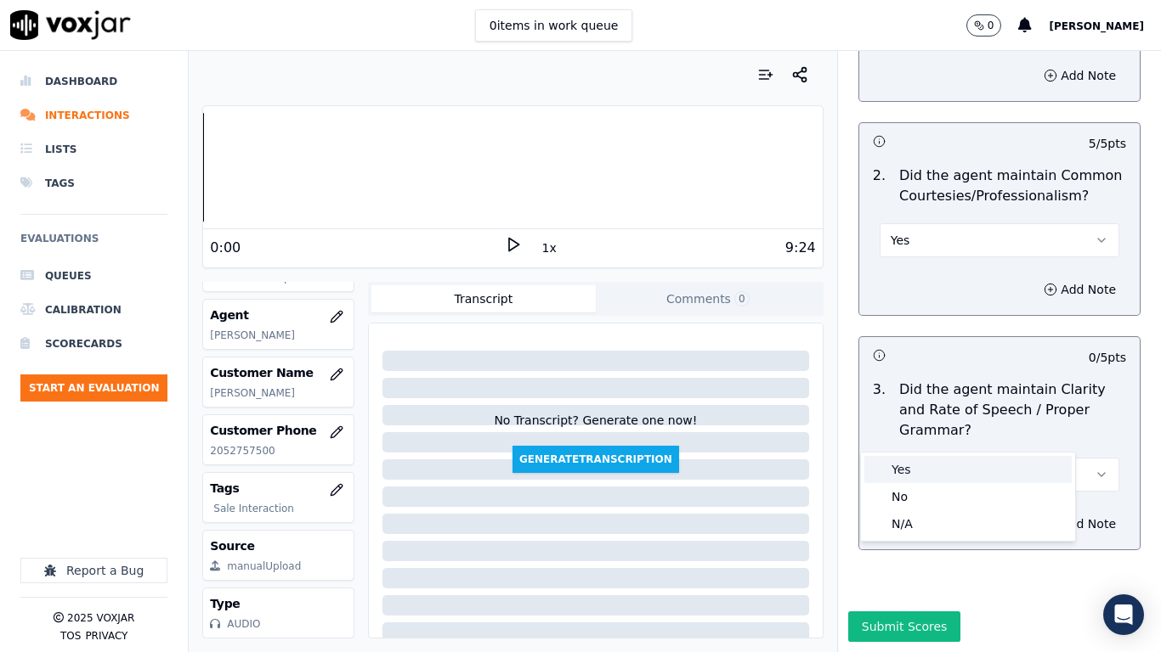
drag, startPoint x: 927, startPoint y: 462, endPoint x: 928, endPoint y: 489, distance: 26.4
click at [927, 463] on div "Yes" at bounding box center [967, 469] width 207 height 27
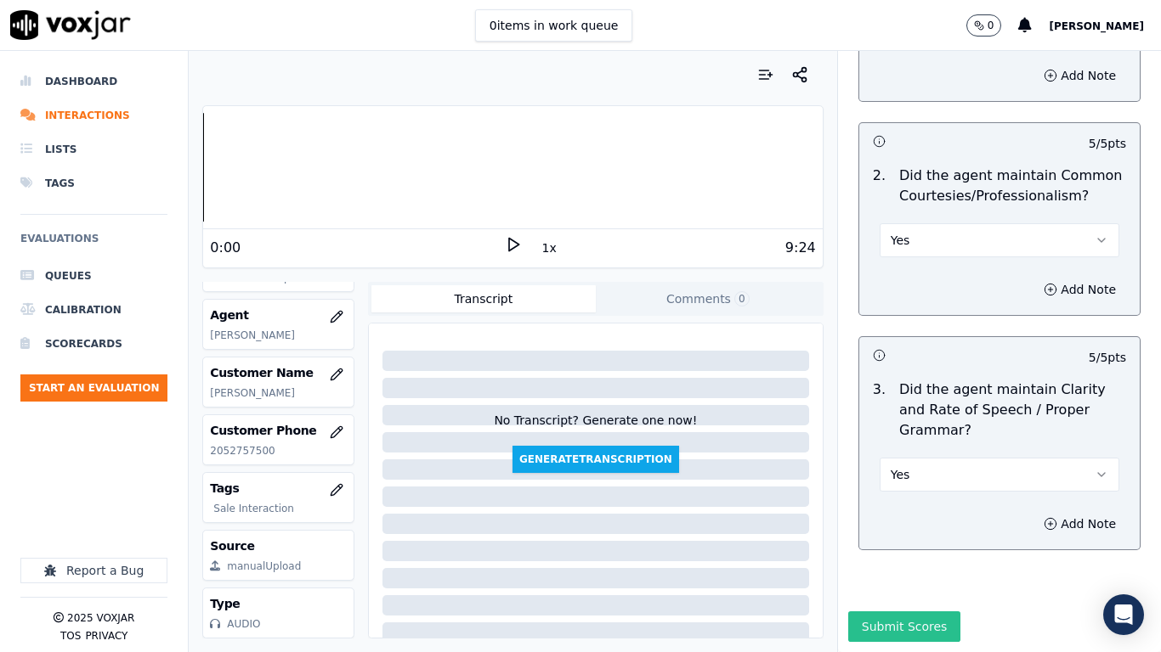
click at [888, 515] on button "Submit Scores" at bounding box center [904, 627] width 113 height 31
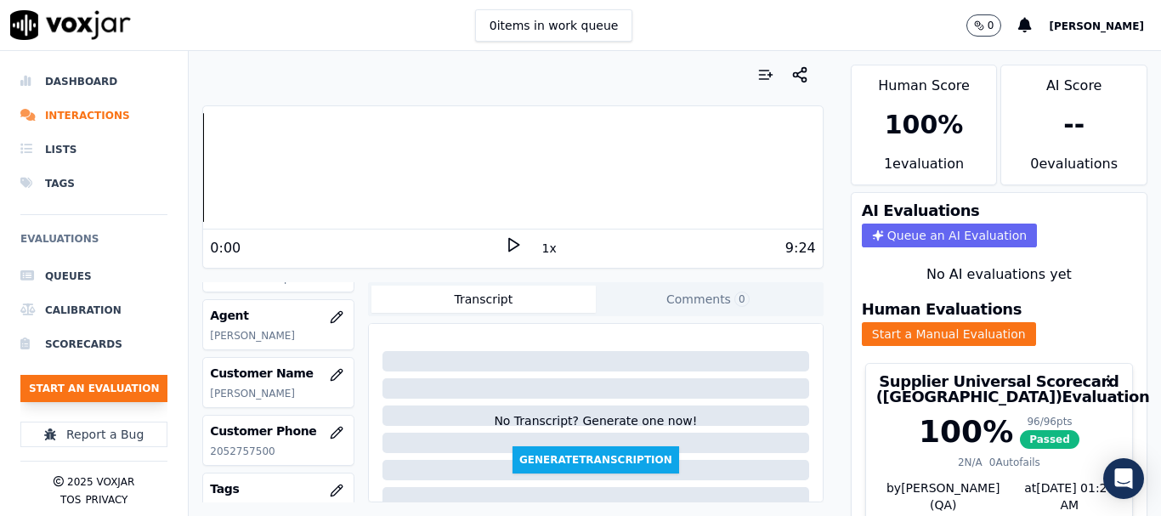
click at [111, 391] on button "Start an Evaluation" at bounding box center [93, 388] width 147 height 27
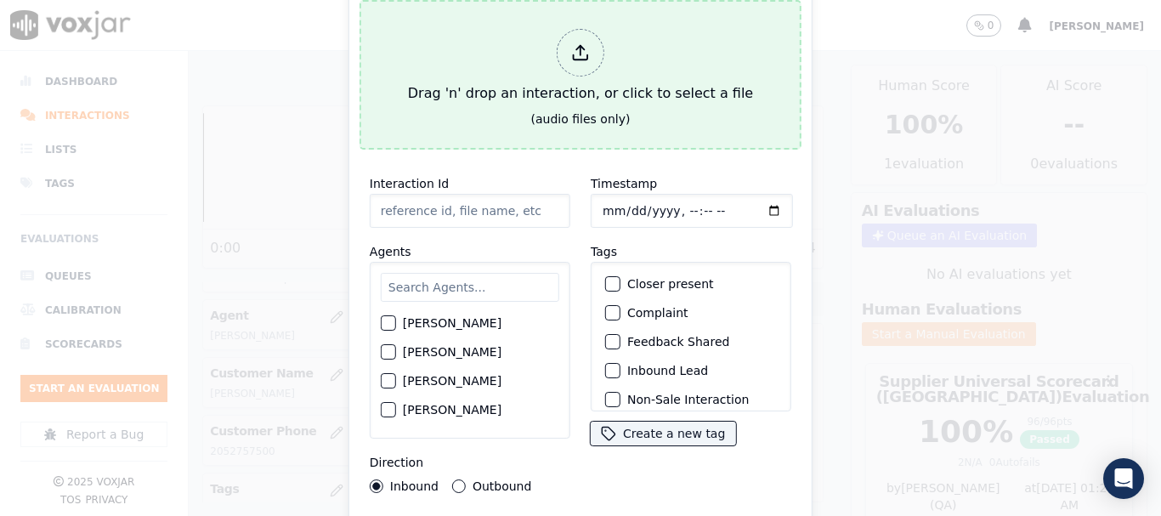
click at [499, 47] on div "Drag 'n' drop an interaction, or click to select a file" at bounding box center [580, 66] width 359 height 88
type input "20250821-125240_2163388919-all.mp3"
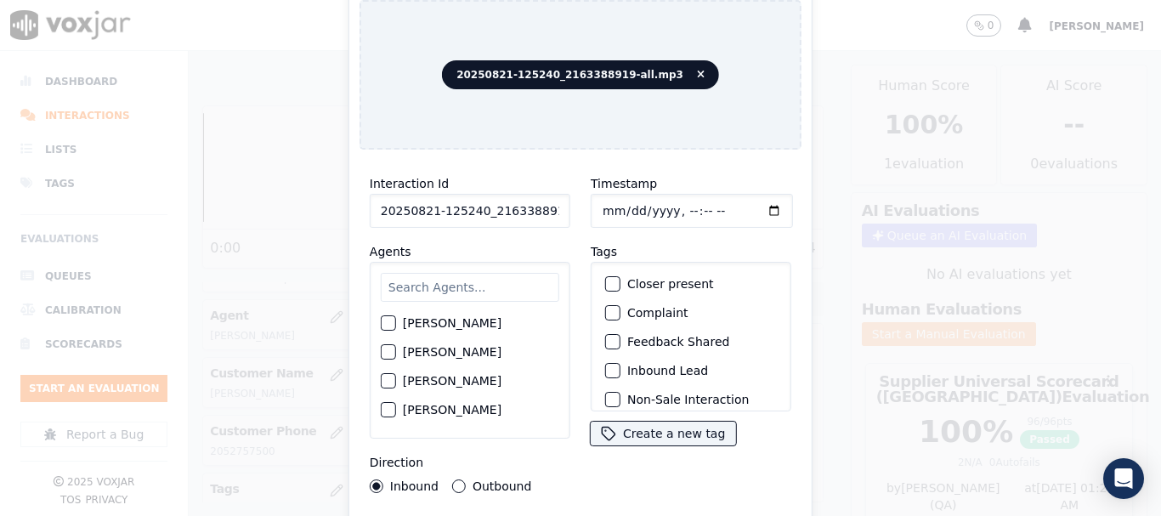
click at [447, 281] on input "text" at bounding box center [470, 287] width 178 height 29
type input "mi"
click at [471, 377] on label "[PERSON_NAME]" at bounding box center [452, 382] width 99 height 12
click at [396, 377] on button "[PERSON_NAME]" at bounding box center [388, 381] width 15 height 15
click at [602, 204] on input "Timestamp" at bounding box center [691, 211] width 202 height 34
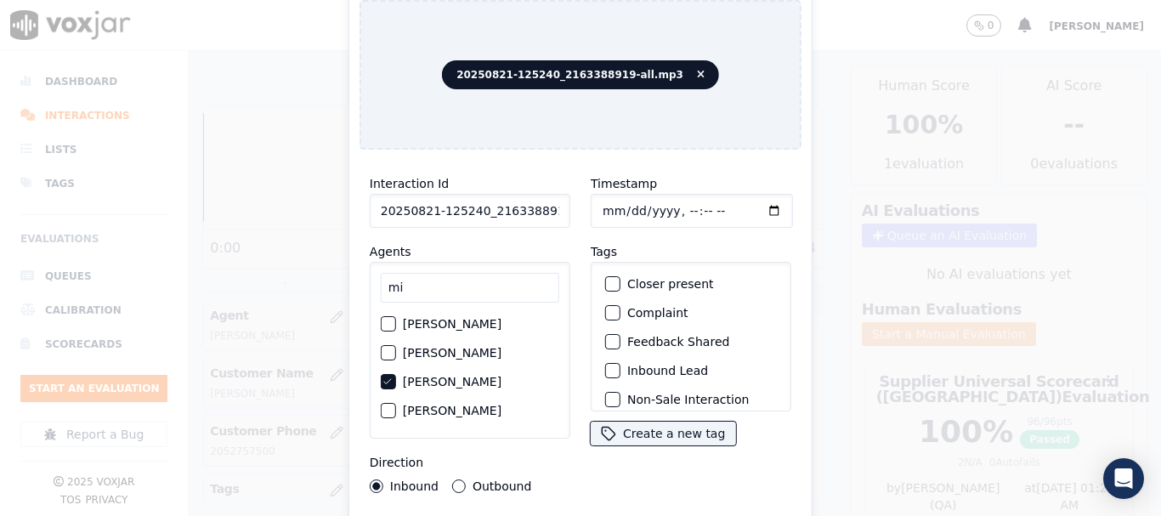
type input "[DATE]T19:59"
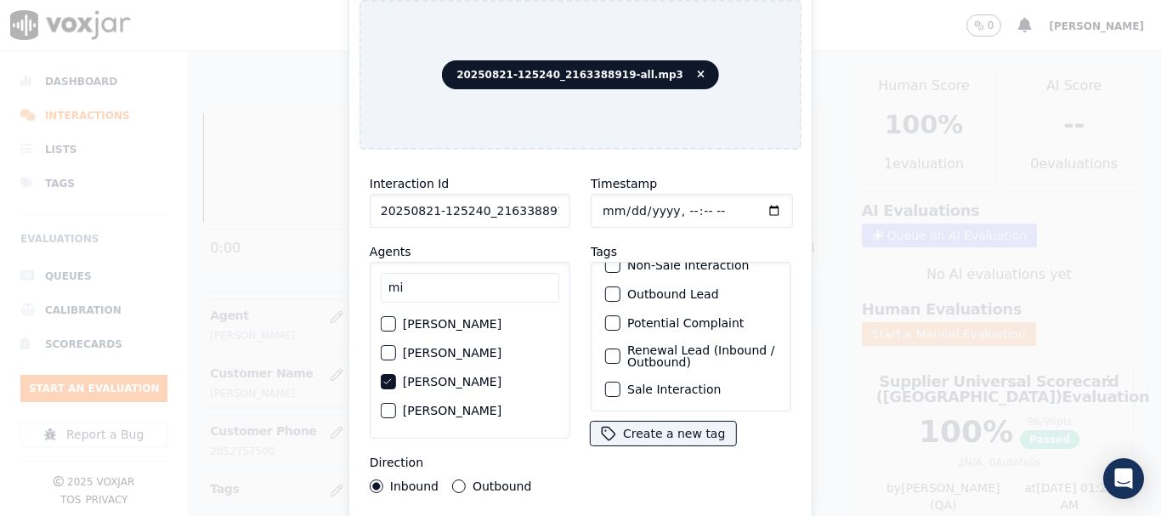
click at [648, 383] on label "Sale Interaction" at bounding box center [673, 389] width 93 height 12
click at [620, 381] on button "Sale Interaction" at bounding box center [612, 388] width 15 height 15
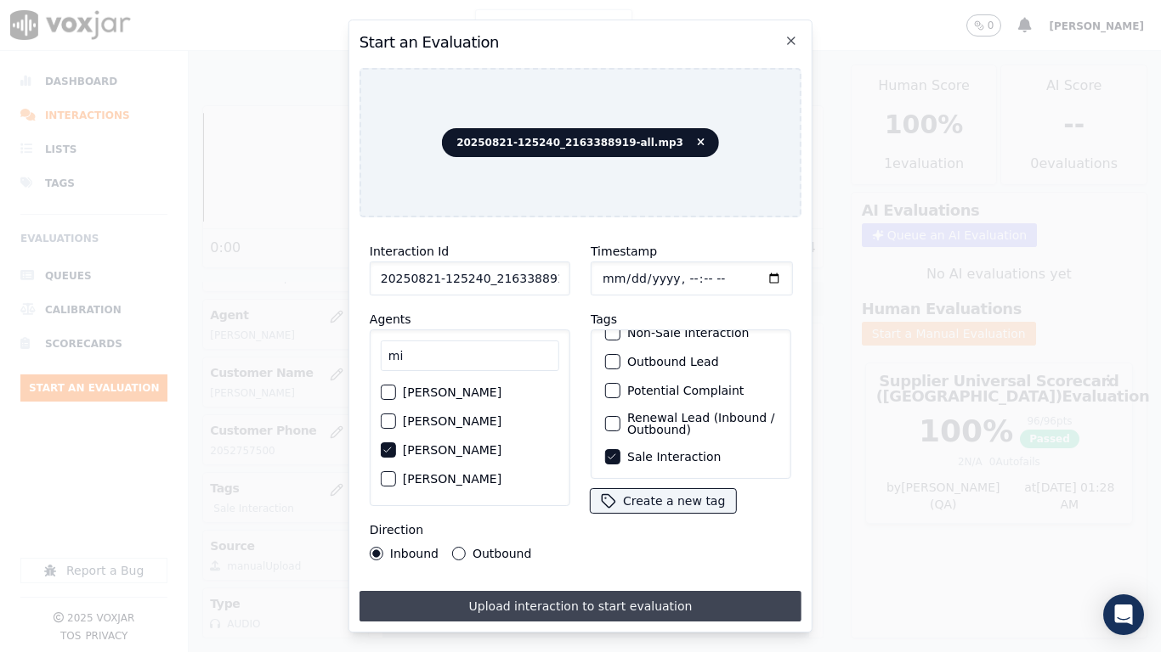
click at [653, 515] on button "Upload interaction to start evaluation" at bounding box center [580, 606] width 442 height 31
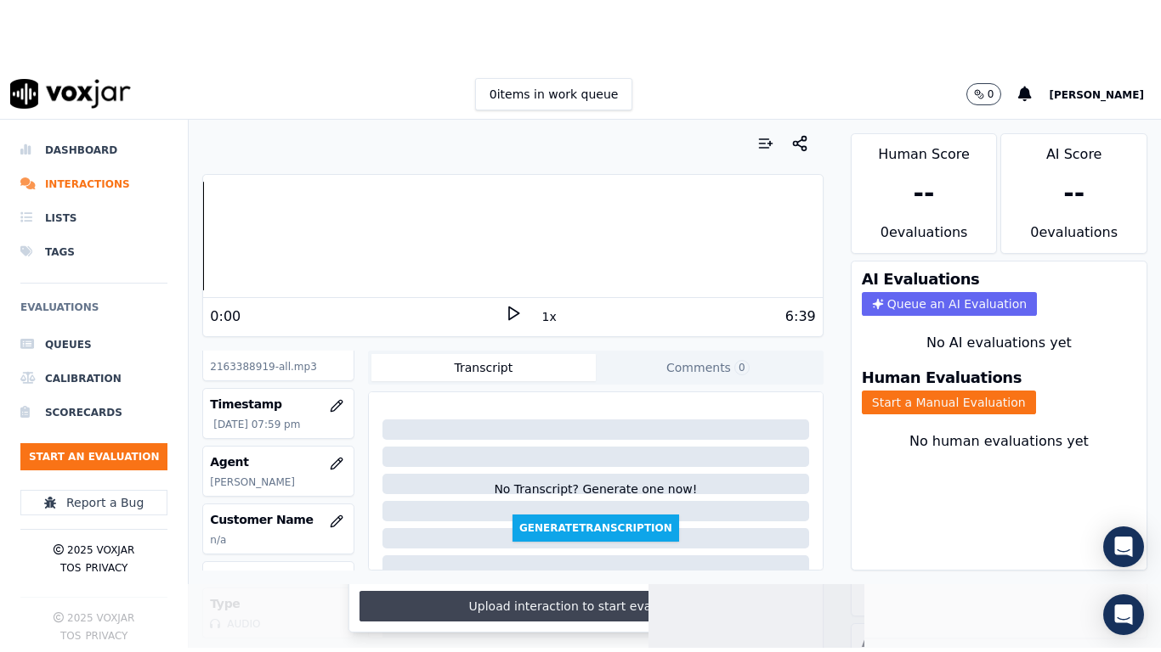
scroll to position [255, 0]
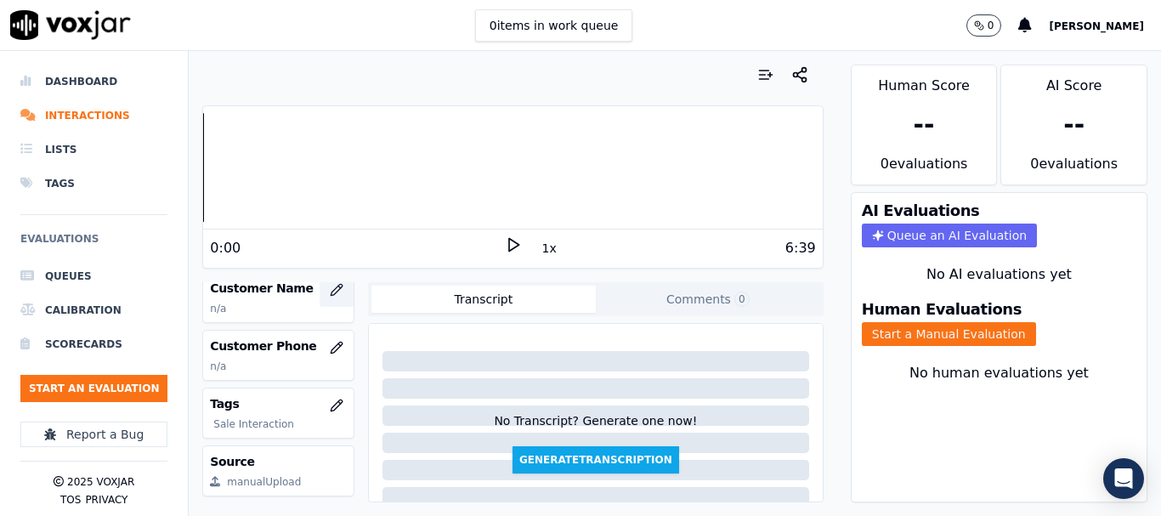
click at [330, 290] on icon "button" at bounding box center [335, 289] width 11 height 11
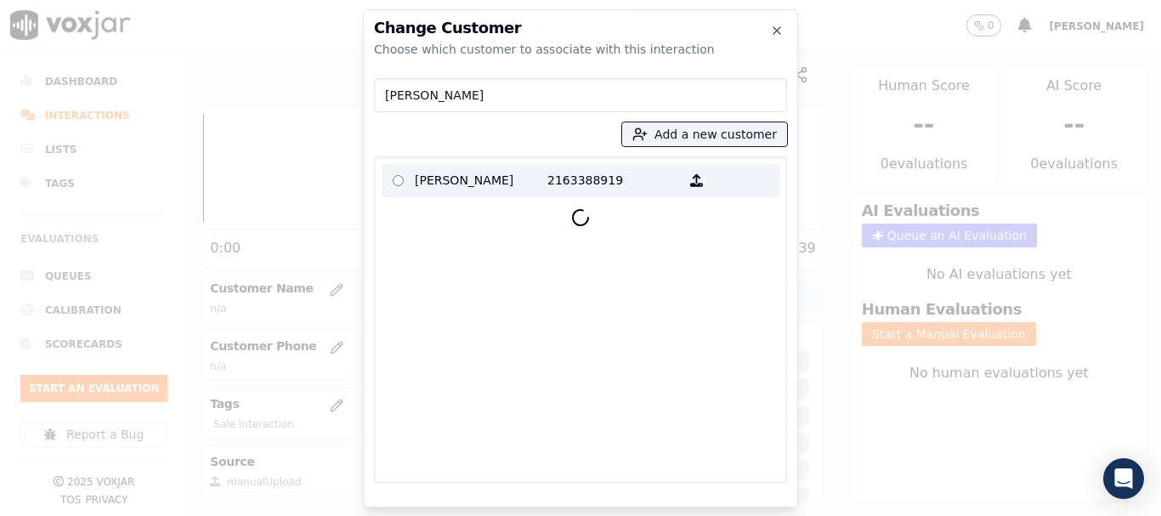
type input "[PERSON_NAME]"
click at [482, 181] on p "[PERSON_NAME]" at bounding box center [481, 180] width 133 height 26
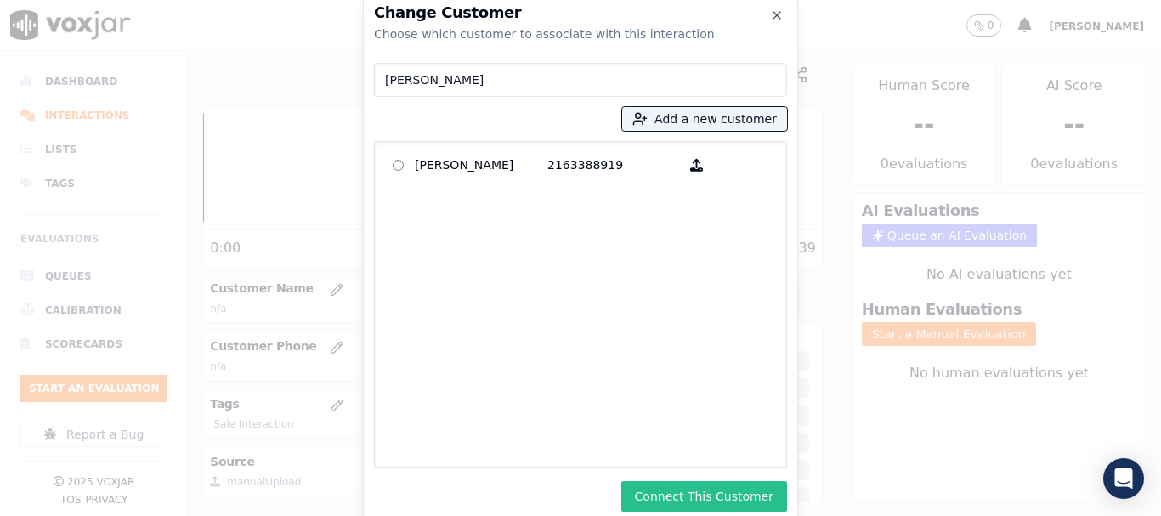
click at [749, 496] on button "Connect This Customer" at bounding box center [704, 496] width 166 height 31
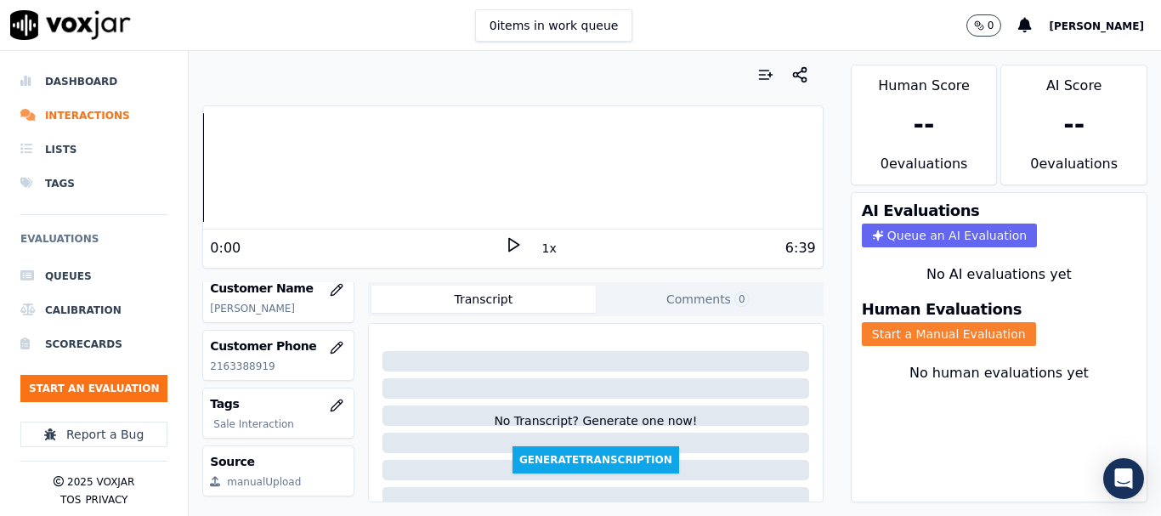
click at [957, 336] on button "Start a Manual Evaluation" at bounding box center [948, 334] width 174 height 24
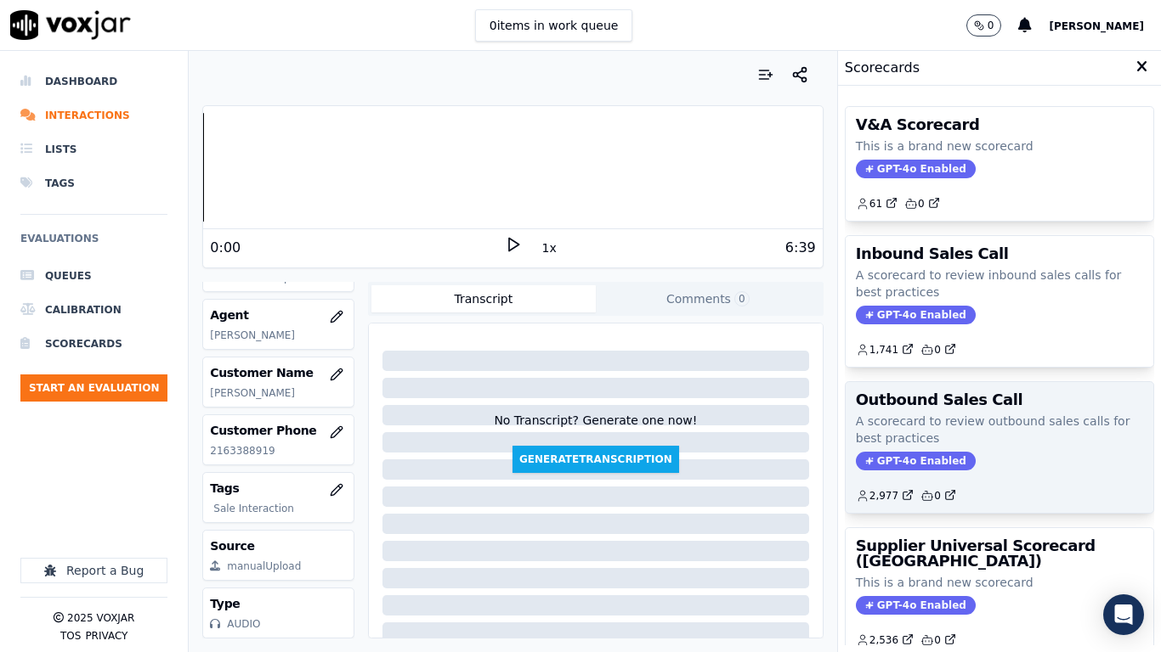
scroll to position [213, 0]
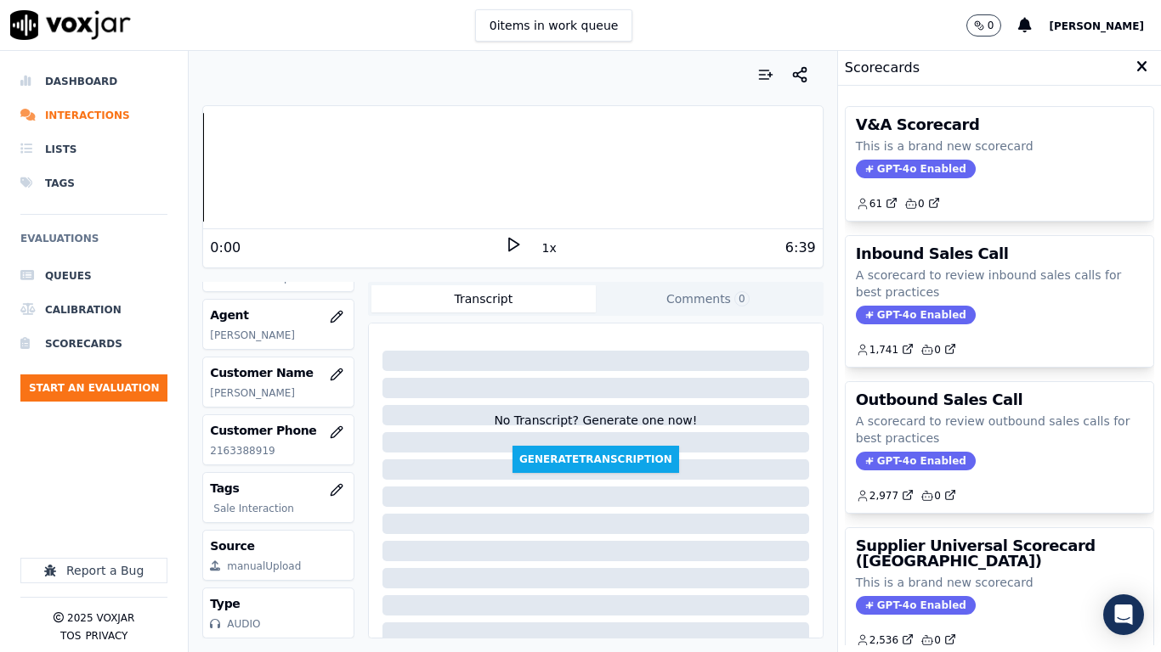
click at [949, 515] on h3 "Supplier Universal Scorecard ([GEOGRAPHIC_DATA])" at bounding box center [999, 554] width 287 height 31
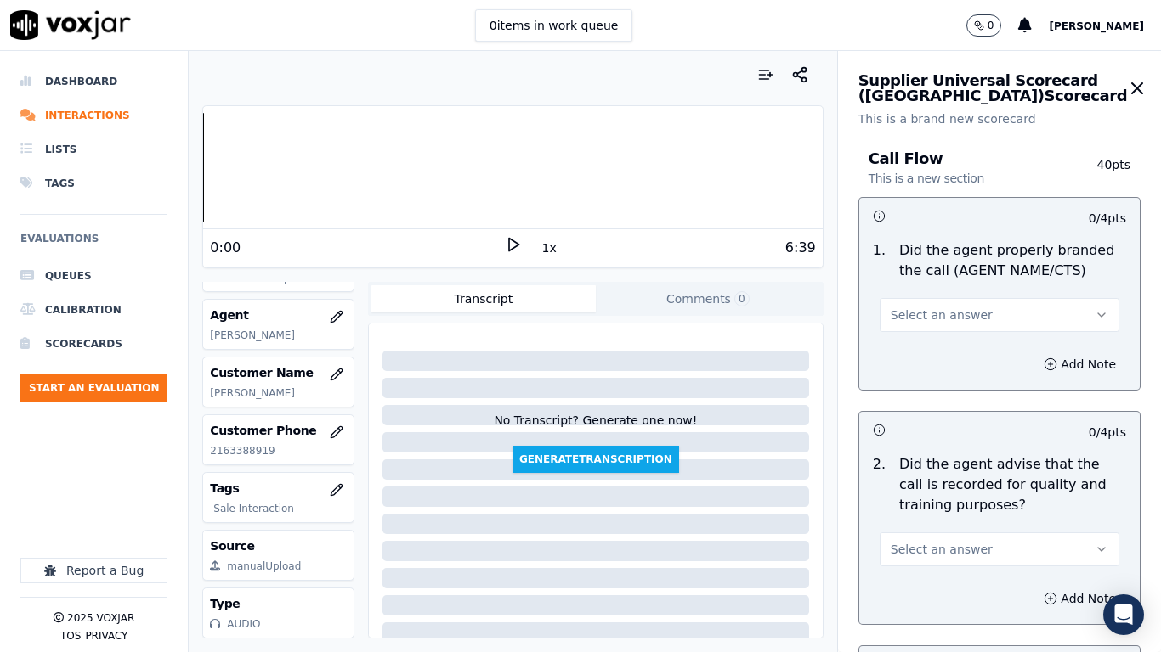
click at [944, 314] on span "Select an answer" at bounding box center [941, 315] width 102 height 17
click at [935, 358] on div "Yes" at bounding box center [967, 353] width 207 height 27
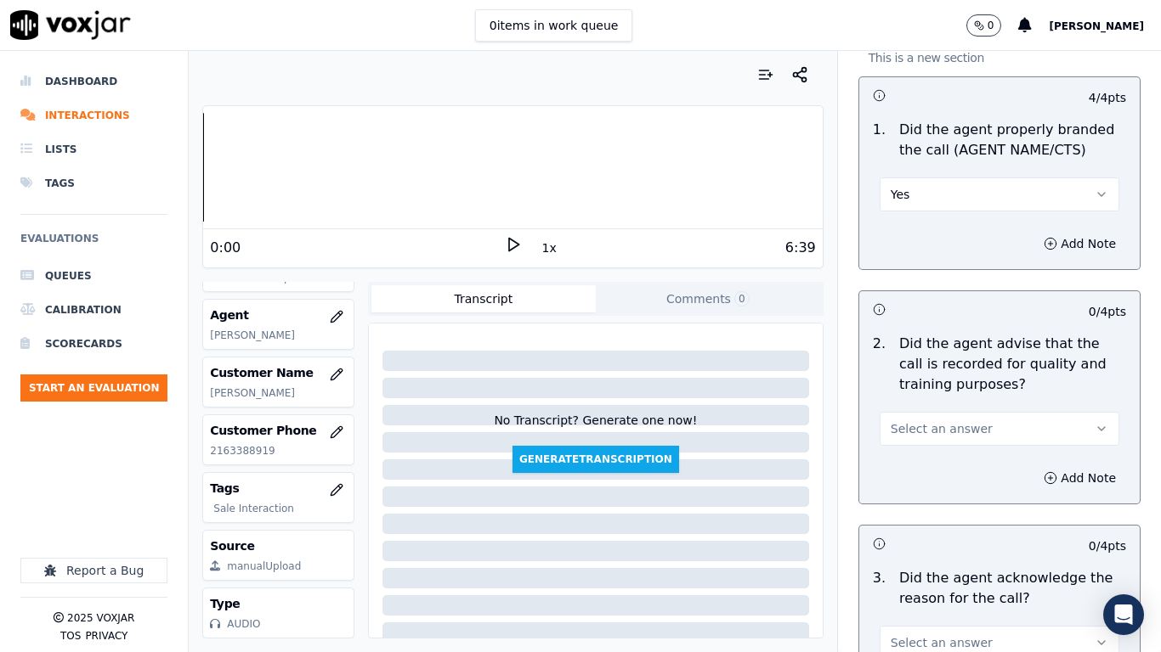
scroll to position [340, 0]
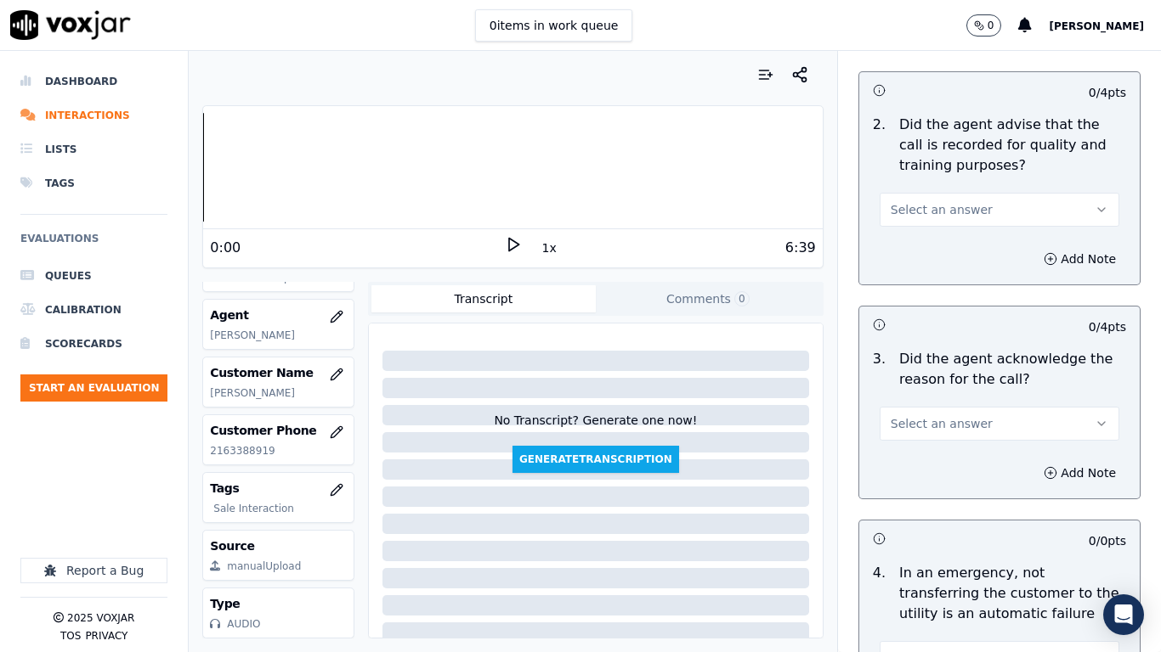
click at [918, 200] on button "Select an answer" at bounding box center [999, 210] width 240 height 34
click at [926, 239] on div "Yes" at bounding box center [967, 247] width 207 height 27
click at [940, 425] on span "Select an answer" at bounding box center [941, 423] width 102 height 17
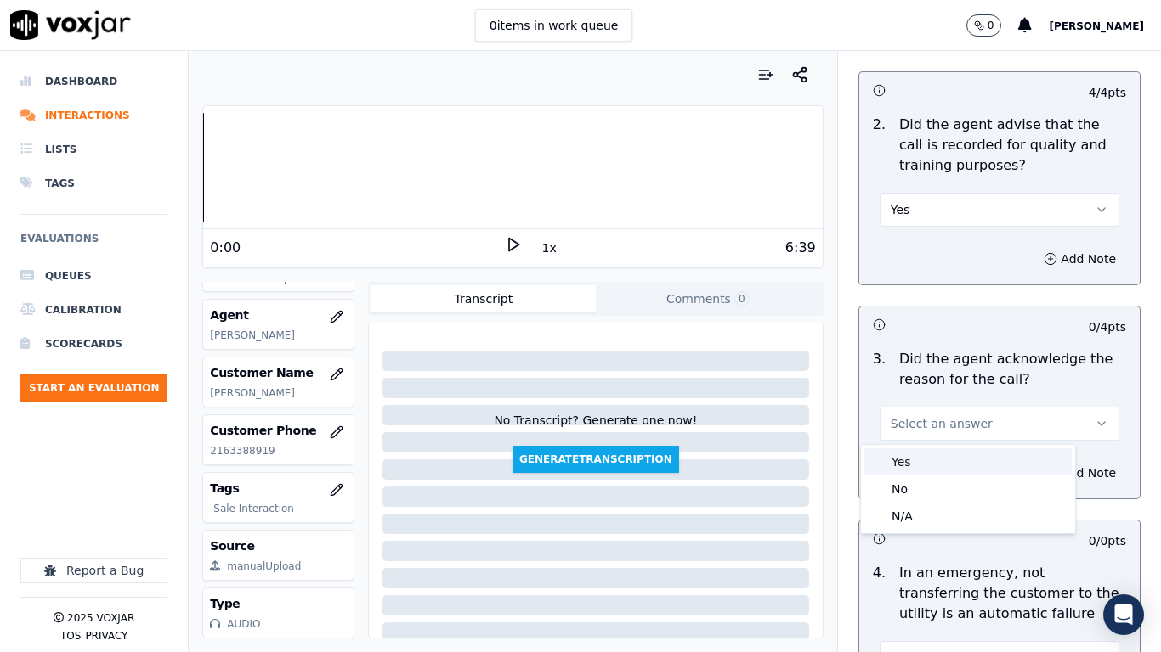
click at [940, 464] on div "Yes" at bounding box center [967, 462] width 207 height 27
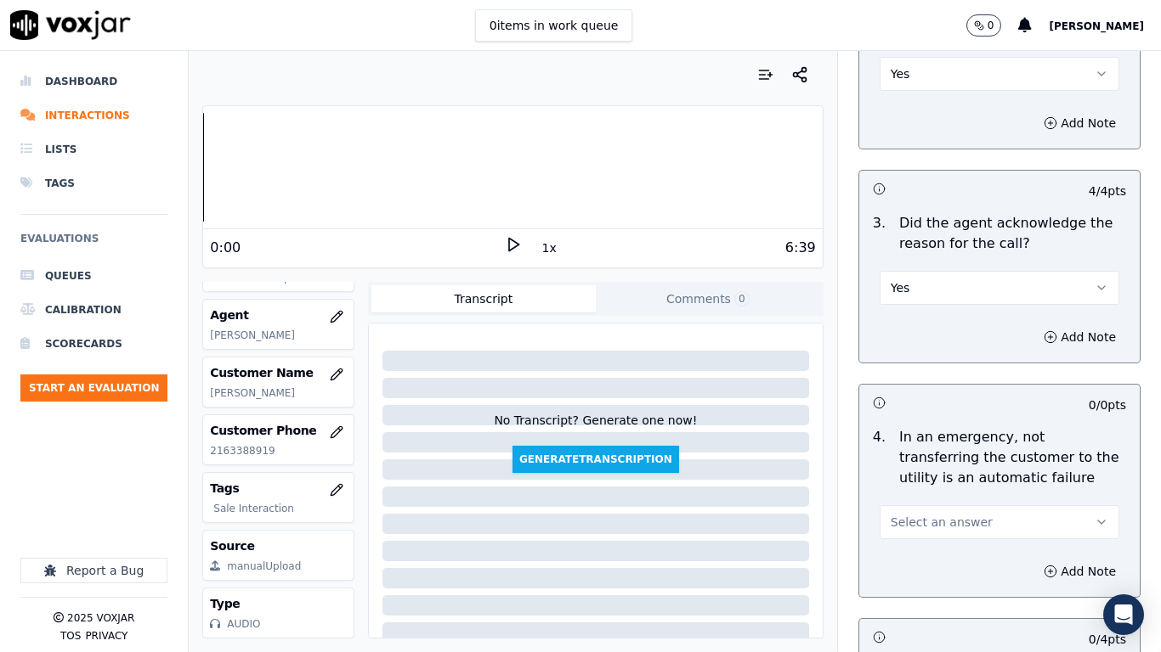
scroll to position [765, 0]
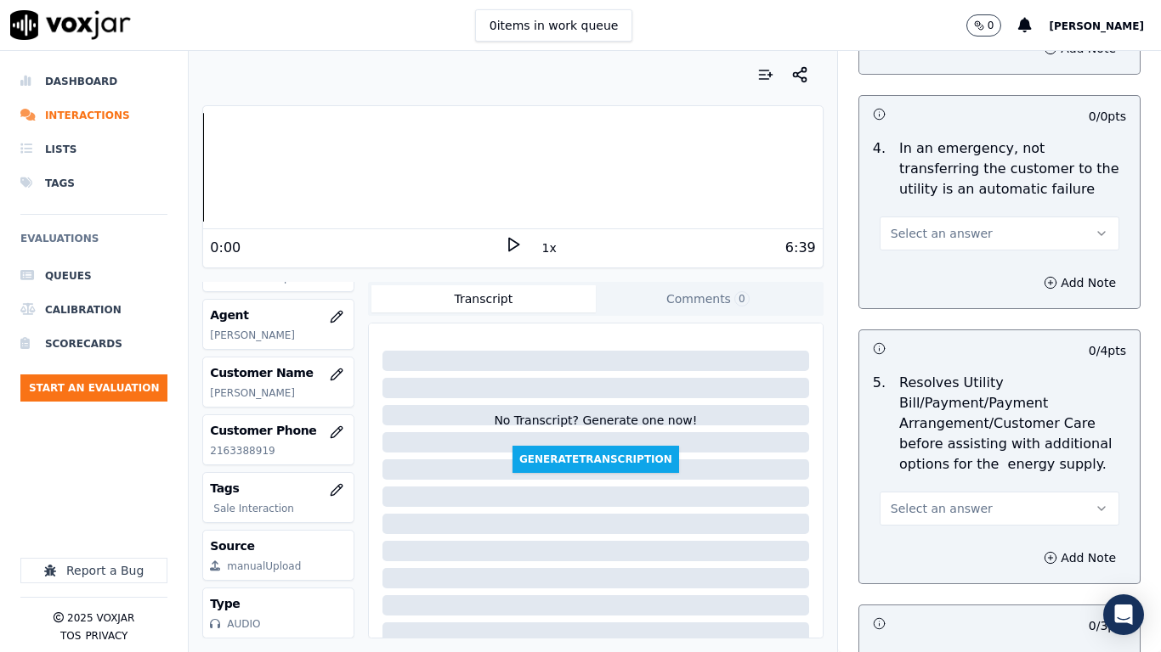
click at [920, 234] on span "Select an answer" at bounding box center [941, 233] width 102 height 17
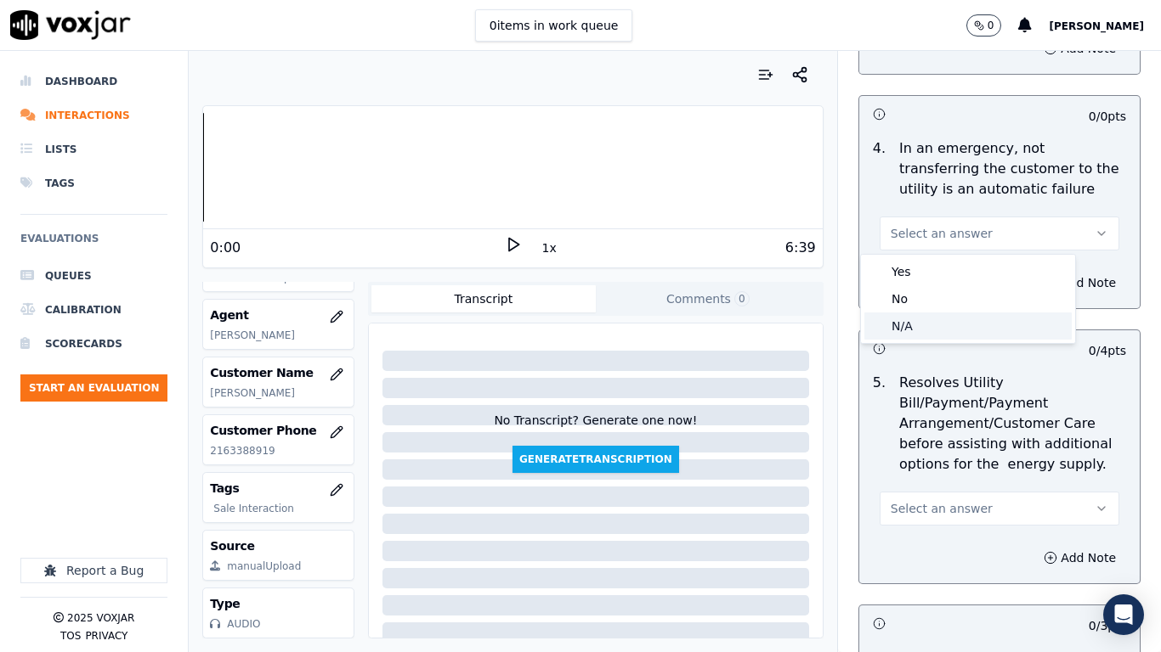
click at [926, 328] on div "N/A" at bounding box center [967, 326] width 207 height 27
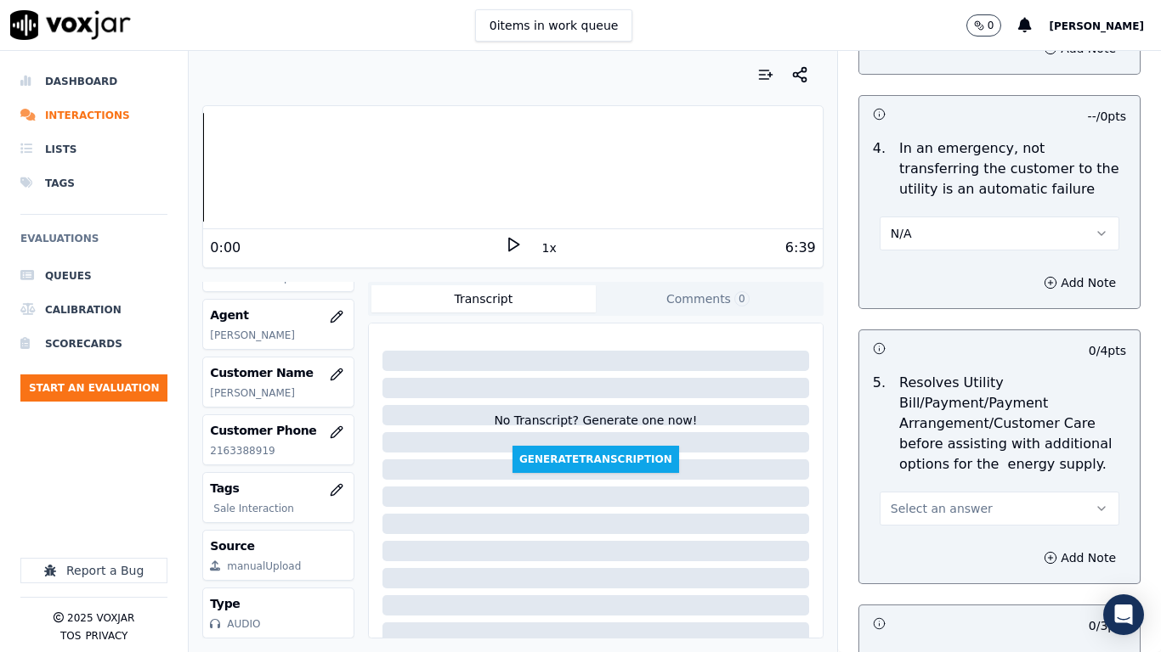
click at [946, 510] on span "Select an answer" at bounding box center [941, 508] width 102 height 17
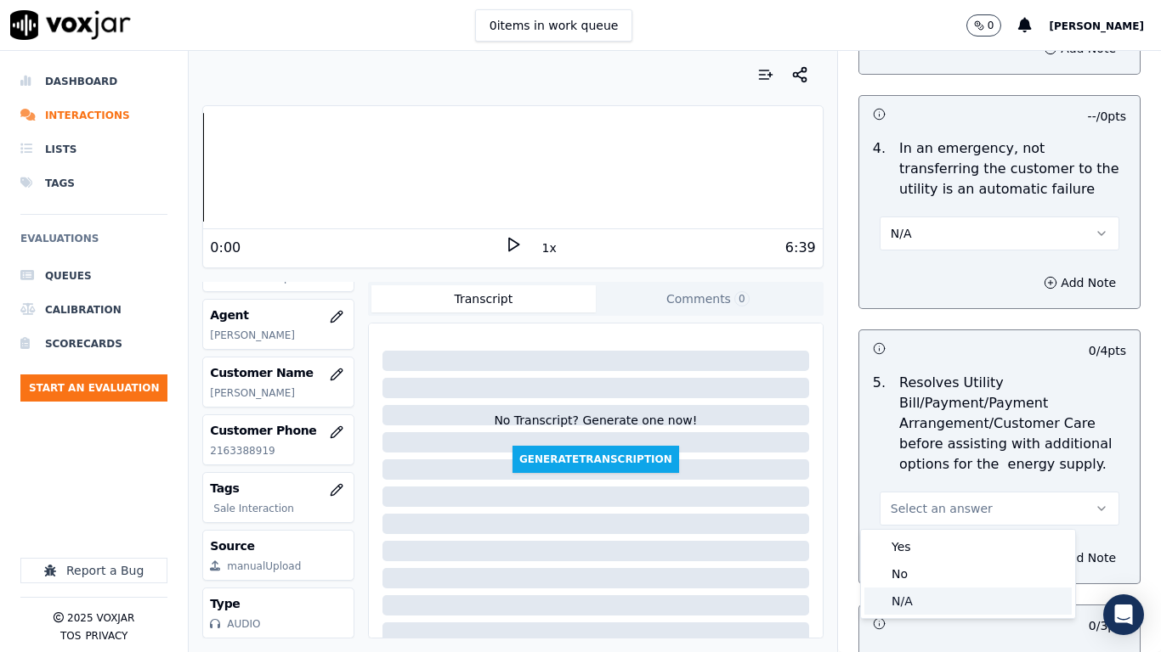
click at [946, 515] on div "N/A" at bounding box center [967, 601] width 207 height 27
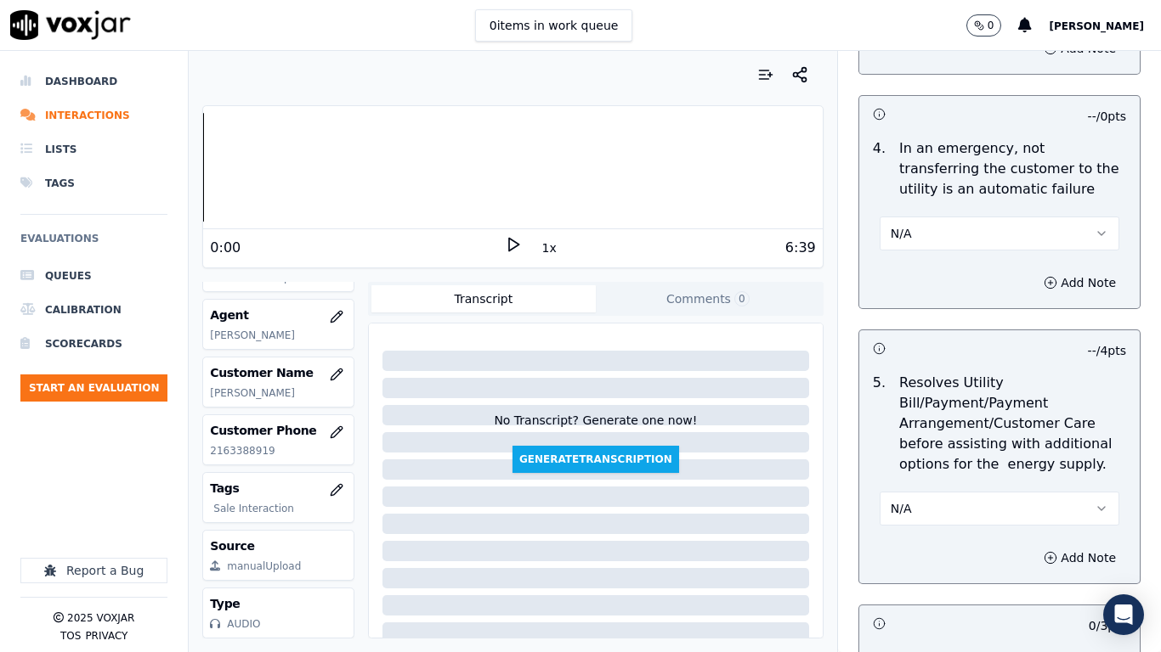
scroll to position [1274, 0]
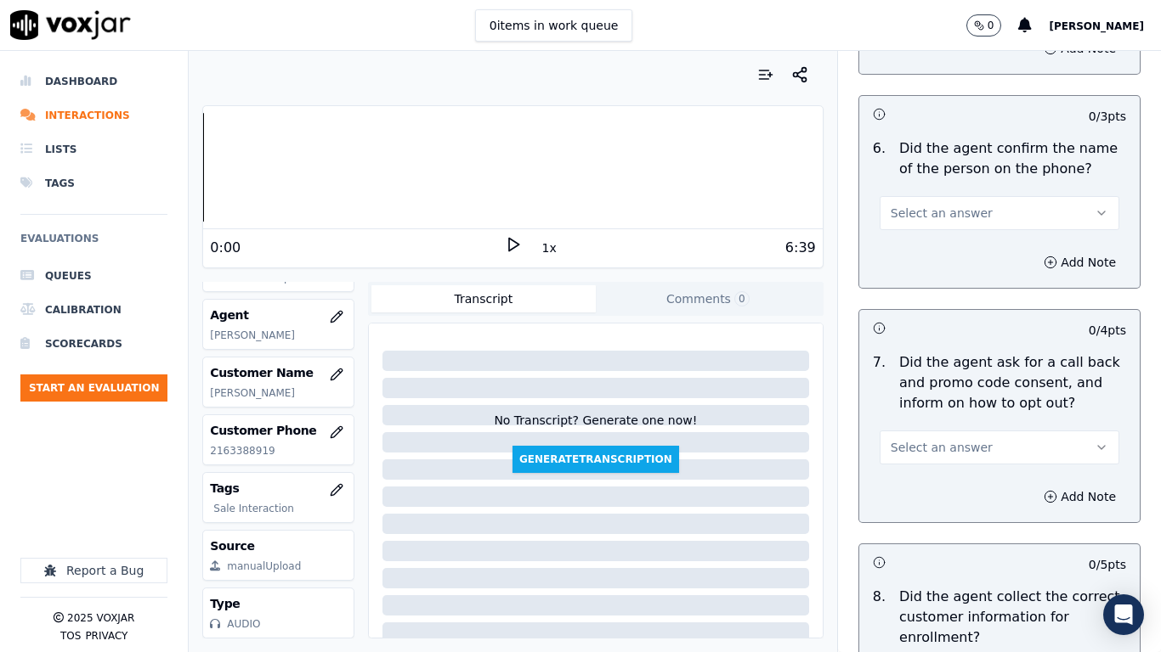
click at [930, 214] on span "Select an answer" at bounding box center [941, 213] width 102 height 17
click at [935, 248] on div "Yes" at bounding box center [967, 251] width 207 height 27
click at [944, 443] on span "Select an answer" at bounding box center [941, 447] width 102 height 17
click at [935, 489] on div "Yes" at bounding box center [967, 485] width 207 height 27
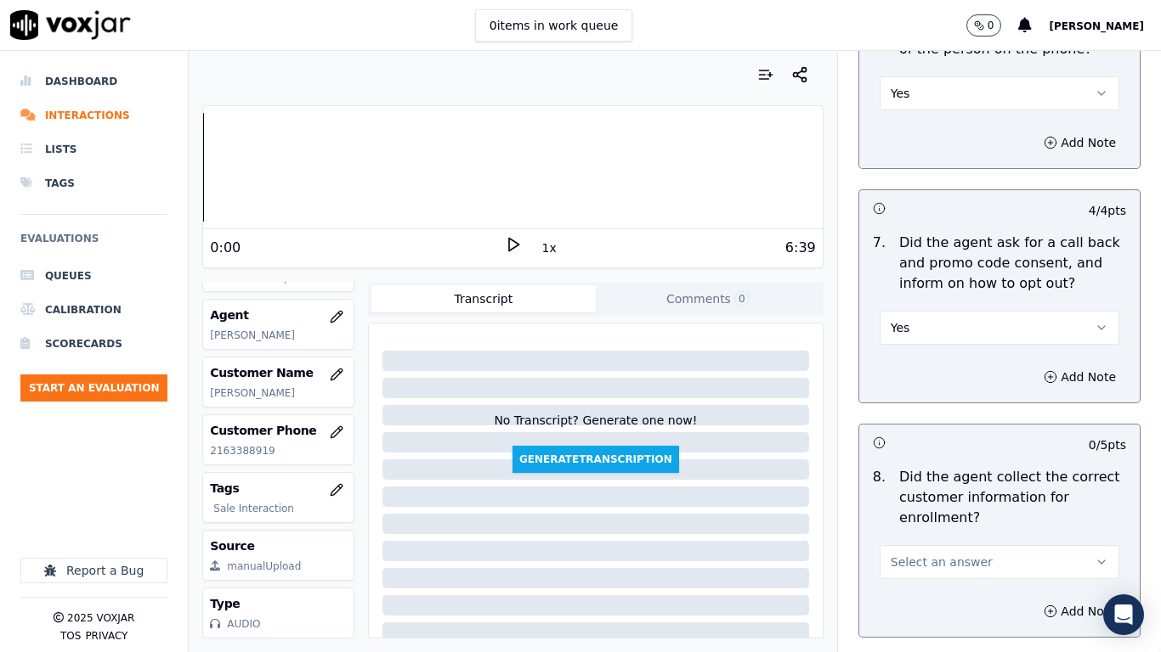
scroll to position [1614, 0]
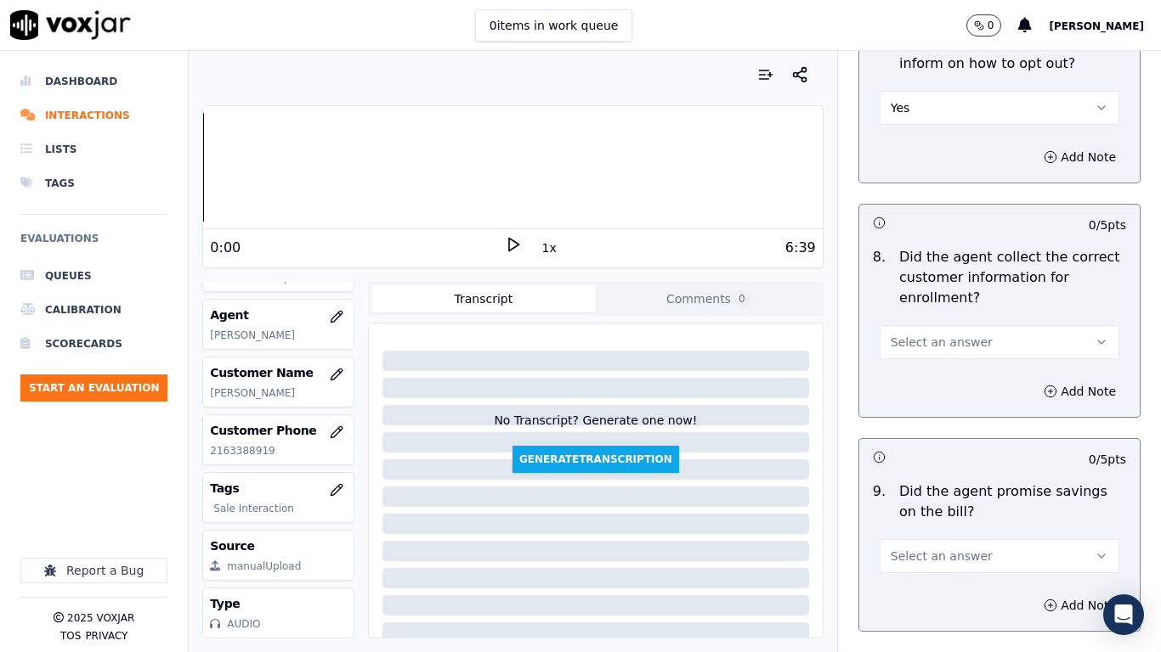
click at [946, 343] on span "Select an answer" at bounding box center [941, 342] width 102 height 17
click at [954, 381] on div "Yes" at bounding box center [967, 380] width 207 height 27
click at [933, 515] on span "Select an answer" at bounding box center [941, 556] width 102 height 17
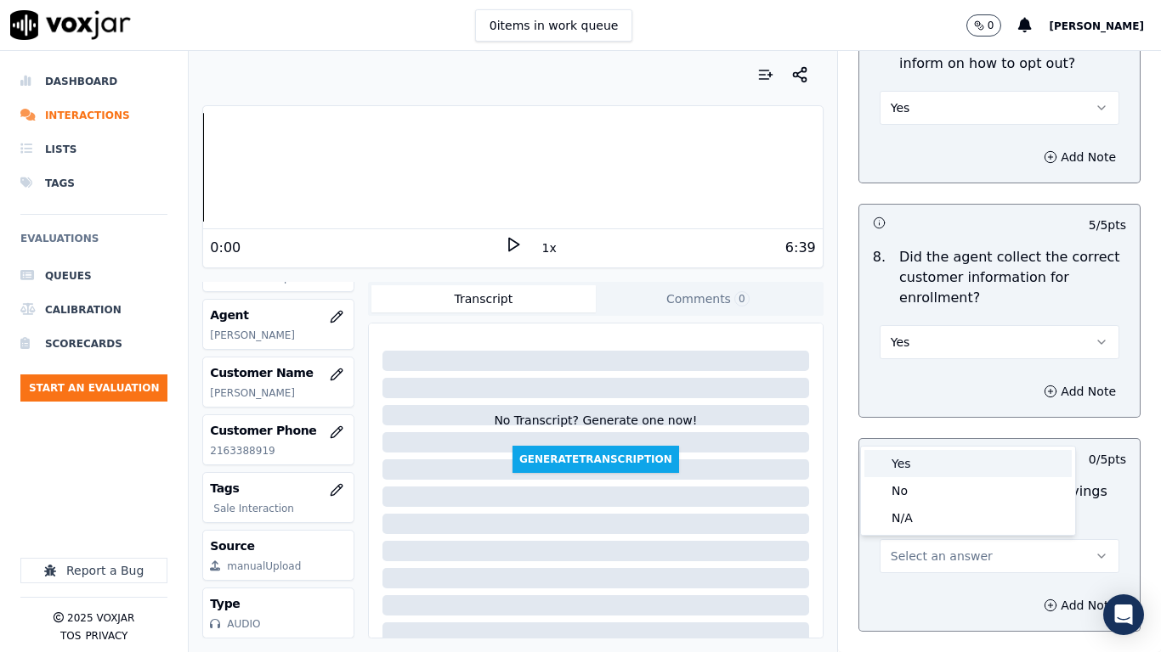
click at [919, 469] on div "Yes" at bounding box center [967, 463] width 207 height 27
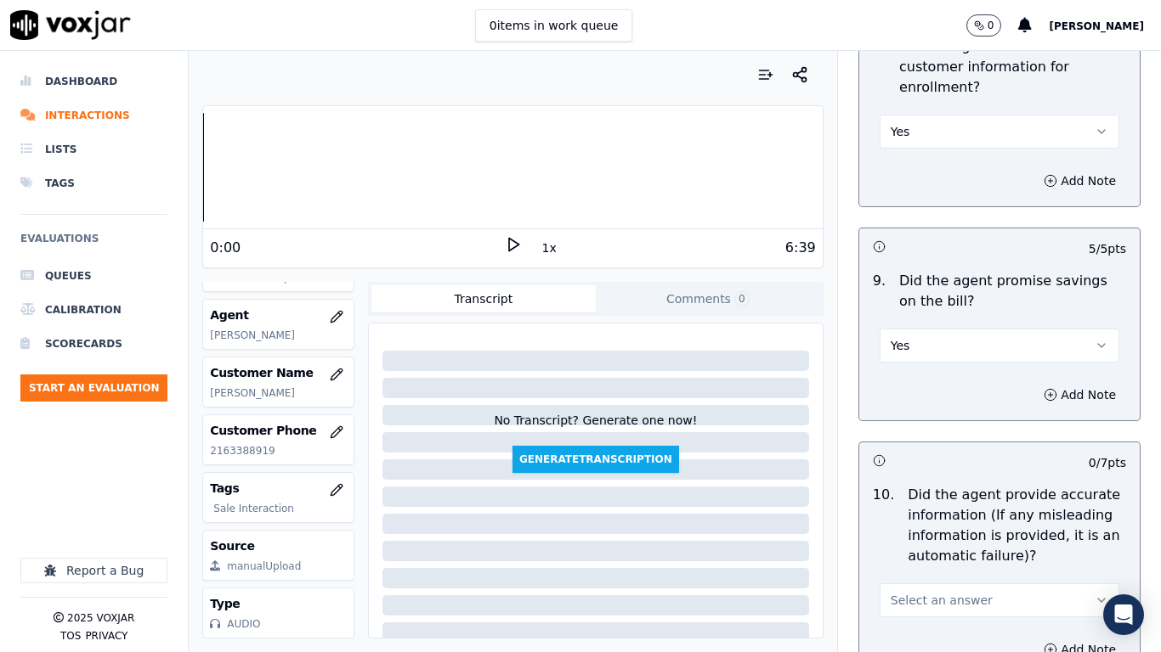
scroll to position [2209, 0]
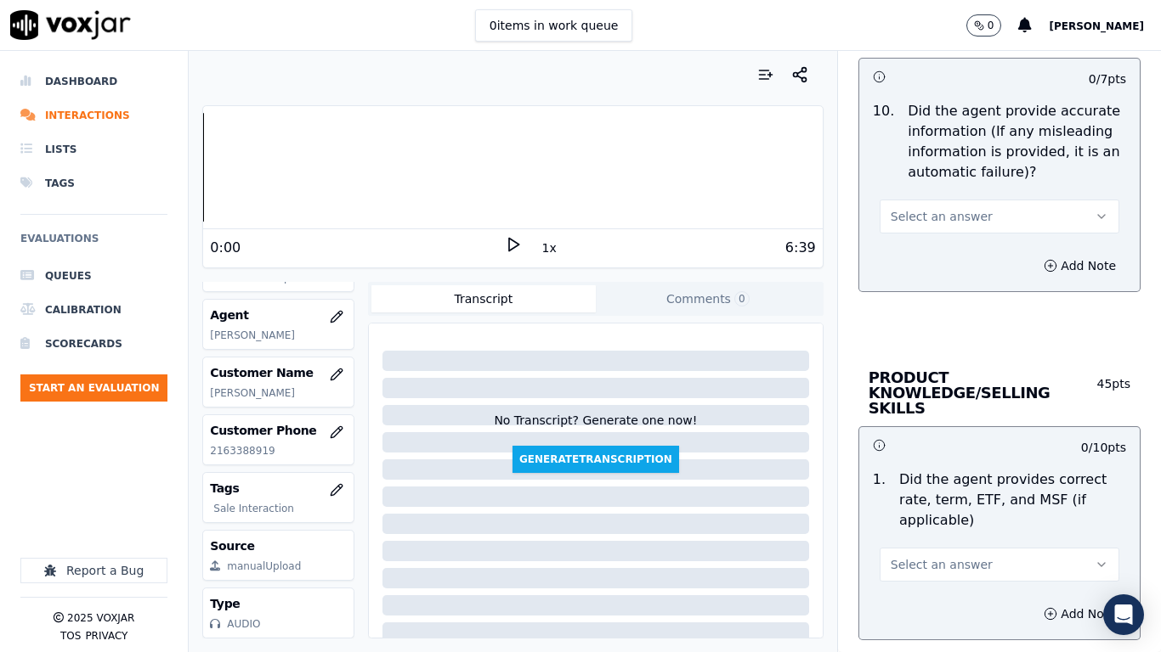
click at [934, 217] on span "Select an answer" at bounding box center [941, 216] width 102 height 17
click at [934, 256] on div "Yes" at bounding box center [967, 254] width 207 height 27
click at [955, 515] on span "Select an answer" at bounding box center [941, 564] width 102 height 17
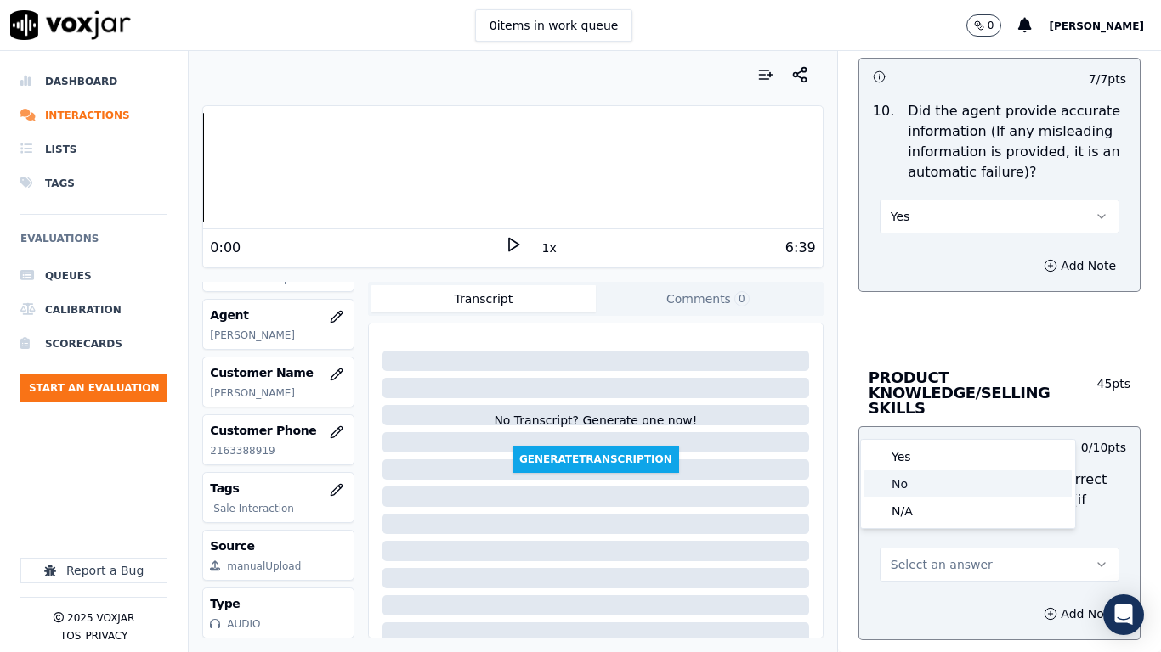
click at [919, 457] on div "Yes" at bounding box center [967, 456] width 207 height 27
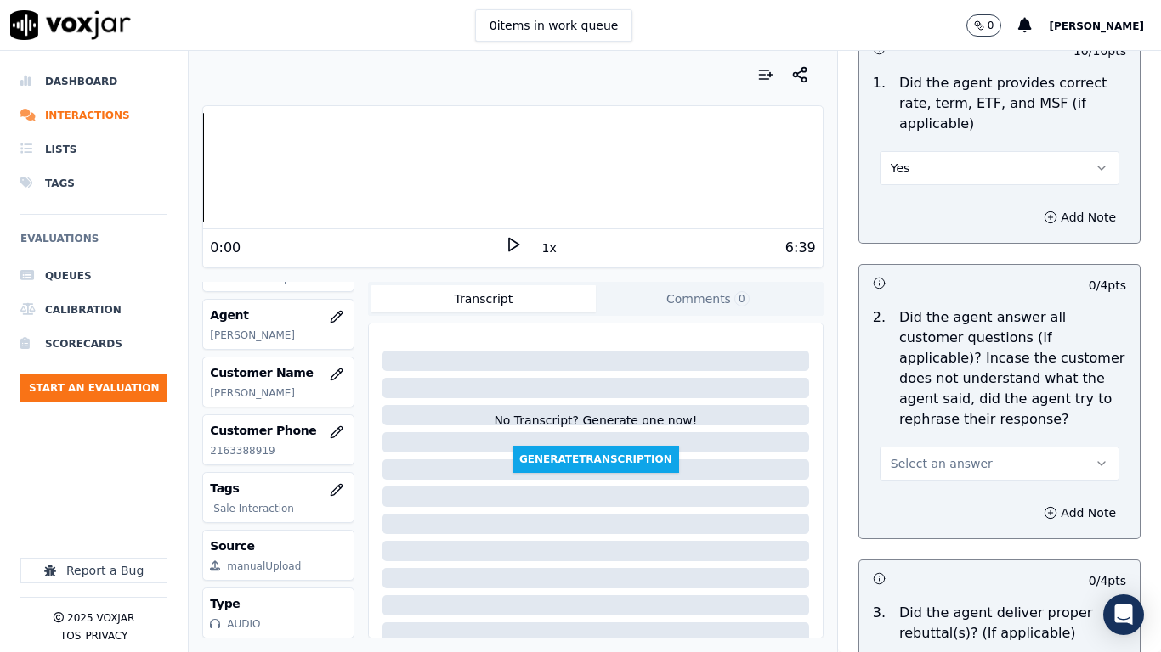
scroll to position [2634, 0]
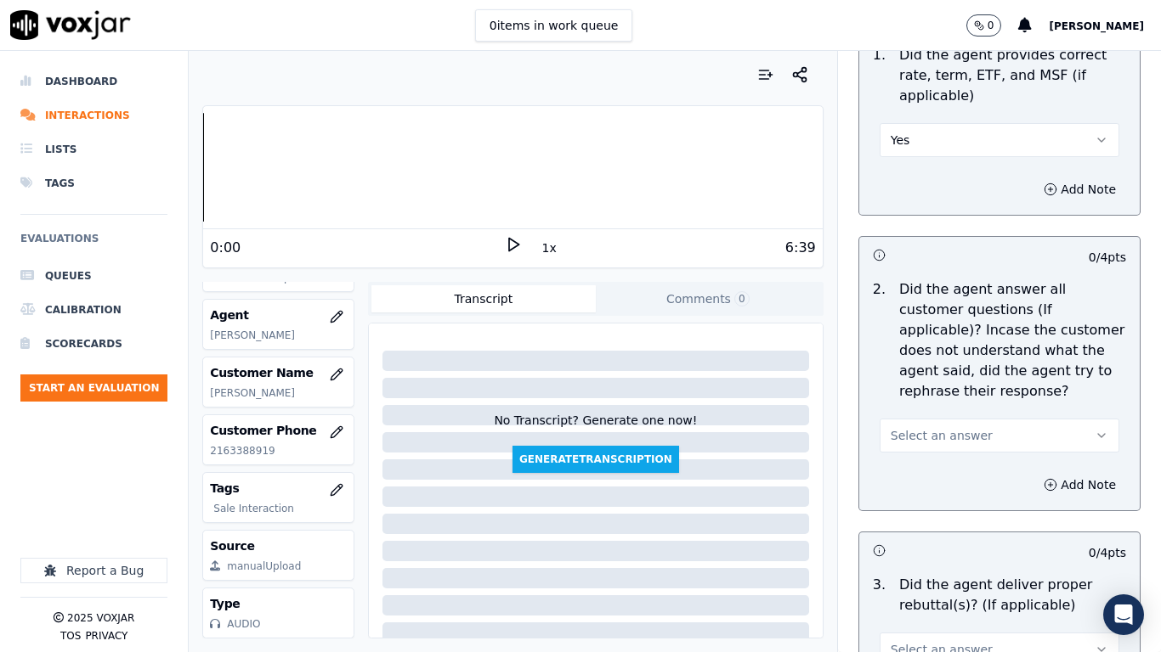
click at [933, 427] on span "Select an answer" at bounding box center [941, 435] width 102 height 17
click at [933, 457] on div "Yes" at bounding box center [967, 458] width 207 height 27
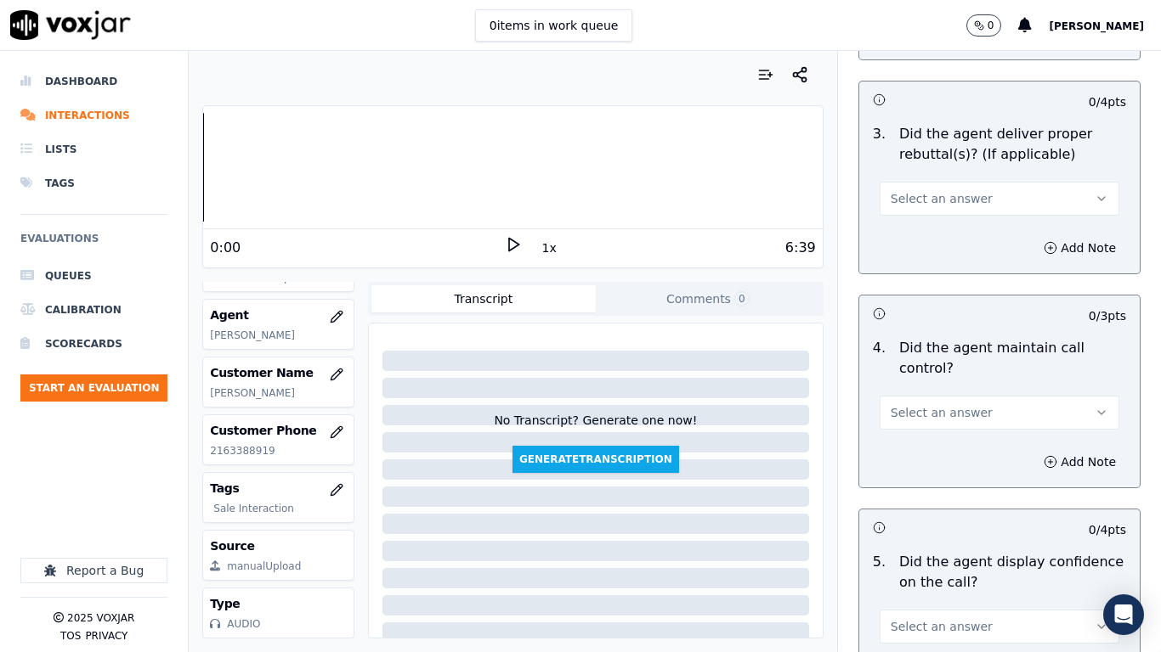
scroll to position [3143, 0]
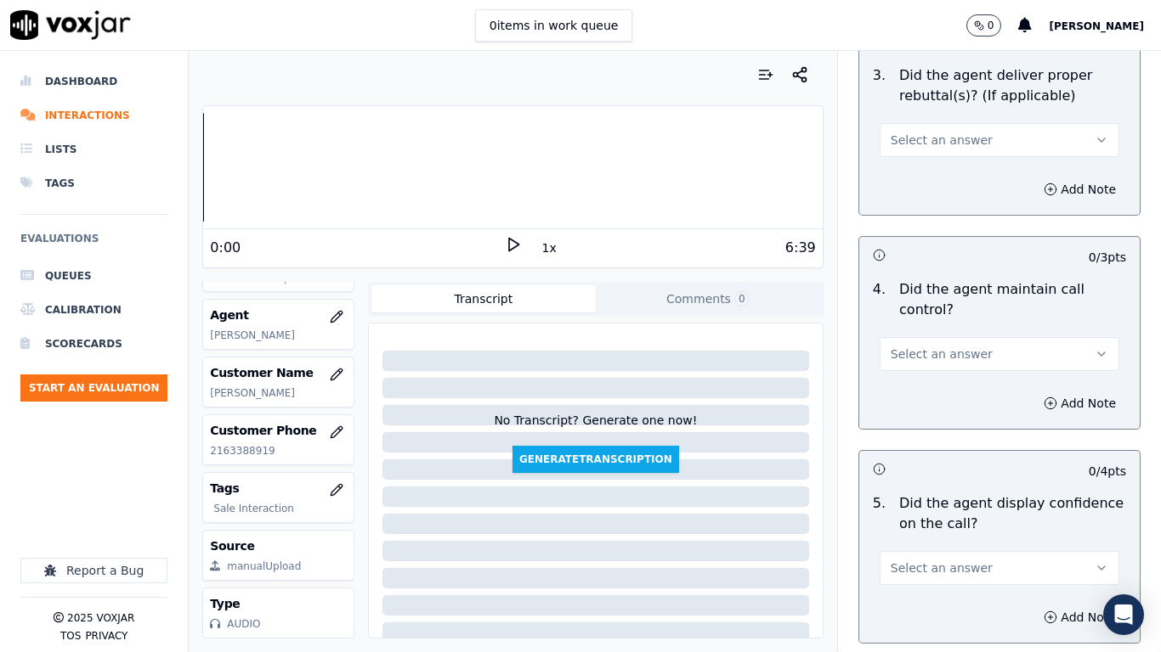
click at [918, 132] on span "Select an answer" at bounding box center [941, 140] width 102 height 17
click at [922, 170] on div "Yes" at bounding box center [967, 163] width 207 height 27
click at [931, 346] on span "Select an answer" at bounding box center [941, 354] width 102 height 17
drag, startPoint x: 932, startPoint y: 380, endPoint x: 978, endPoint y: 568, distance: 194.1
click at [931, 380] on div "Yes" at bounding box center [967, 377] width 207 height 27
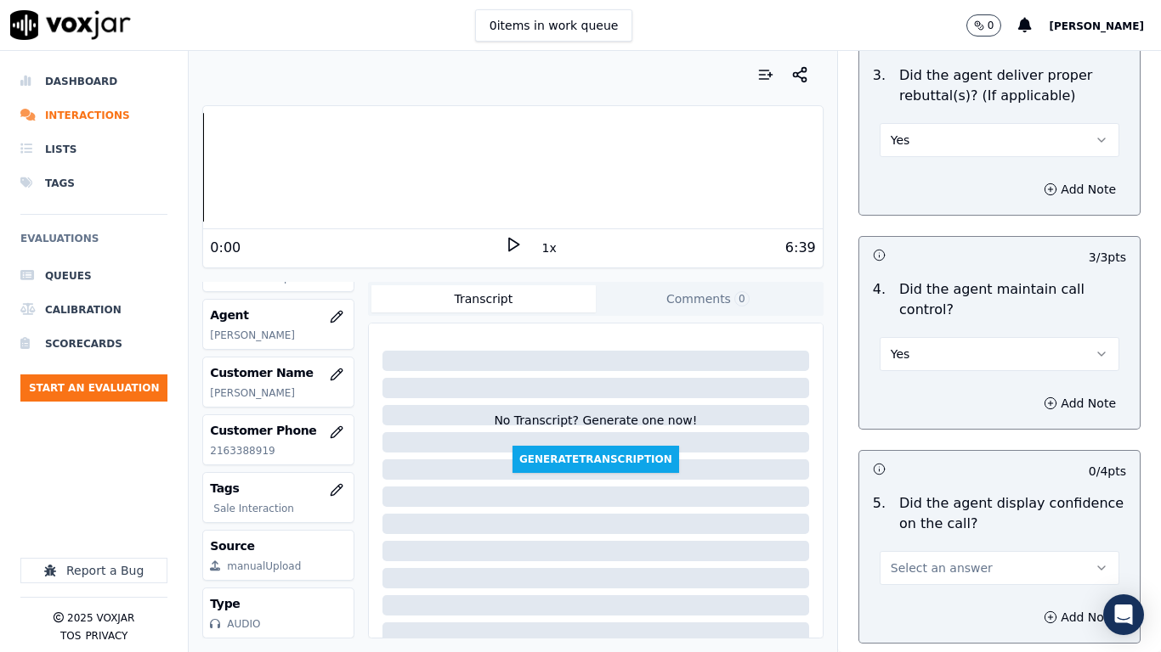
click at [946, 515] on span "Select an answer" at bounding box center [941, 568] width 102 height 17
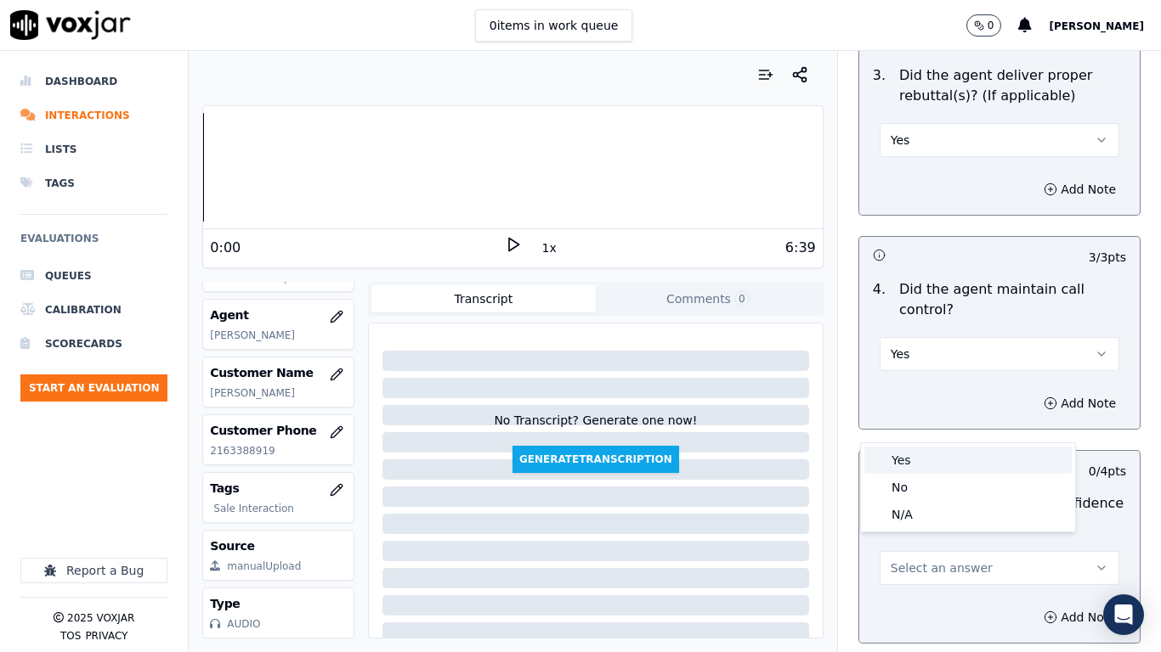
click at [924, 456] on div "Yes" at bounding box center [967, 460] width 207 height 27
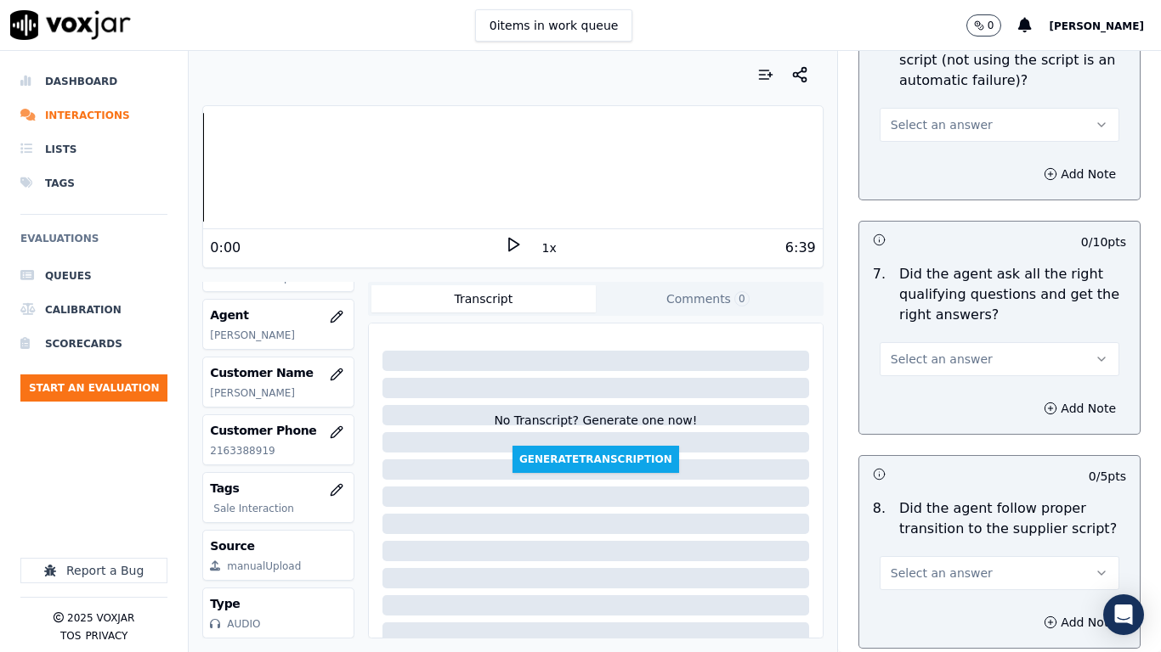
scroll to position [3823, 0]
click at [901, 117] on button "Select an answer" at bounding box center [999, 123] width 240 height 34
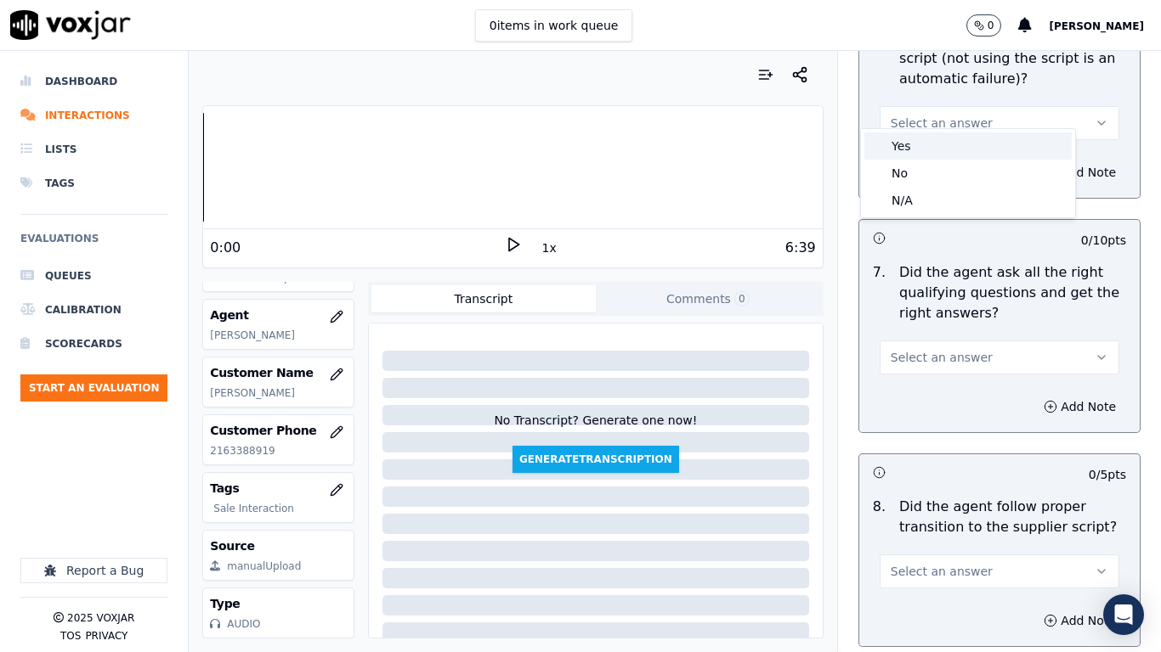
click at [905, 141] on div "Yes" at bounding box center [967, 146] width 207 height 27
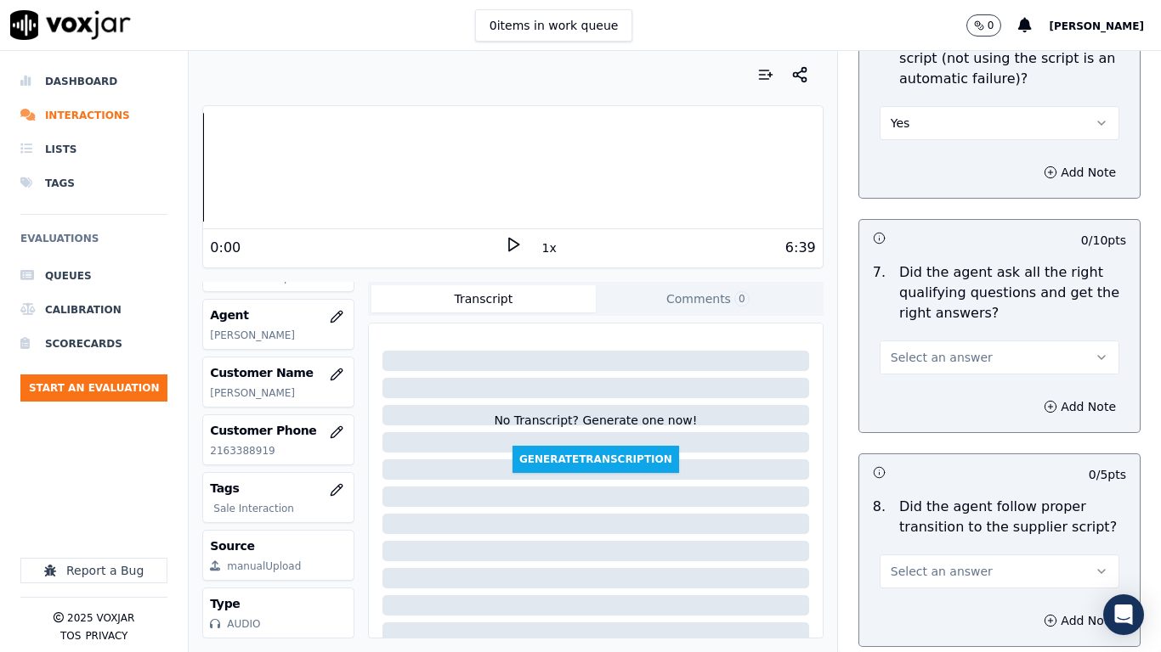
click at [950, 349] on span "Select an answer" at bounding box center [941, 357] width 102 height 17
click at [947, 380] on div "Yes" at bounding box center [967, 380] width 207 height 27
click at [923, 515] on button "Select an answer" at bounding box center [999, 572] width 240 height 34
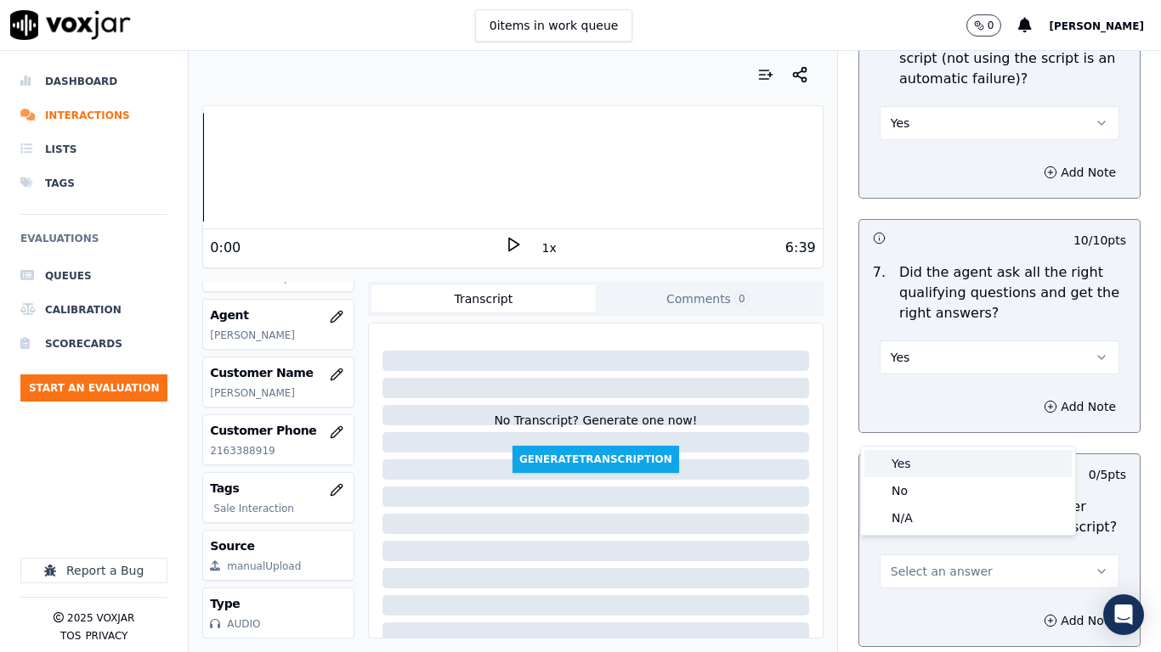
click at [917, 464] on div "Yes" at bounding box center [967, 463] width 207 height 27
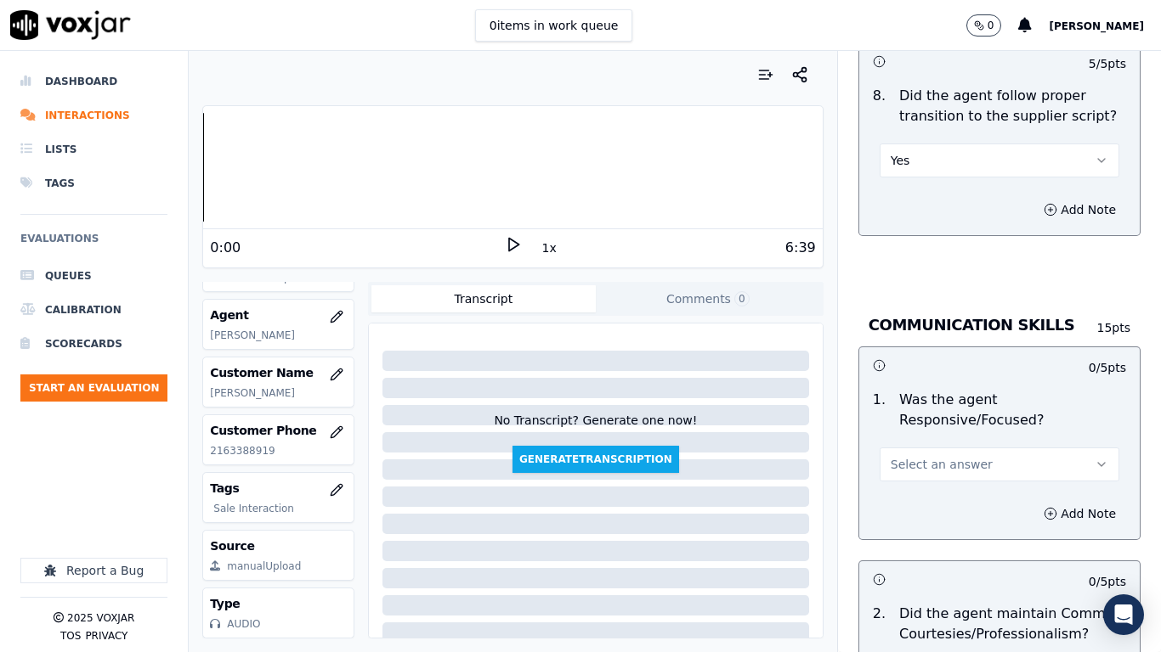
scroll to position [4333, 0]
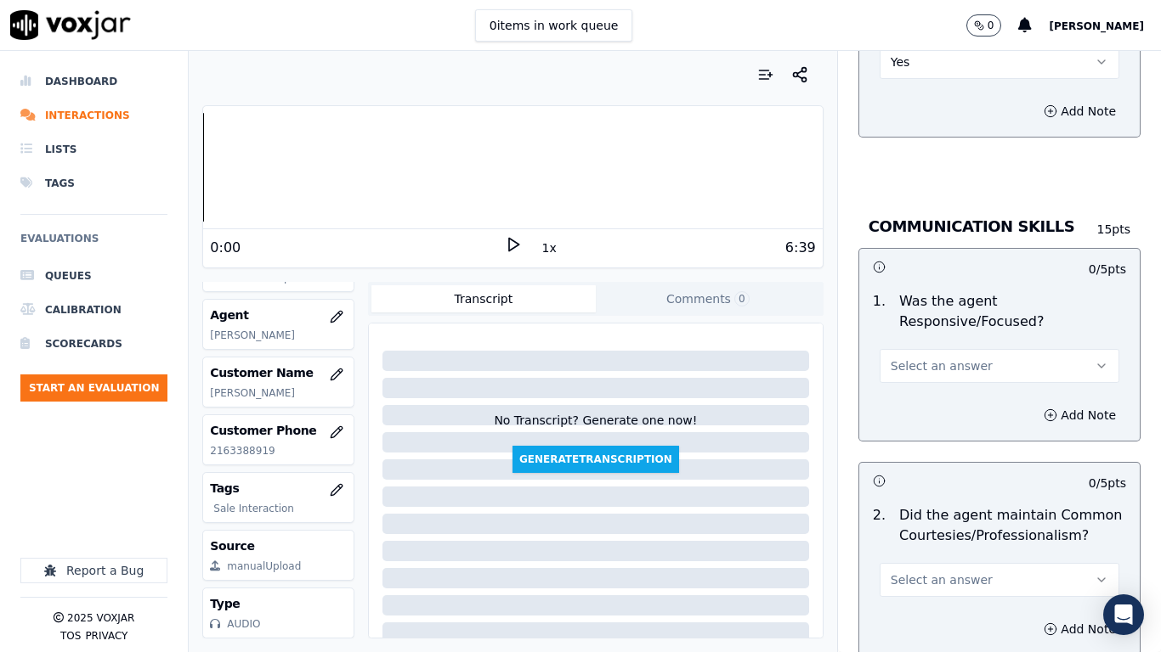
click at [933, 358] on span "Select an answer" at bounding box center [941, 366] width 102 height 17
click at [940, 385] on div "Yes" at bounding box center [967, 389] width 207 height 27
click at [943, 515] on span "Select an answer" at bounding box center [941, 580] width 102 height 17
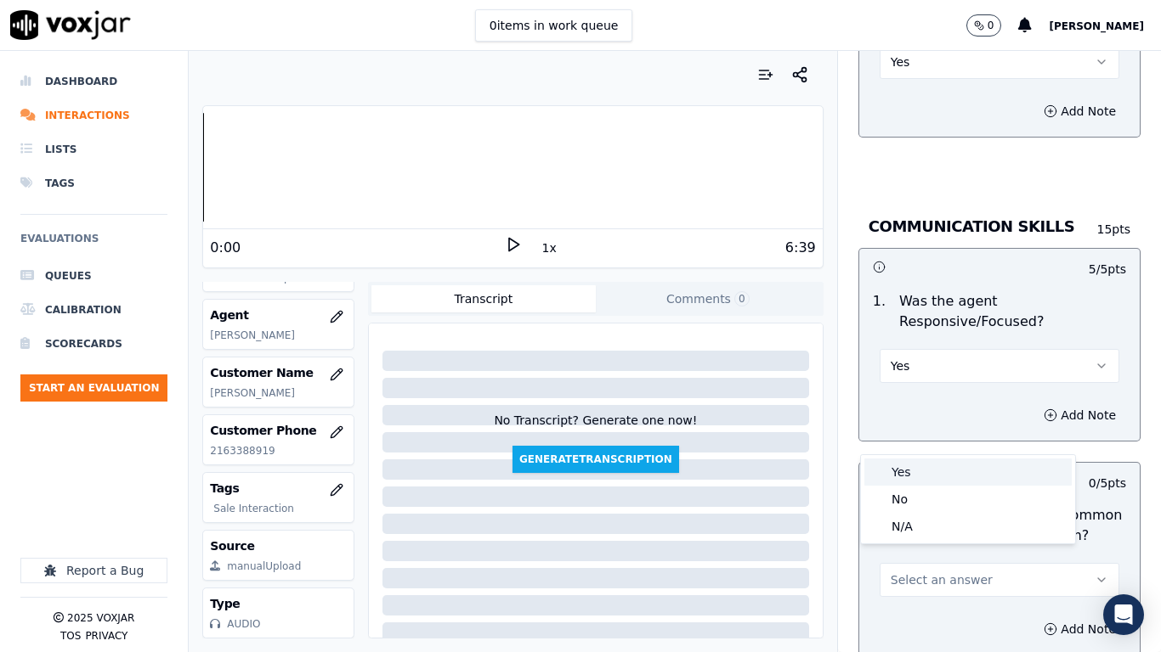
click at [901, 469] on div "Yes" at bounding box center [967, 472] width 207 height 27
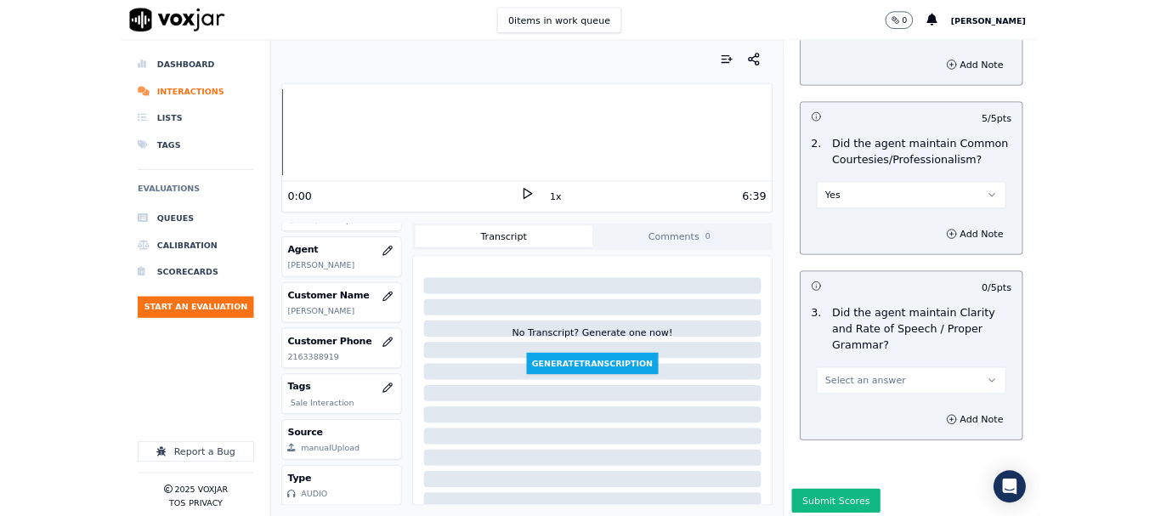
scroll to position [4701, 0]
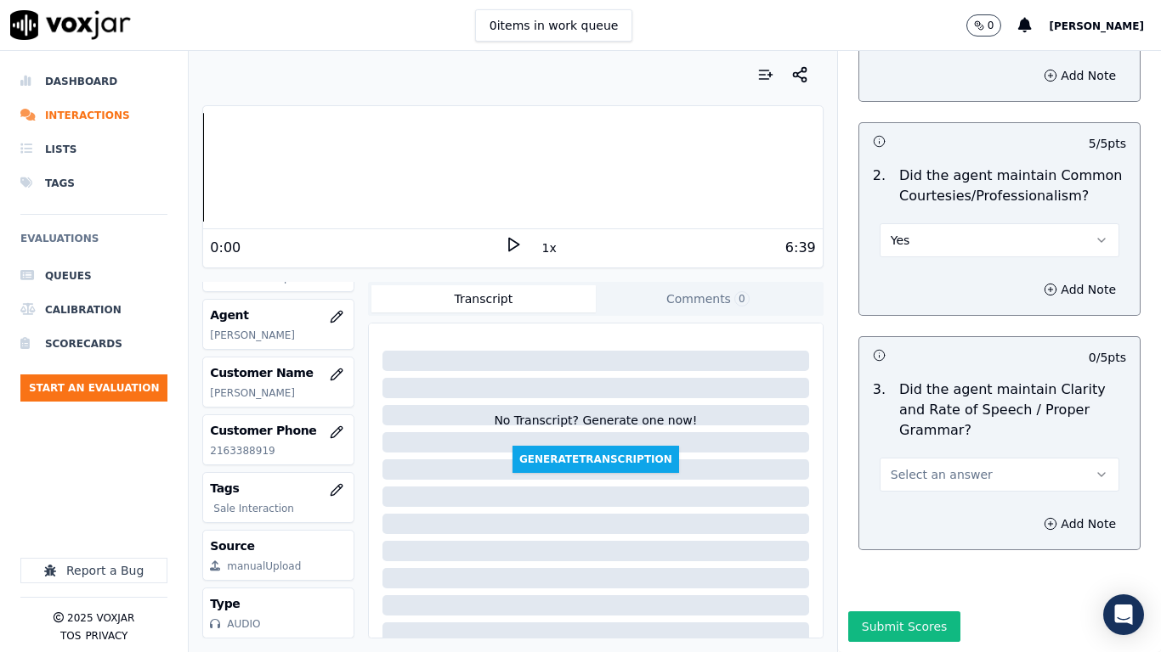
click at [935, 466] on span "Select an answer" at bounding box center [941, 474] width 102 height 17
click at [938, 460] on div "Yes" at bounding box center [967, 469] width 207 height 27
click at [890, 515] on button "Submit Scores" at bounding box center [904, 627] width 113 height 31
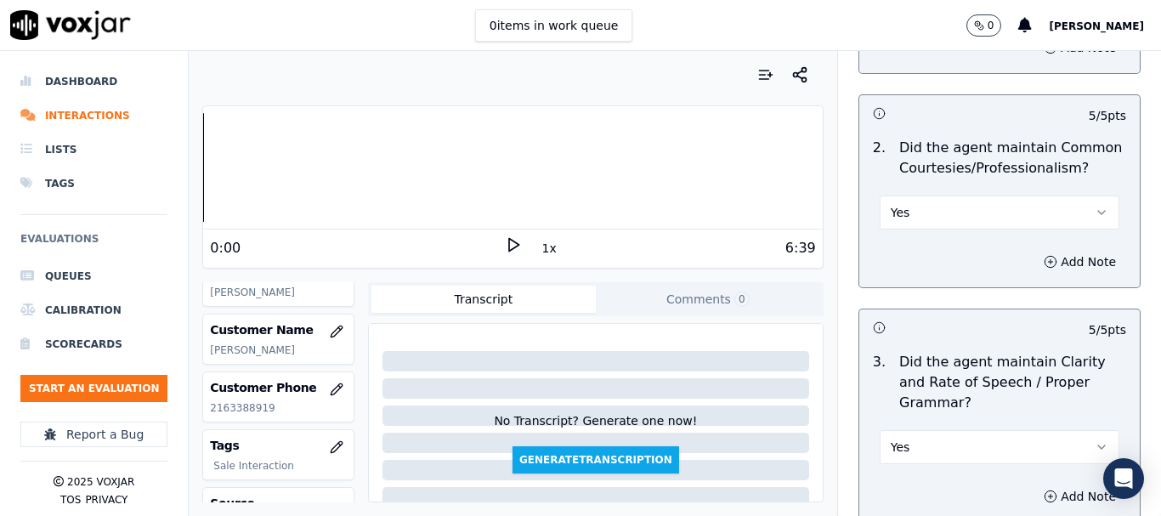
scroll to position [255, 0]
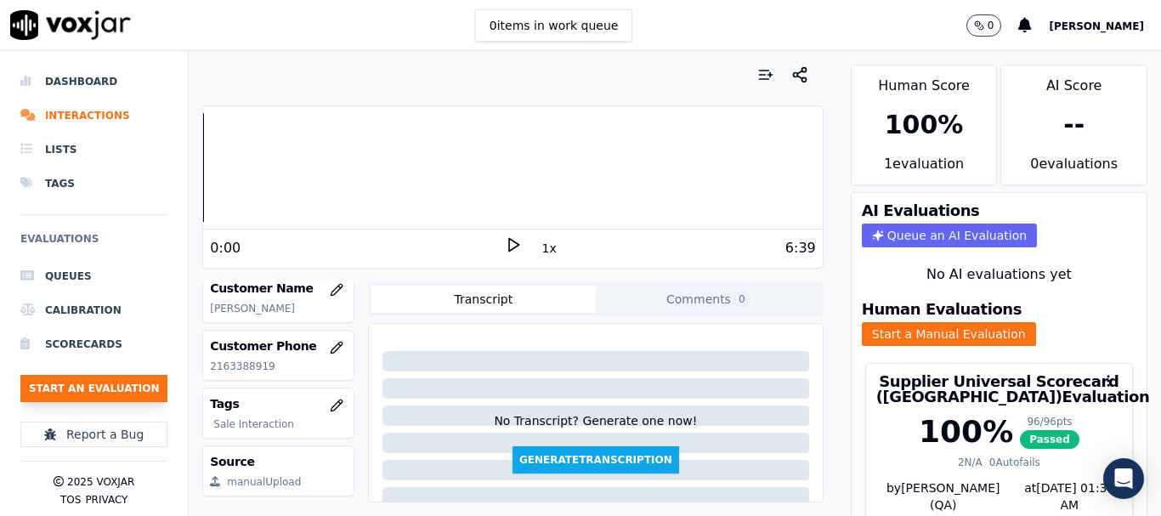
click at [121, 386] on button "Start an Evaluation" at bounding box center [93, 388] width 147 height 27
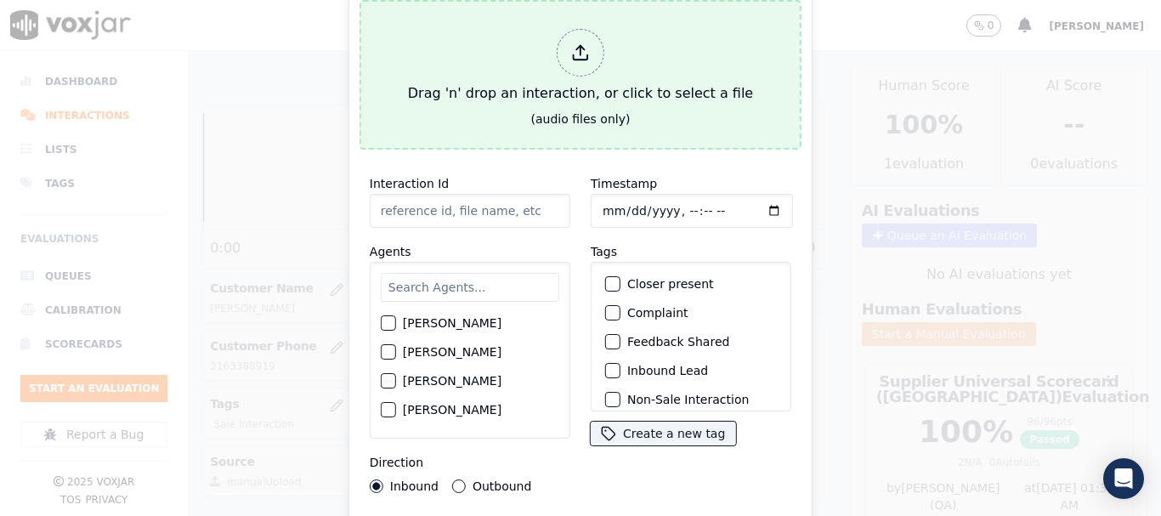
click at [466, 37] on div "Drag 'n' drop an interaction, or click to select a file" at bounding box center [580, 66] width 359 height 88
type input "20250821-173534_4193602083-all.mp3"
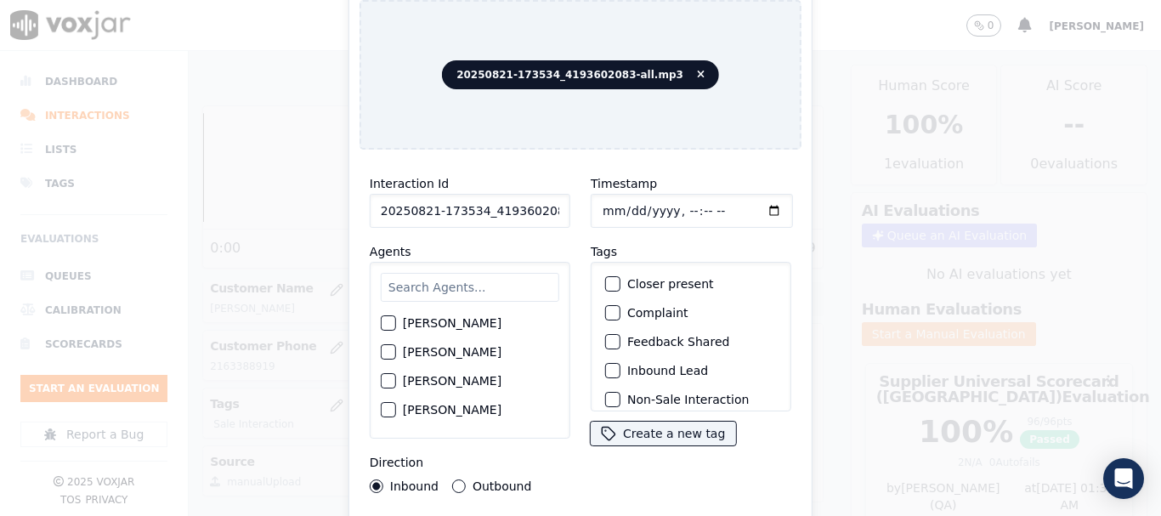
click at [458, 288] on input "text" at bounding box center [470, 287] width 178 height 29
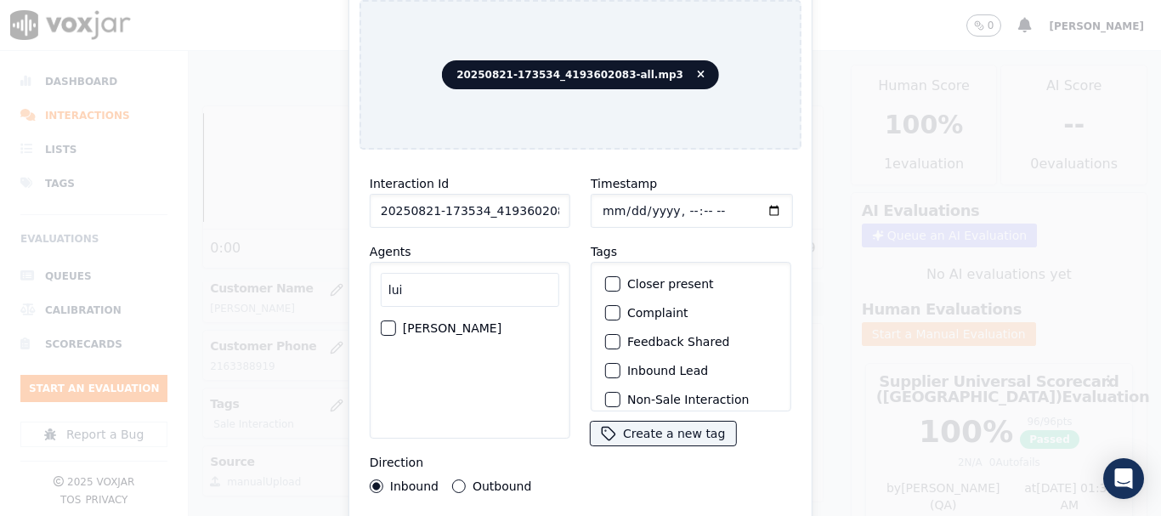
type input "lui"
click at [460, 323] on label "[PERSON_NAME]" at bounding box center [452, 328] width 99 height 12
click at [396, 323] on button "[PERSON_NAME]" at bounding box center [388, 327] width 15 height 15
click at [594, 197] on input "Timestamp" at bounding box center [691, 211] width 202 height 34
type input "[DATE]T20:13"
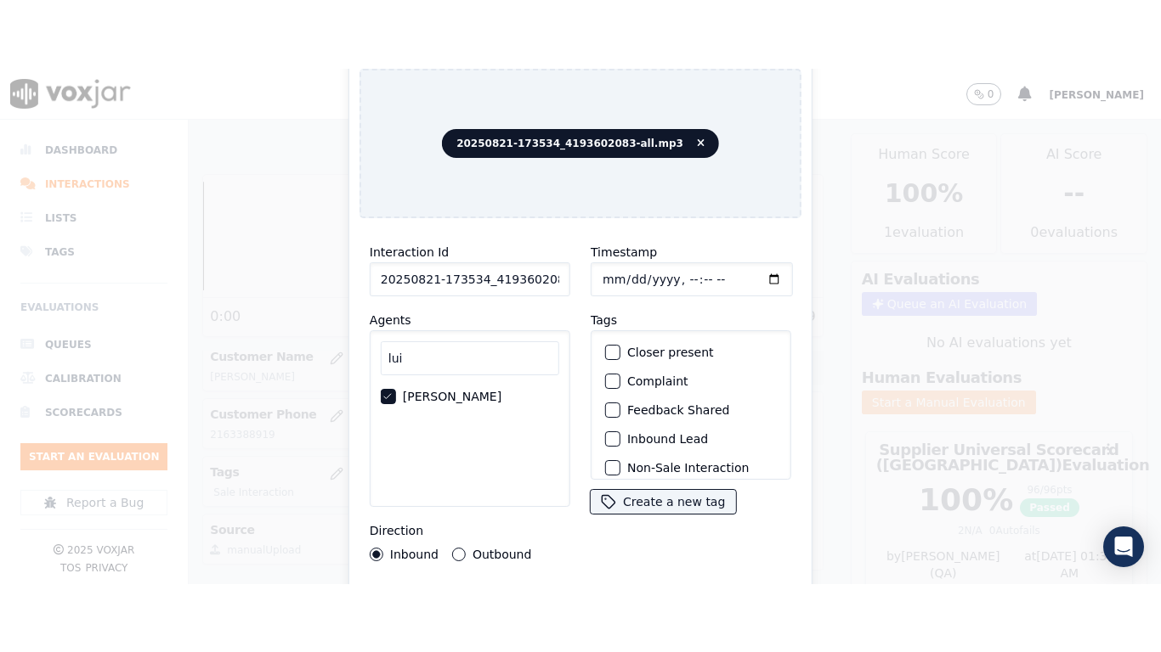
scroll to position [149, 0]
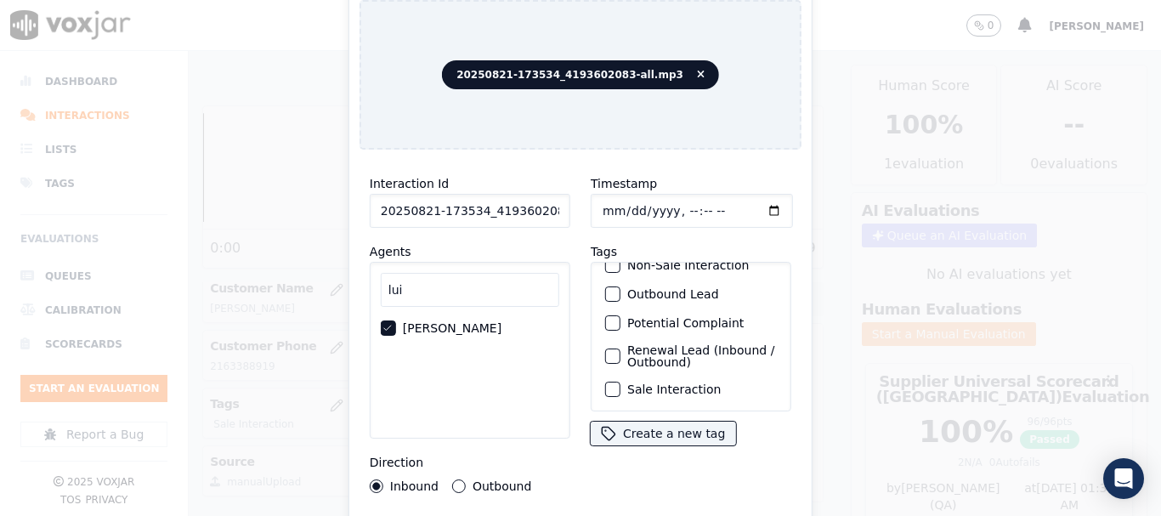
click at [665, 383] on label "Sale Interaction" at bounding box center [673, 389] width 93 height 12
click at [620, 381] on button "Sale Interaction" at bounding box center [612, 388] width 15 height 15
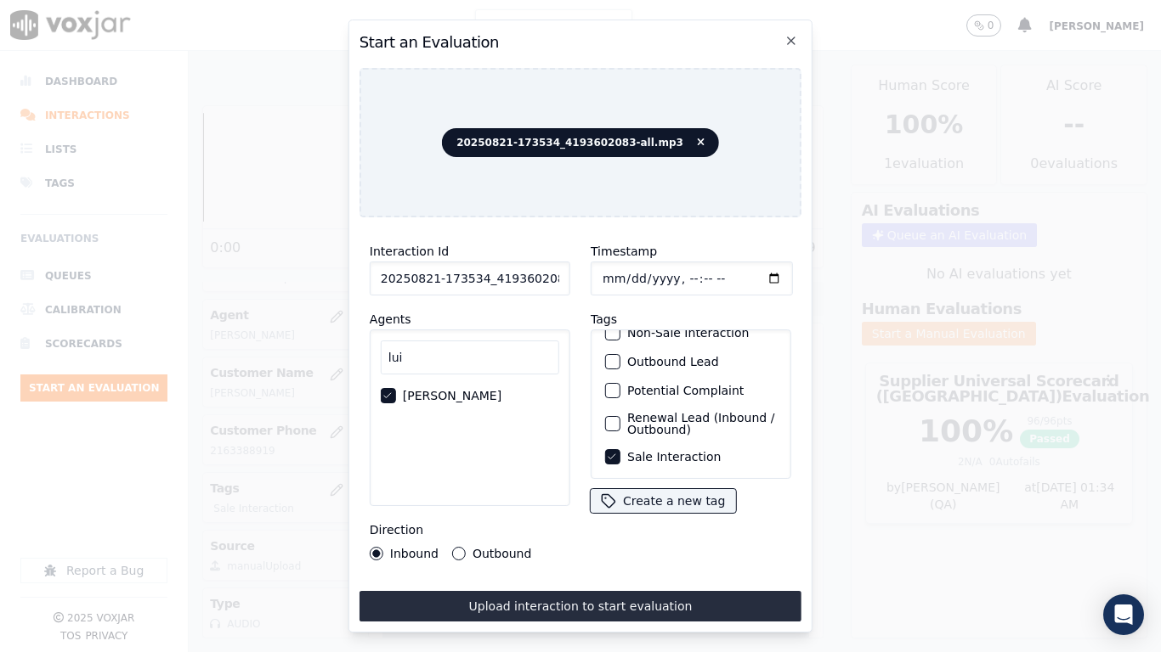
drag, startPoint x: 654, startPoint y: 605, endPoint x: 664, endPoint y: 610, distance: 11.4
click at [654, 515] on button "Upload interaction to start evaluation" at bounding box center [580, 606] width 442 height 31
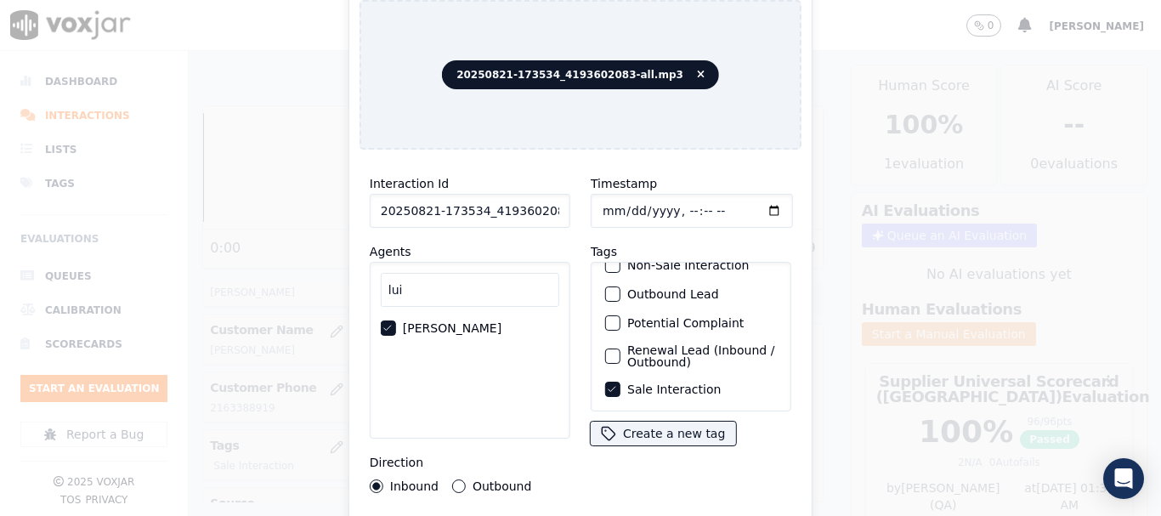
scroll to position [255, 0]
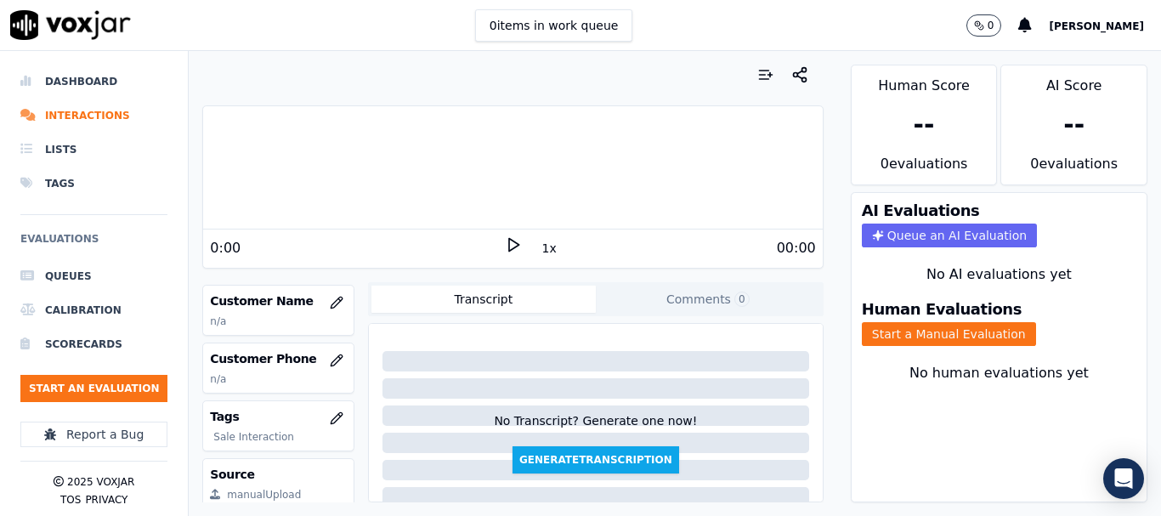
scroll to position [255, 0]
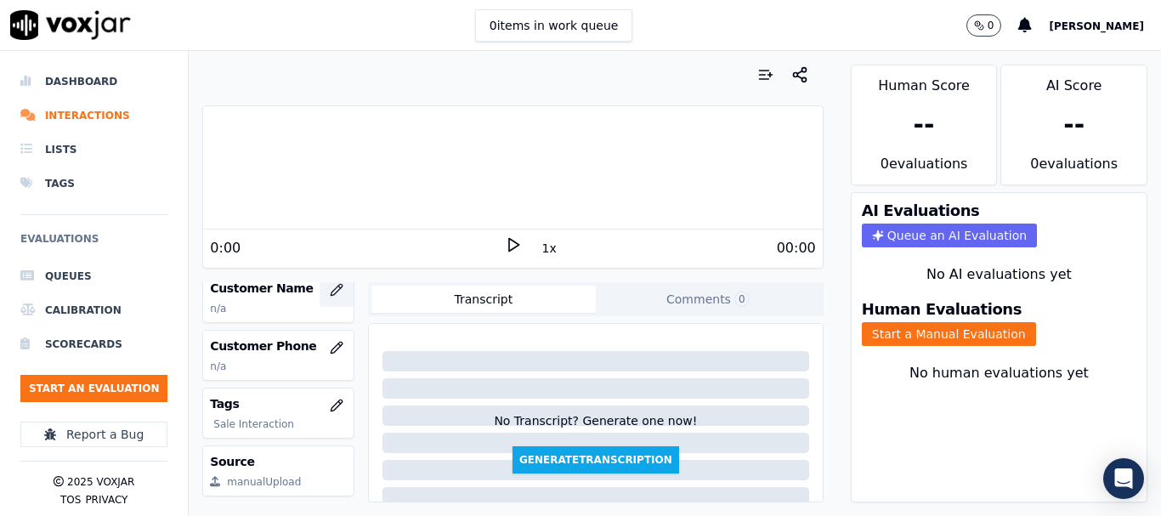
click at [330, 292] on icon "button" at bounding box center [337, 290] width 14 height 14
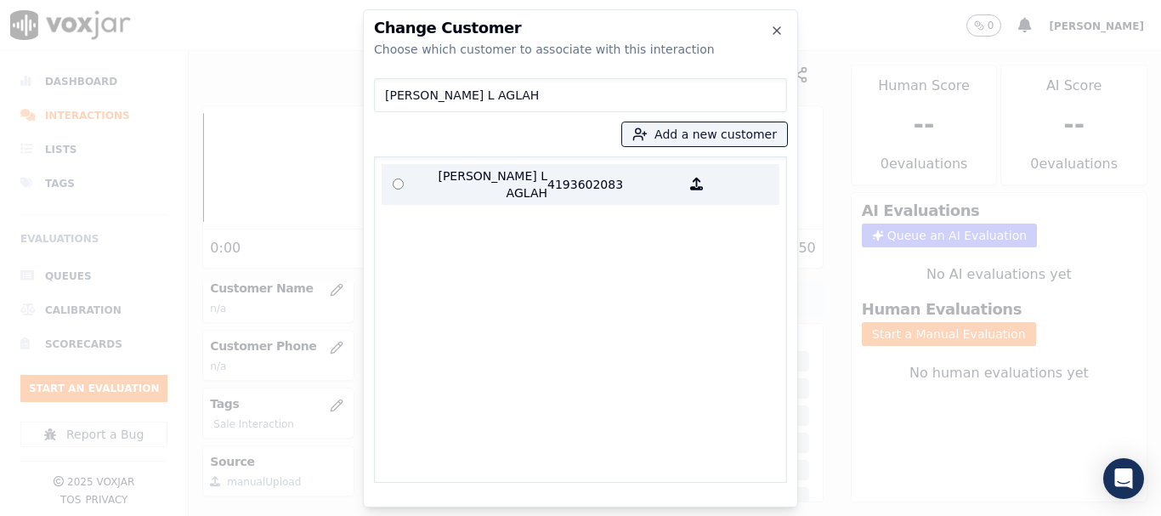
type input "[PERSON_NAME] L AGLAH"
click at [463, 183] on p "[PERSON_NAME] L AGLAH" at bounding box center [481, 184] width 133 height 34
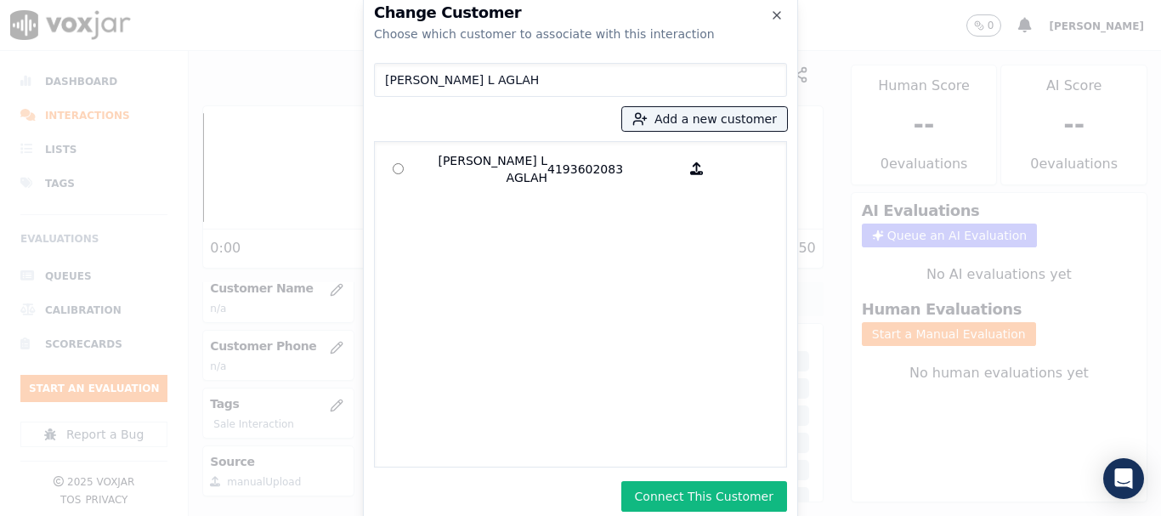
drag, startPoint x: 764, startPoint y: 480, endPoint x: 818, endPoint y: 515, distance: 64.6
click at [764, 488] on button "Connect This Customer" at bounding box center [704, 496] width 166 height 31
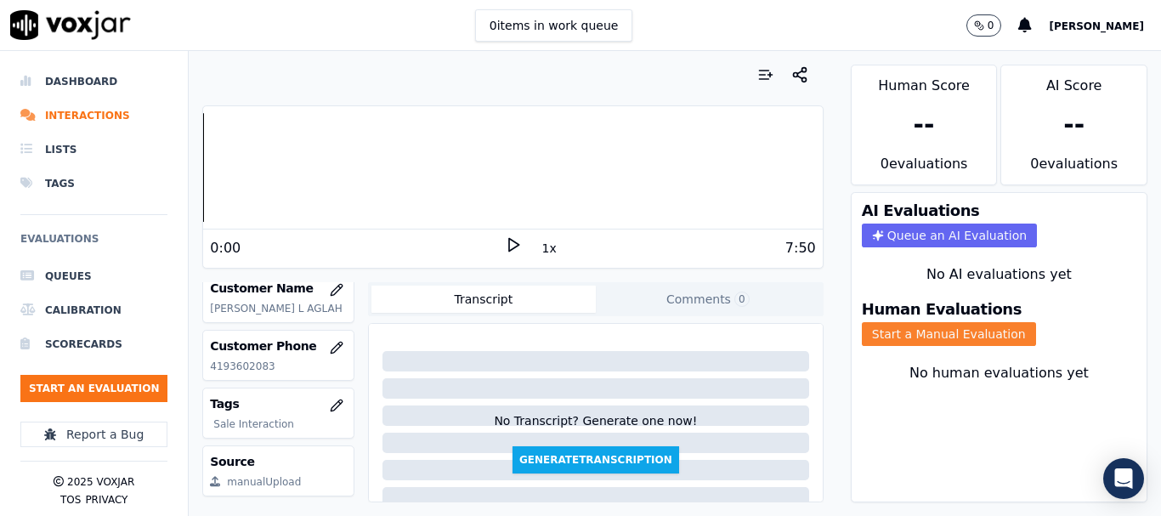
click at [935, 322] on button "Start a Manual Evaluation" at bounding box center [948, 334] width 174 height 24
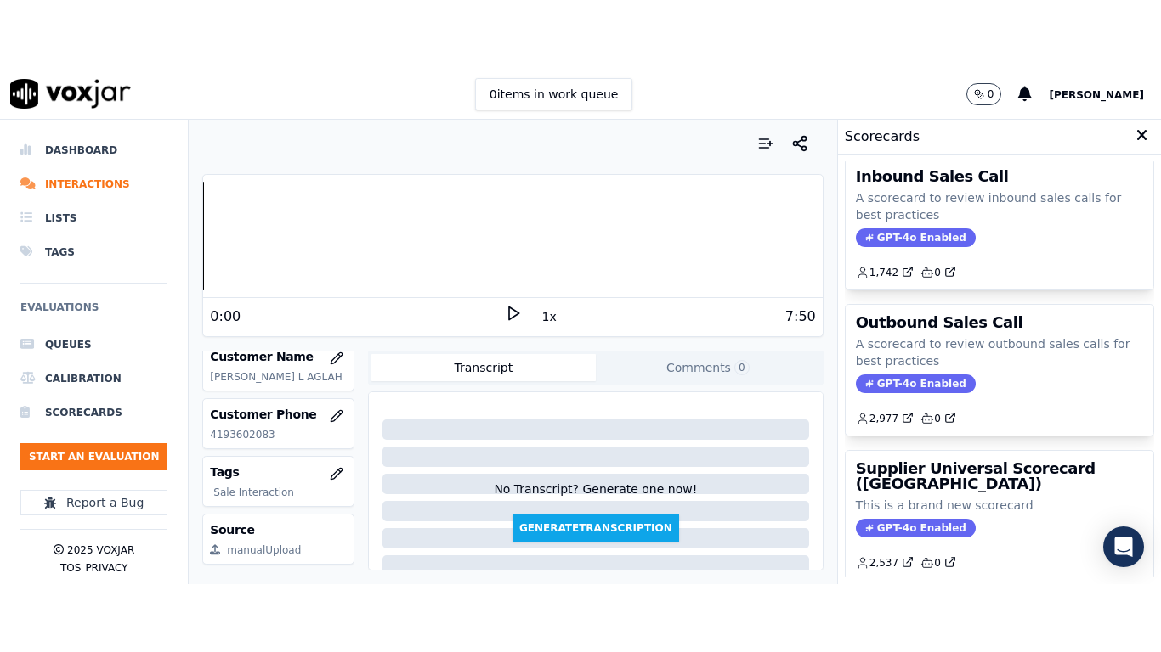
scroll to position [340, 0]
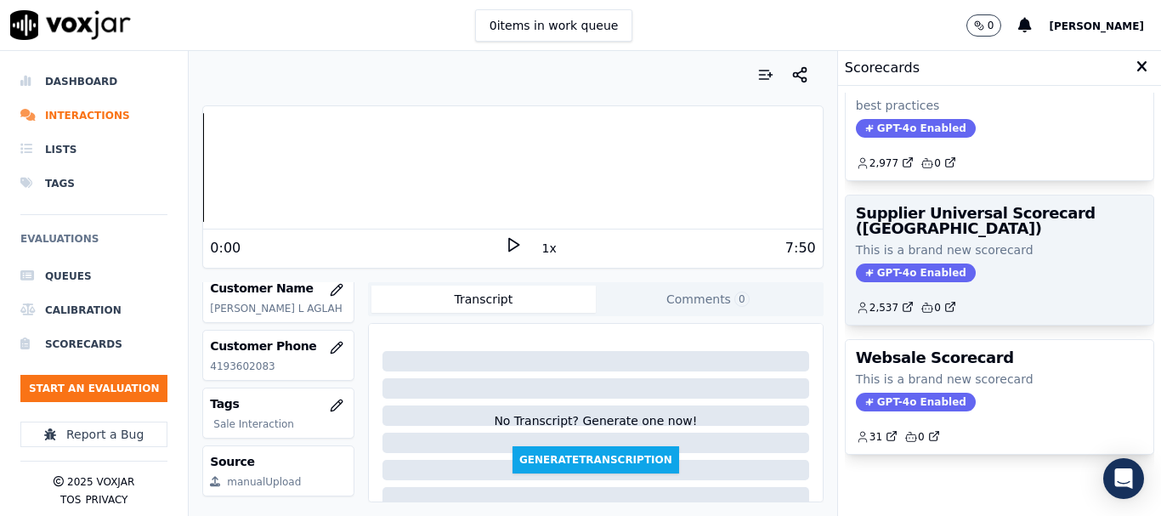
click at [966, 231] on div "Supplier Universal Scorecard ([GEOGRAPHIC_DATA]) This is a brand new scorecard …" at bounding box center [999, 259] width 308 height 129
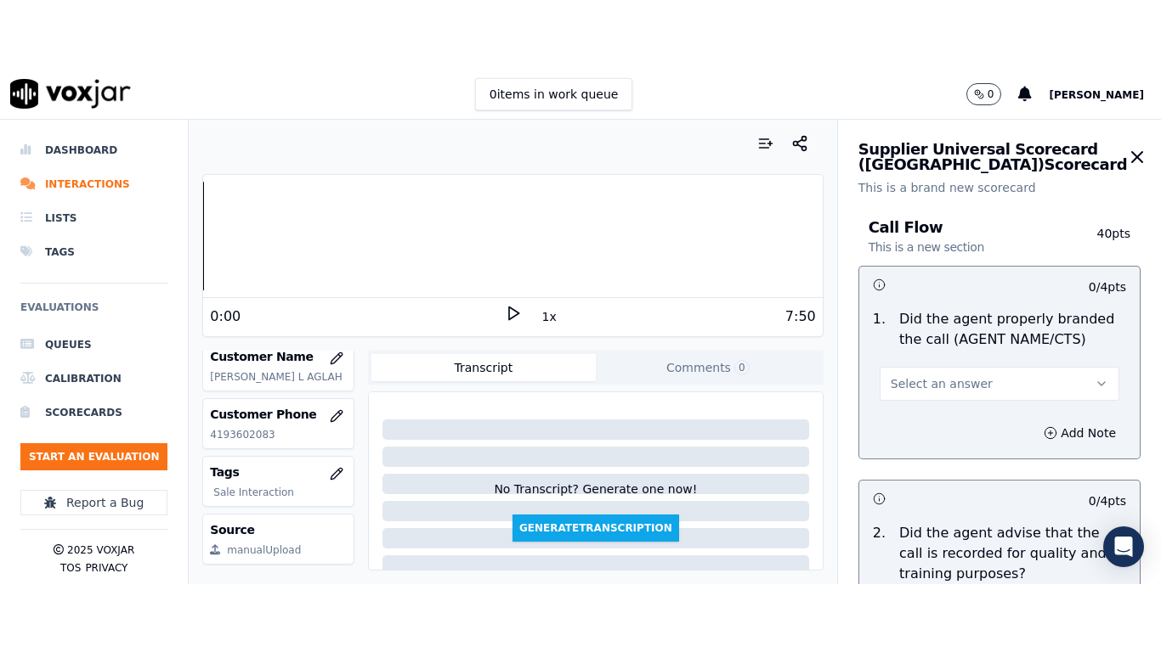
scroll to position [213, 0]
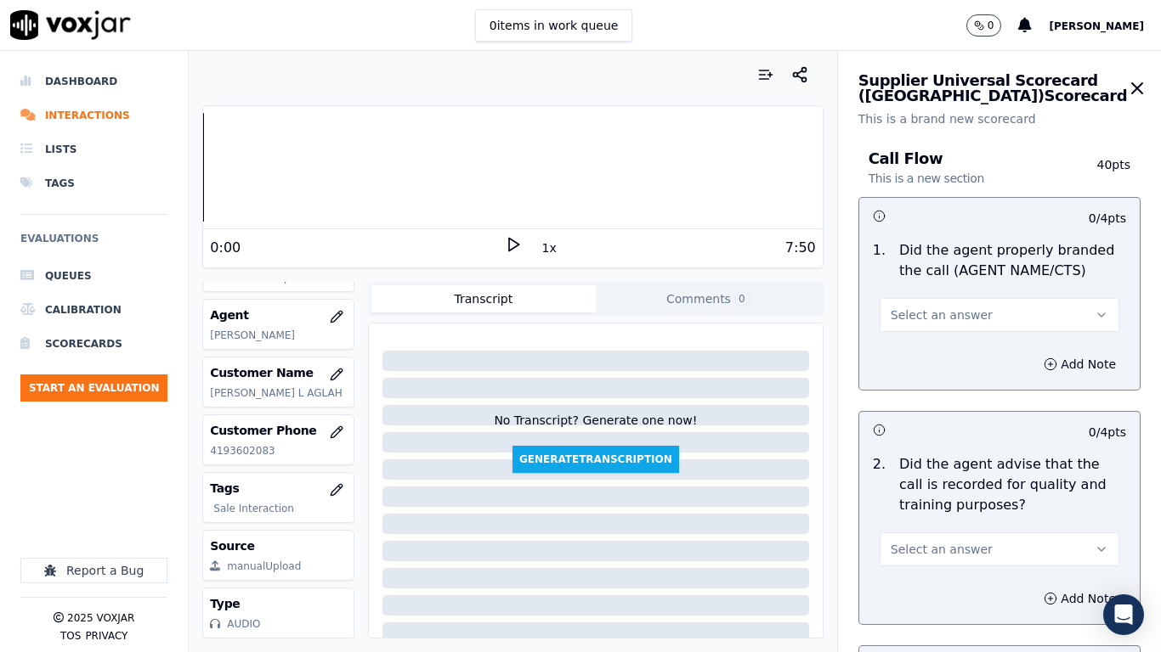
drag, startPoint x: 912, startPoint y: 314, endPoint x: 912, endPoint y: 324, distance: 9.3
click at [912, 314] on span "Select an answer" at bounding box center [941, 315] width 102 height 17
click at [912, 344] on div "Yes" at bounding box center [967, 353] width 207 height 27
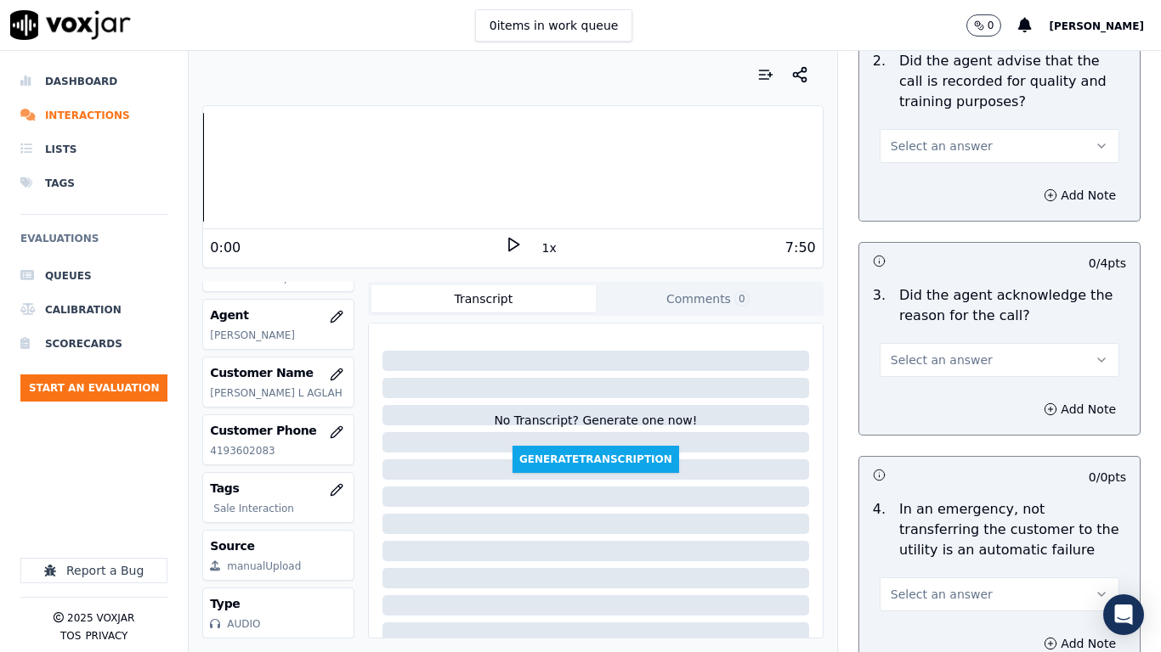
scroll to position [425, 0]
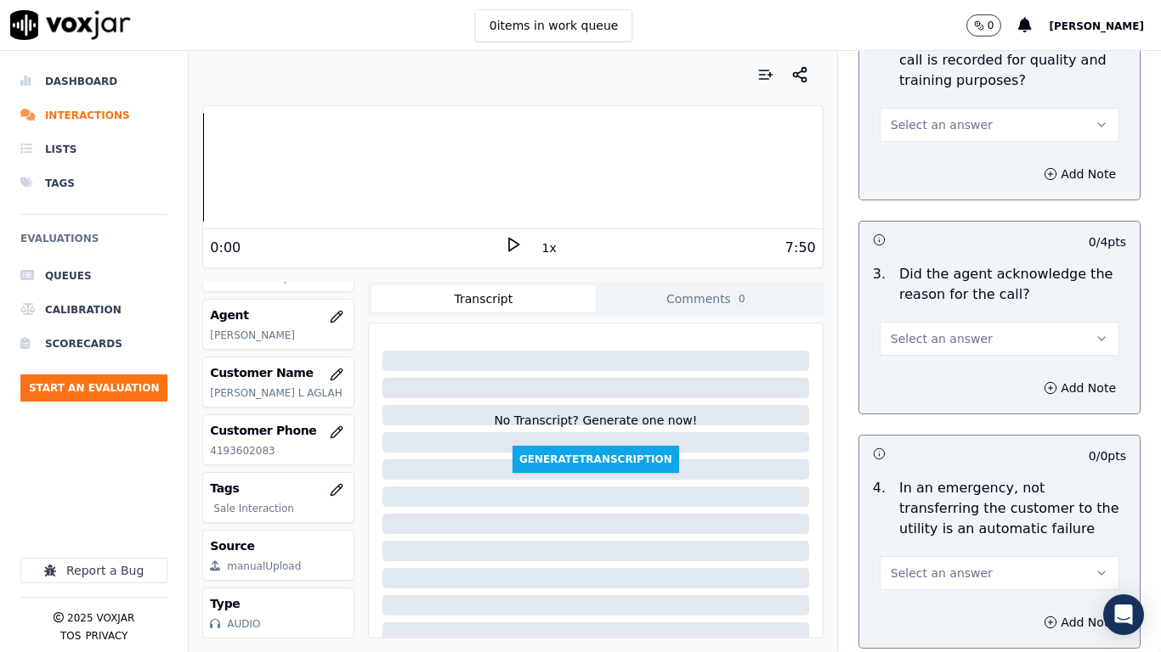
click at [933, 121] on span "Select an answer" at bounding box center [941, 124] width 102 height 17
click at [929, 157] on div "Yes" at bounding box center [967, 163] width 207 height 27
click at [961, 347] on button "Select an answer" at bounding box center [999, 339] width 240 height 34
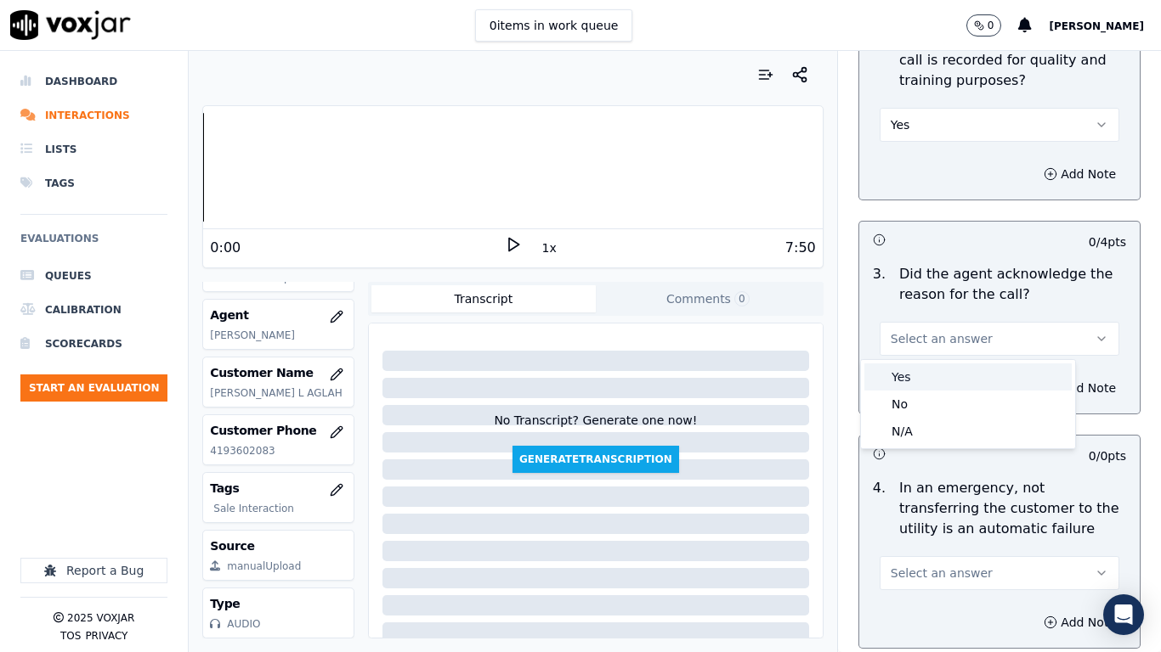
click at [941, 375] on div "Yes" at bounding box center [967, 377] width 207 height 27
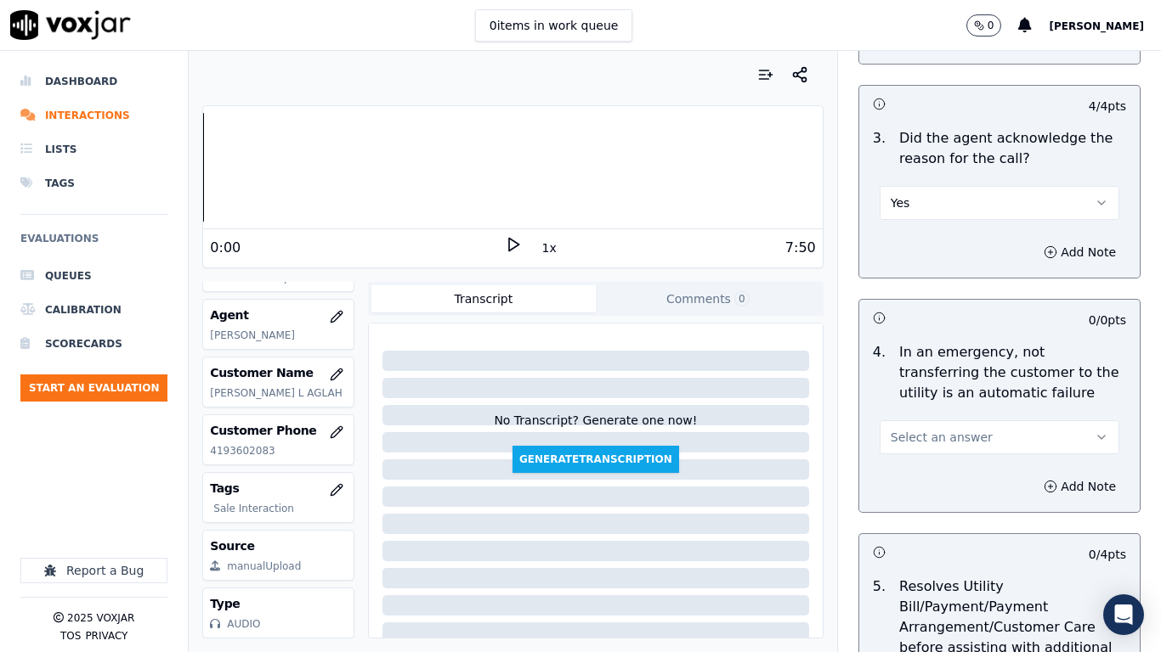
scroll to position [765, 0]
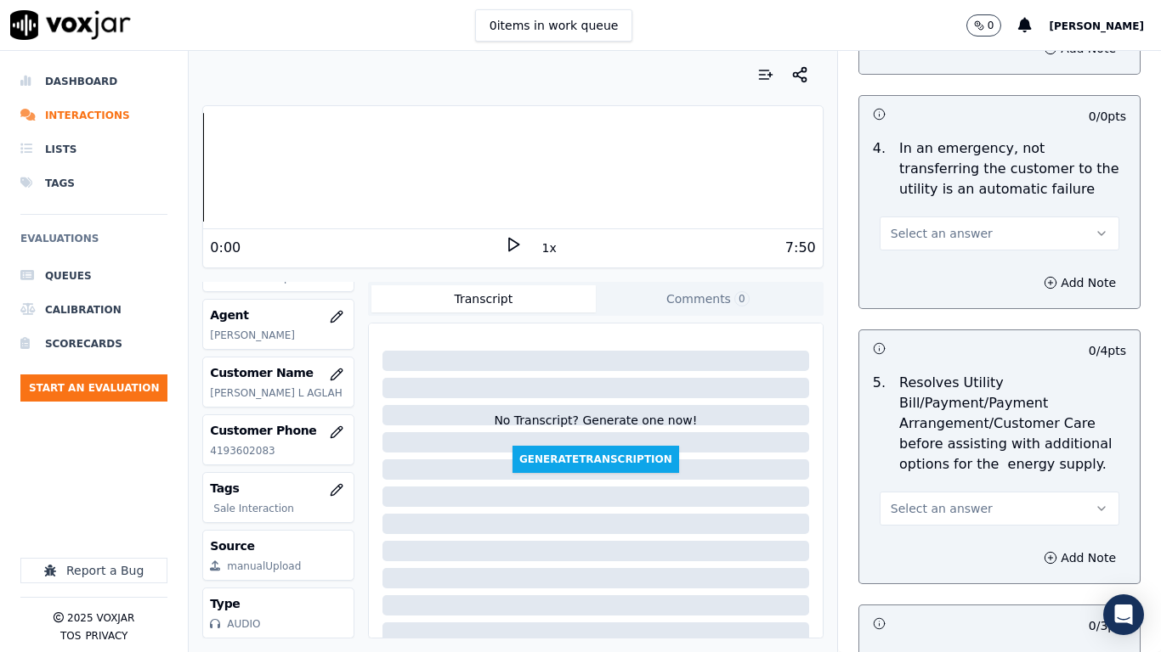
click at [911, 231] on span "Select an answer" at bounding box center [941, 233] width 102 height 17
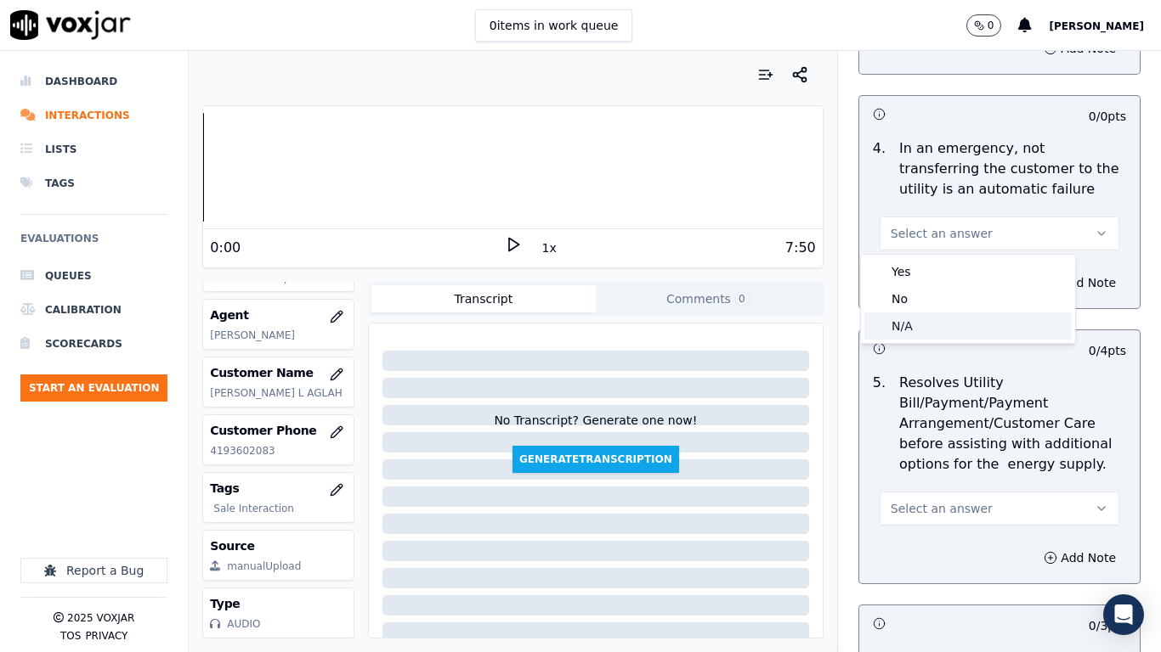
click at [936, 325] on div "N/A" at bounding box center [967, 326] width 207 height 27
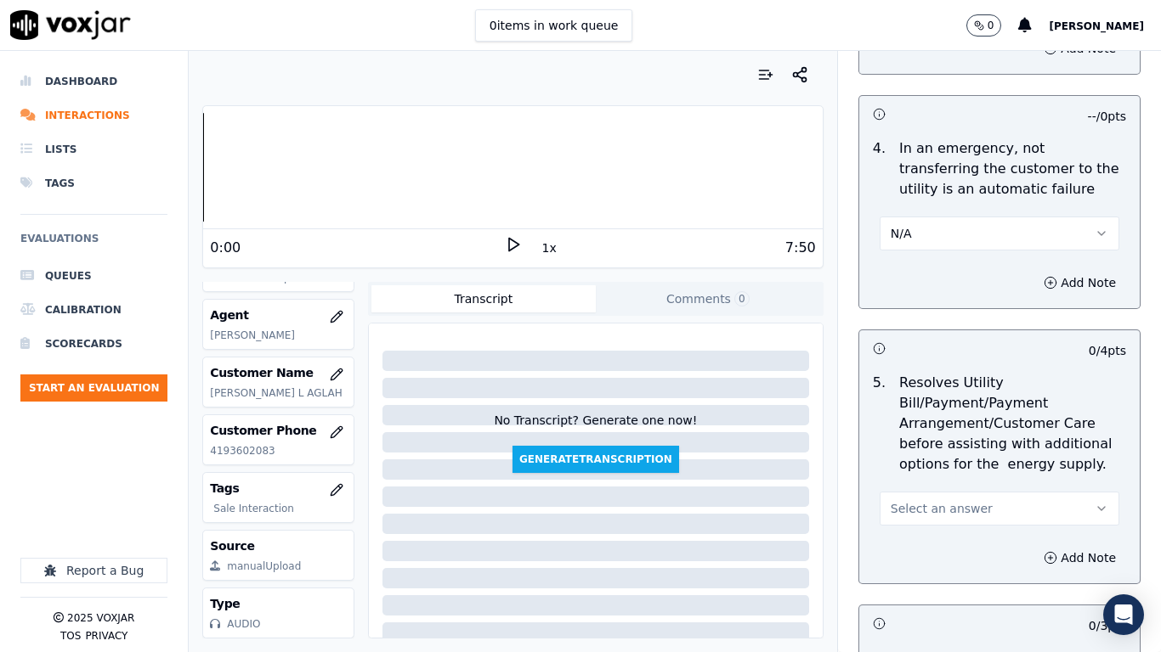
click at [948, 515] on span "Select an answer" at bounding box center [941, 508] width 102 height 17
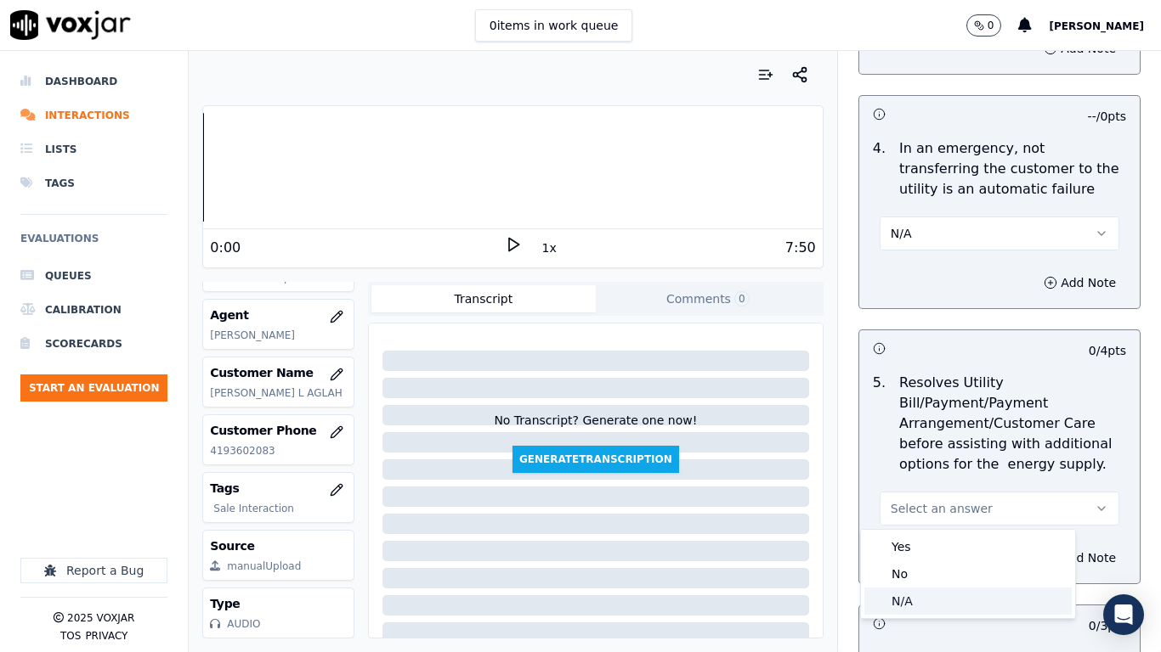
click at [928, 515] on div "N/A" at bounding box center [967, 601] width 207 height 27
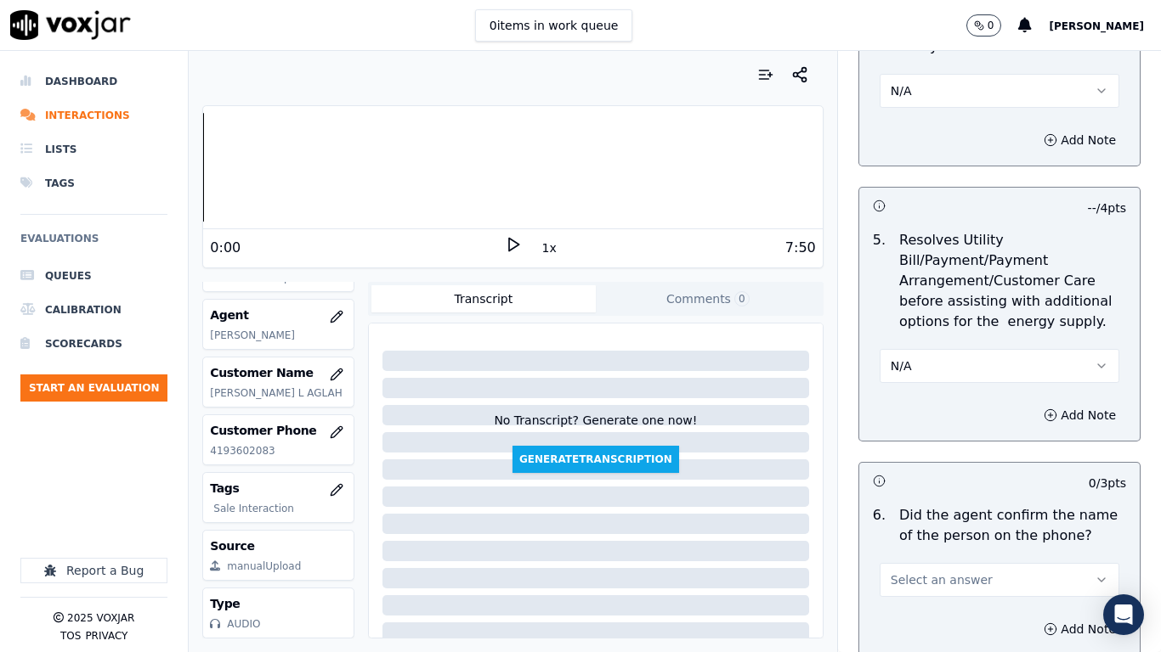
scroll to position [1274, 0]
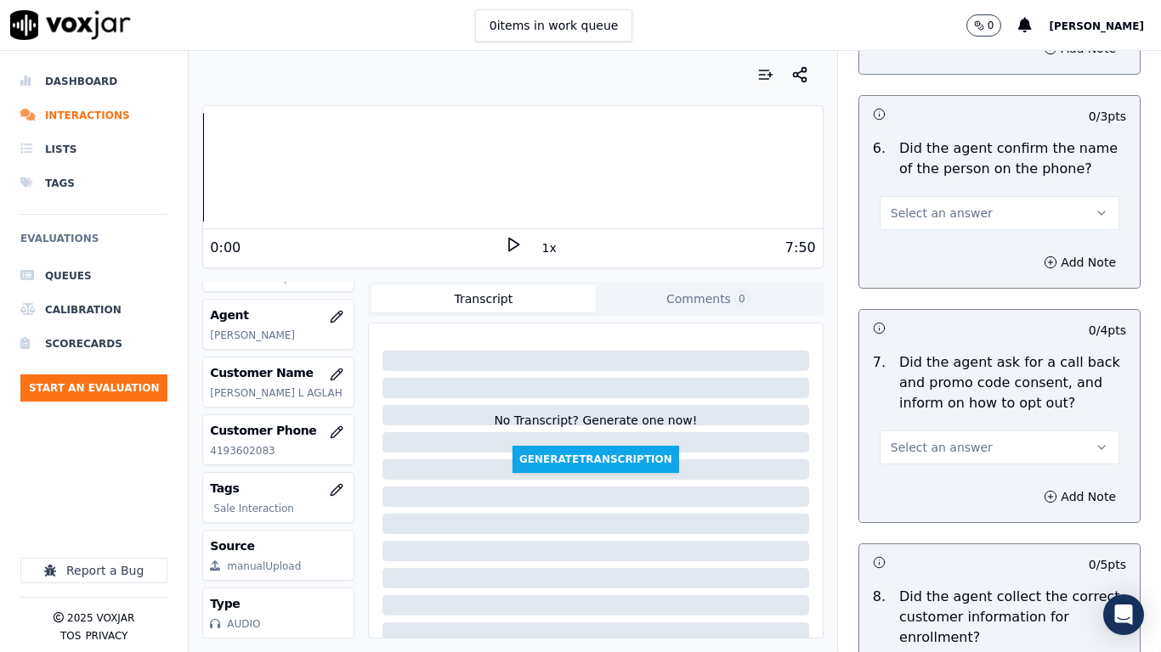
click at [930, 206] on span "Select an answer" at bounding box center [941, 213] width 102 height 17
click at [937, 244] on div "Yes" at bounding box center [967, 251] width 207 height 27
drag, startPoint x: 974, startPoint y: 432, endPoint x: 974, endPoint y: 456, distance: 24.7
click at [974, 438] on button "Select an answer" at bounding box center [999, 448] width 240 height 34
click at [945, 474] on div "Yes" at bounding box center [967, 485] width 207 height 27
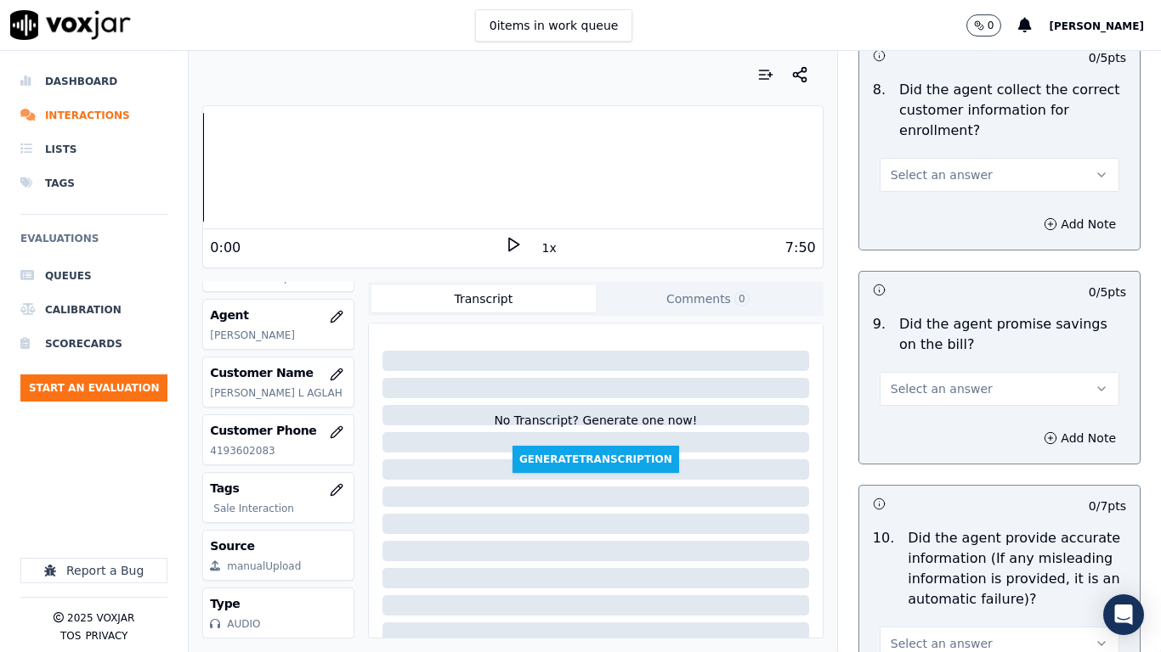
scroll to position [1784, 0]
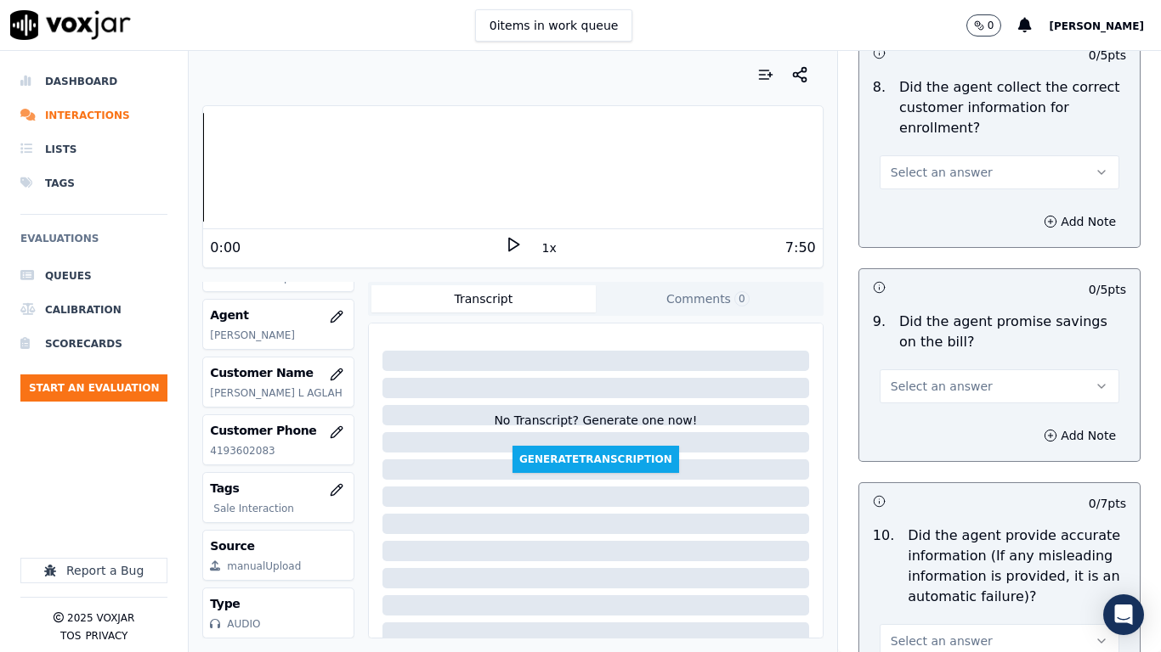
click at [938, 167] on span "Select an answer" at bounding box center [941, 172] width 102 height 17
click at [946, 212] on div "Yes" at bounding box center [967, 210] width 207 height 27
click at [952, 388] on span "Select an answer" at bounding box center [941, 386] width 102 height 17
click at [946, 432] on div "Yes" at bounding box center [967, 424] width 207 height 27
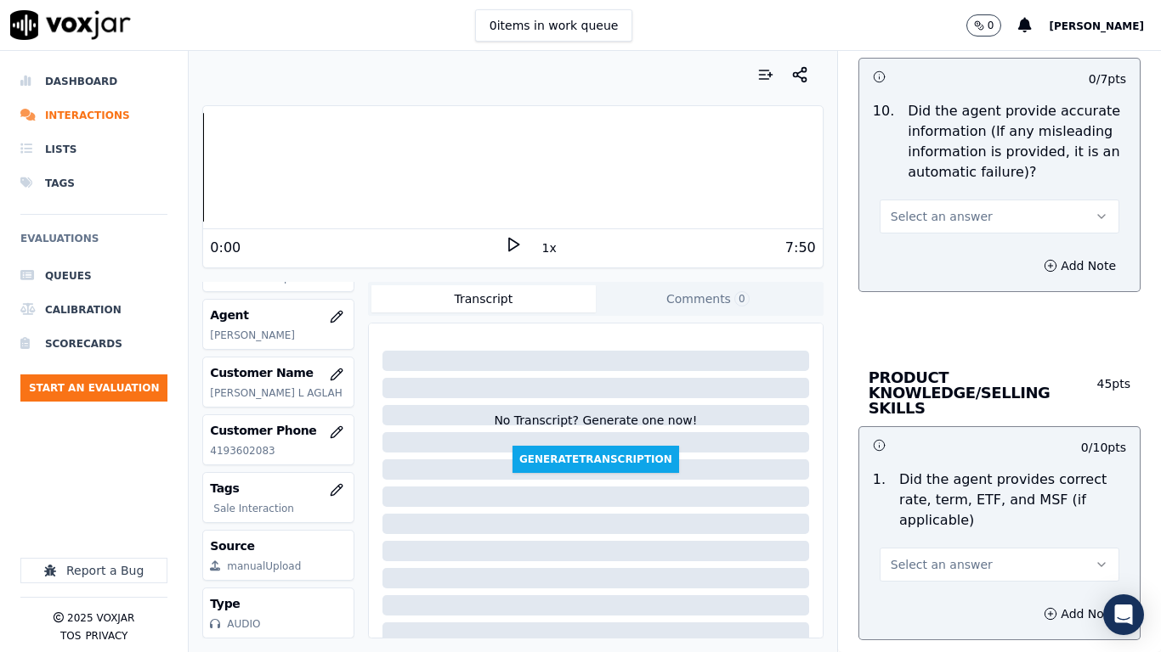
drag, startPoint x: 956, startPoint y: 216, endPoint x: 956, endPoint y: 226, distance: 10.2
click at [956, 217] on span "Select an answer" at bounding box center [941, 216] width 102 height 17
drag, startPoint x: 955, startPoint y: 256, endPoint x: 994, endPoint y: 410, distance: 158.7
click at [955, 257] on div "Yes" at bounding box center [967, 254] width 207 height 27
drag, startPoint x: 974, startPoint y: 547, endPoint x: 946, endPoint y: 527, distance: 34.7
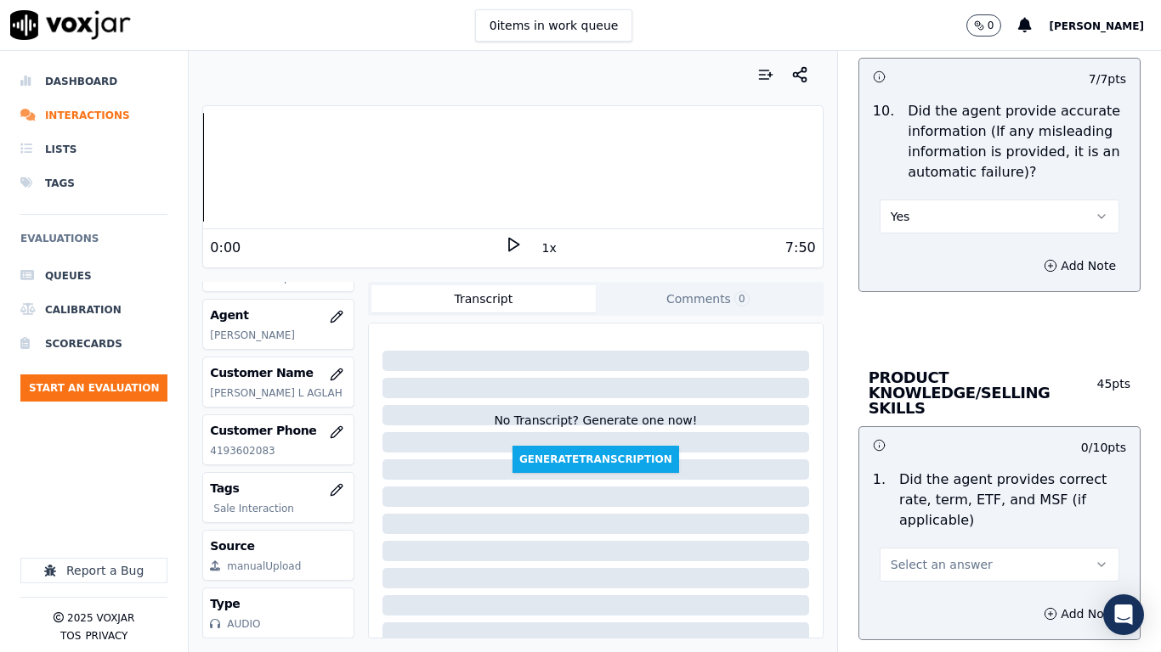
click at [974, 515] on button "Select an answer" at bounding box center [999, 565] width 240 height 34
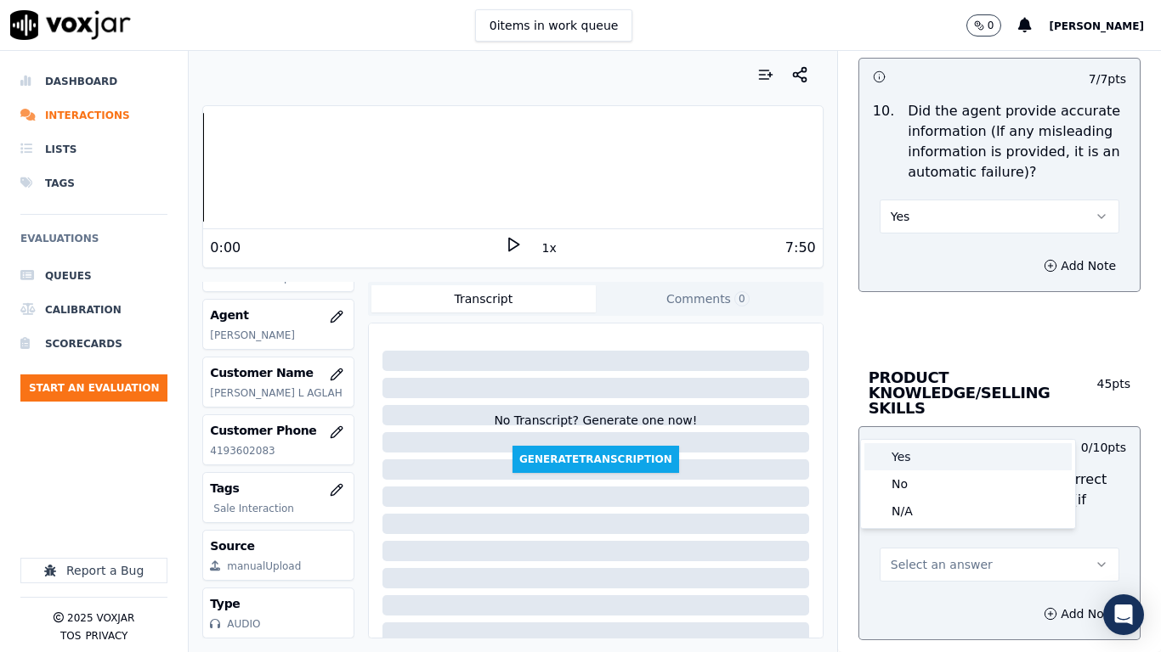
click at [940, 461] on div "Yes" at bounding box center [967, 456] width 207 height 27
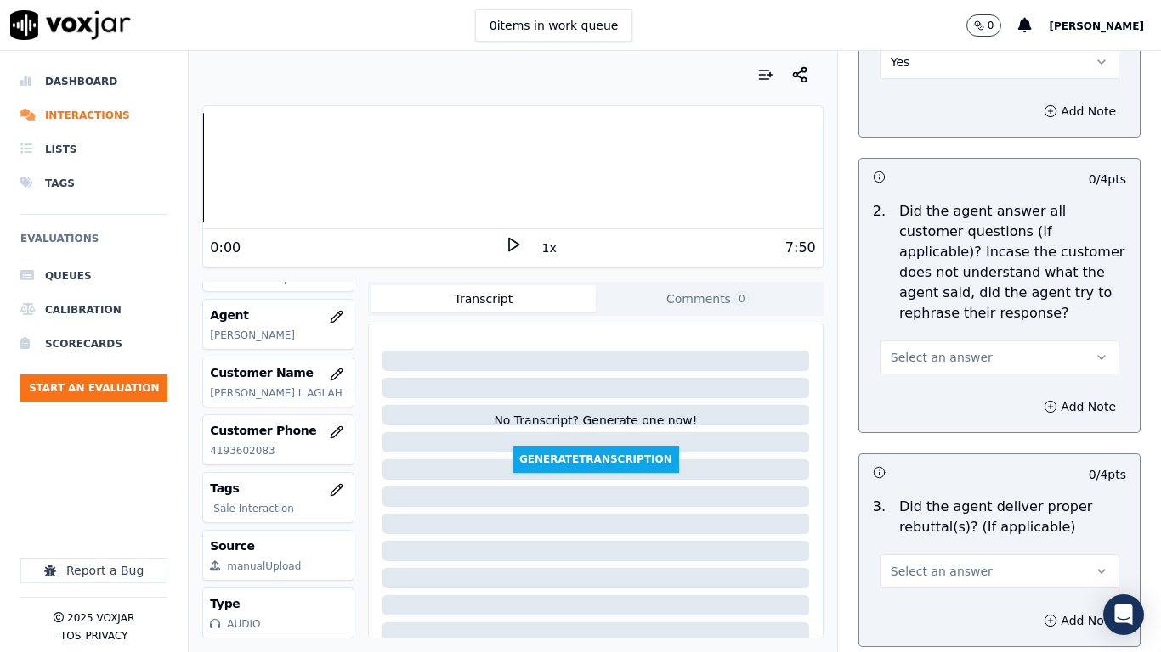
scroll to position [2889, 0]
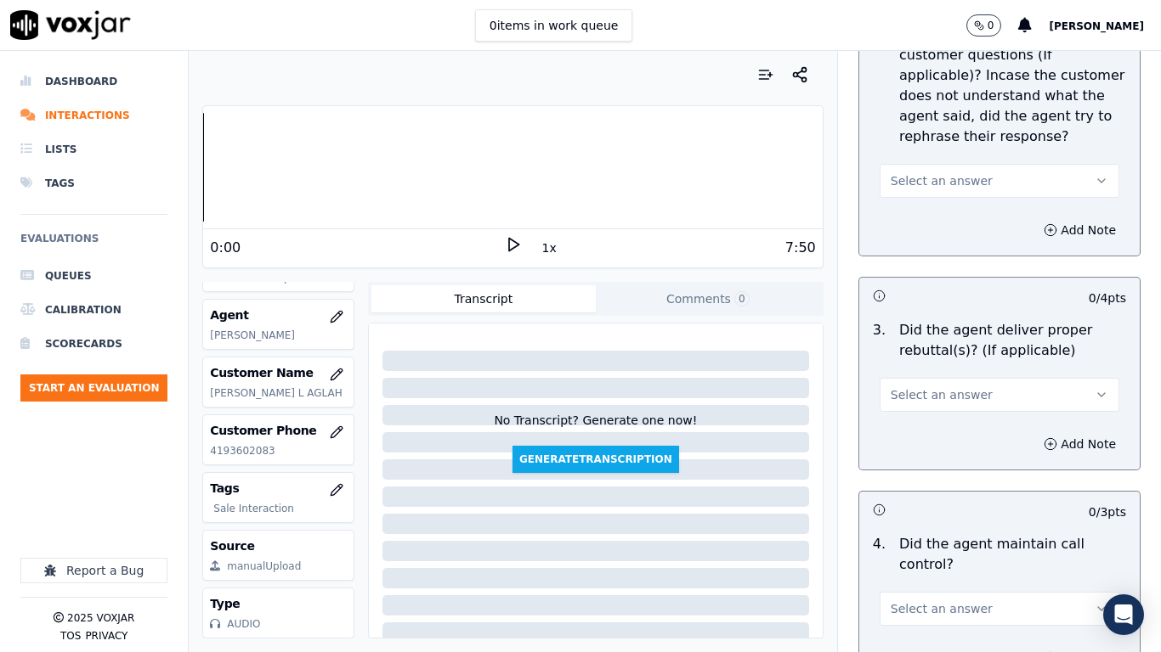
click at [903, 172] on span "Select an answer" at bounding box center [941, 180] width 102 height 17
click at [918, 197] on div "Yes" at bounding box center [967, 203] width 207 height 27
click at [936, 387] on span "Select an answer" at bounding box center [941, 395] width 102 height 17
click at [935, 407] on div "Yes" at bounding box center [967, 417] width 207 height 27
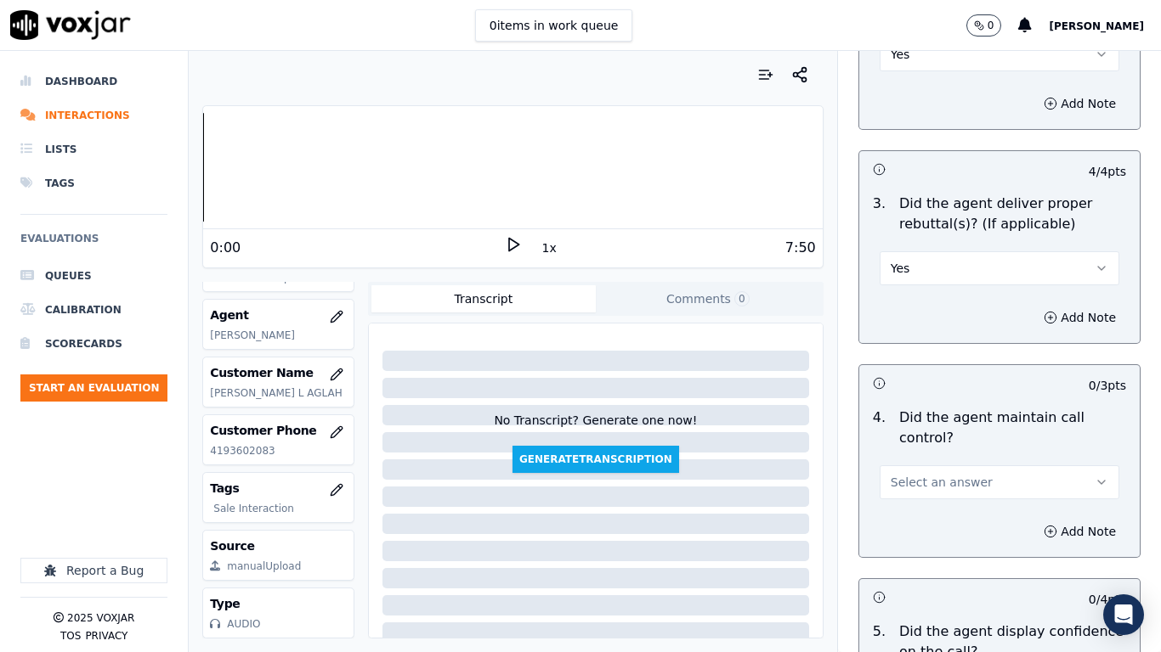
scroll to position [3313, 0]
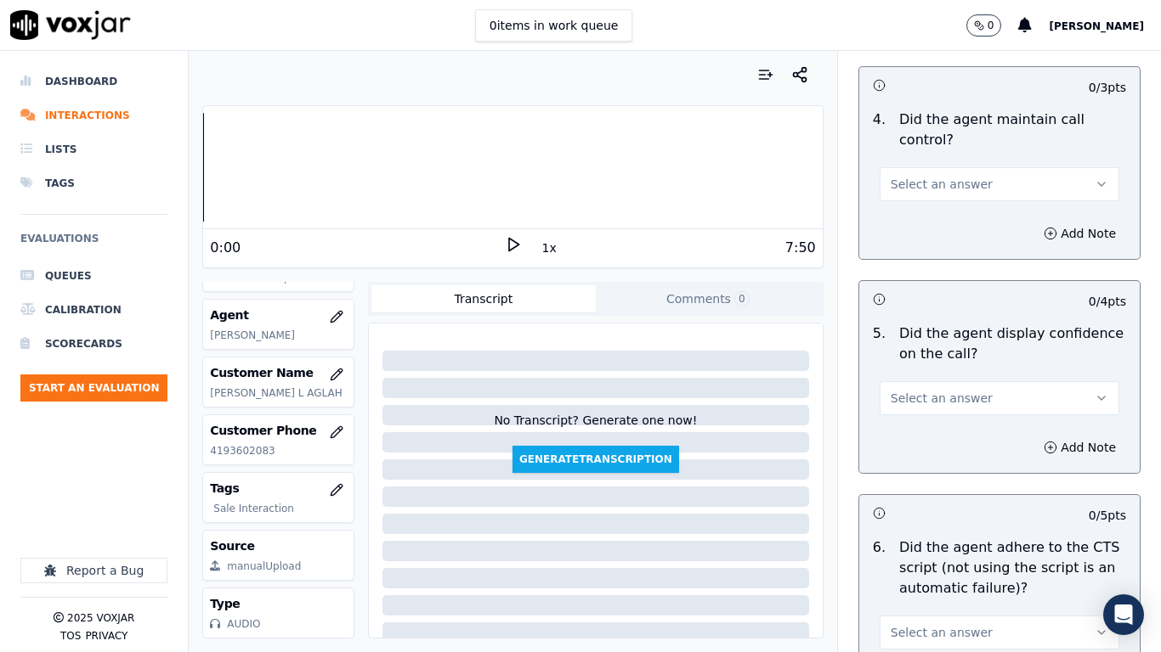
drag, startPoint x: 924, startPoint y: 159, endPoint x: 927, endPoint y: 178, distance: 18.9
click at [924, 167] on button "Select an answer" at bounding box center [999, 184] width 240 height 34
drag, startPoint x: 938, startPoint y: 206, endPoint x: 971, endPoint y: 376, distance: 173.1
click at [938, 209] on div "Yes" at bounding box center [967, 207] width 207 height 27
click at [927, 381] on button "Select an answer" at bounding box center [999, 398] width 240 height 34
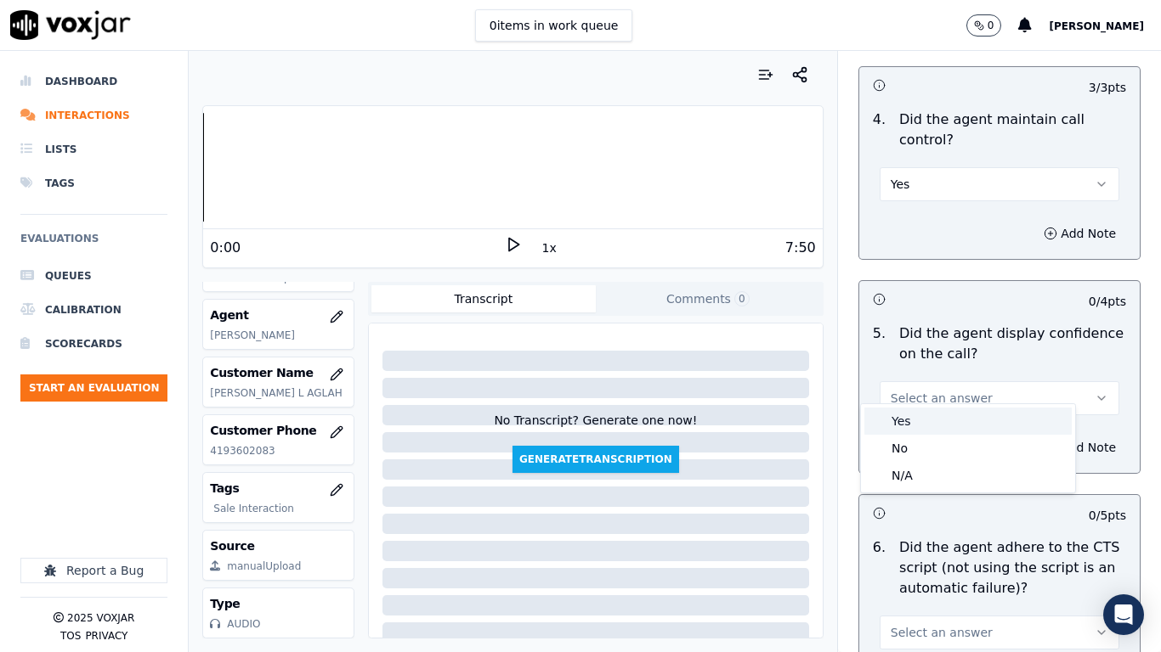
click at [932, 418] on div "Yes" at bounding box center [967, 421] width 207 height 27
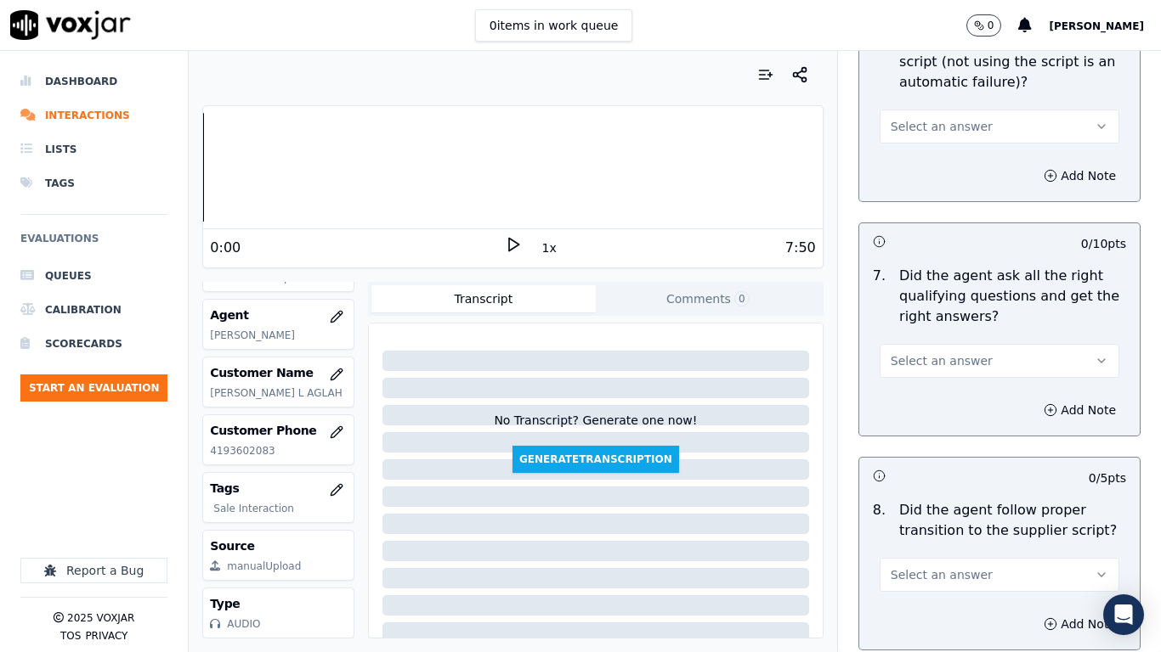
scroll to position [3823, 0]
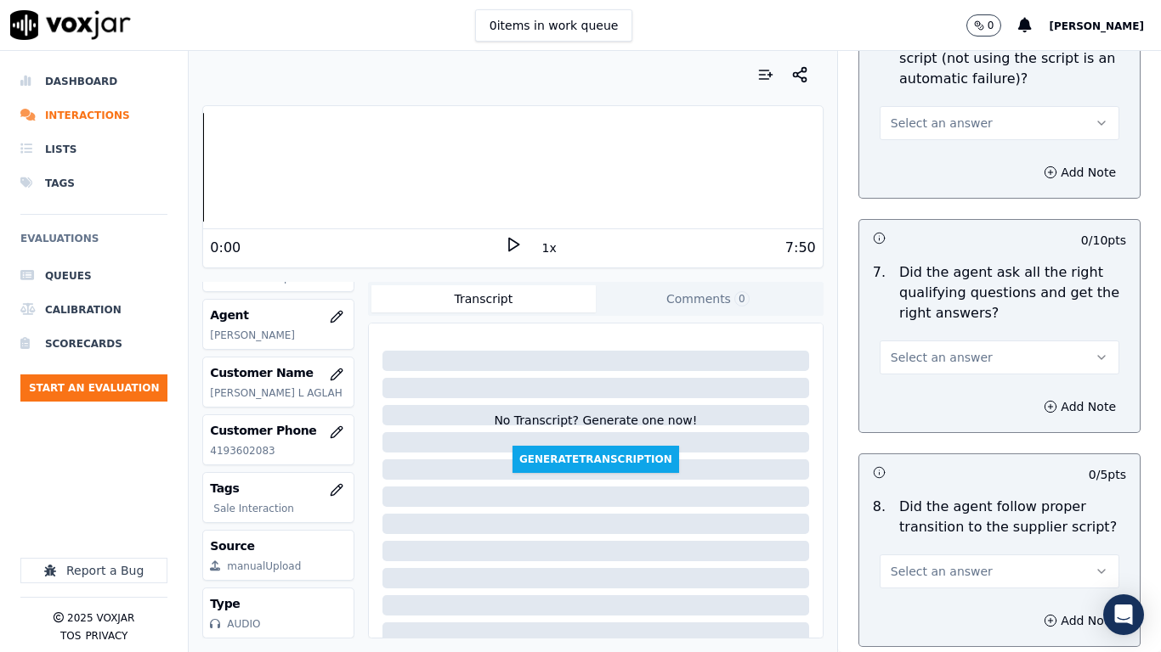
click at [905, 115] on span "Select an answer" at bounding box center [941, 123] width 102 height 17
click at [922, 147] on div "Yes" at bounding box center [967, 146] width 207 height 27
click at [948, 349] on span "Select an answer" at bounding box center [941, 357] width 102 height 17
click at [919, 383] on div "Yes" at bounding box center [967, 380] width 207 height 27
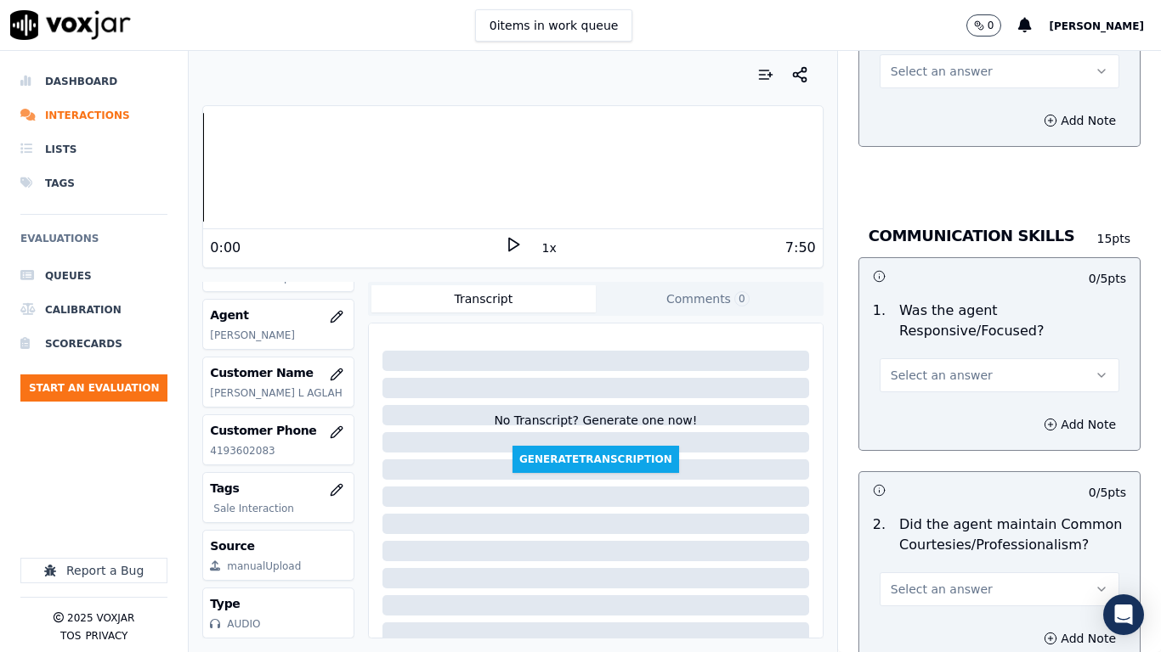
scroll to position [4333, 0]
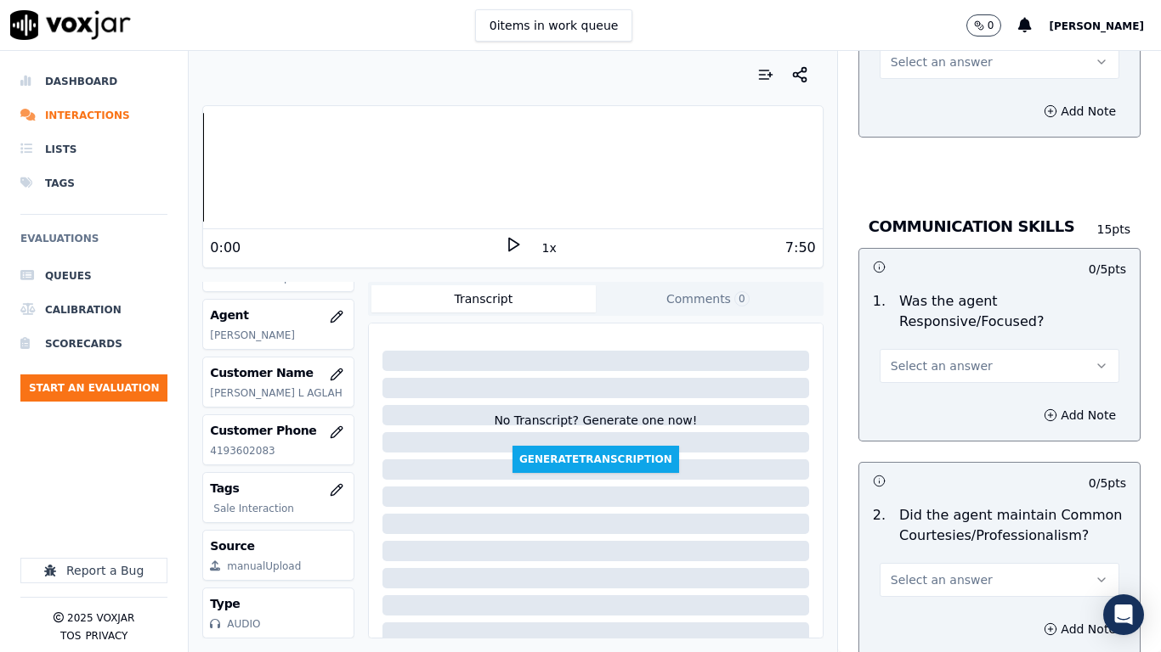
click at [899, 55] on button "Select an answer" at bounding box center [999, 62] width 240 height 34
click at [906, 82] on div "Yes" at bounding box center [967, 84] width 207 height 27
drag, startPoint x: 946, startPoint y: 353, endPoint x: 940, endPoint y: 365, distance: 13.7
click at [945, 358] on span "Select an answer" at bounding box center [941, 366] width 102 height 17
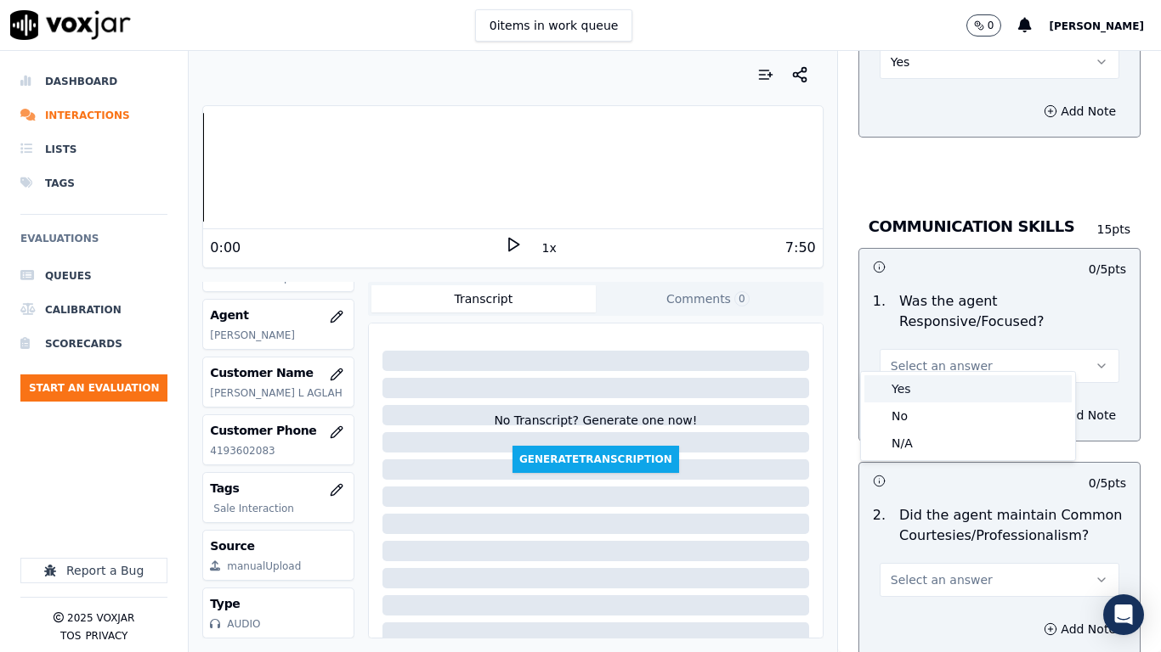
click at [931, 384] on div "Yes" at bounding box center [967, 389] width 207 height 27
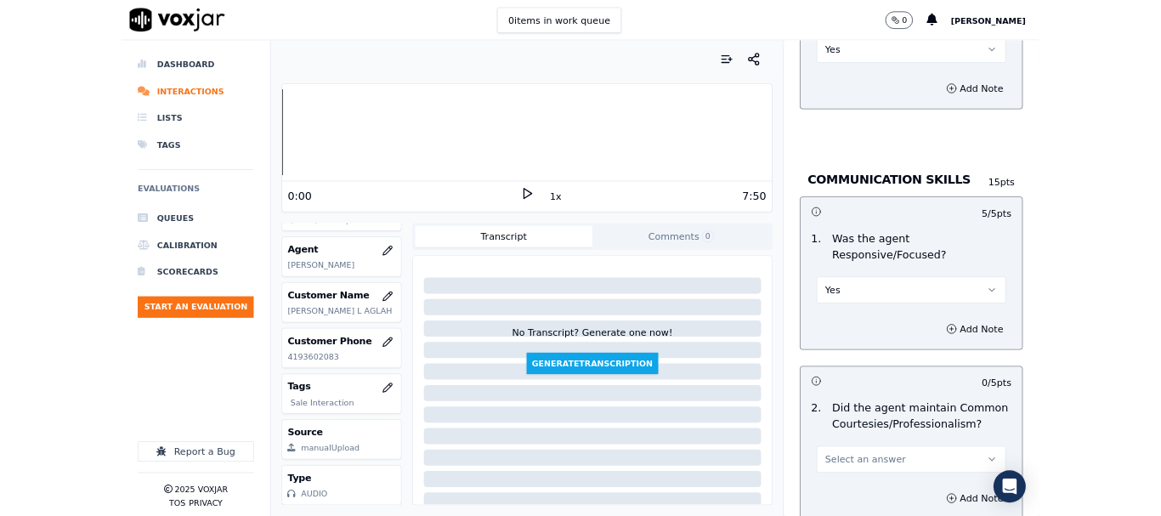
scroll to position [4673, 0]
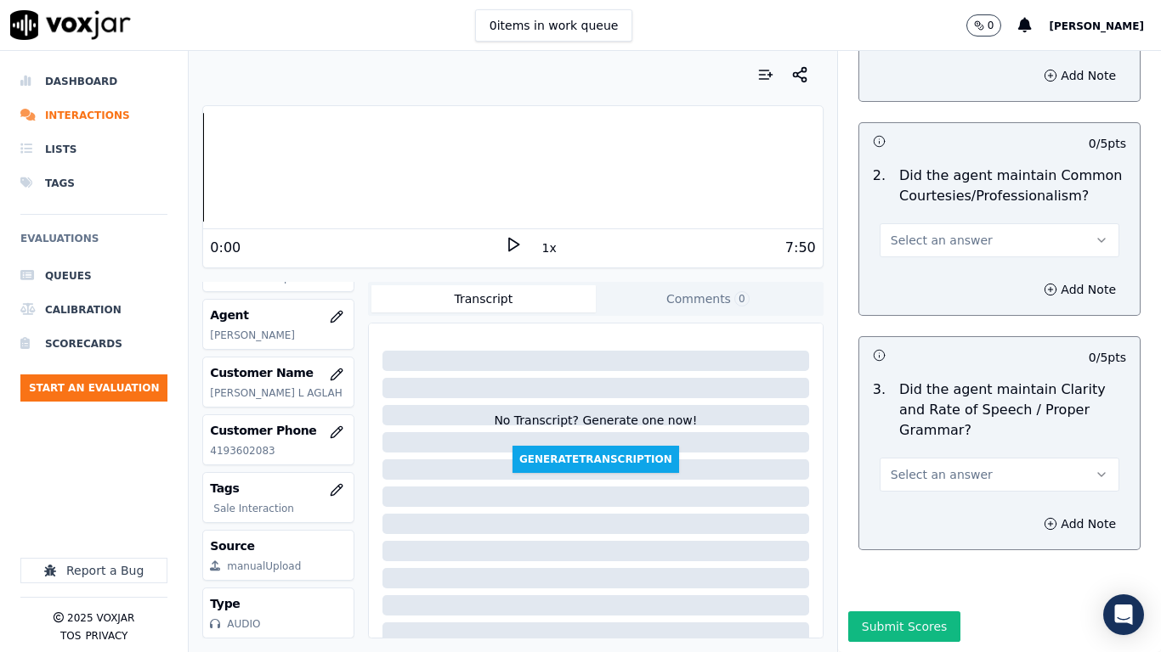
click at [924, 232] on span "Select an answer" at bounding box center [941, 240] width 102 height 17
click at [929, 252] on div "Yes" at bounding box center [967, 263] width 207 height 27
click at [939, 466] on span "Select an answer" at bounding box center [941, 474] width 102 height 17
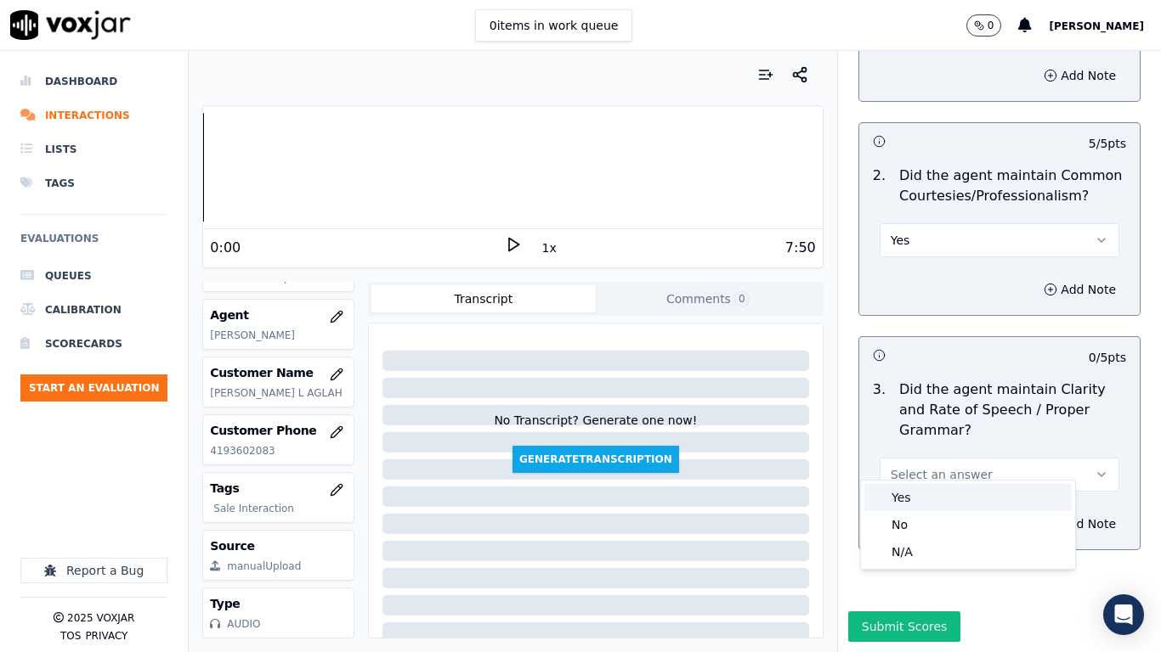
click at [927, 494] on div "Yes" at bounding box center [967, 497] width 207 height 27
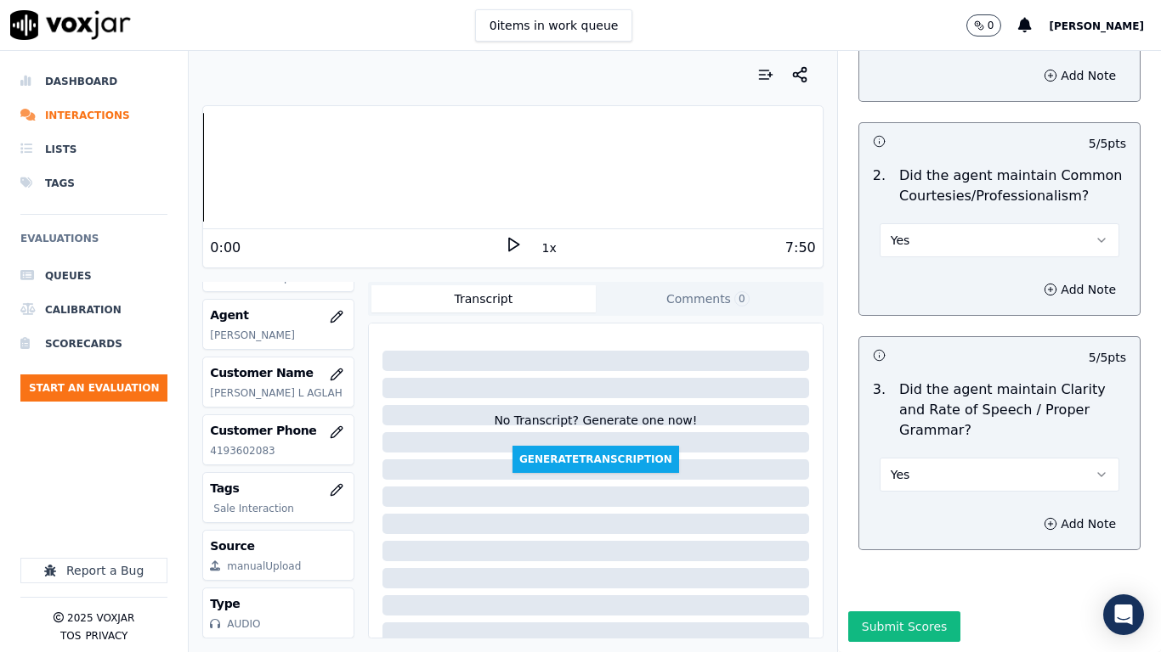
click at [907, 515] on button "Submit Scores" at bounding box center [904, 627] width 113 height 31
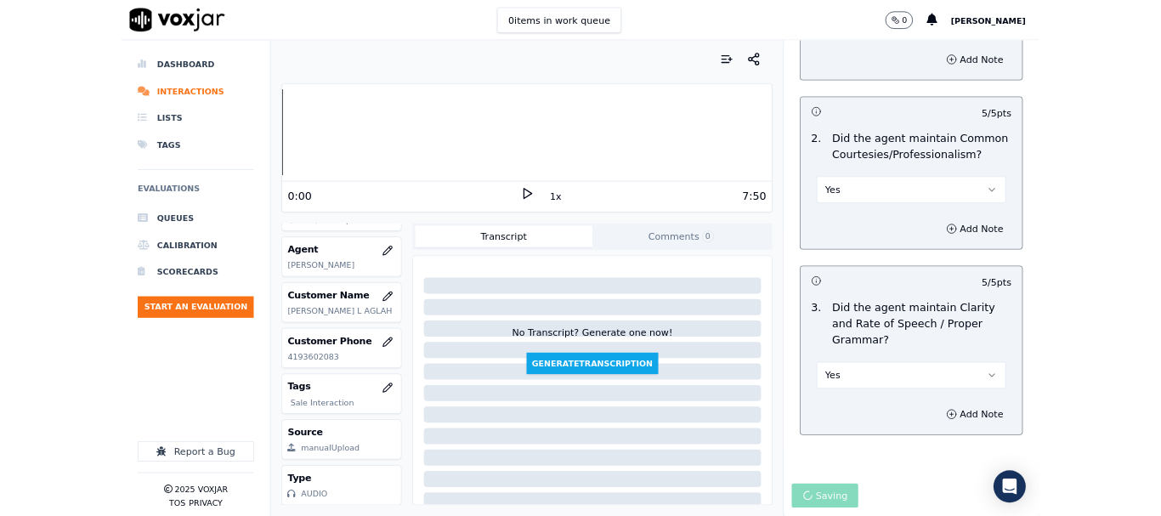
scroll to position [255, 0]
